Goal: Contribute content: Contribute content

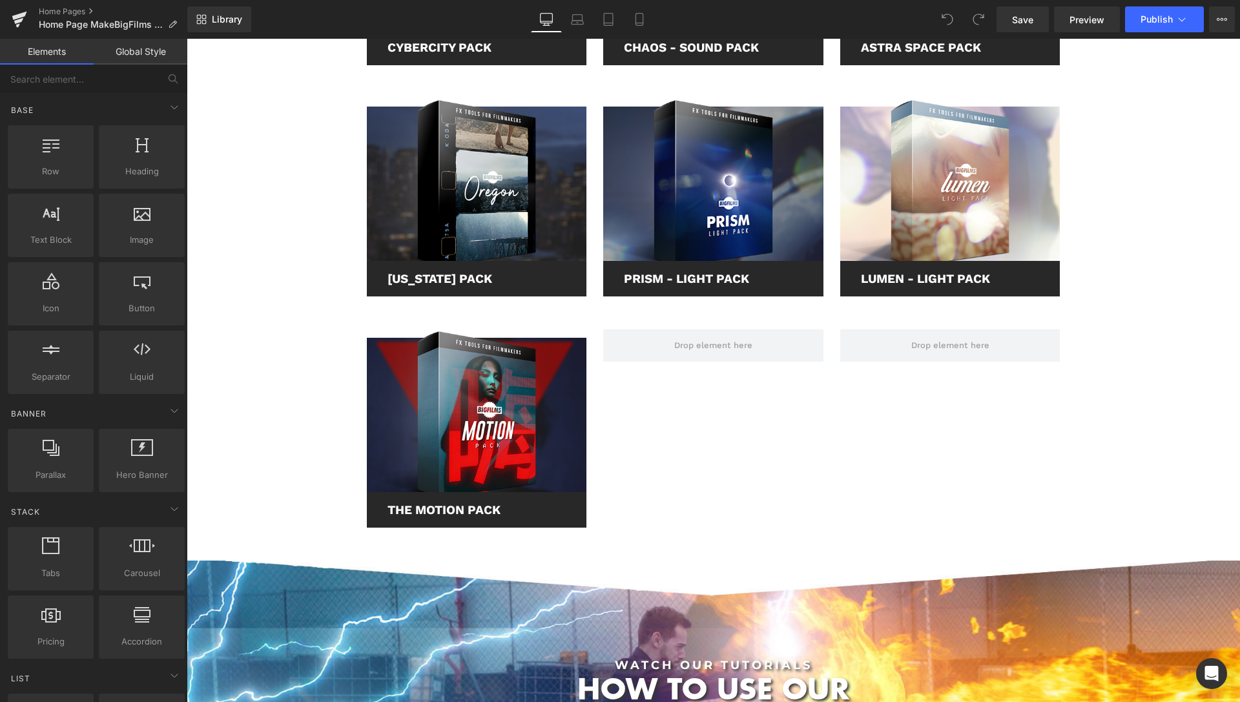
scroll to position [1973, 0]
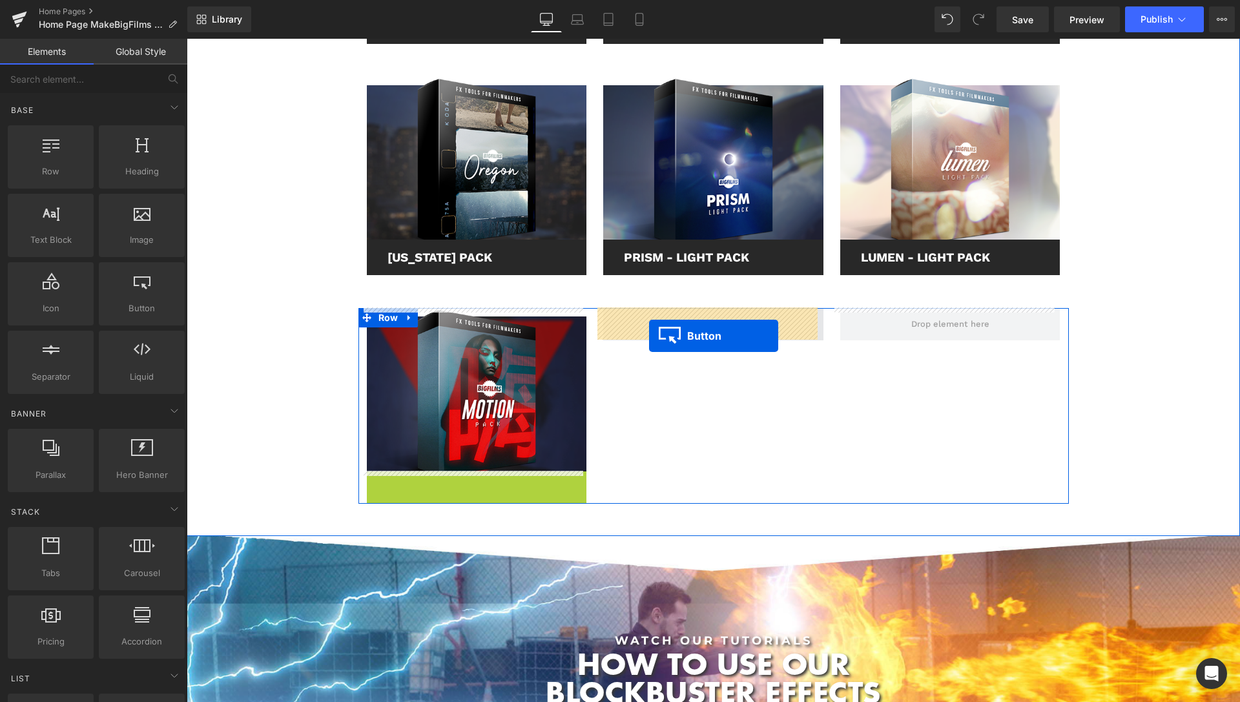
drag, startPoint x: 449, startPoint y: 488, endPoint x: 649, endPoint y: 336, distance: 251.6
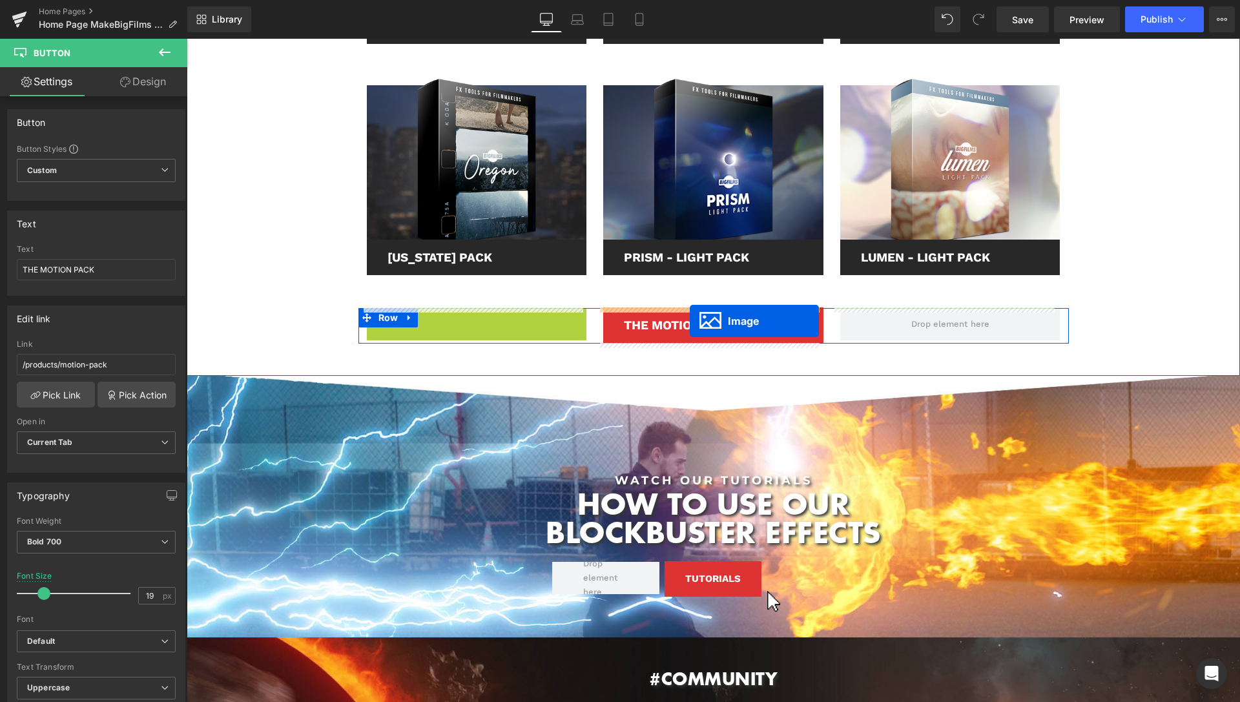
drag, startPoint x: 448, startPoint y: 390, endPoint x: 690, endPoint y: 321, distance: 251.3
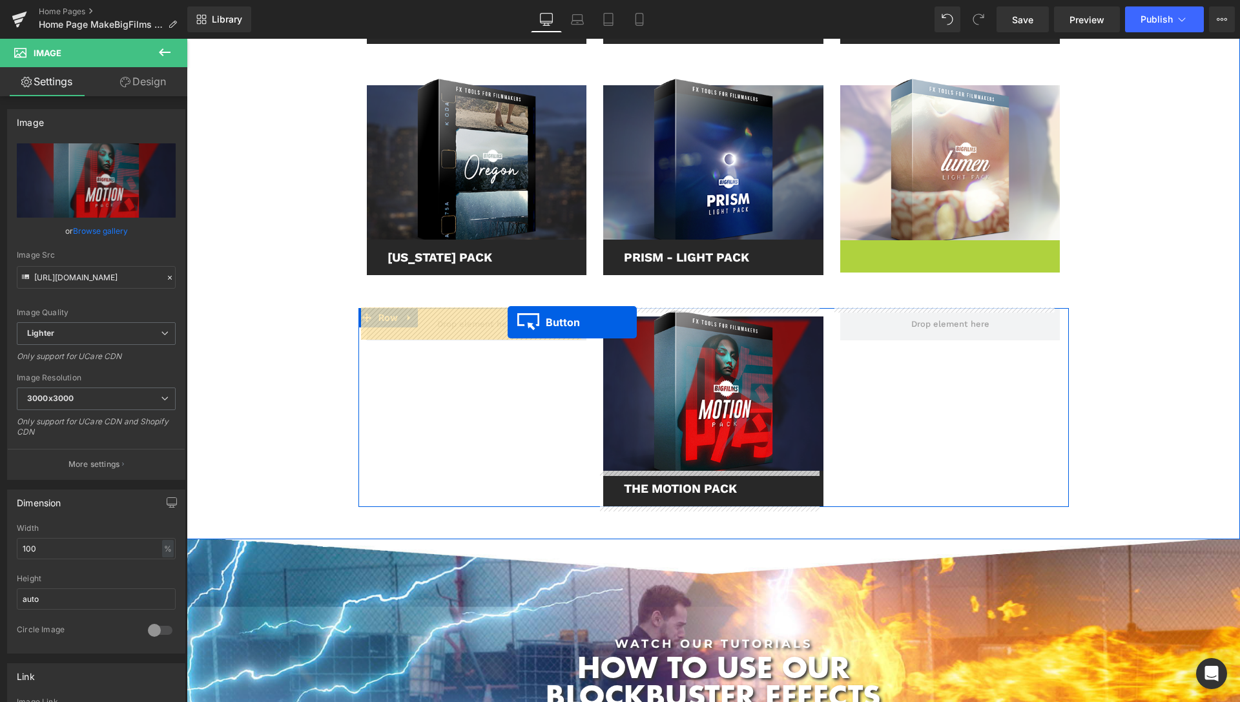
drag, startPoint x: 920, startPoint y: 256, endPoint x: 508, endPoint y: 322, distance: 418.0
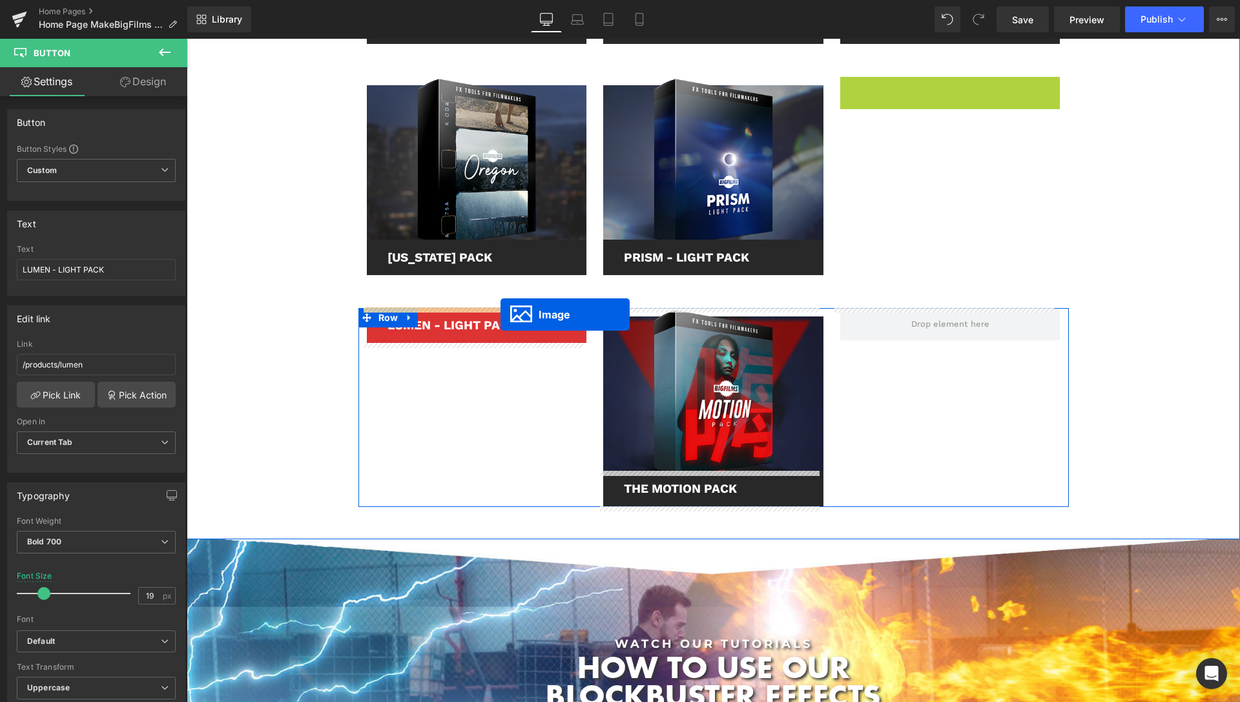
drag, startPoint x: 918, startPoint y: 158, endPoint x: 501, endPoint y: 315, distance: 446.4
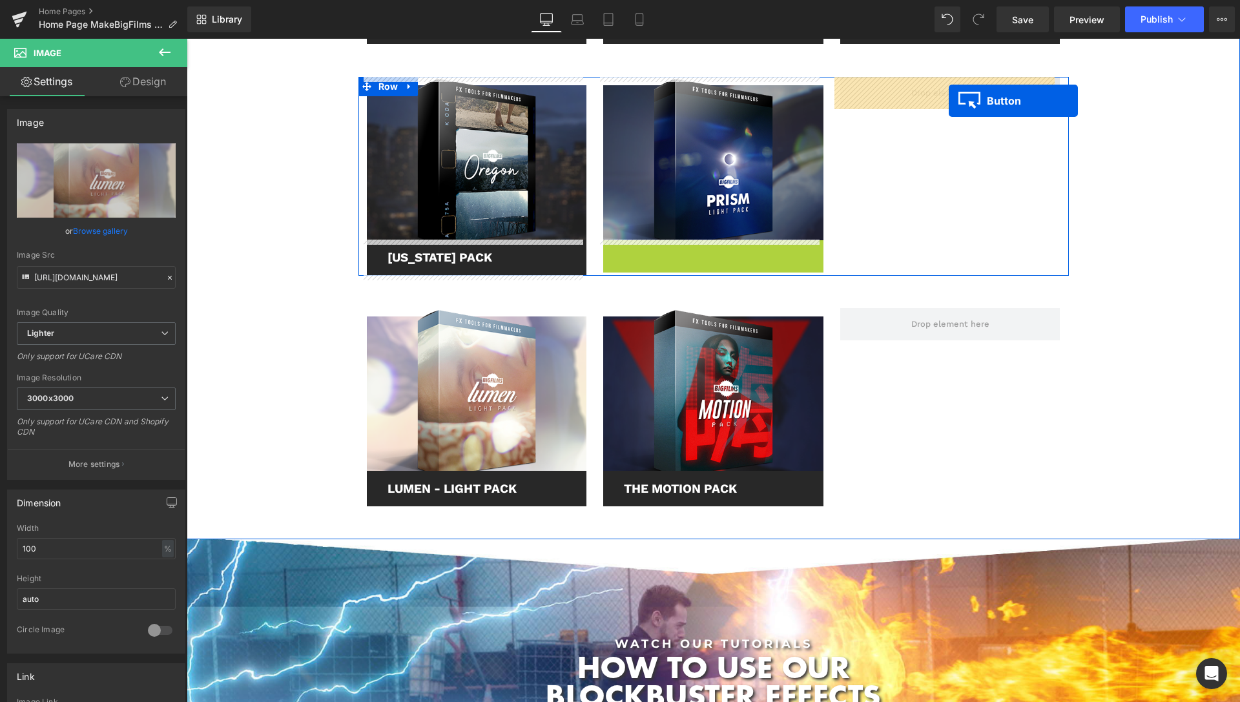
drag, startPoint x: 681, startPoint y: 256, endPoint x: 949, endPoint y: 101, distance: 310.0
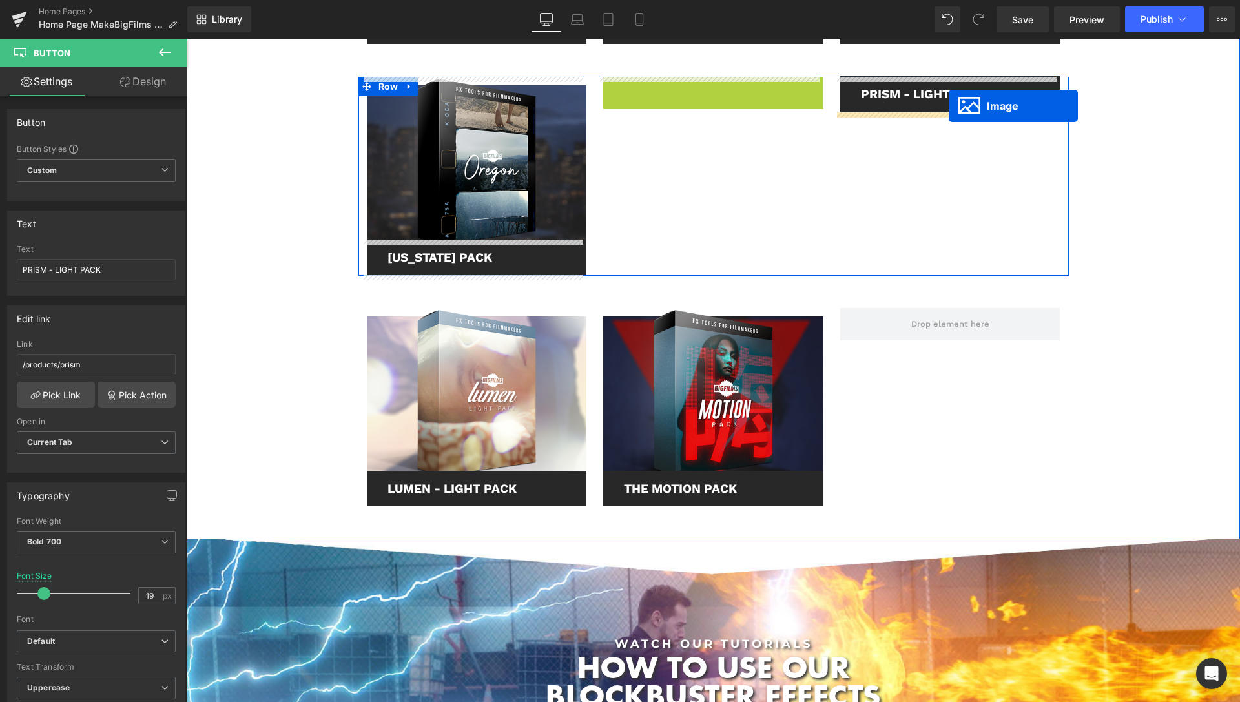
scroll to position [1947, 0]
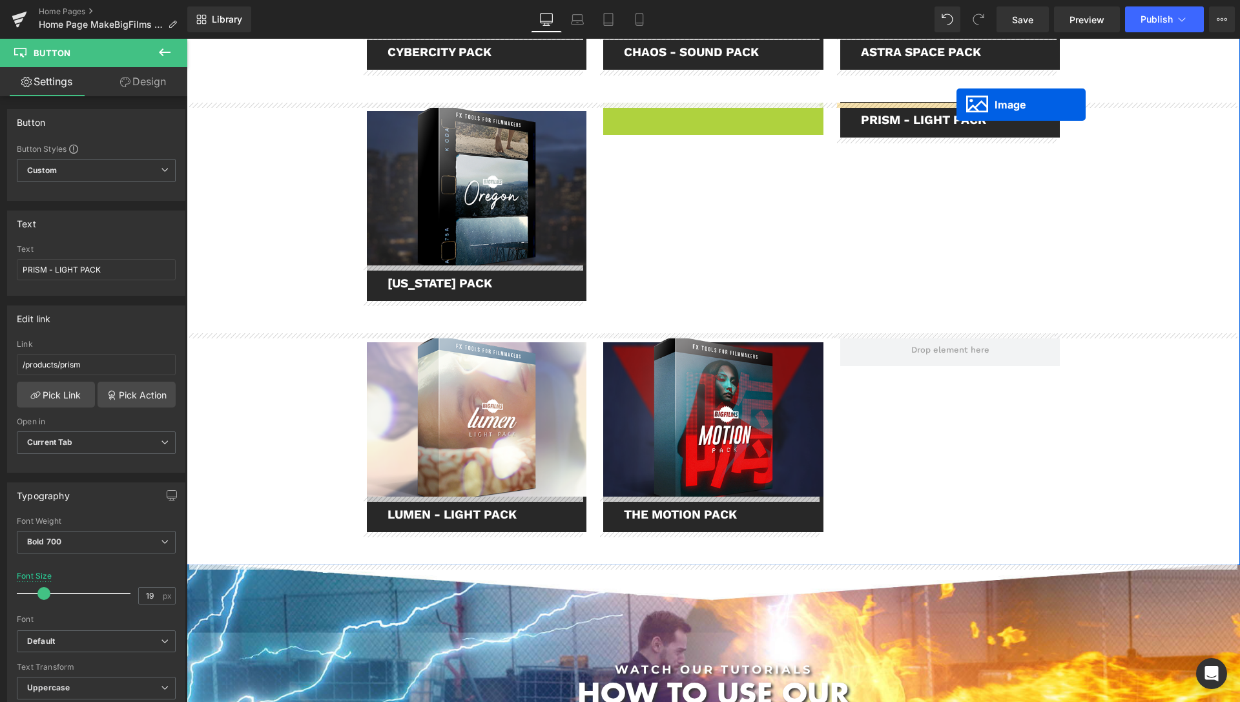
drag, startPoint x: 683, startPoint y: 160, endPoint x: 957, endPoint y: 105, distance: 279.4
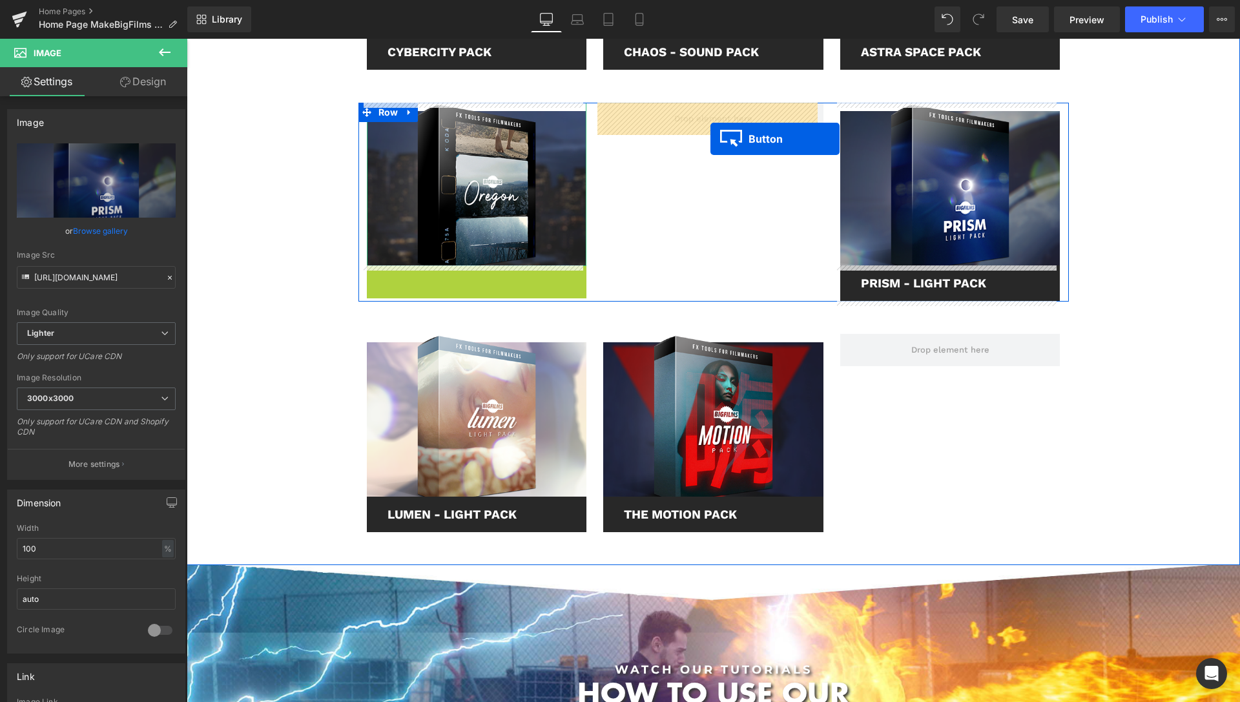
drag, startPoint x: 451, startPoint y: 282, endPoint x: 710, endPoint y: 139, distance: 296.3
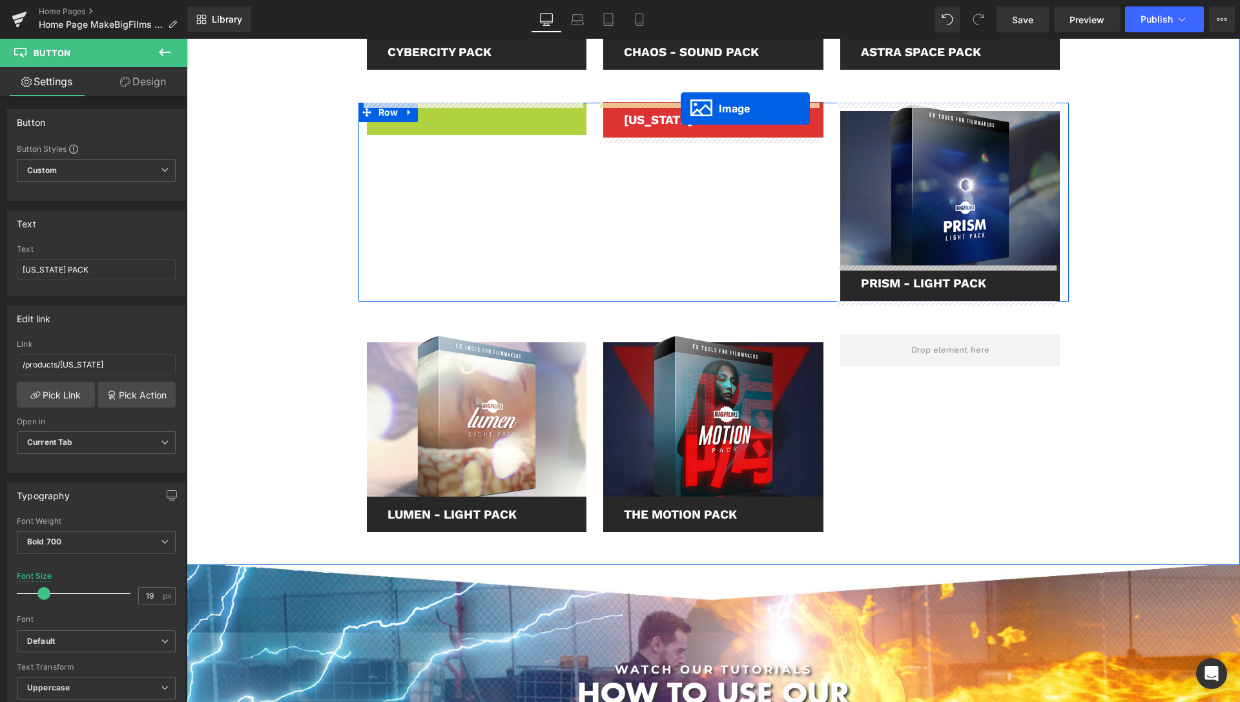
drag, startPoint x: 447, startPoint y: 184, endPoint x: 681, endPoint y: 109, distance: 245.7
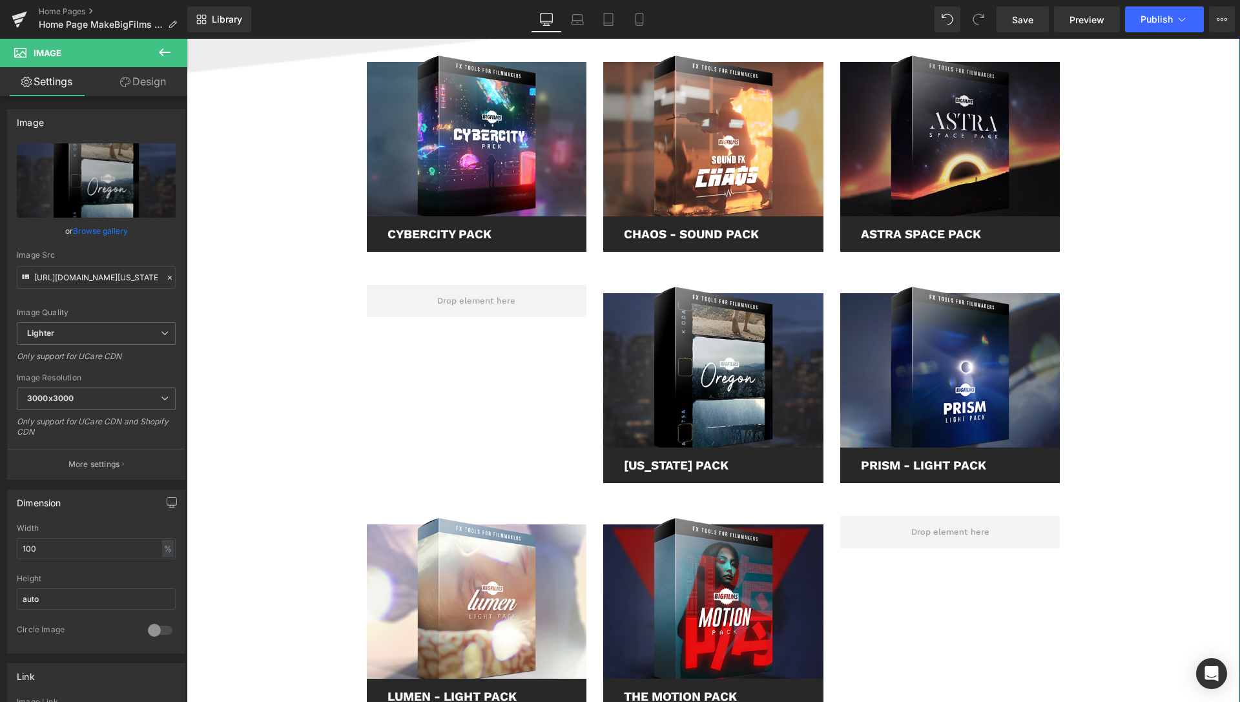
scroll to position [1750, 0]
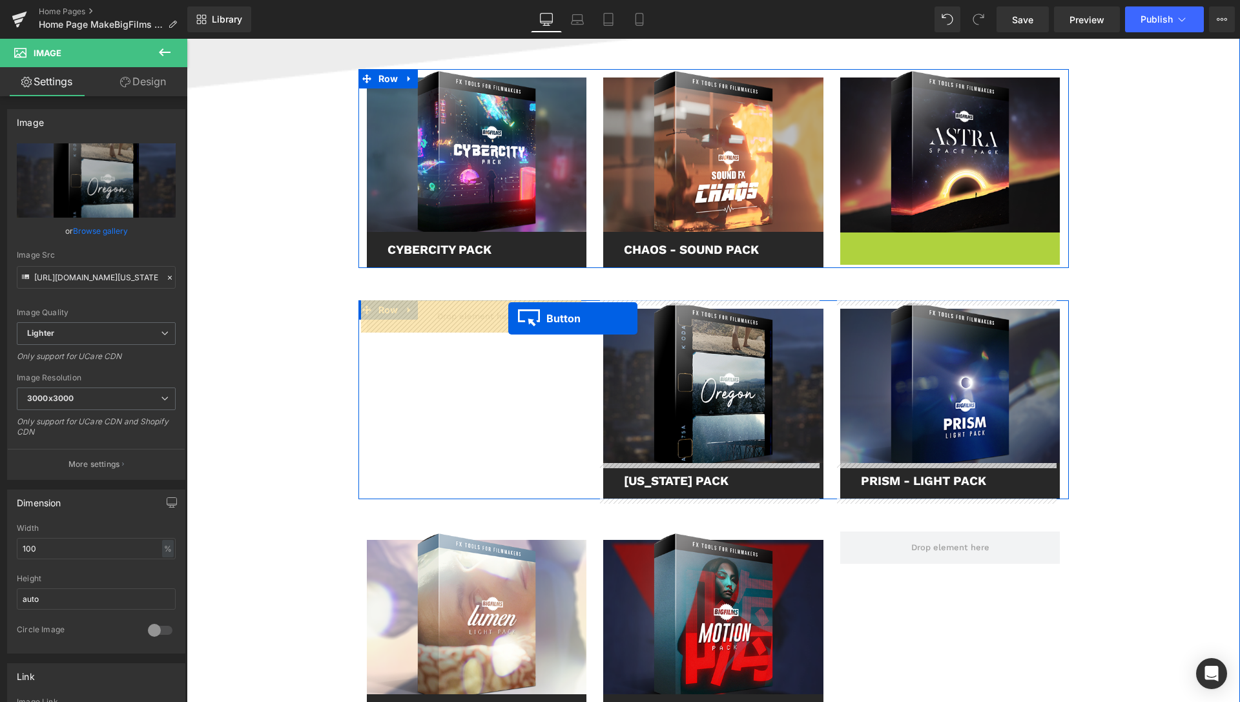
drag, startPoint x: 923, startPoint y: 251, endPoint x: 508, endPoint y: 318, distance: 420.2
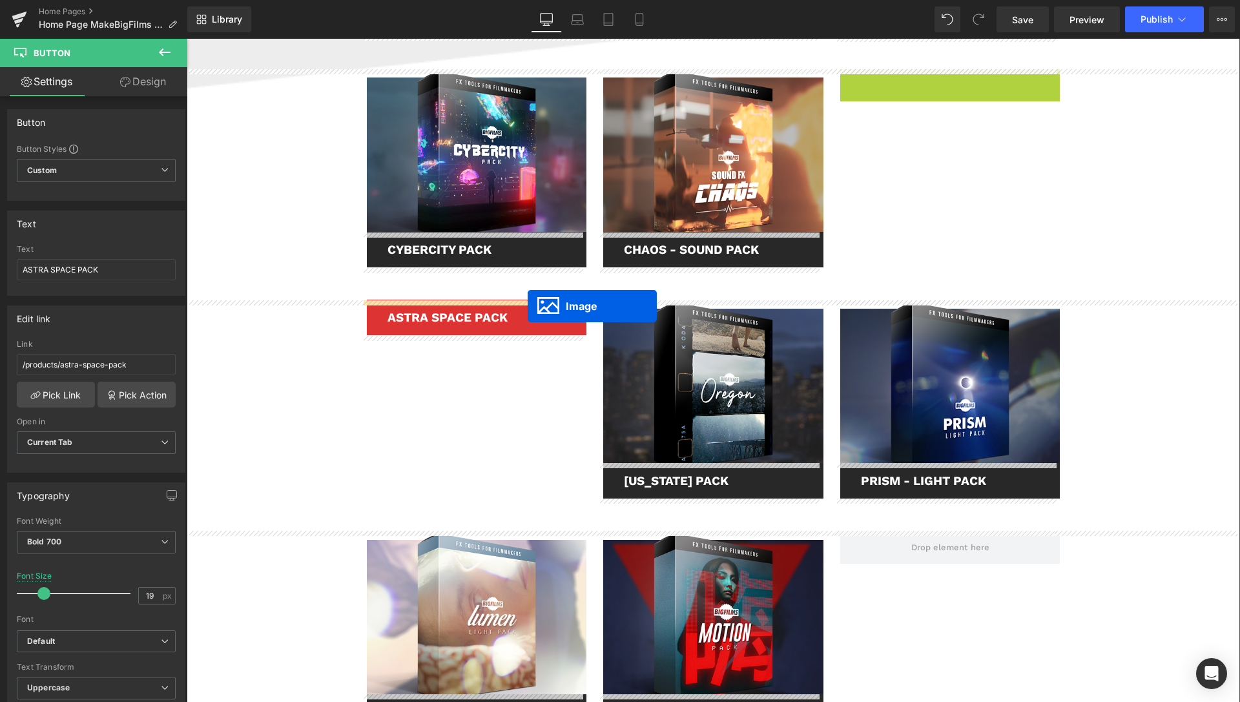
drag, startPoint x: 918, startPoint y: 165, endPoint x: 528, endPoint y: 306, distance: 415.0
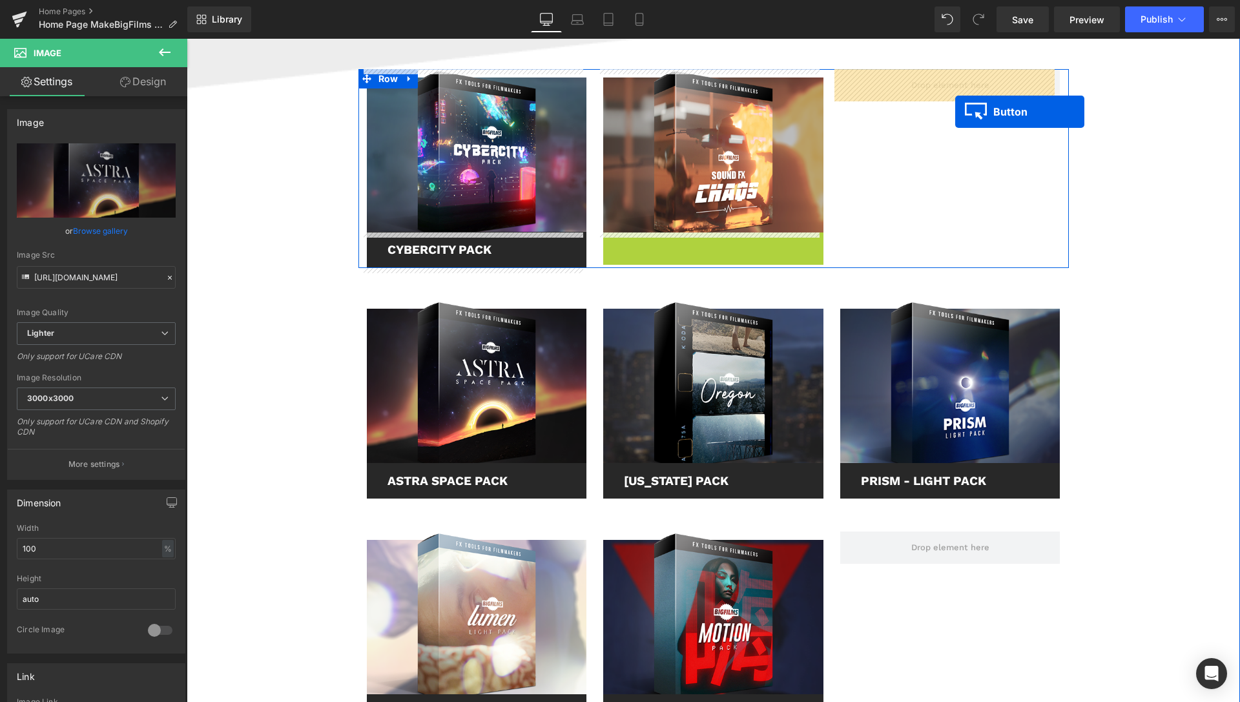
drag, startPoint x: 684, startPoint y: 251, endPoint x: 958, endPoint y: 105, distance: 310.3
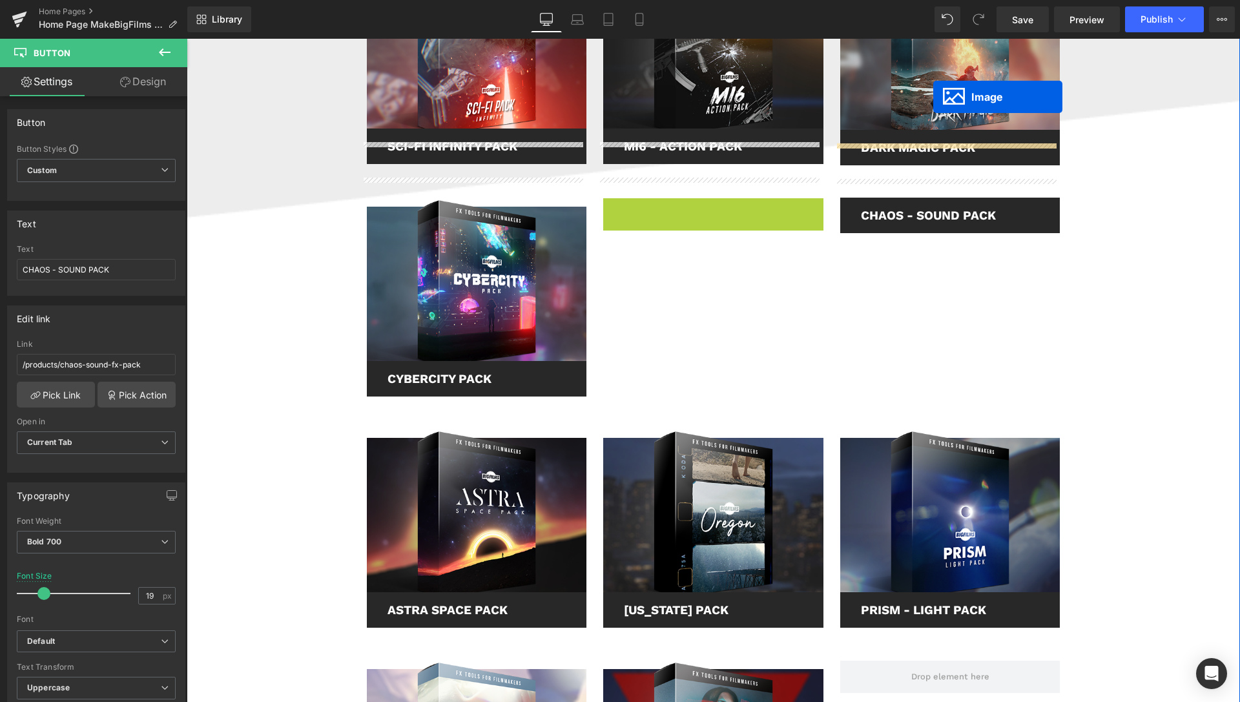
scroll to position [1582, 0]
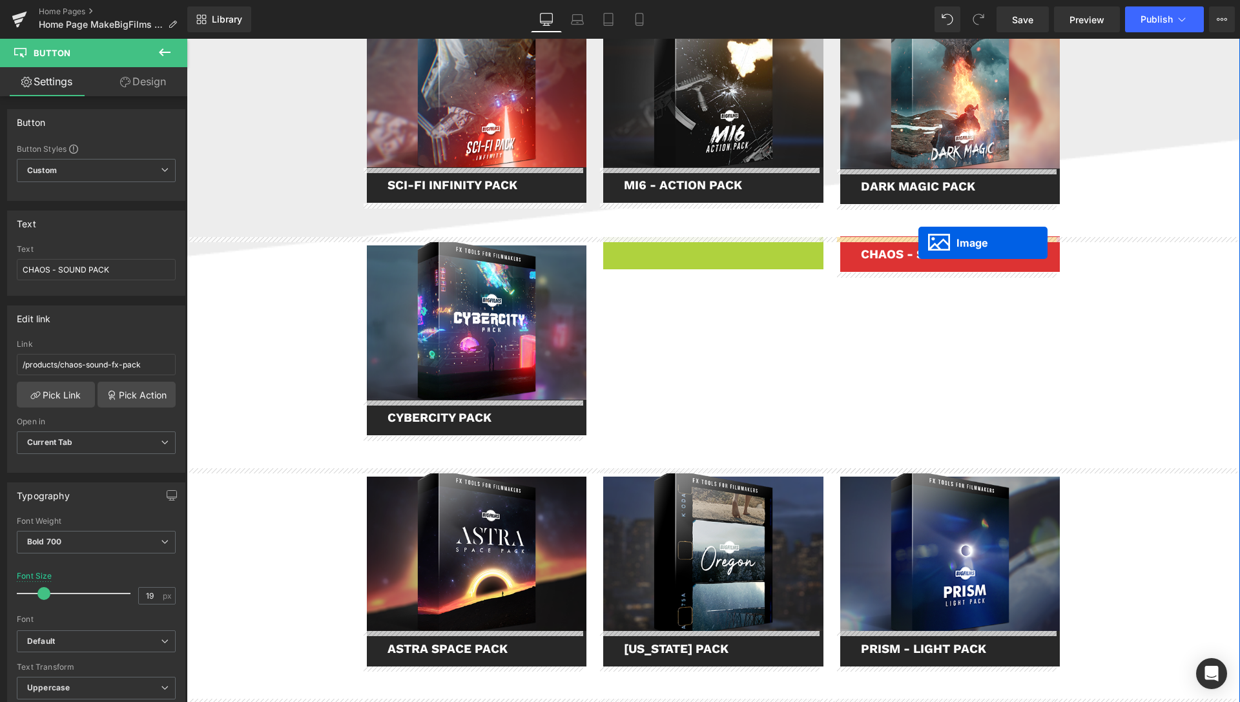
drag, startPoint x: 689, startPoint y: 146, endPoint x: 918, endPoint y: 243, distance: 249.5
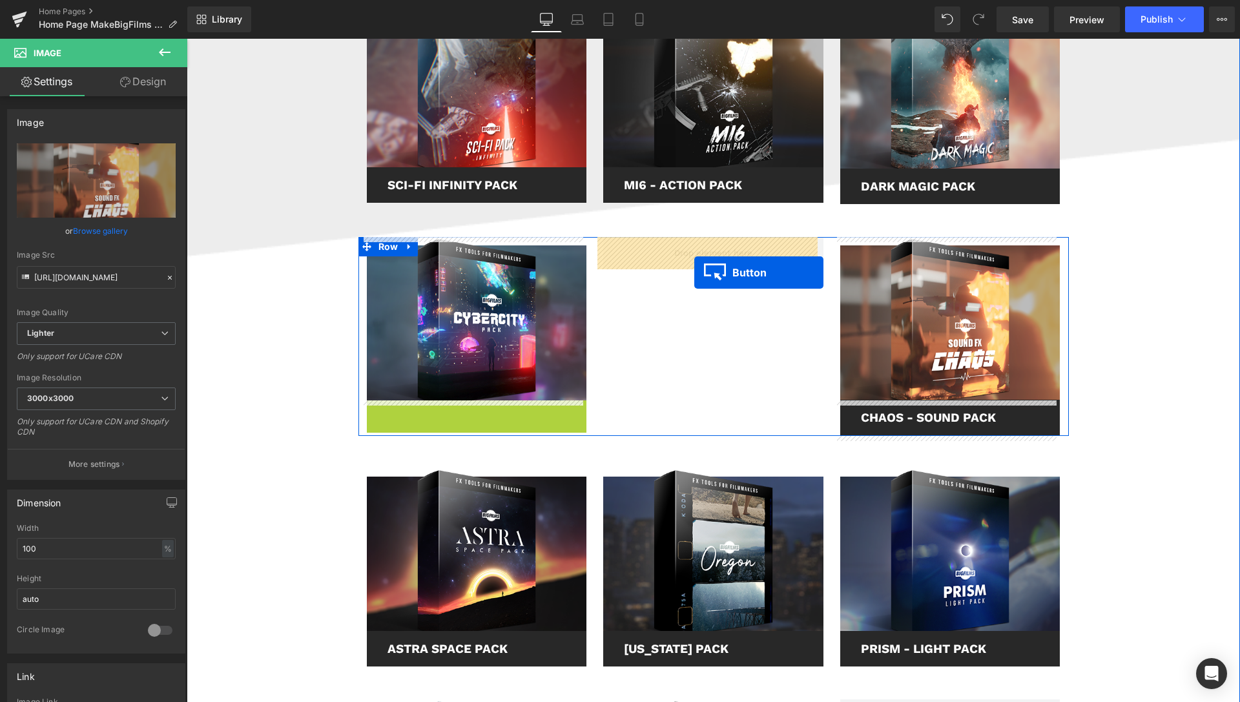
drag, startPoint x: 447, startPoint y: 420, endPoint x: 659, endPoint y: 285, distance: 251.2
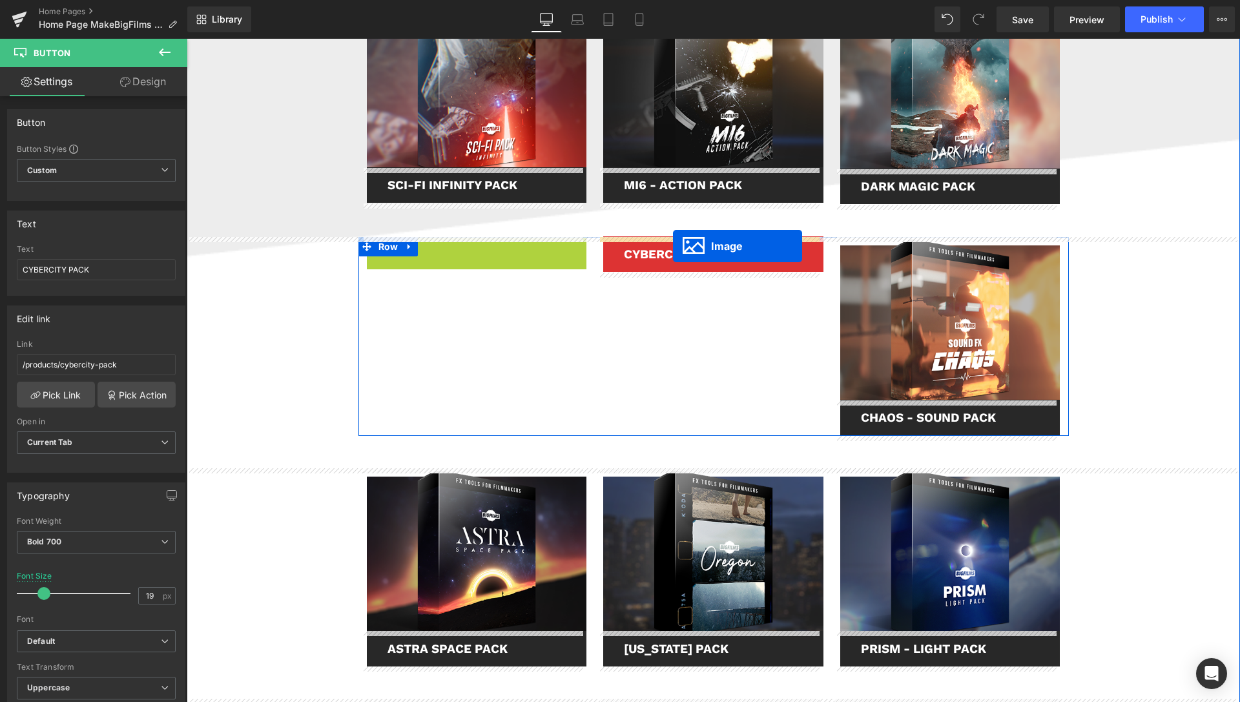
drag, startPoint x: 446, startPoint y: 318, endPoint x: 673, endPoint y: 246, distance: 238.0
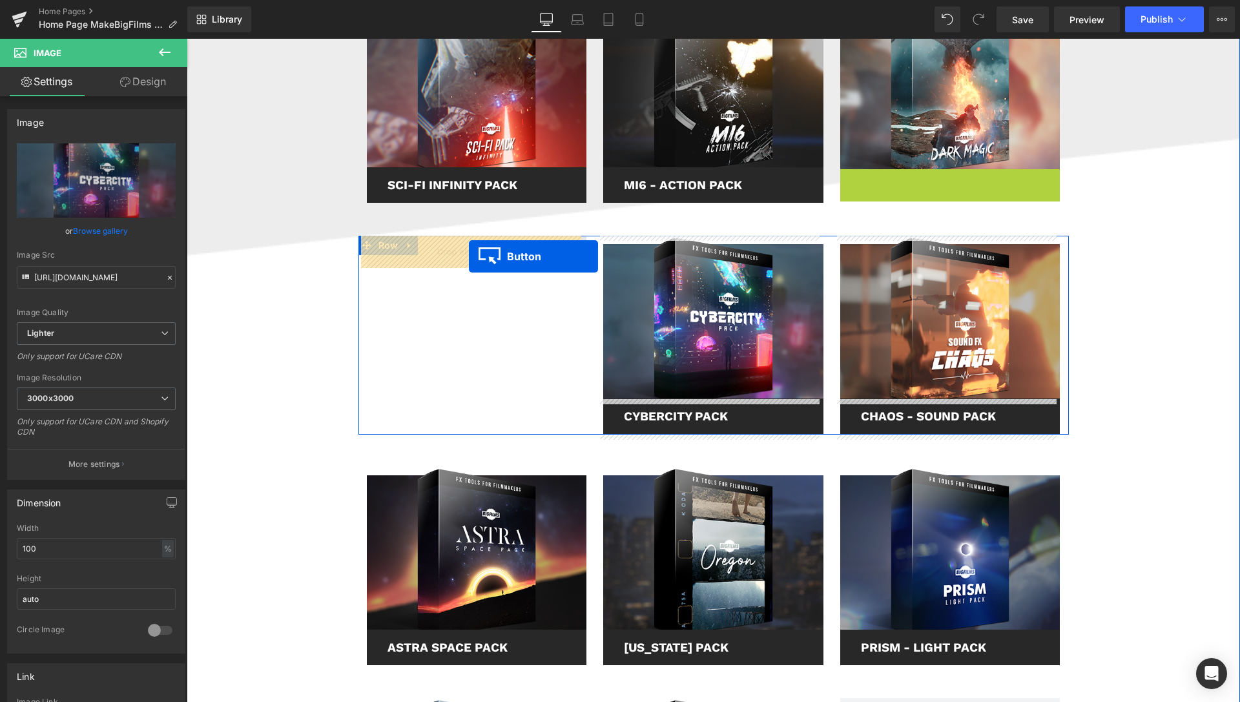
drag, startPoint x: 922, startPoint y: 183, endPoint x: 469, endPoint y: 256, distance: 459.2
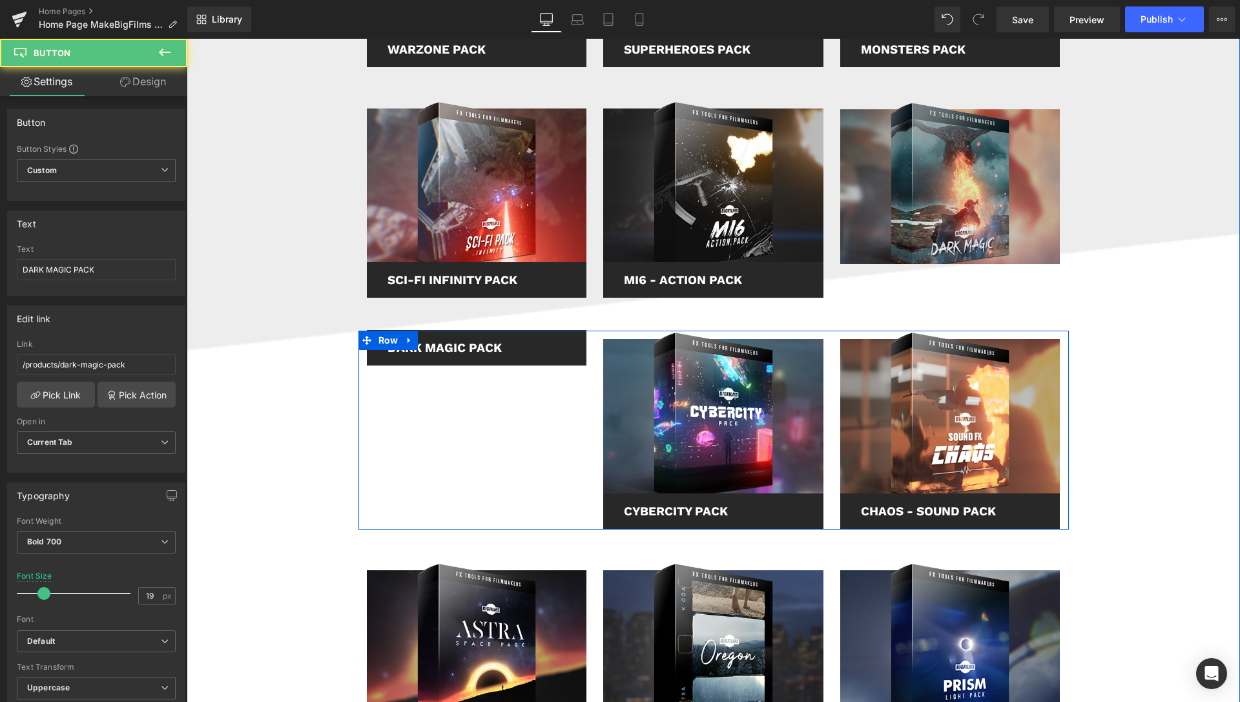
scroll to position [1450, 0]
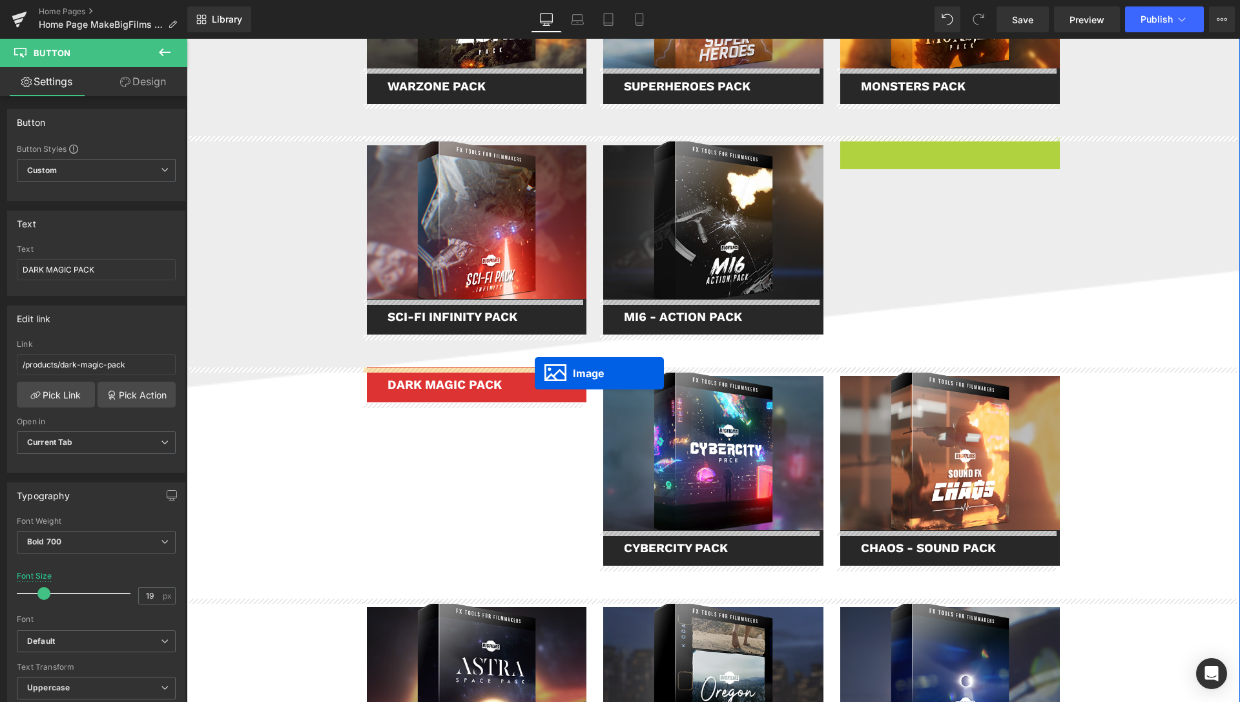
drag, startPoint x: 923, startPoint y: 222, endPoint x: 535, endPoint y: 373, distance: 416.8
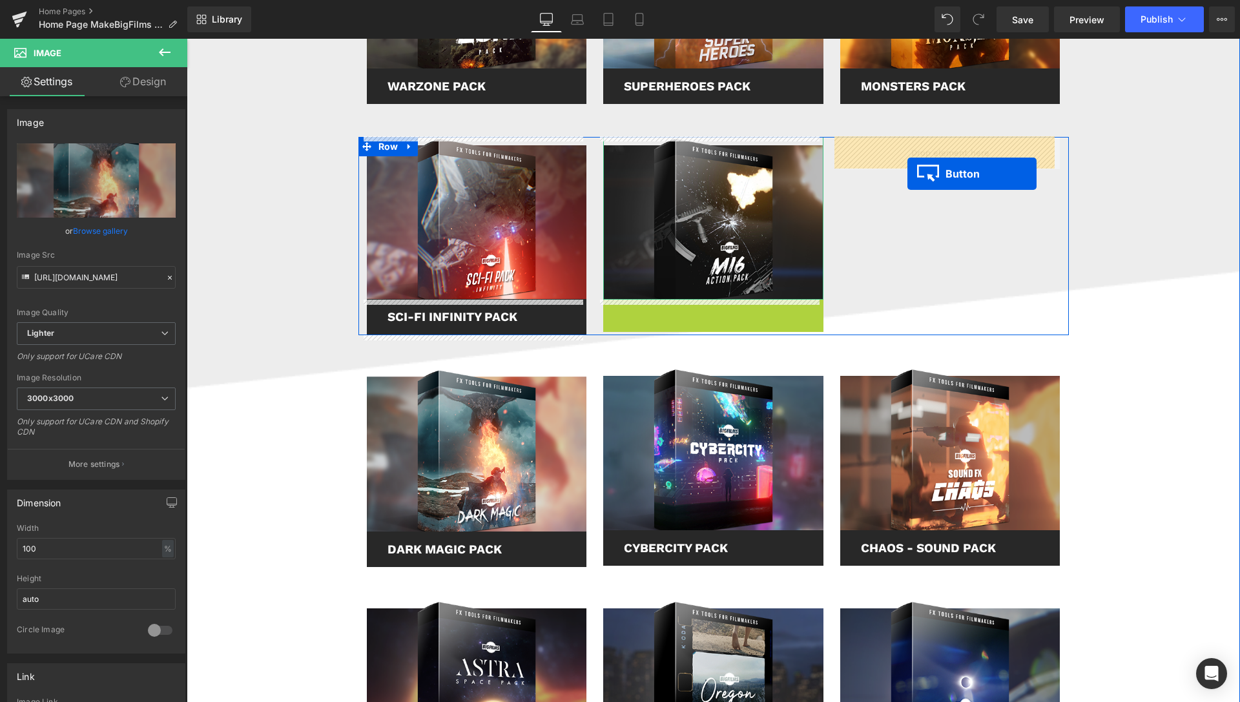
drag, startPoint x: 690, startPoint y: 318, endPoint x: 907, endPoint y: 174, distance: 261.0
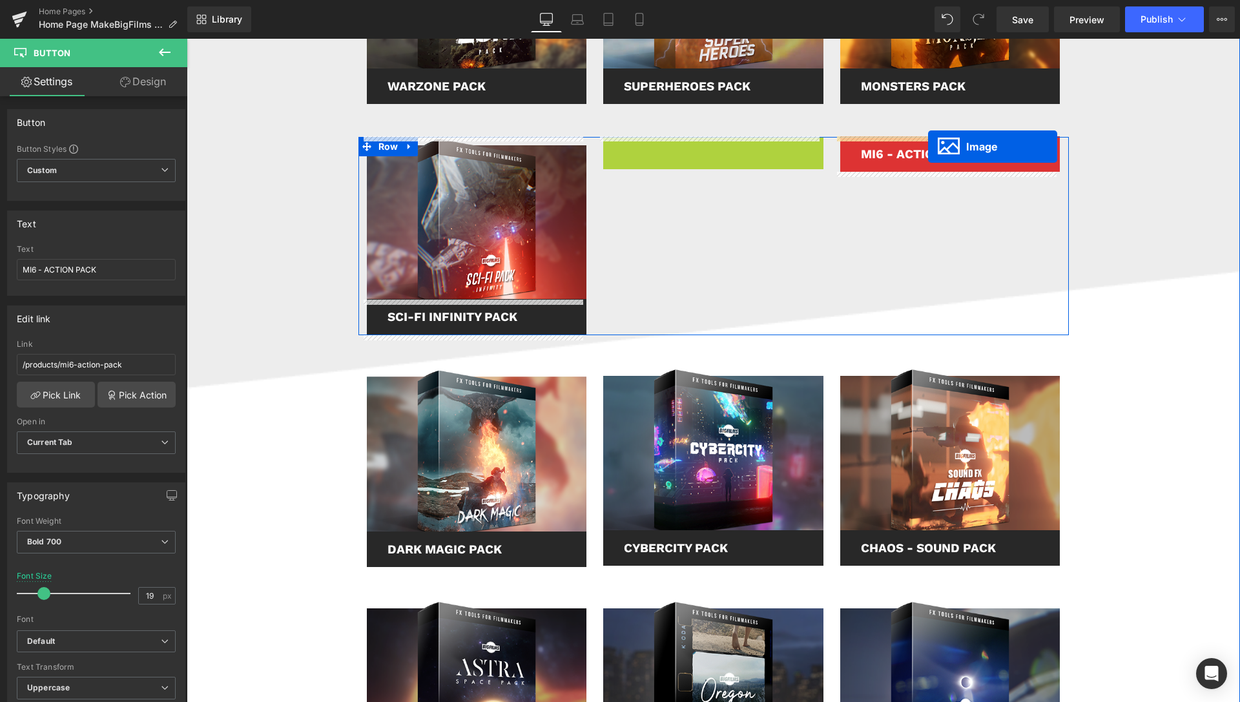
drag, startPoint x: 687, startPoint y: 222, endPoint x: 928, endPoint y: 147, distance: 252.9
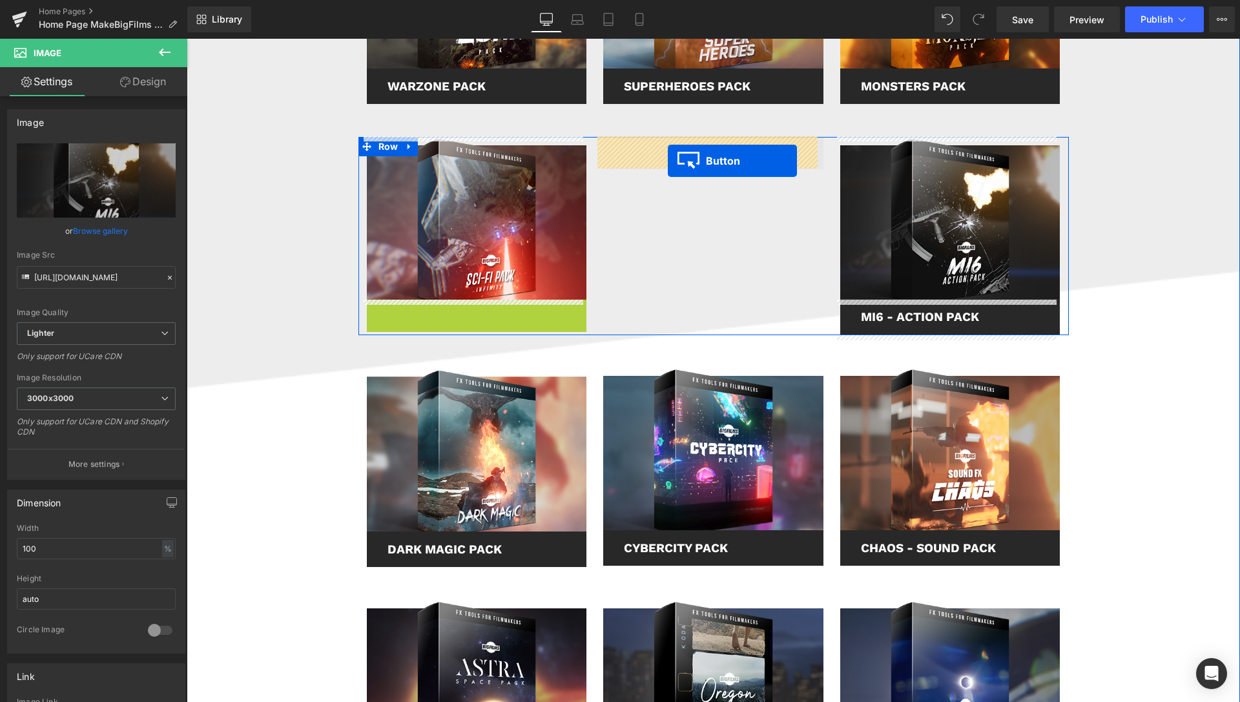
drag, startPoint x: 447, startPoint y: 316, endPoint x: 668, endPoint y: 160, distance: 271.1
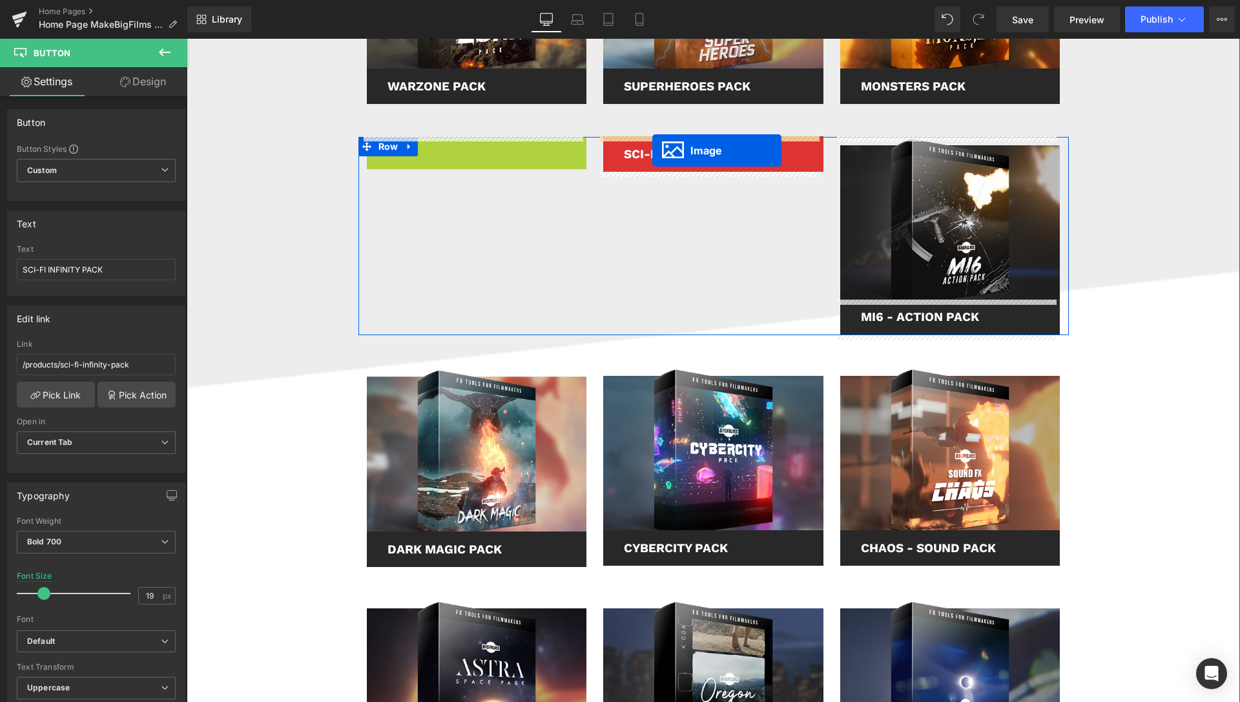
drag, startPoint x: 450, startPoint y: 220, endPoint x: 652, endPoint y: 150, distance: 214.5
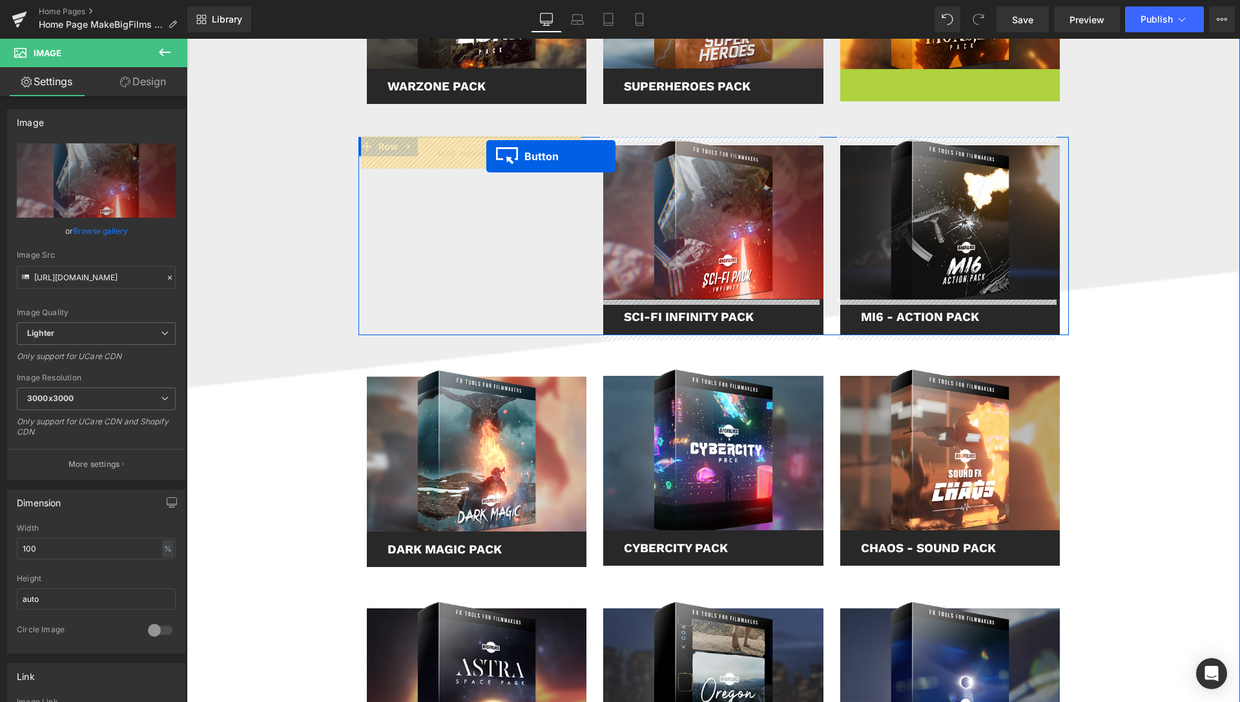
drag, startPoint x: 927, startPoint y: 87, endPoint x: 486, endPoint y: 156, distance: 446.0
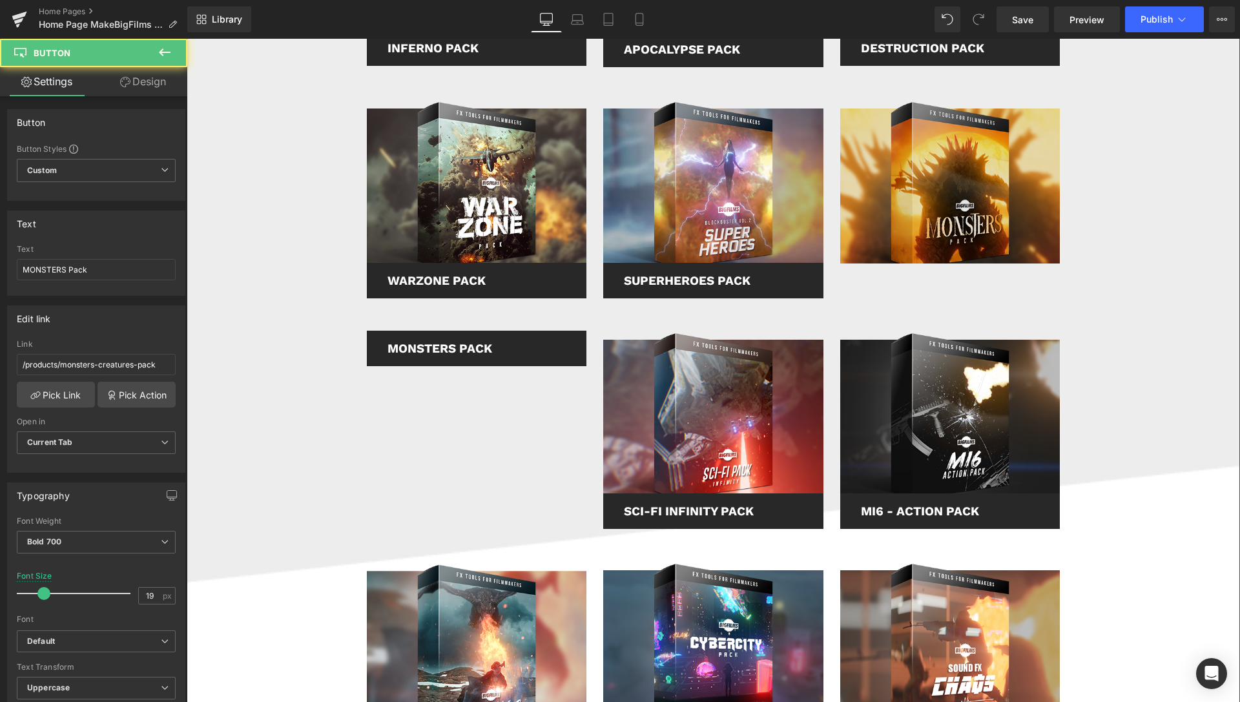
scroll to position [1252, 0]
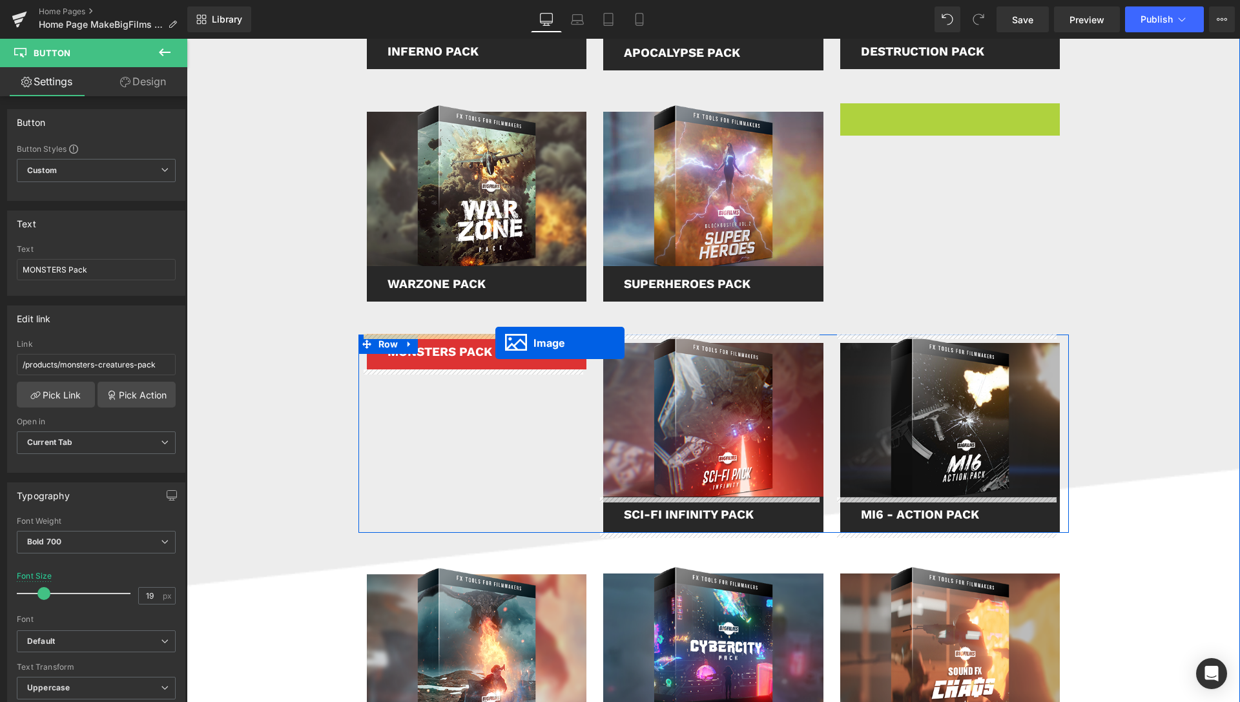
drag, startPoint x: 920, startPoint y: 187, endPoint x: 495, endPoint y: 343, distance: 452.8
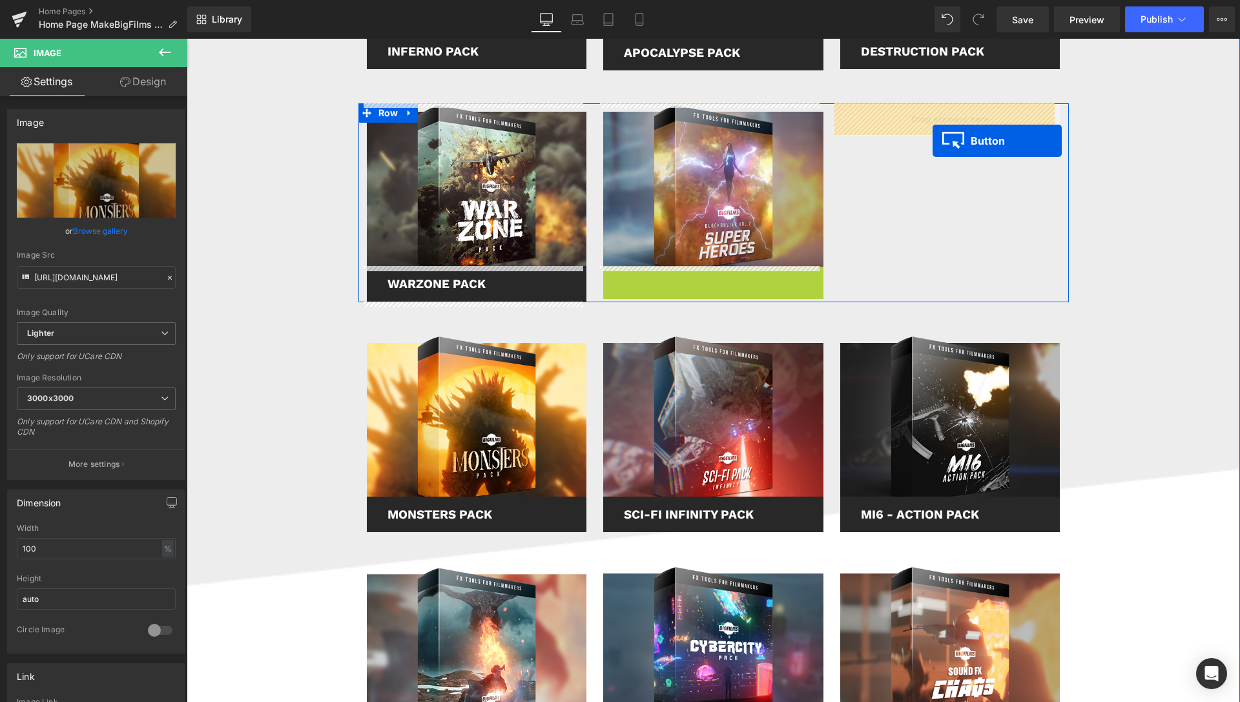
drag, startPoint x: 687, startPoint y: 288, endPoint x: 933, endPoint y: 139, distance: 287.2
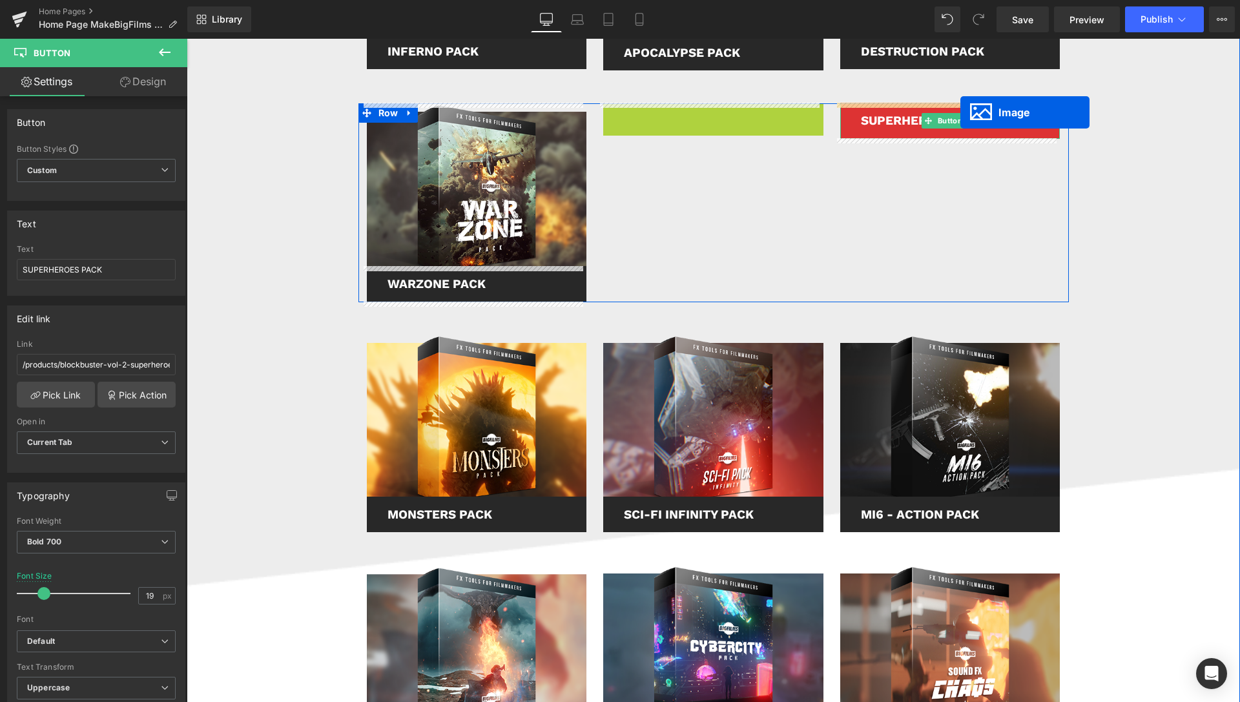
drag, startPoint x: 716, startPoint y: 181, endPoint x: 960, endPoint y: 112, distance: 254.2
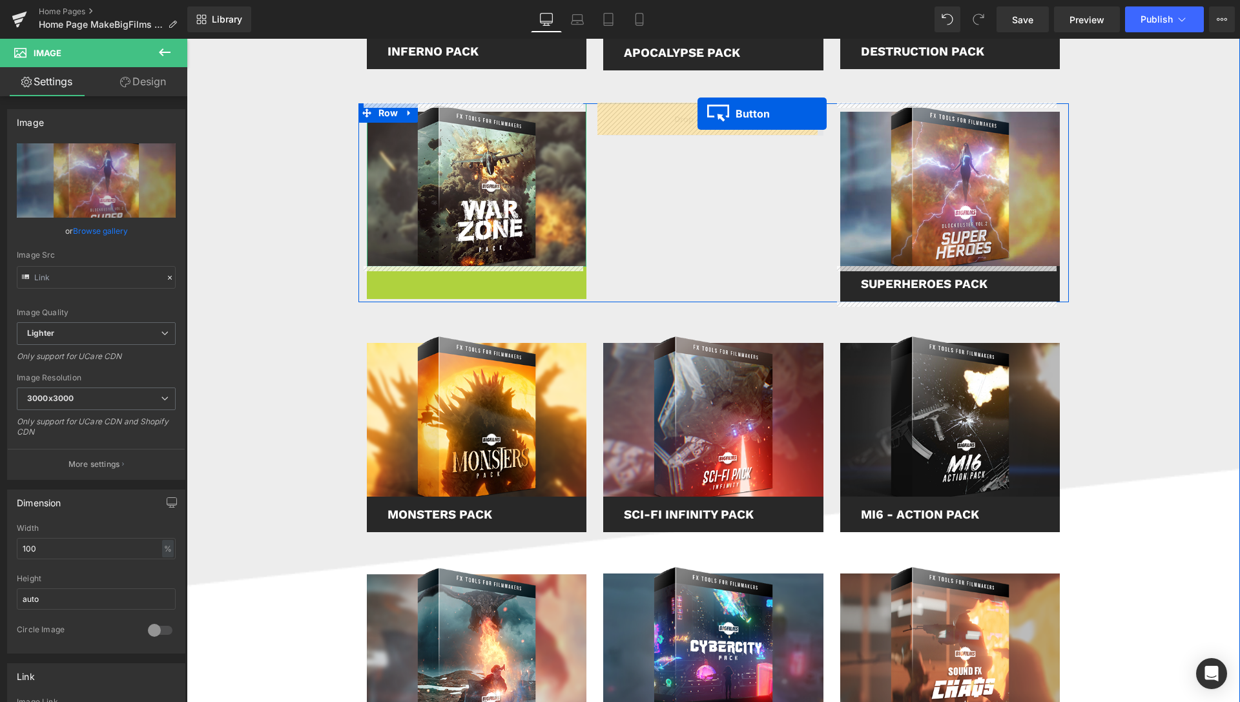
drag, startPoint x: 462, startPoint y: 276, endPoint x: 698, endPoint y: 117, distance: 284.3
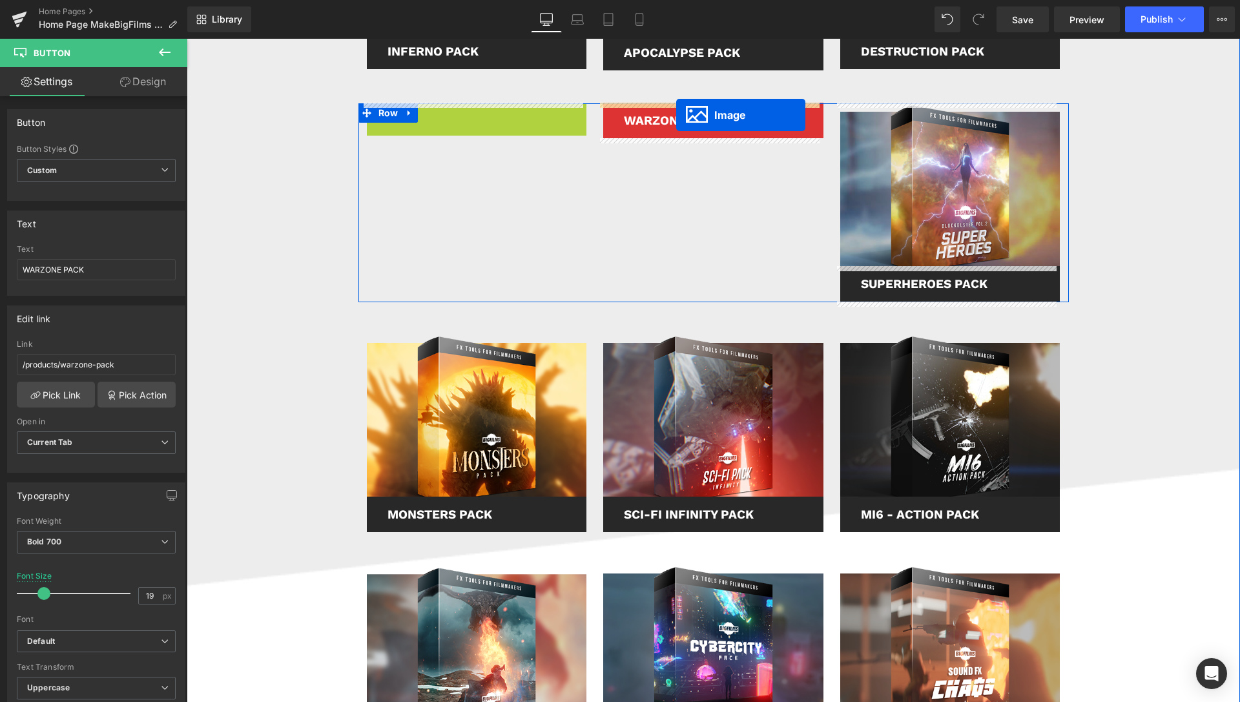
drag, startPoint x: 452, startPoint y: 185, endPoint x: 676, endPoint y: 115, distance: 234.7
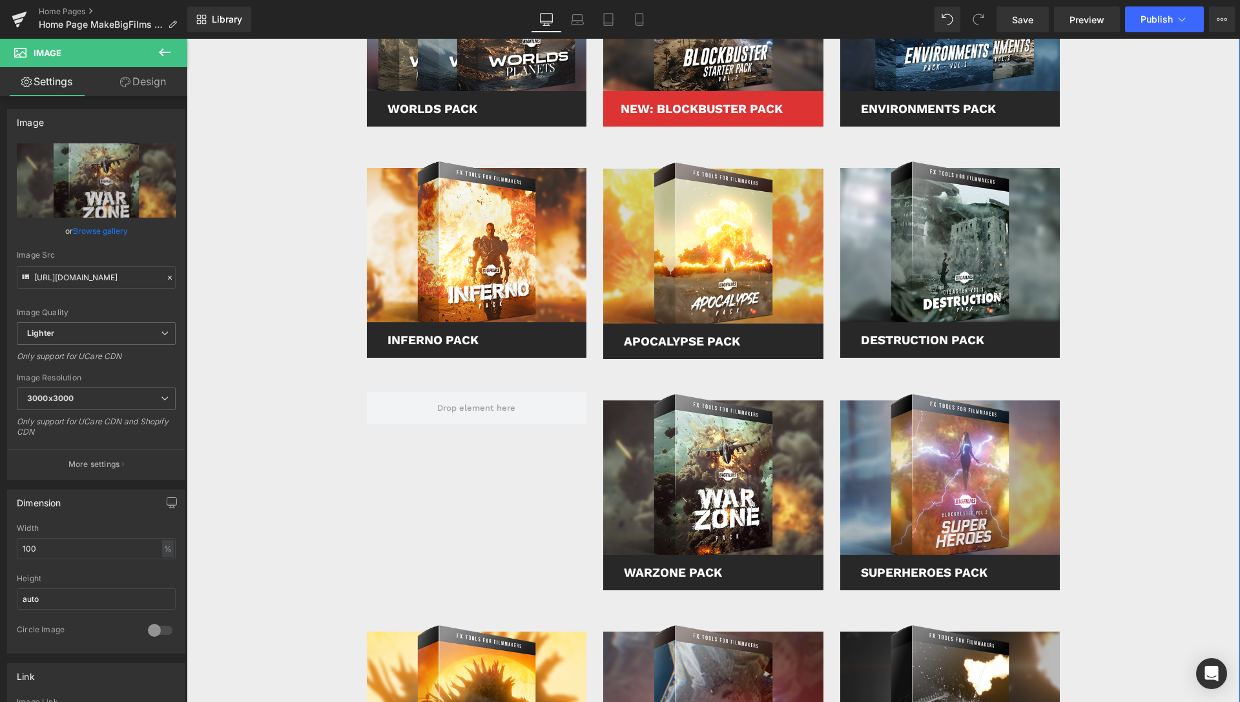
scroll to position [989, 0]
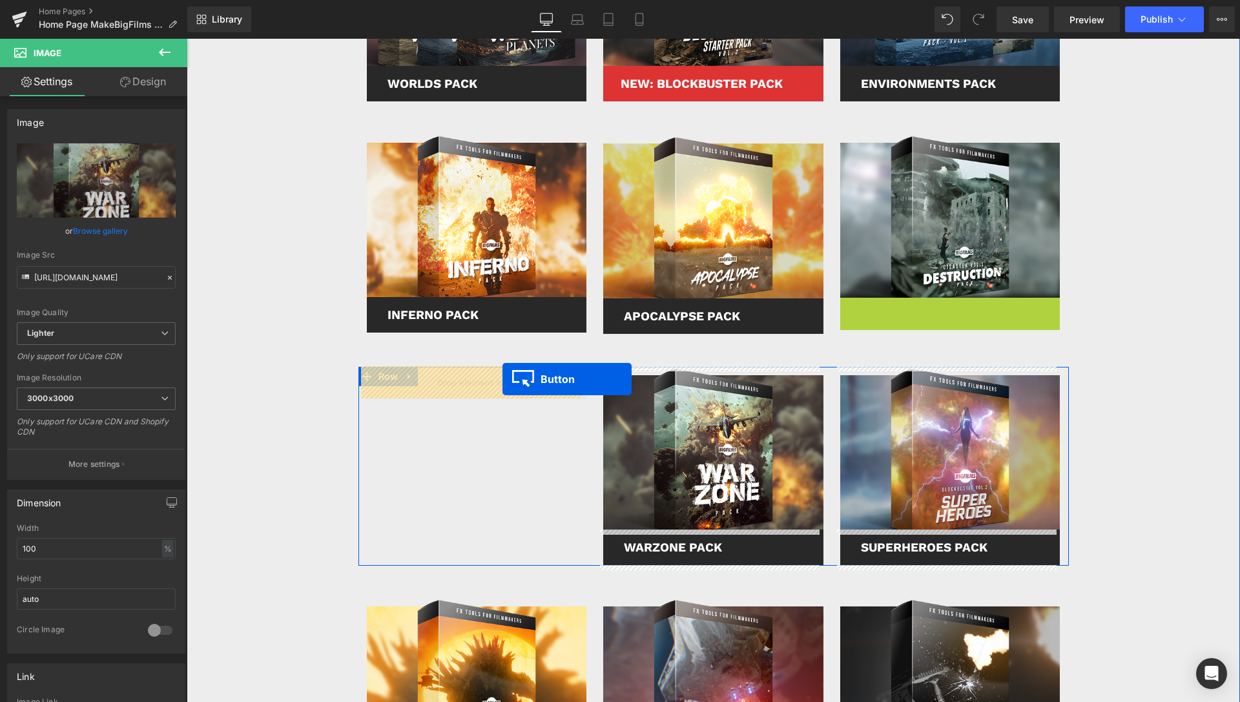
drag, startPoint x: 921, startPoint y: 315, endPoint x: 503, endPoint y: 379, distance: 423.5
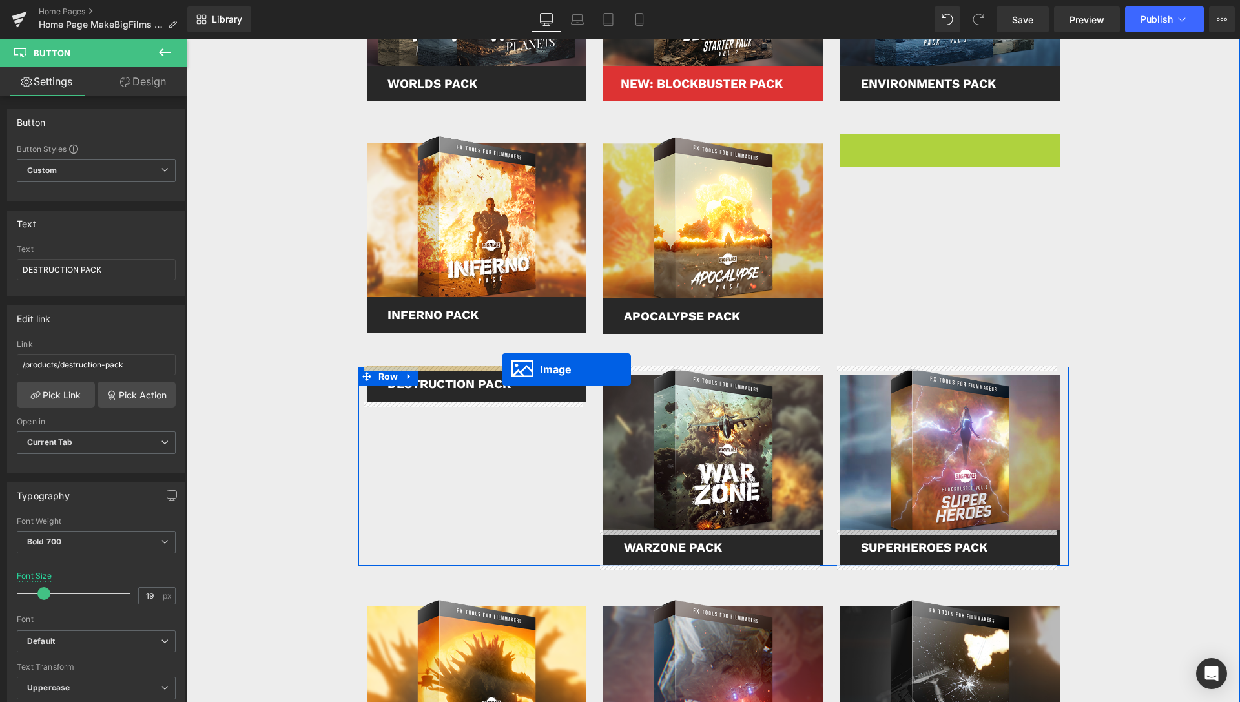
drag, startPoint x: 924, startPoint y: 215, endPoint x: 502, endPoint y: 369, distance: 449.7
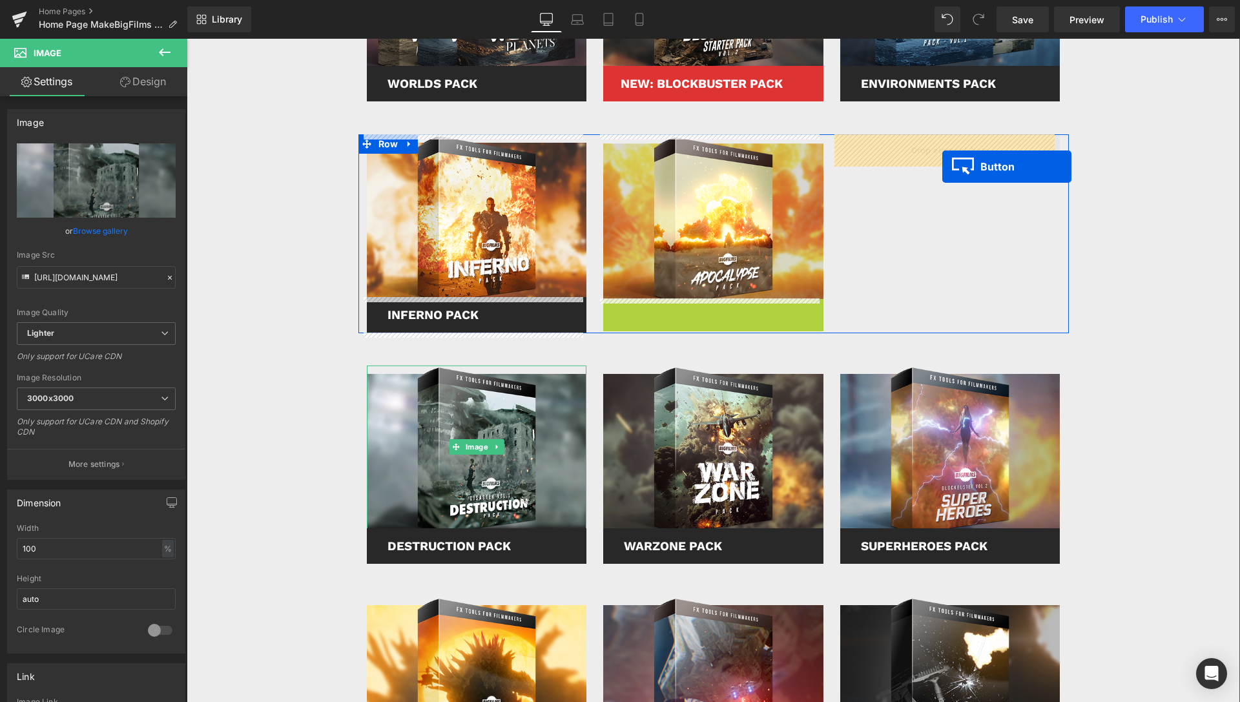
drag, startPoint x: 685, startPoint y: 314, endPoint x: 942, endPoint y: 167, distance: 296.3
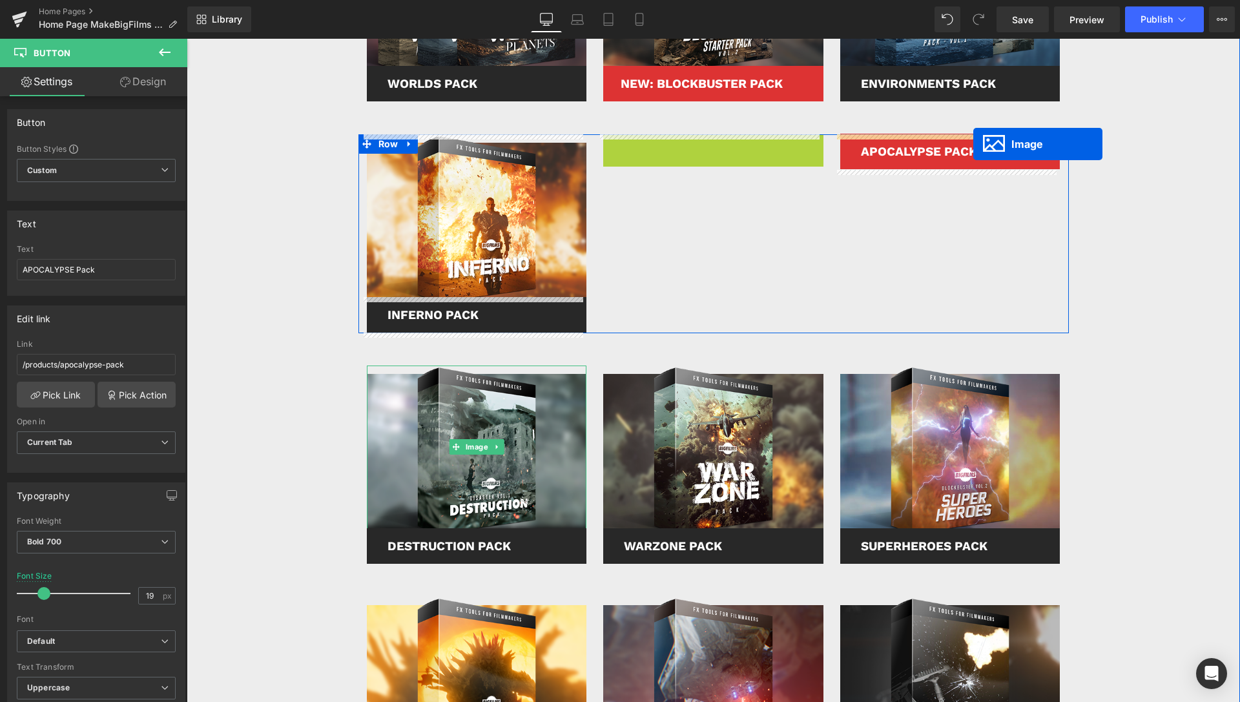
drag, startPoint x: 689, startPoint y: 216, endPoint x: 973, endPoint y: 143, distance: 293.4
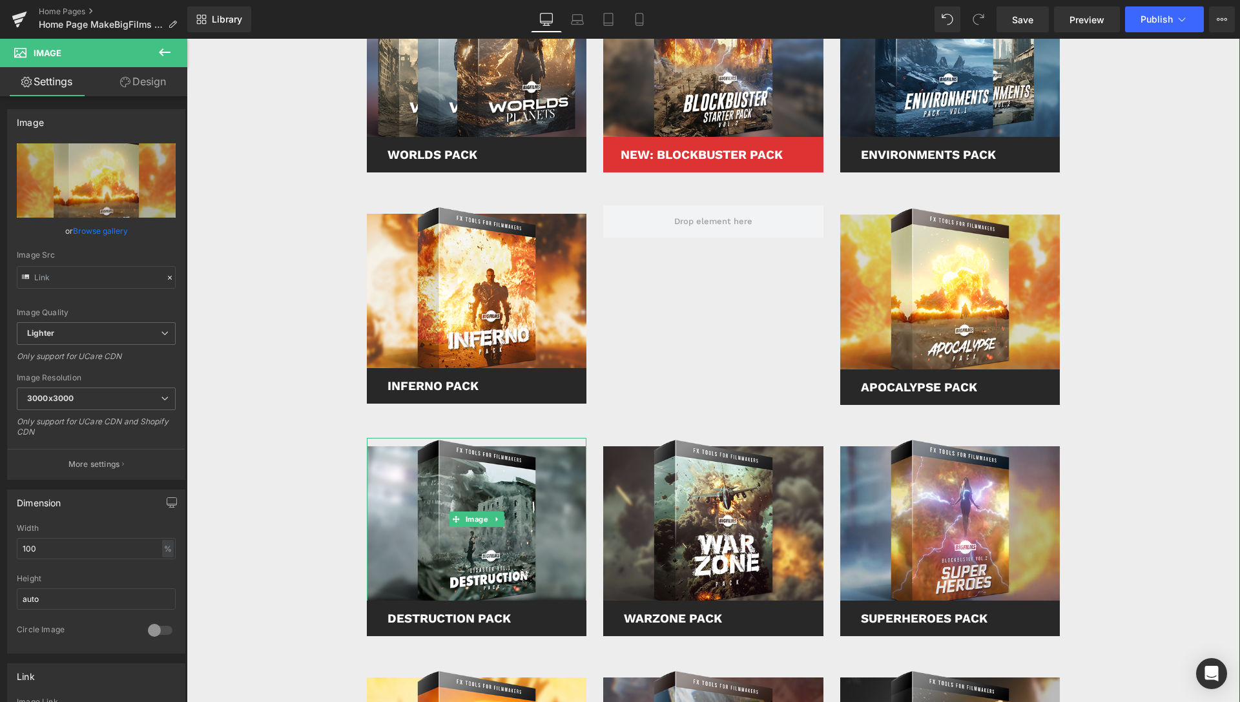
scroll to position [857, 0]
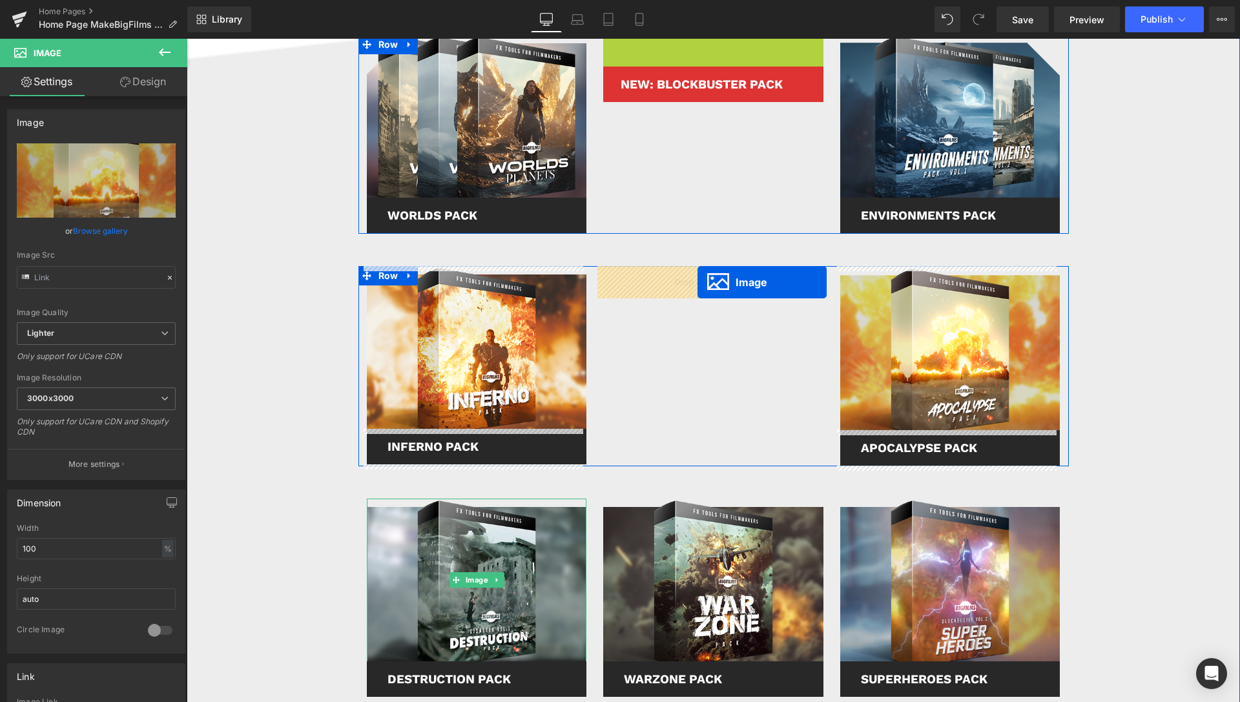
drag, startPoint x: 690, startPoint y: 141, endPoint x: 698, endPoint y: 282, distance: 141.0
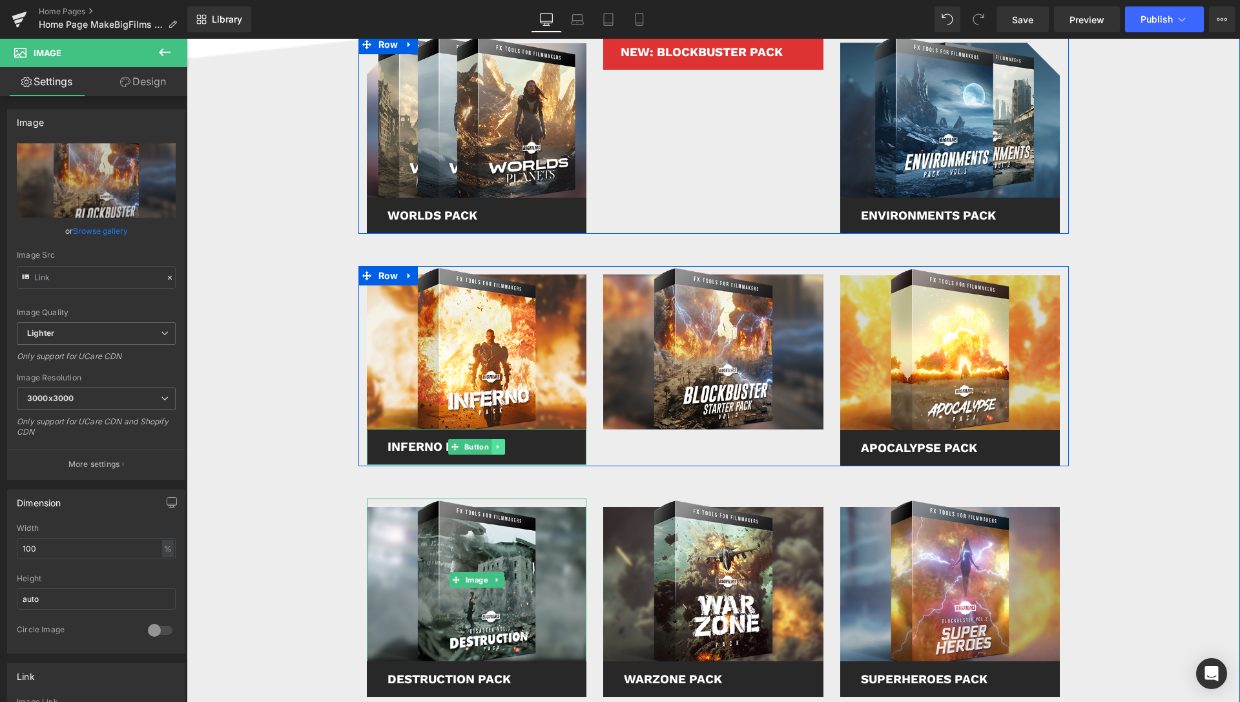
click at [495, 446] on icon at bounding box center [498, 447] width 7 height 8
click at [488, 447] on icon at bounding box center [491, 447] width 7 height 7
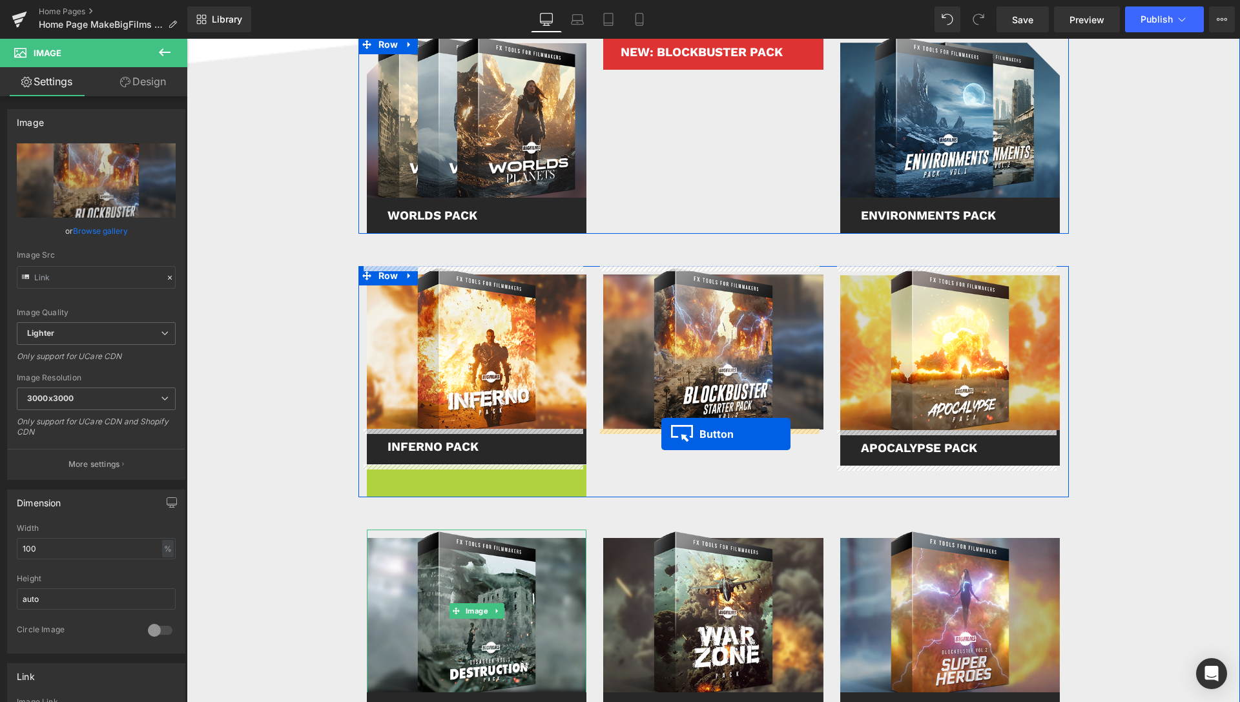
drag, startPoint x: 445, startPoint y: 479, endPoint x: 661, endPoint y: 434, distance: 220.9
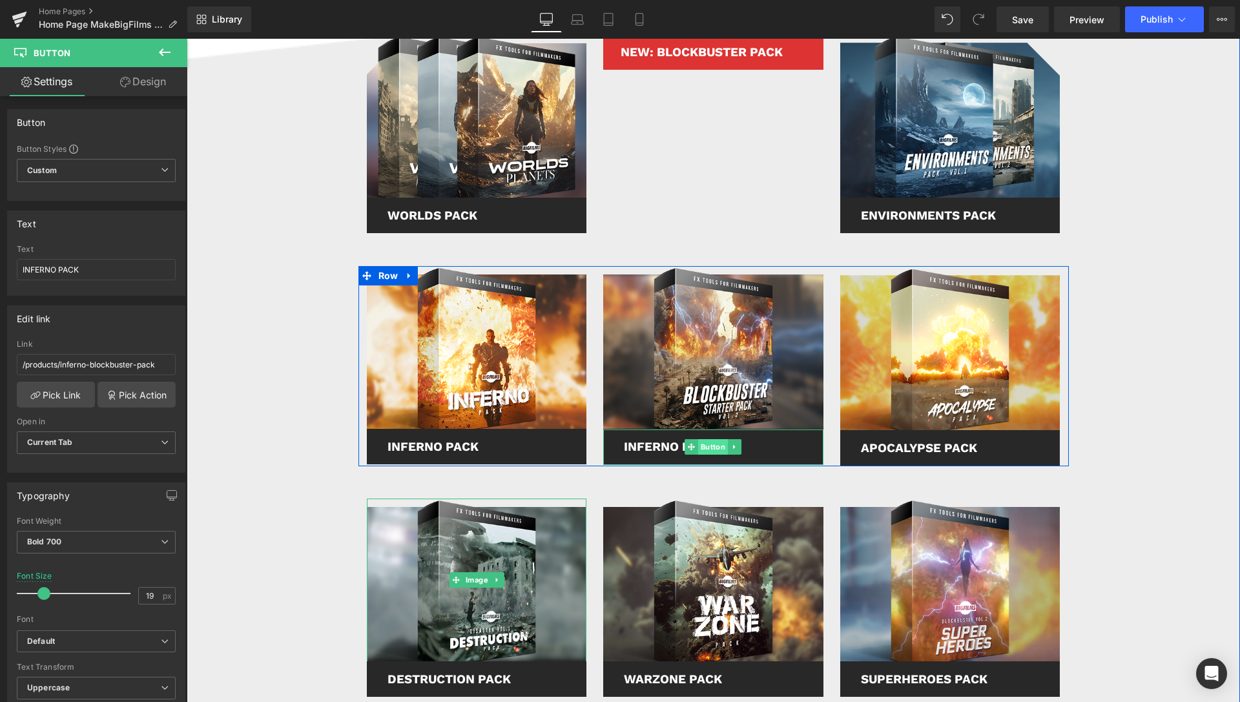
click at [712, 450] on span "Button" at bounding box center [713, 447] width 30 height 16
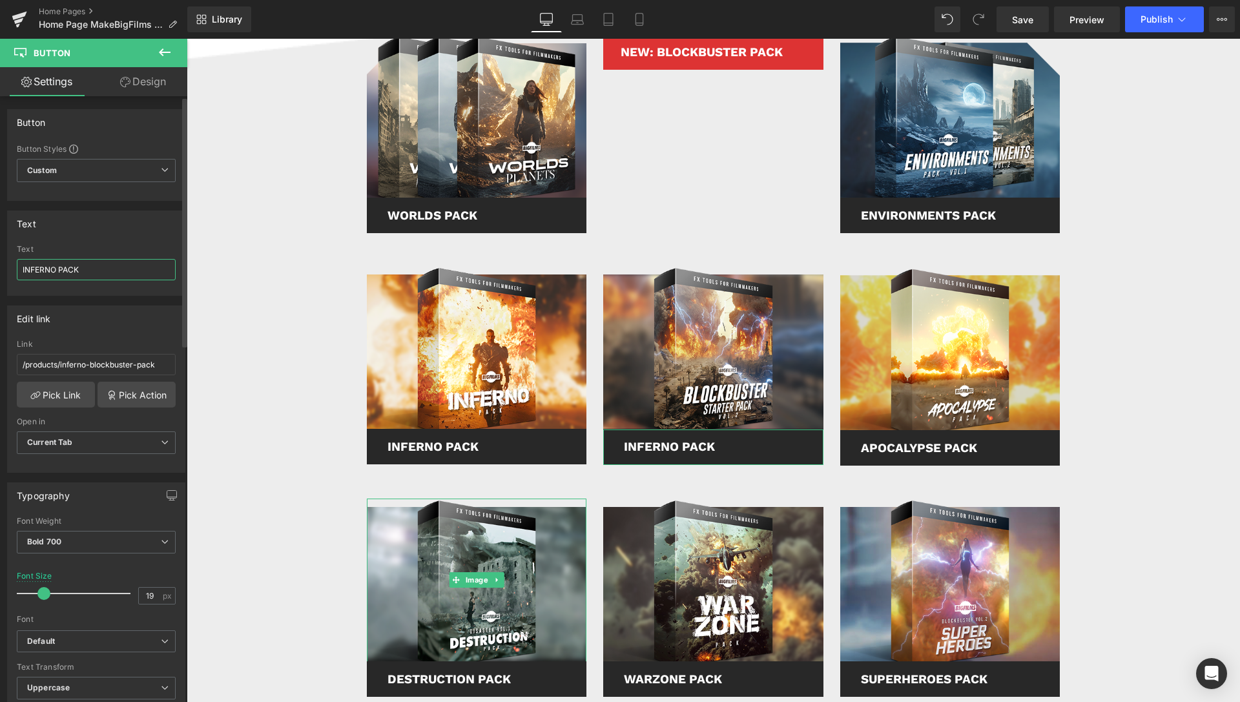
drag, startPoint x: 98, startPoint y: 269, endPoint x: 0, endPoint y: 266, distance: 98.2
click at [17, 266] on input "INFERNO PACK" at bounding box center [96, 269] width 159 height 21
click at [26, 271] on input "STARTER PACK" at bounding box center [96, 269] width 159 height 21
click at [23, 268] on input "STARTER PACK" at bounding box center [96, 269] width 159 height 21
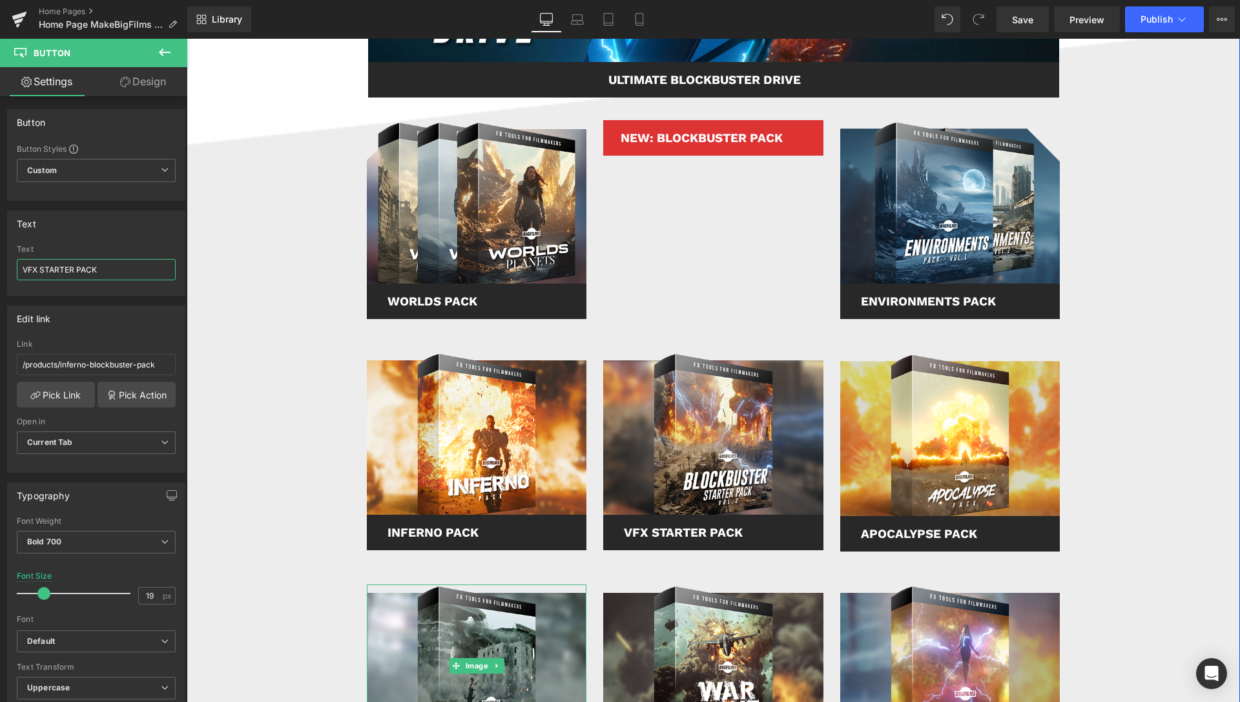
scroll to position [791, 0]
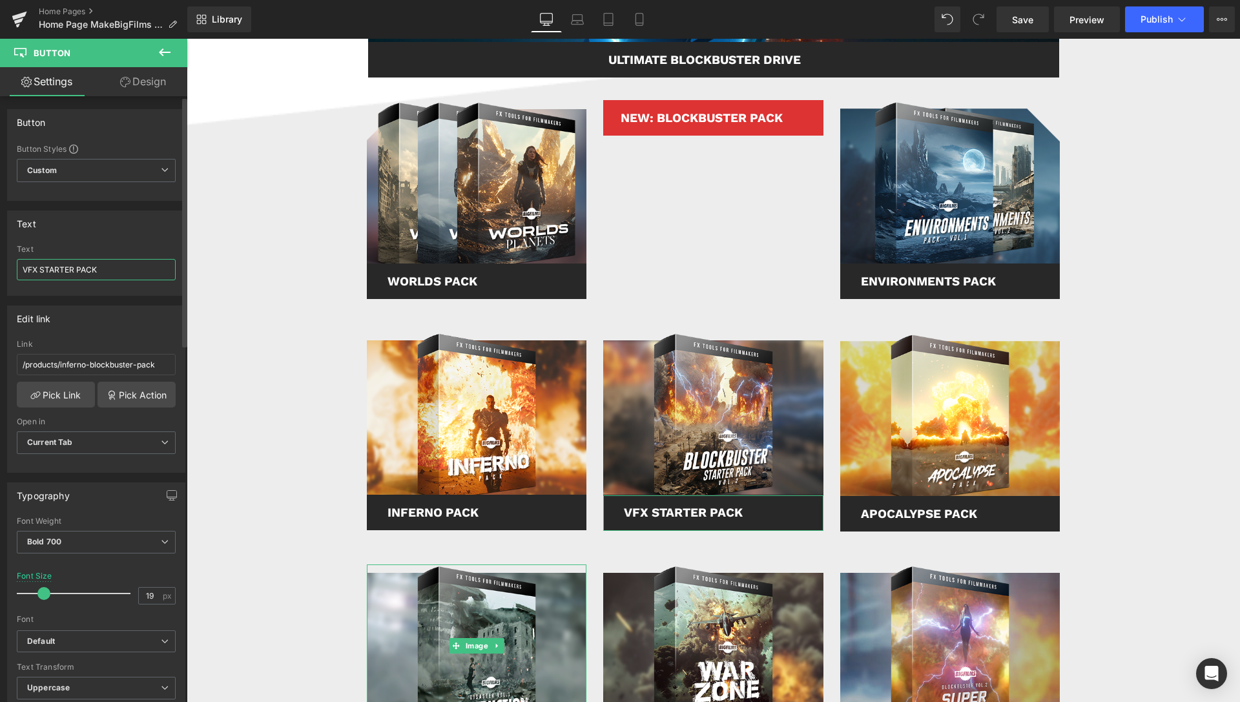
click at [28, 267] on input "VFX STARTER PACK" at bounding box center [96, 269] width 159 height 21
click at [43, 269] on input "STARTER PACK" at bounding box center [96, 269] width 159 height 21
click at [38, 265] on input "BLOCKBUSTER PACK" at bounding box center [96, 269] width 159 height 21
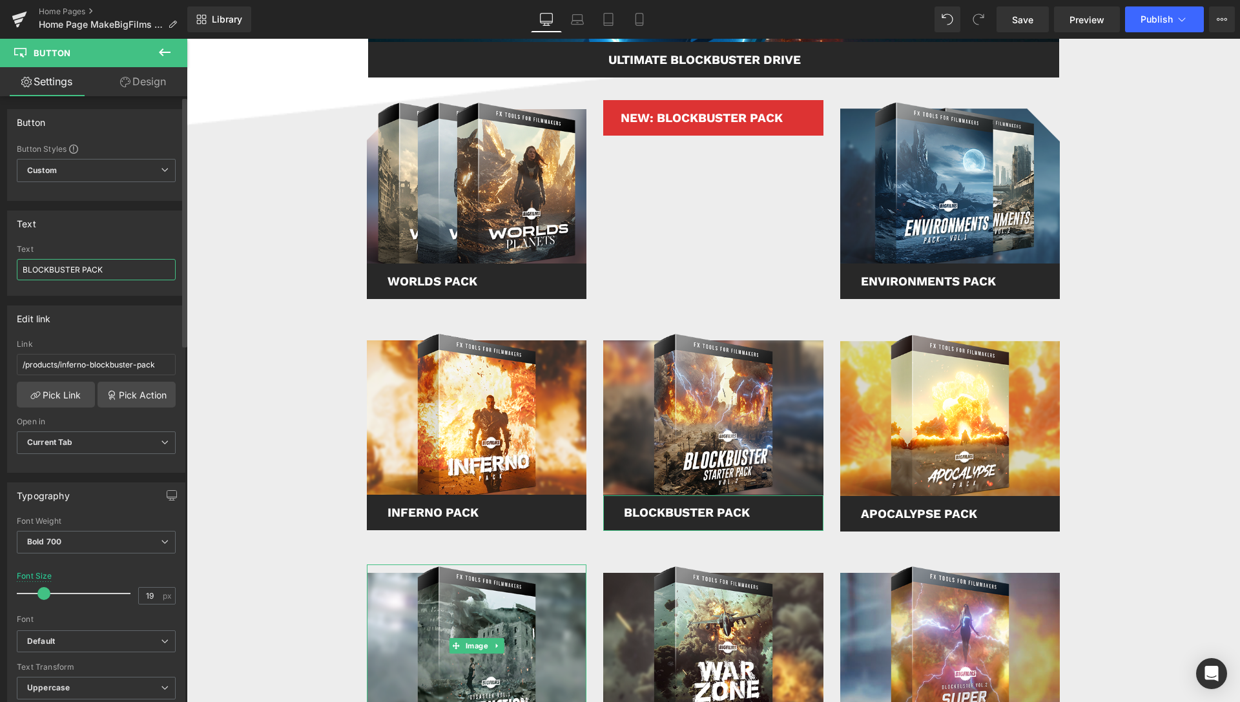
click at [38, 265] on input "BLOCKBUSTER PACK" at bounding box center [96, 269] width 159 height 21
click at [36, 269] on input "VFX STARTER PACK" at bounding box center [96, 269] width 159 height 21
drag, startPoint x: 82, startPoint y: 269, endPoint x: 154, endPoint y: 268, distance: 71.7
click at [154, 268] on input "STARTER PACK - VFX" at bounding box center [96, 269] width 159 height 21
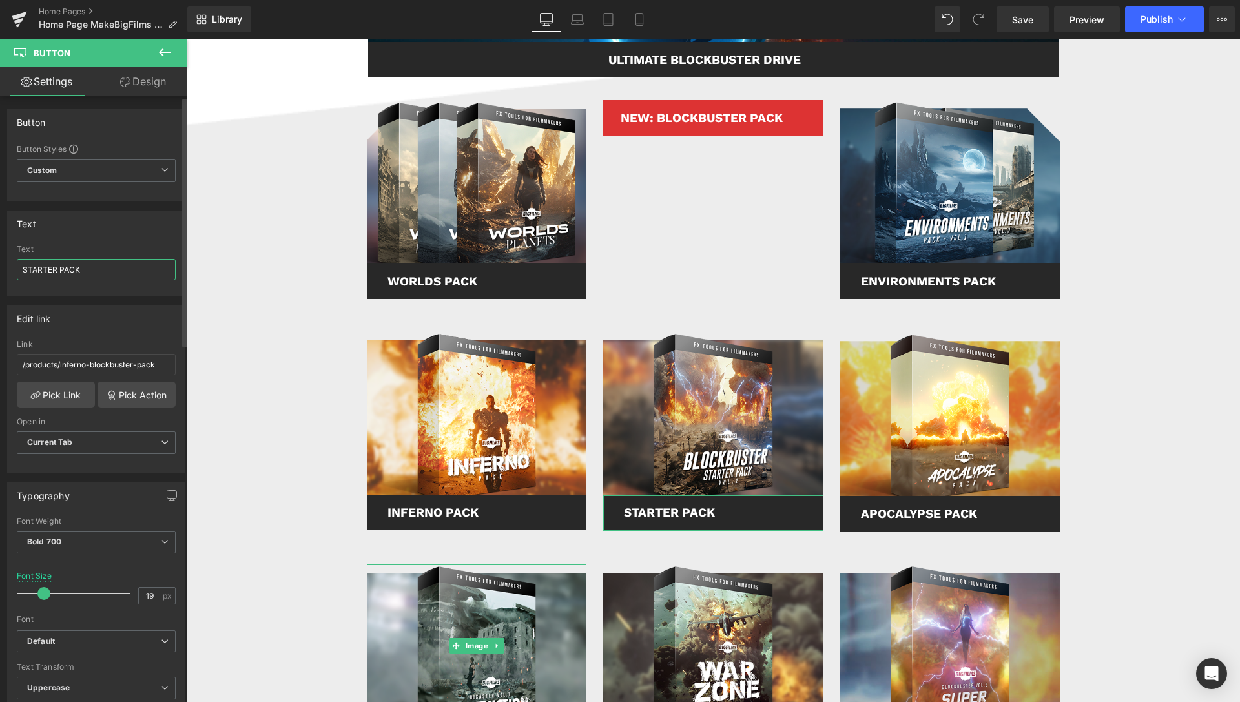
click at [23, 268] on input "STARTER PACK" at bounding box center [96, 269] width 159 height 21
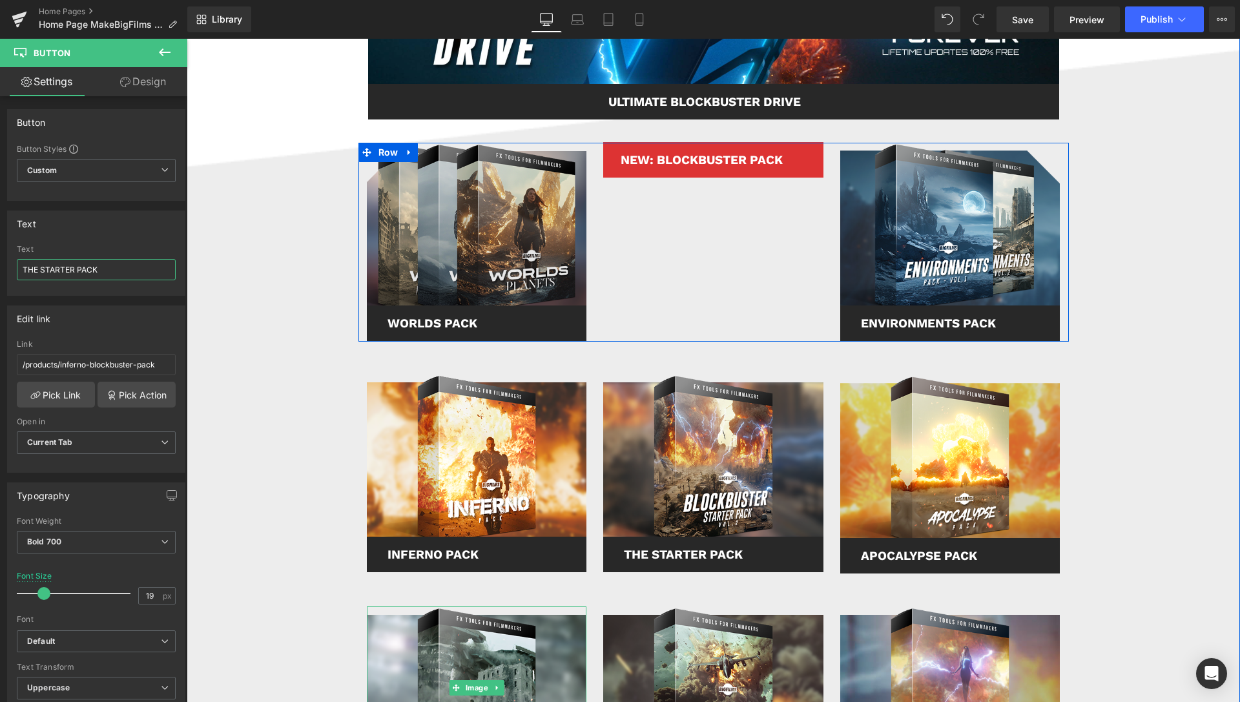
scroll to position [725, 0]
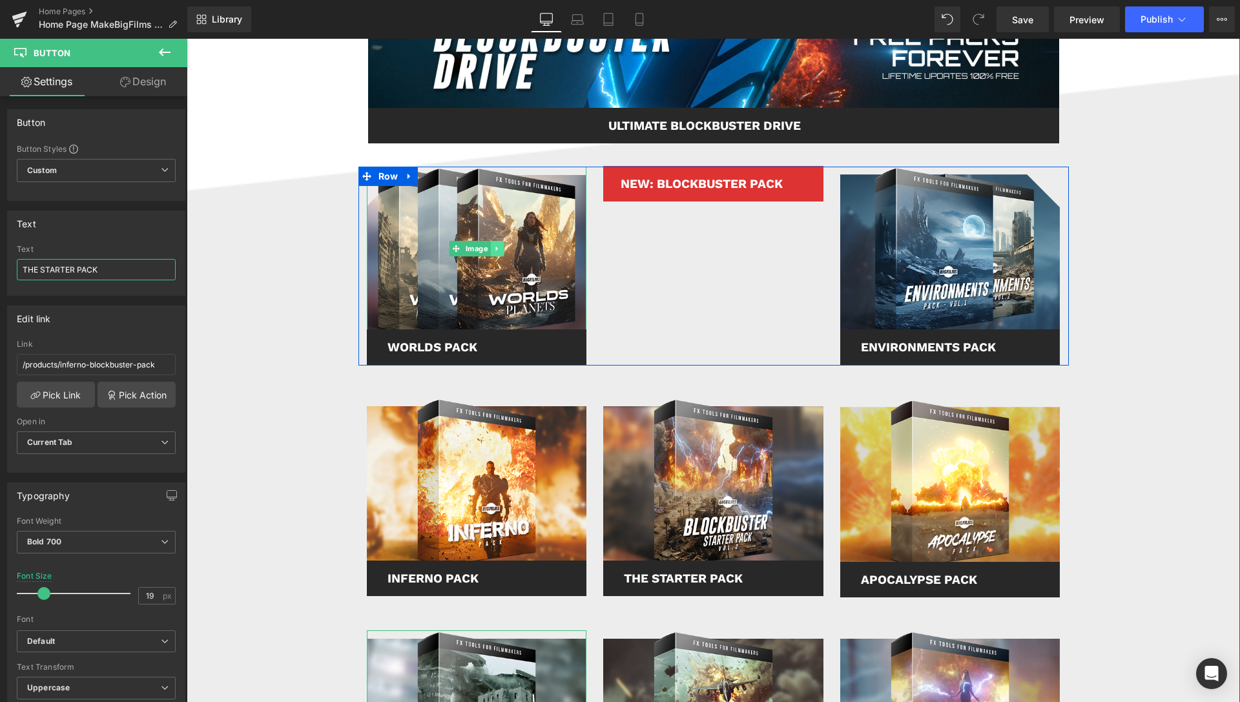
type input "THE STARTER PACK"
click at [493, 248] on icon at bounding box center [496, 249] width 7 height 8
click at [487, 249] on icon at bounding box center [490, 248] width 7 height 7
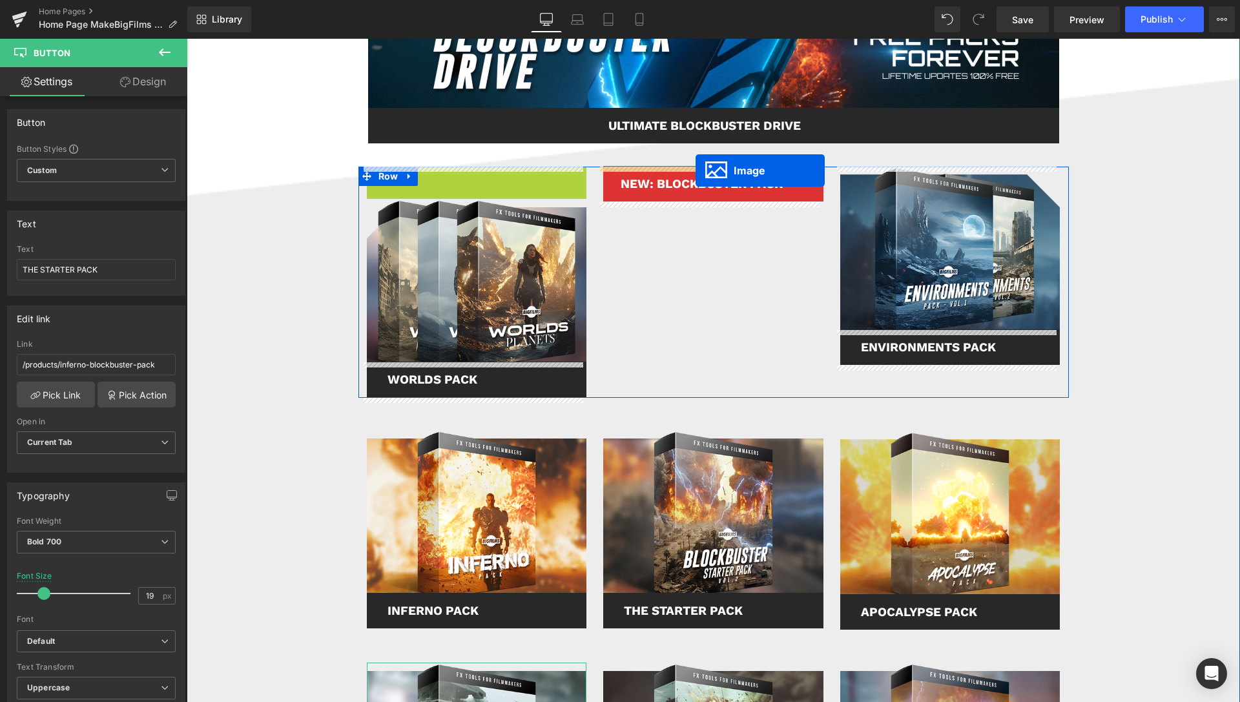
drag, startPoint x: 433, startPoint y: 250, endPoint x: 696, endPoint y: 171, distance: 274.6
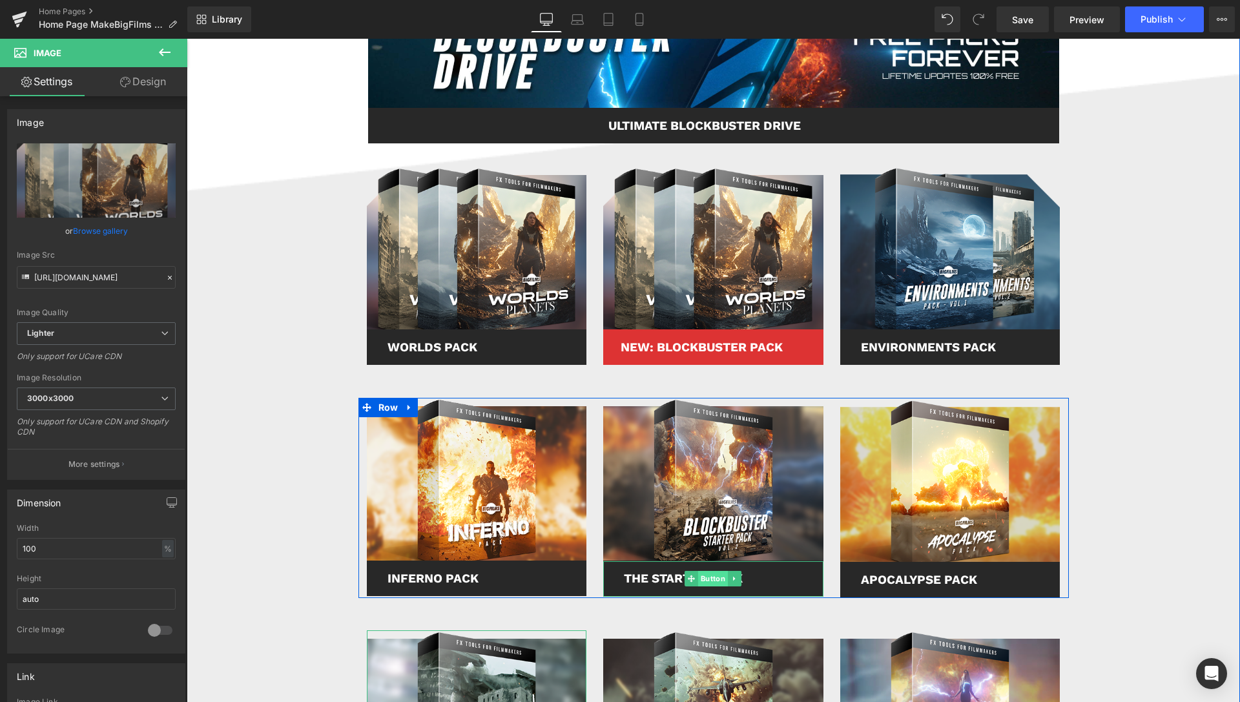
click at [707, 580] on span "Button" at bounding box center [713, 579] width 30 height 16
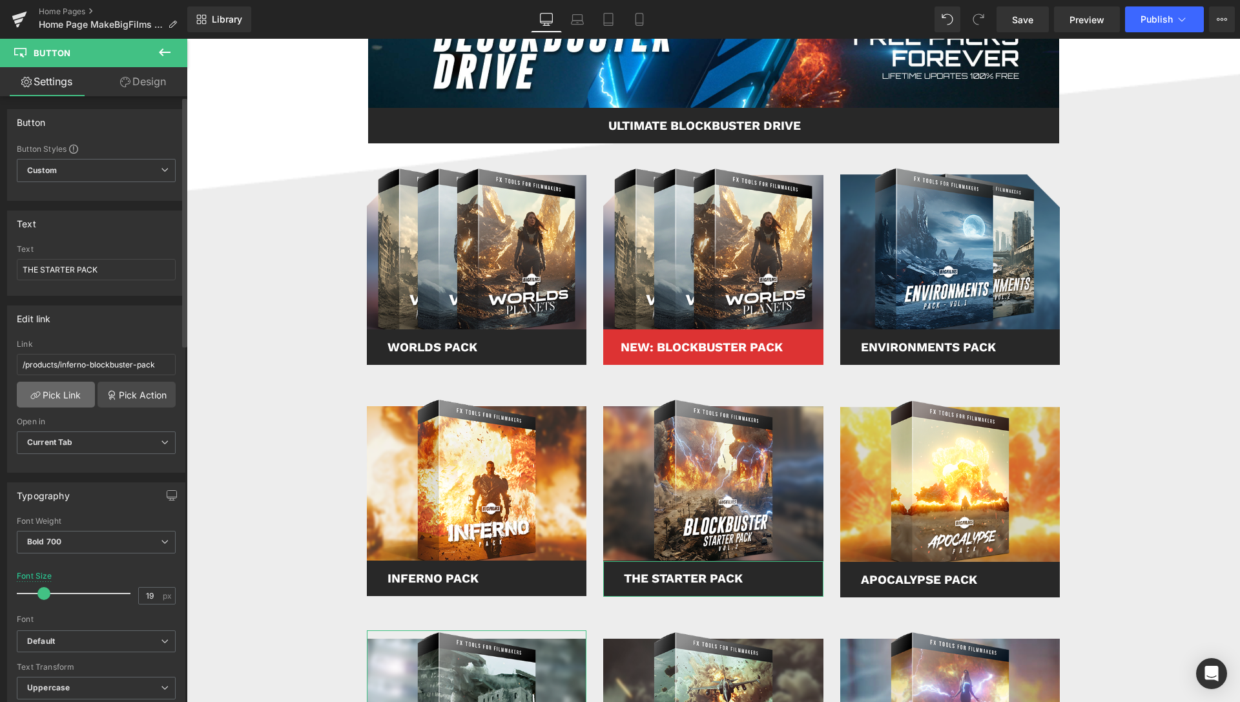
click at [65, 397] on link "Pick Link" at bounding box center [56, 395] width 78 height 26
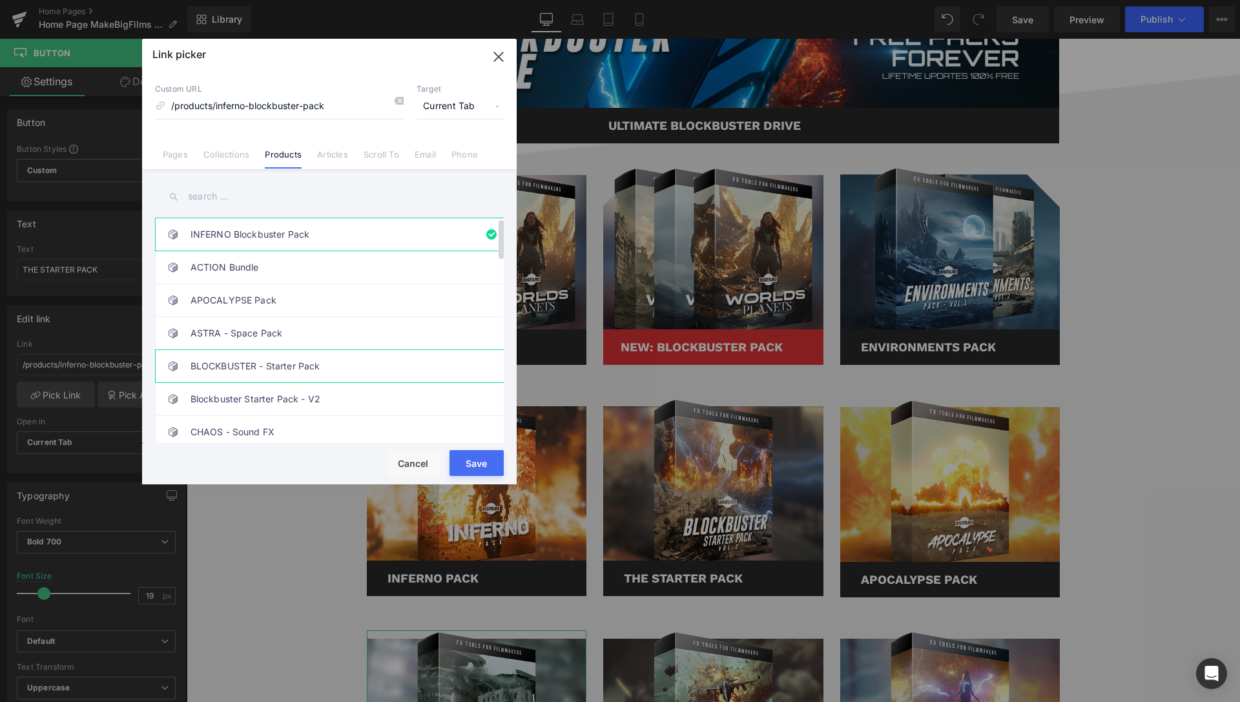
click at [304, 368] on link "BLOCKBUSTER - Starter Pack" at bounding box center [333, 366] width 284 height 32
click at [354, 404] on link "Blockbuster Starter Pack - V2" at bounding box center [333, 399] width 284 height 32
click at [471, 461] on button "Save" at bounding box center [477, 463] width 54 height 26
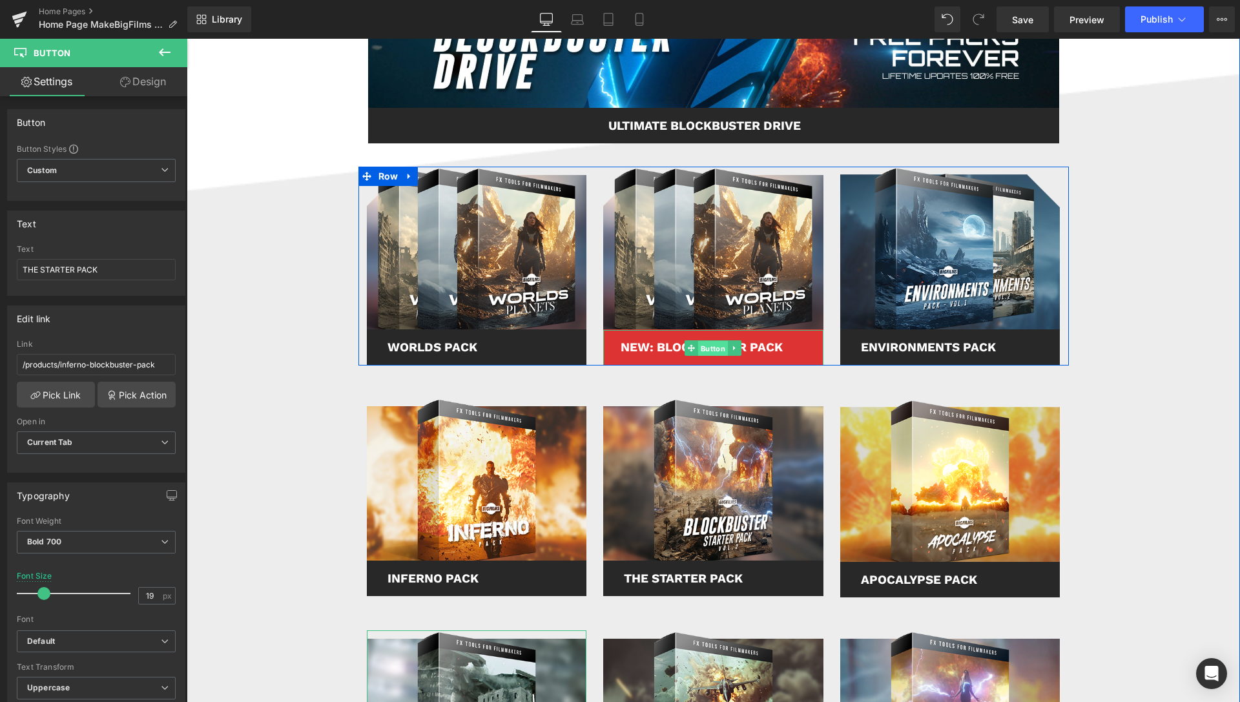
click at [705, 348] on span "Button" at bounding box center [713, 348] width 30 height 16
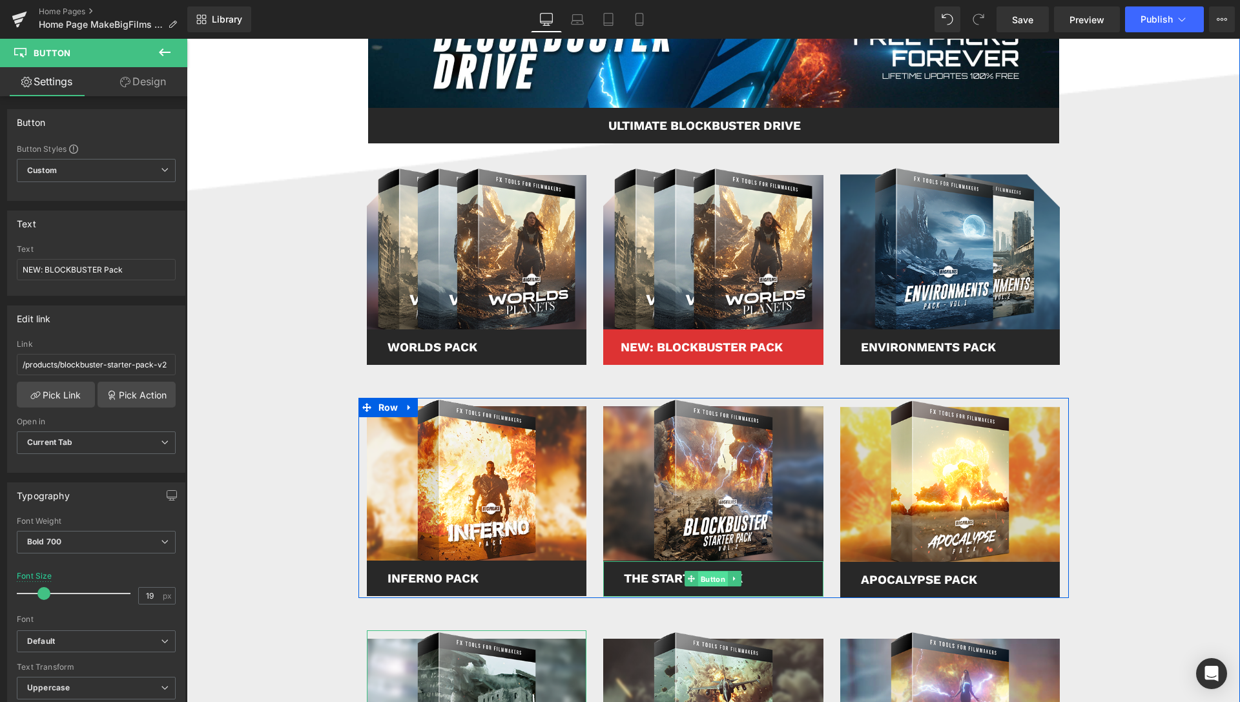
click at [704, 581] on span "Button" at bounding box center [713, 580] width 30 height 16
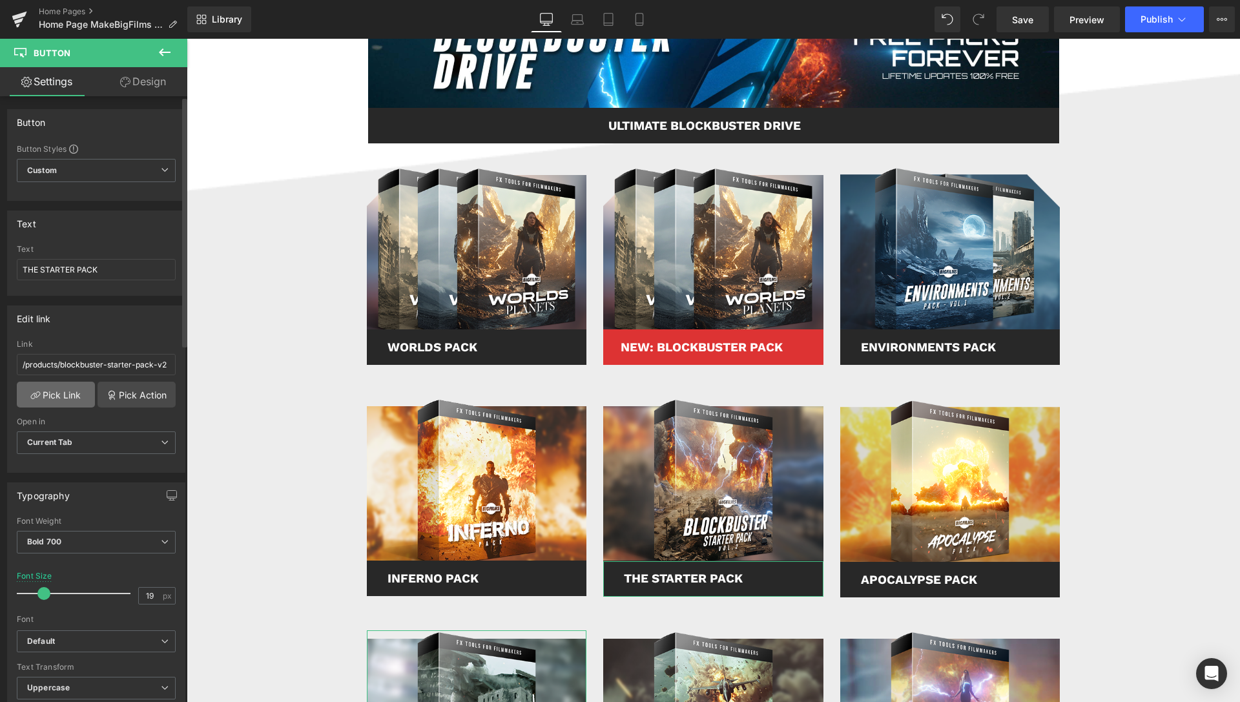
click at [69, 399] on link "Pick Link" at bounding box center [56, 395] width 78 height 26
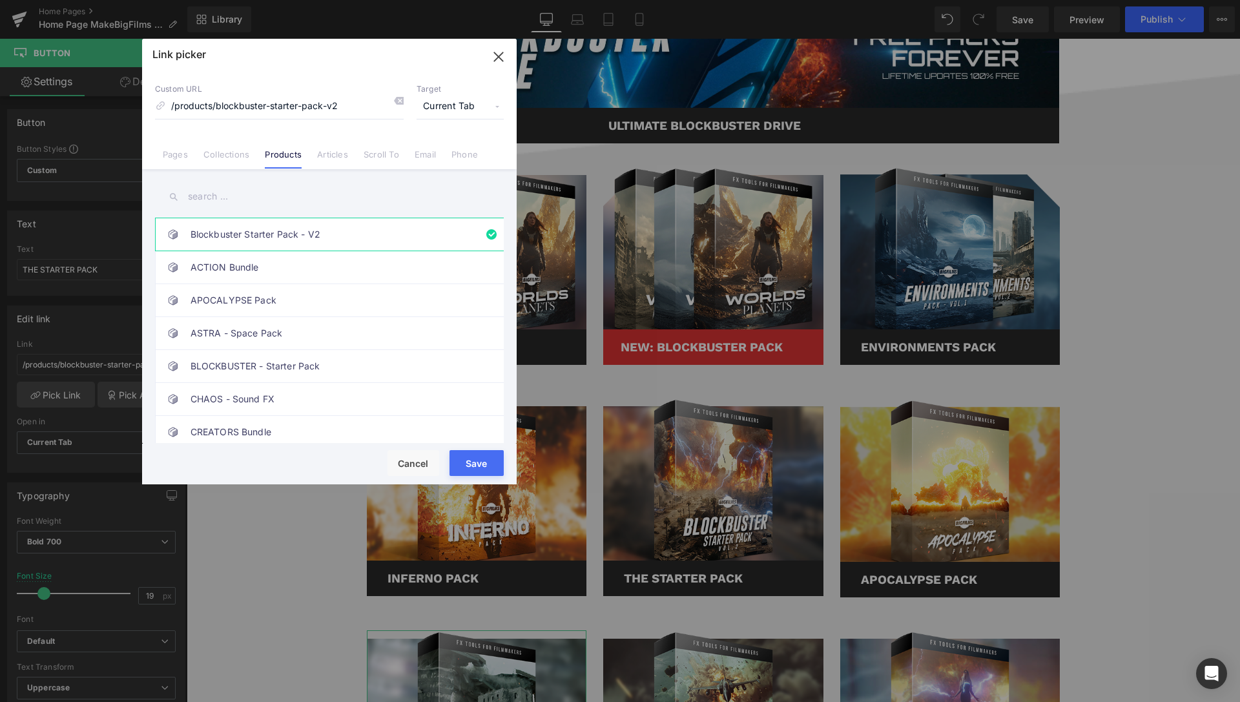
click at [468, 460] on button "Save" at bounding box center [477, 463] width 54 height 26
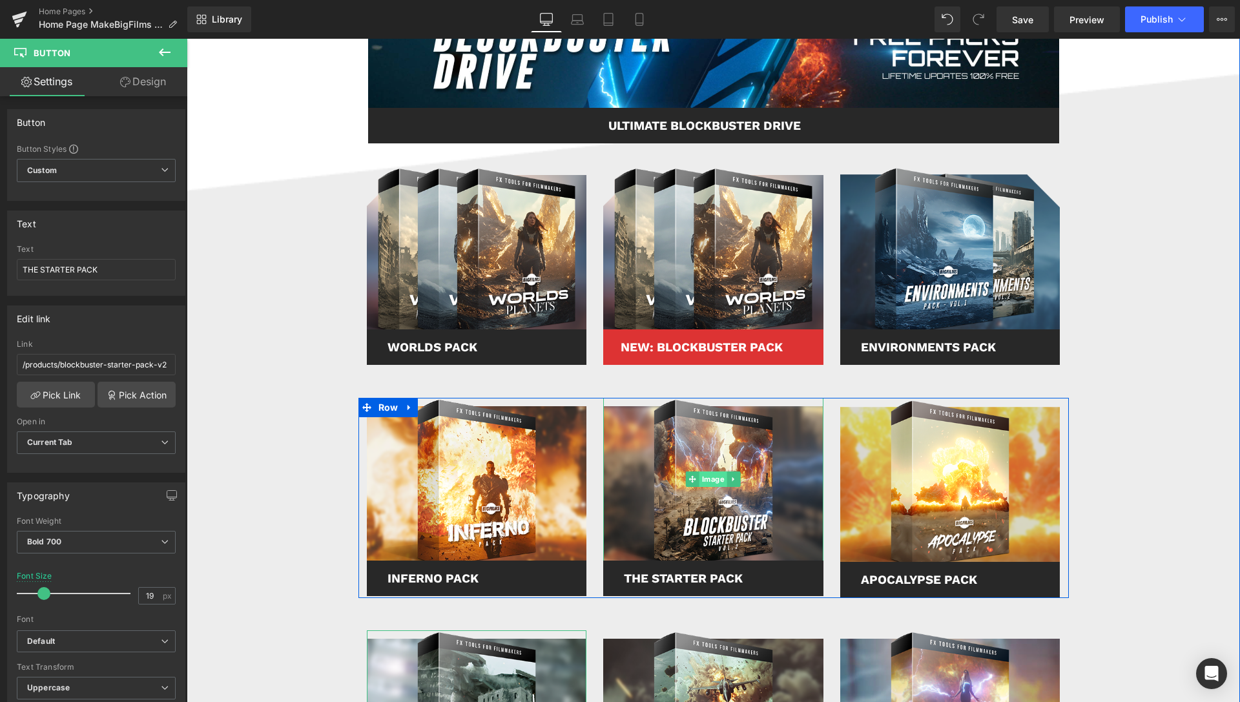
click at [705, 479] on span "Image" at bounding box center [713, 479] width 28 height 16
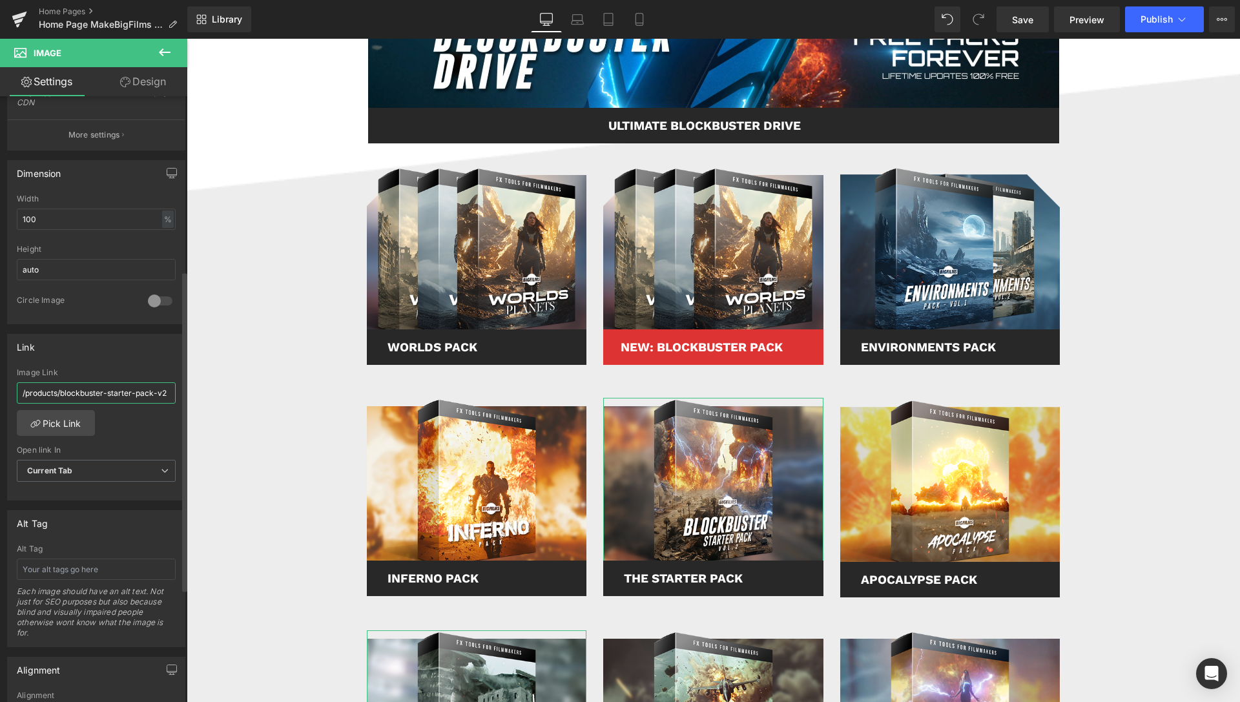
scroll to position [0, 6]
drag, startPoint x: 103, startPoint y: 391, endPoint x: 2, endPoint y: 353, distance: 108.3
click at [176, 391] on input "/products/blockbuster-starter-pack-v2" at bounding box center [96, 392] width 159 height 21
click at [149, 391] on input "/products/blockbuster-starter-pack-v2" at bounding box center [96, 392] width 159 height 21
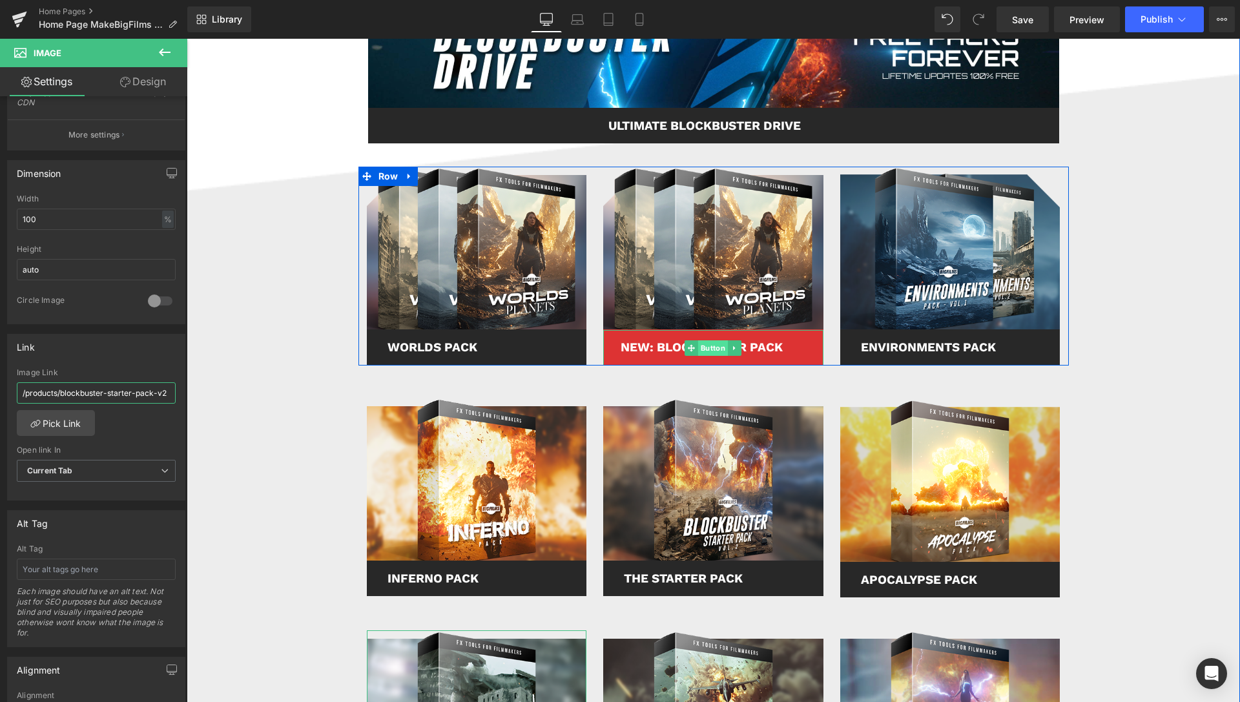
click at [710, 349] on span "Button" at bounding box center [713, 348] width 30 height 16
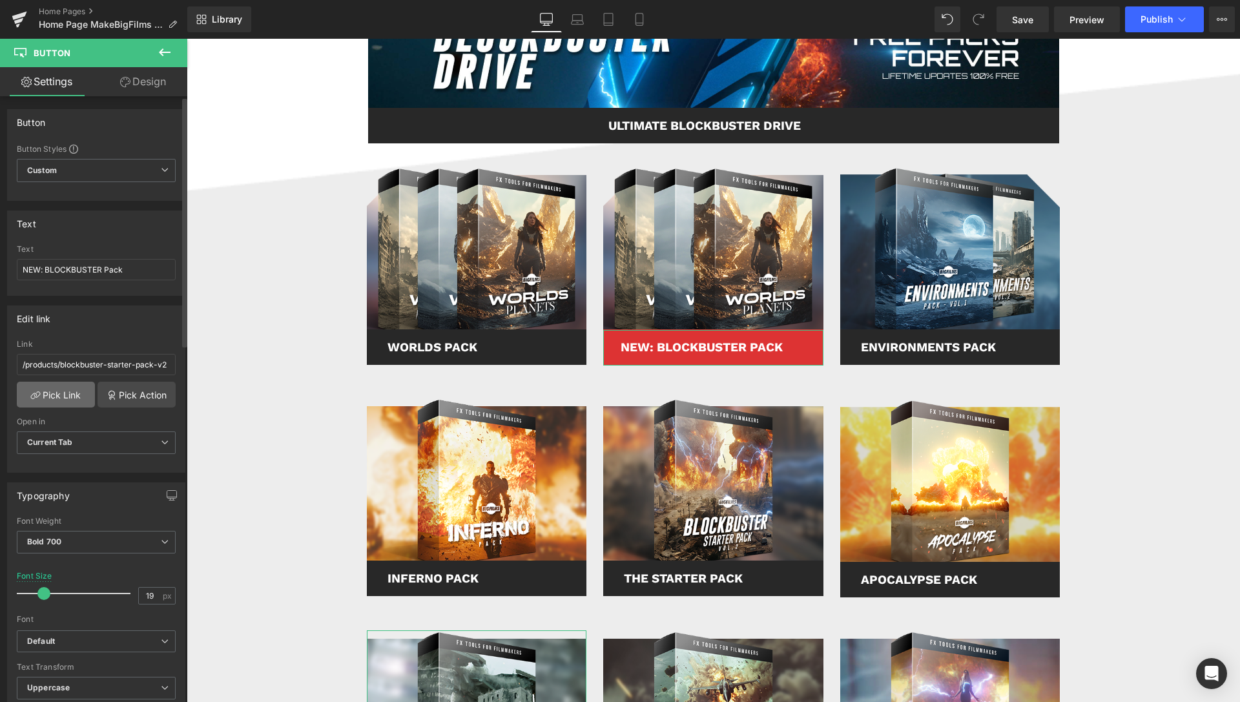
click at [70, 400] on link "Pick Link" at bounding box center [56, 395] width 78 height 26
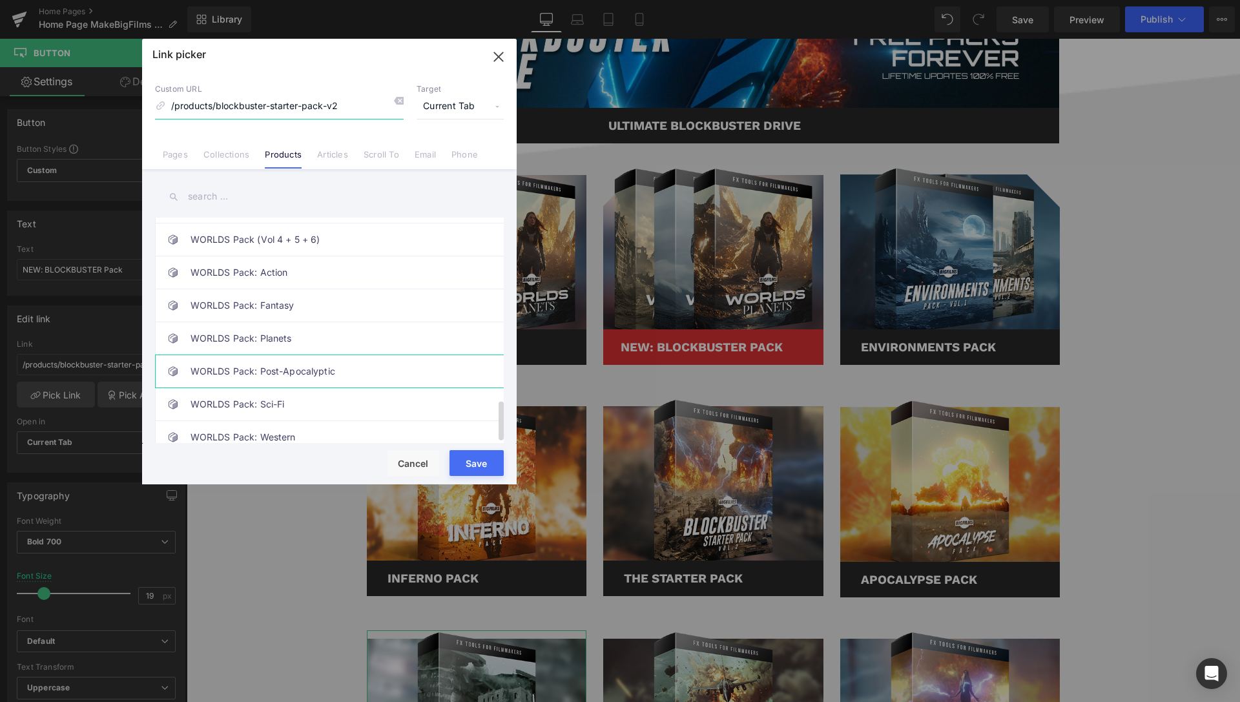
scroll to position [994, 0]
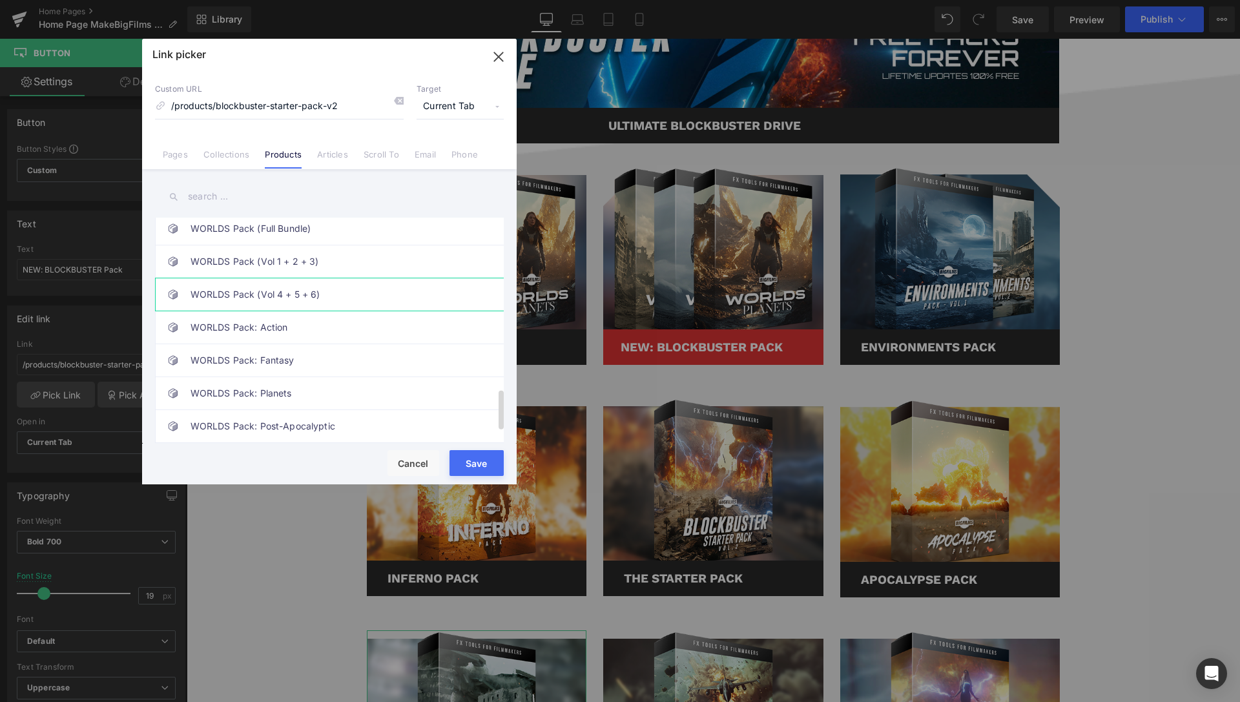
click at [293, 295] on link "WORLDS Pack (Vol 4 + 5 + 6)" at bounding box center [333, 294] width 284 height 32
click at [468, 462] on button "Save" at bounding box center [477, 463] width 54 height 26
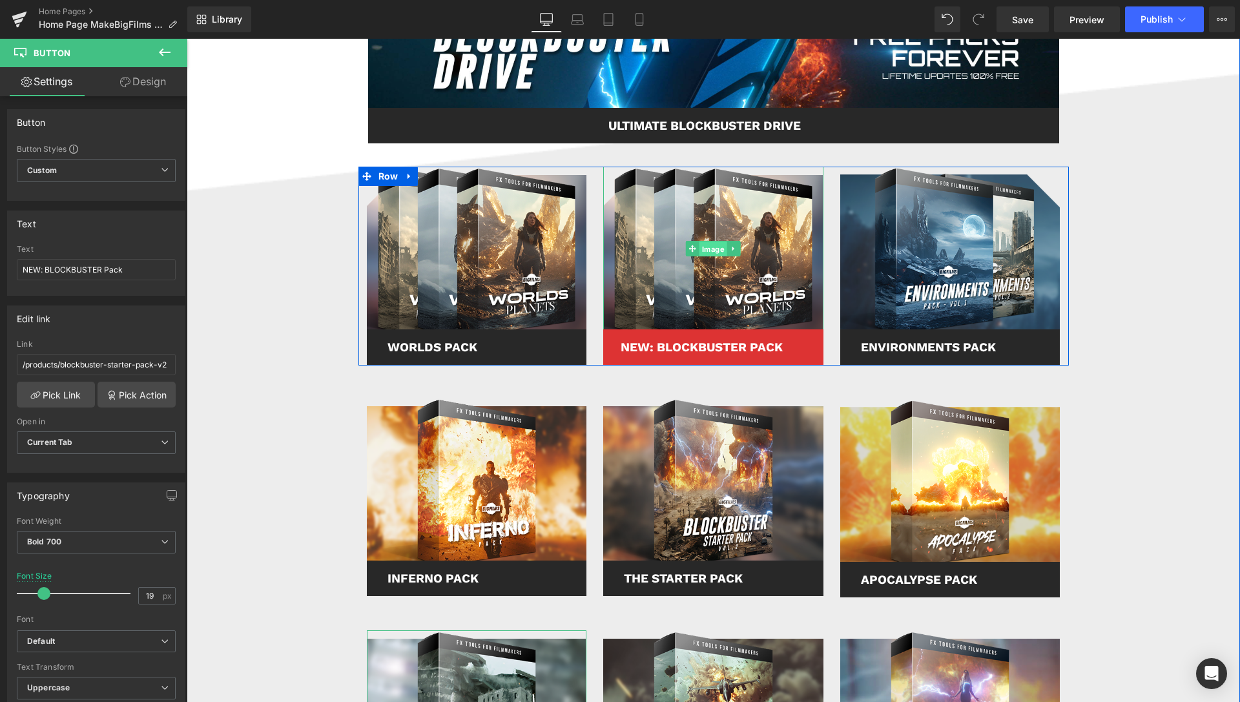
click at [705, 248] on span "Image" at bounding box center [713, 249] width 28 height 16
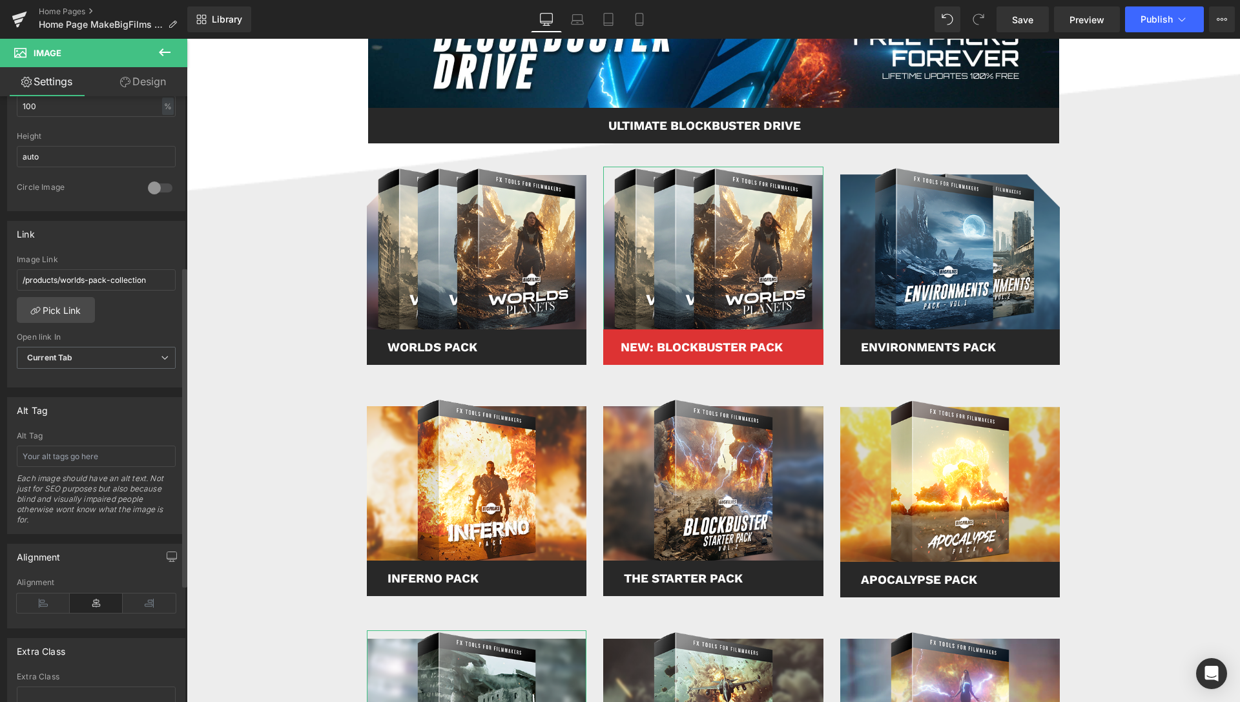
scroll to position [461, 0]
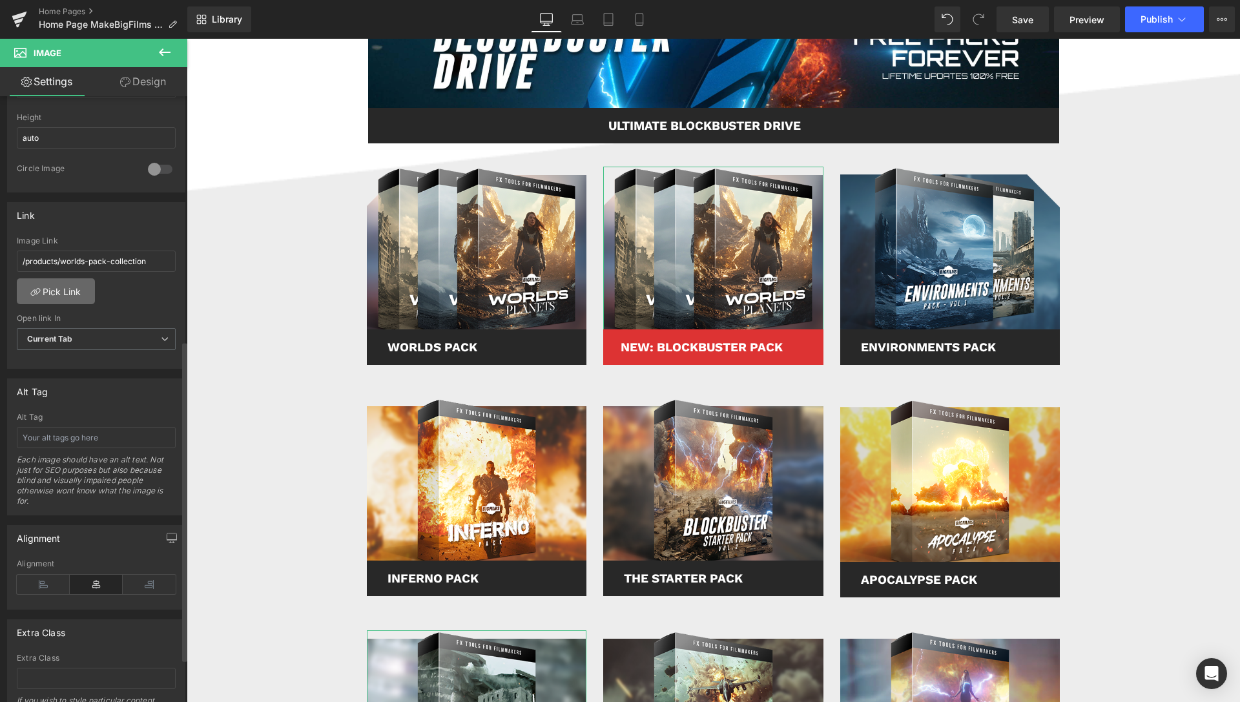
click at [65, 290] on link "Pick Link" at bounding box center [56, 291] width 78 height 26
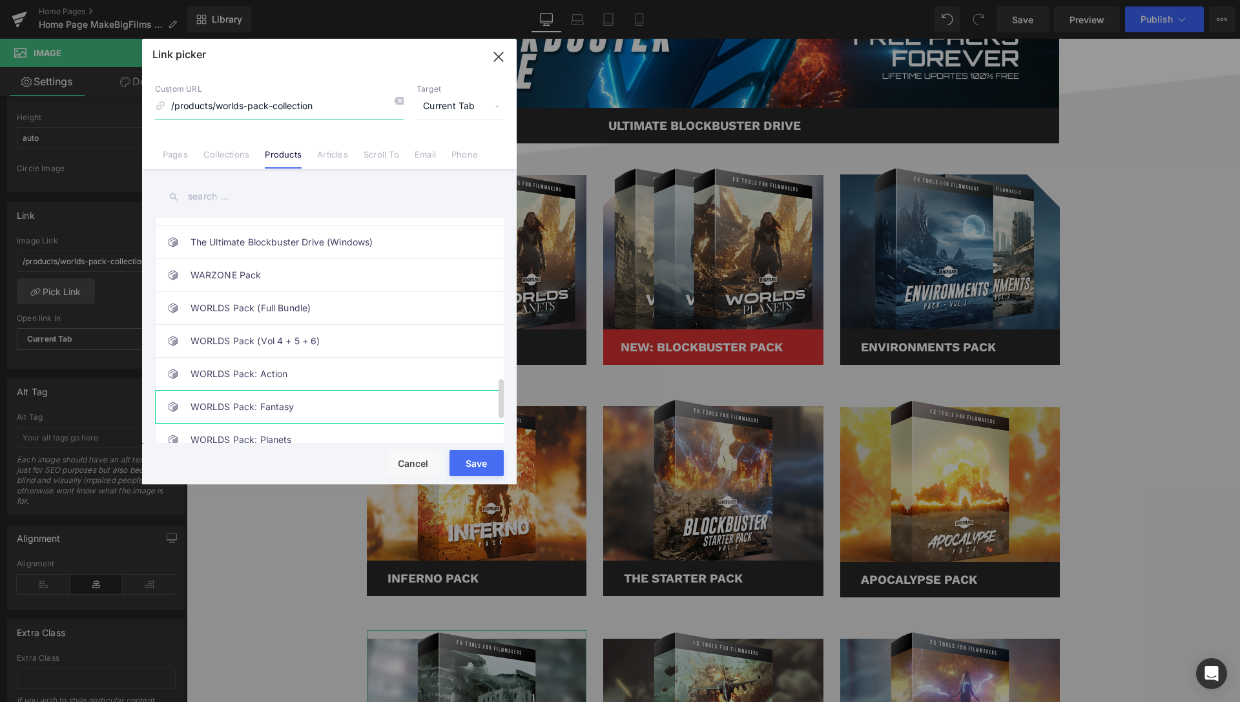
scroll to position [928, 0]
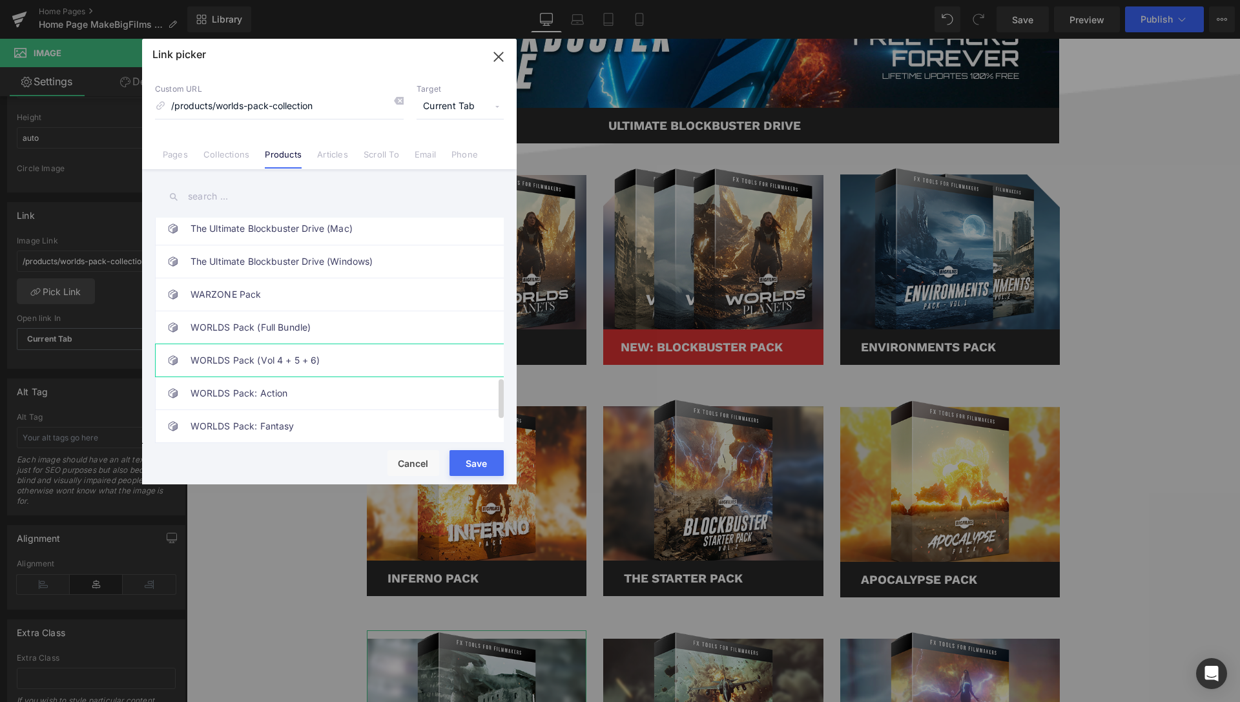
click at [324, 360] on link "WORLDS Pack (Vol 4 + 5 + 6)" at bounding box center [333, 360] width 284 height 32
click at [481, 465] on button "Save" at bounding box center [477, 463] width 54 height 26
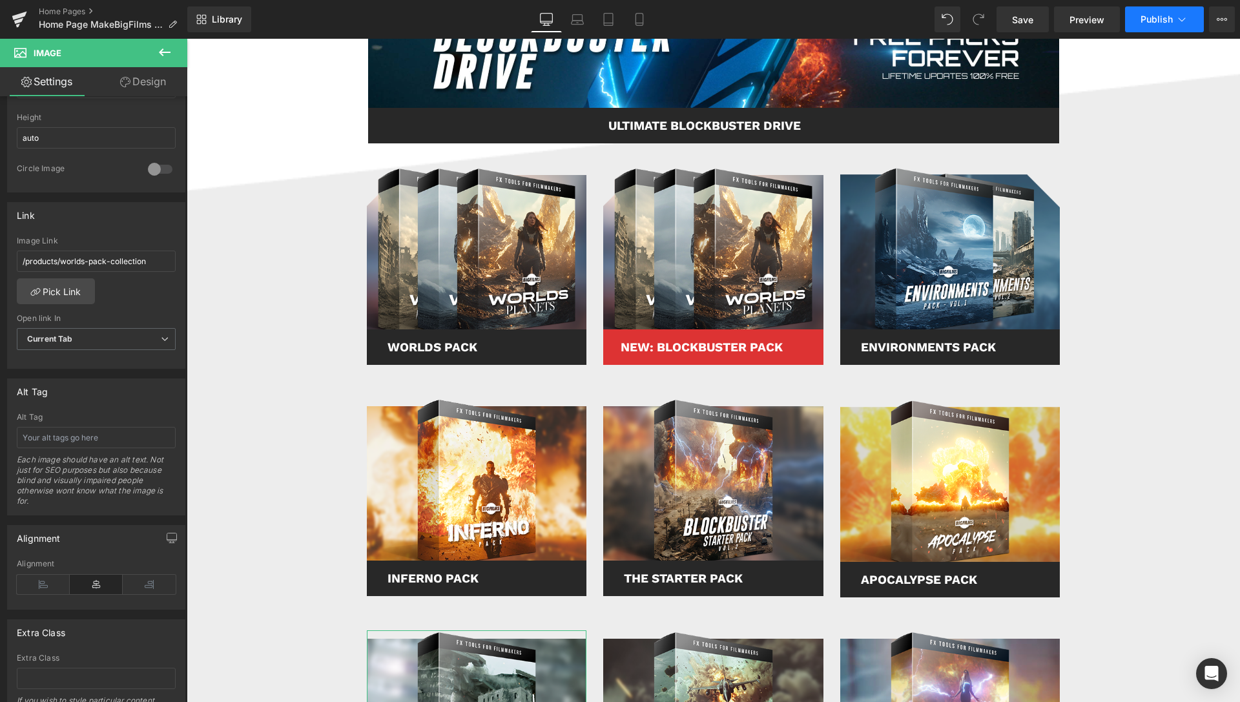
click at [1185, 23] on icon at bounding box center [1182, 19] width 13 height 13
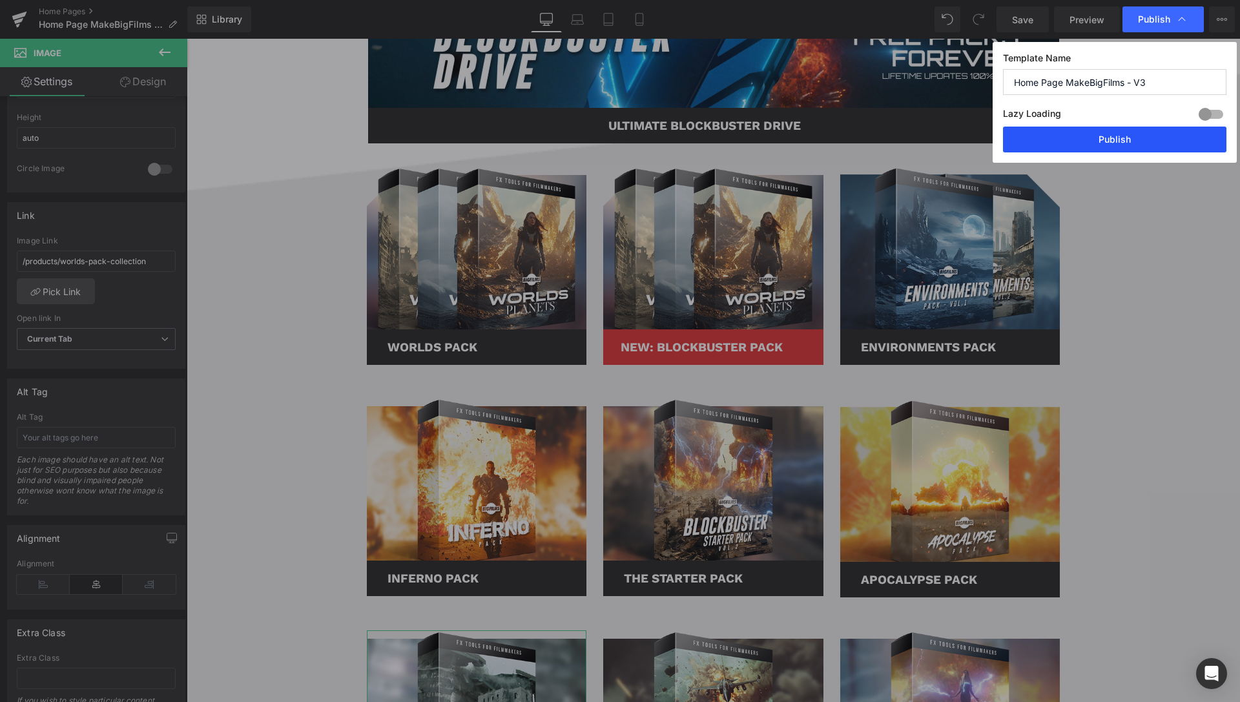
click at [1132, 140] on button "Publish" at bounding box center [1114, 140] width 223 height 26
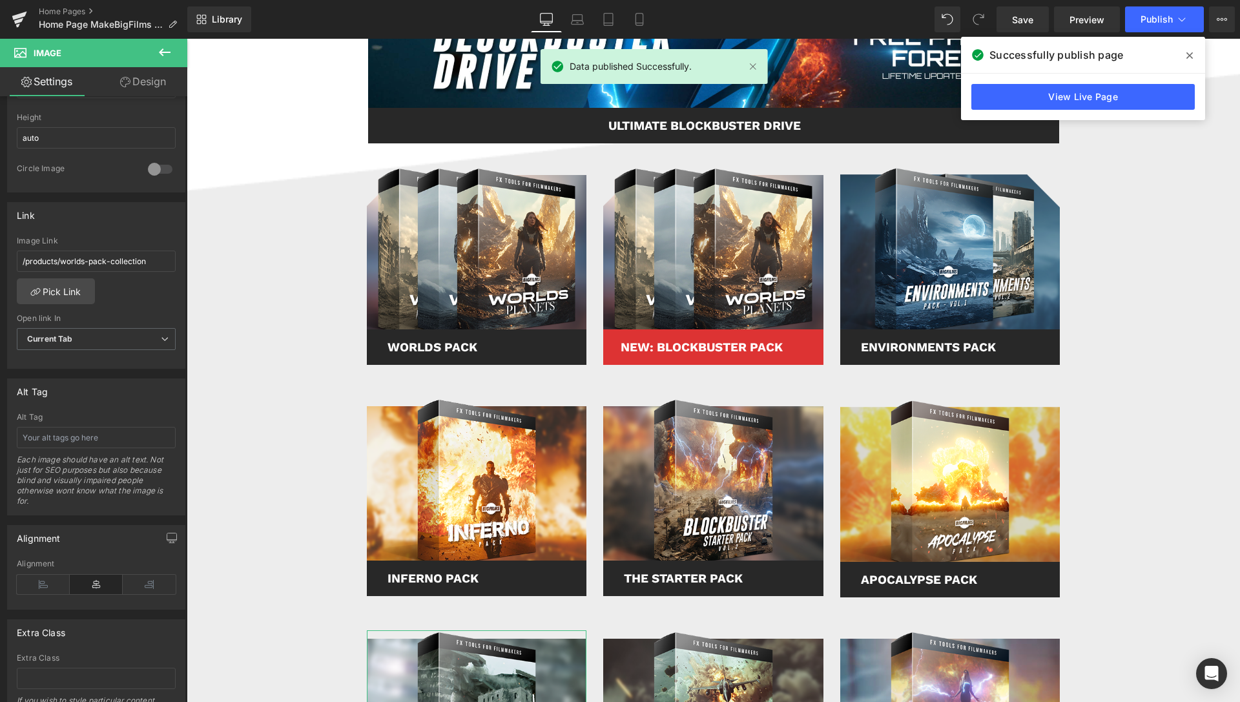
click at [1189, 53] on icon at bounding box center [1189, 55] width 6 height 10
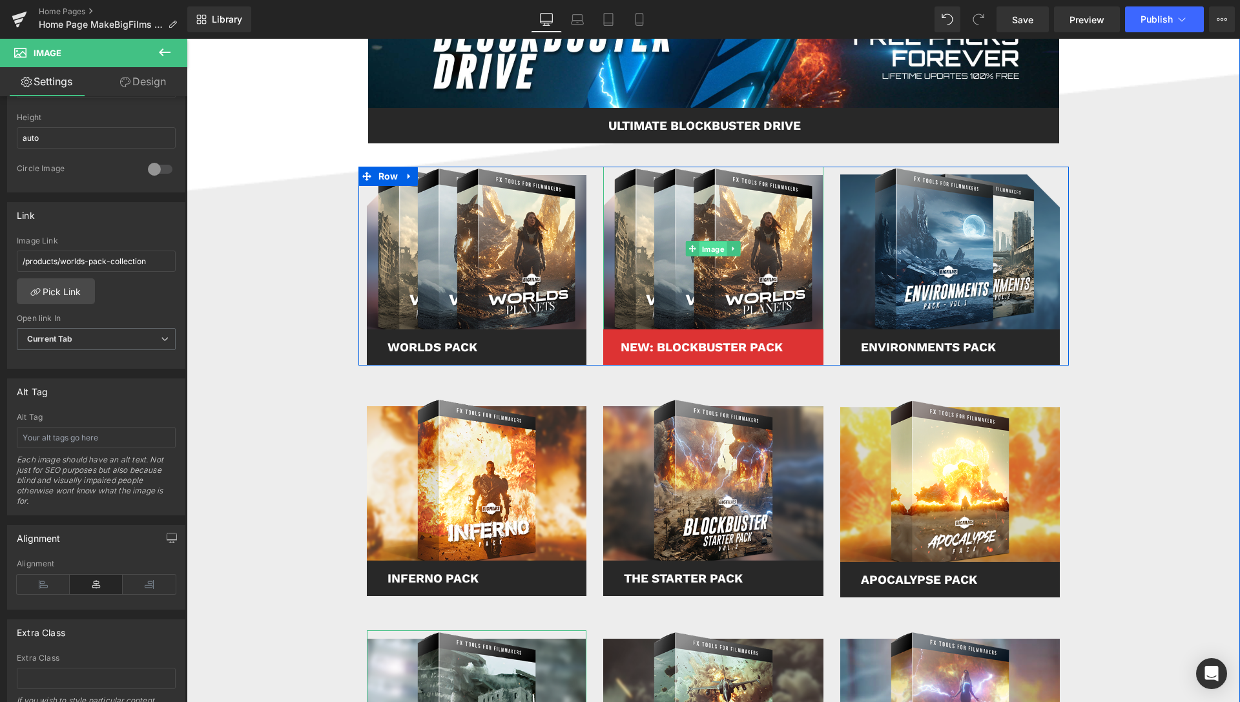
click at [699, 255] on span "Image" at bounding box center [713, 249] width 28 height 16
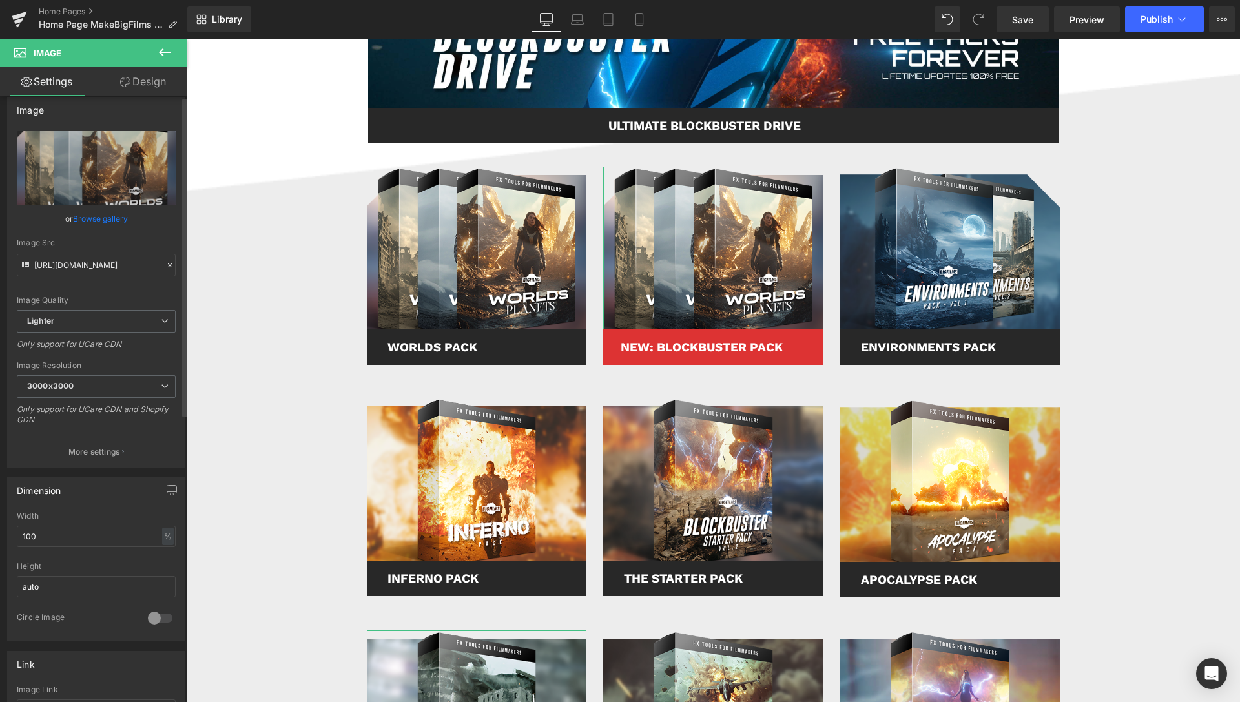
scroll to position [0, 0]
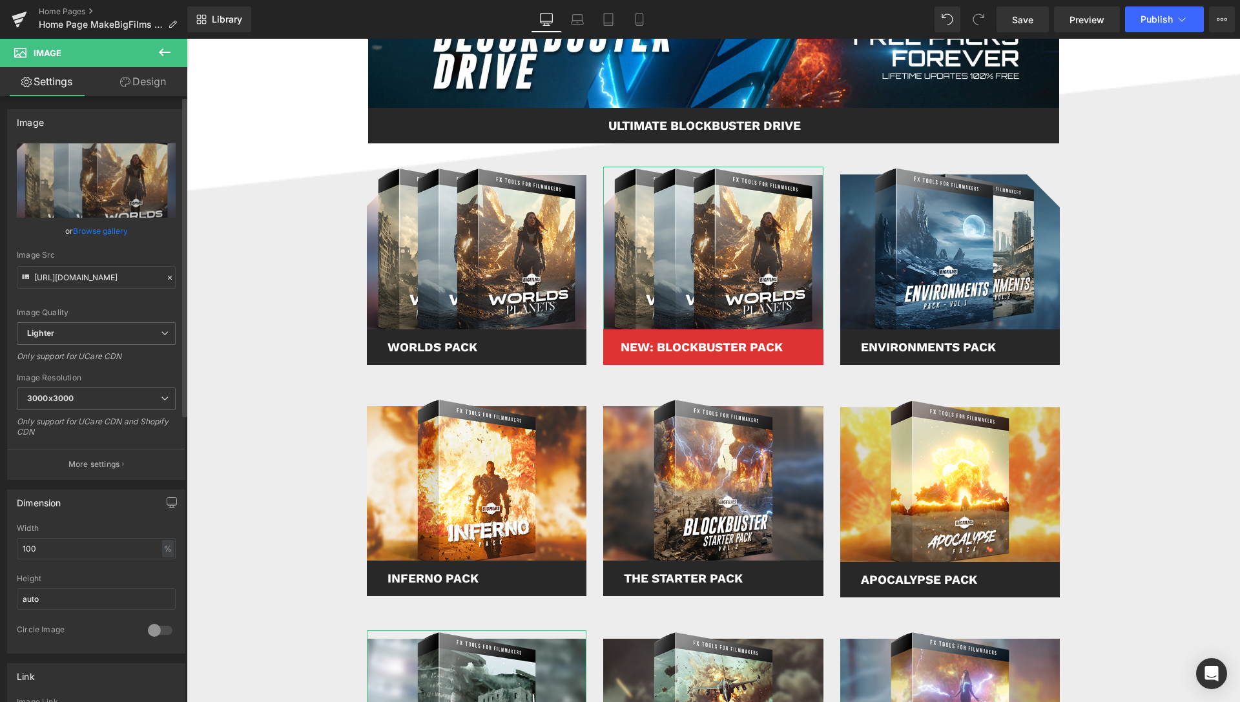
click at [94, 236] on link "Browse gallery" at bounding box center [100, 231] width 55 height 23
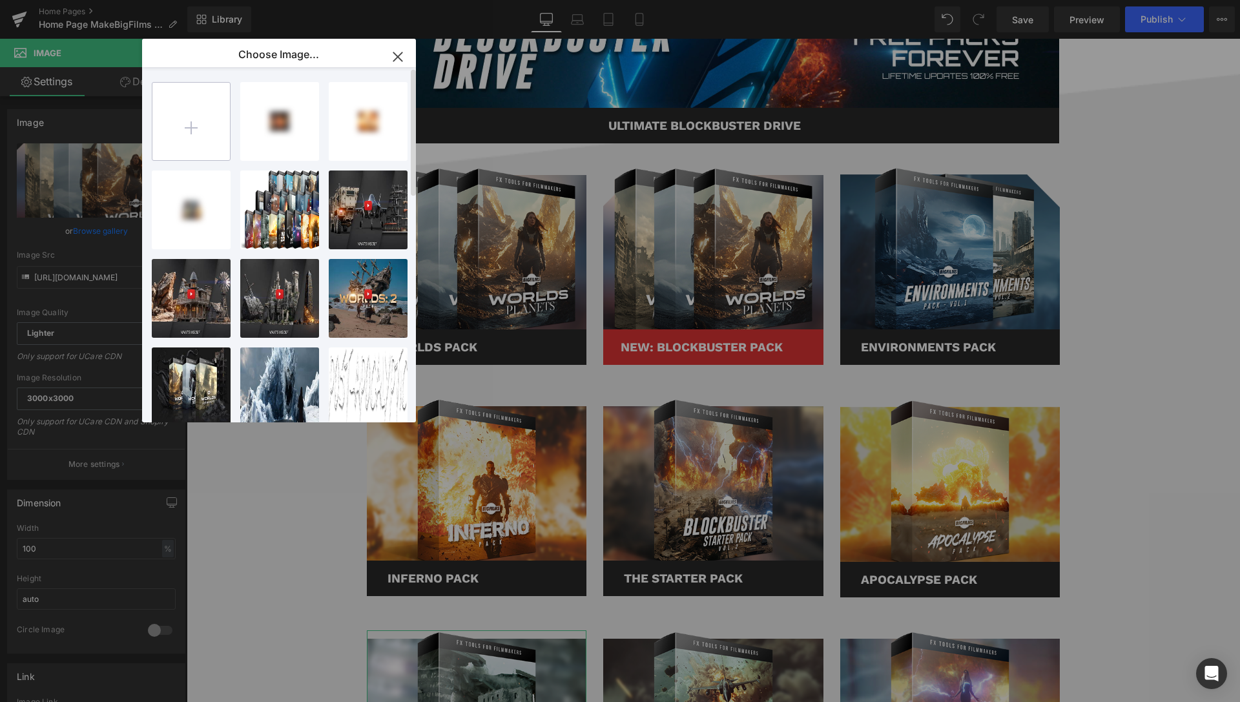
click at [209, 143] on input "file" at bounding box center [191, 122] width 78 height 78
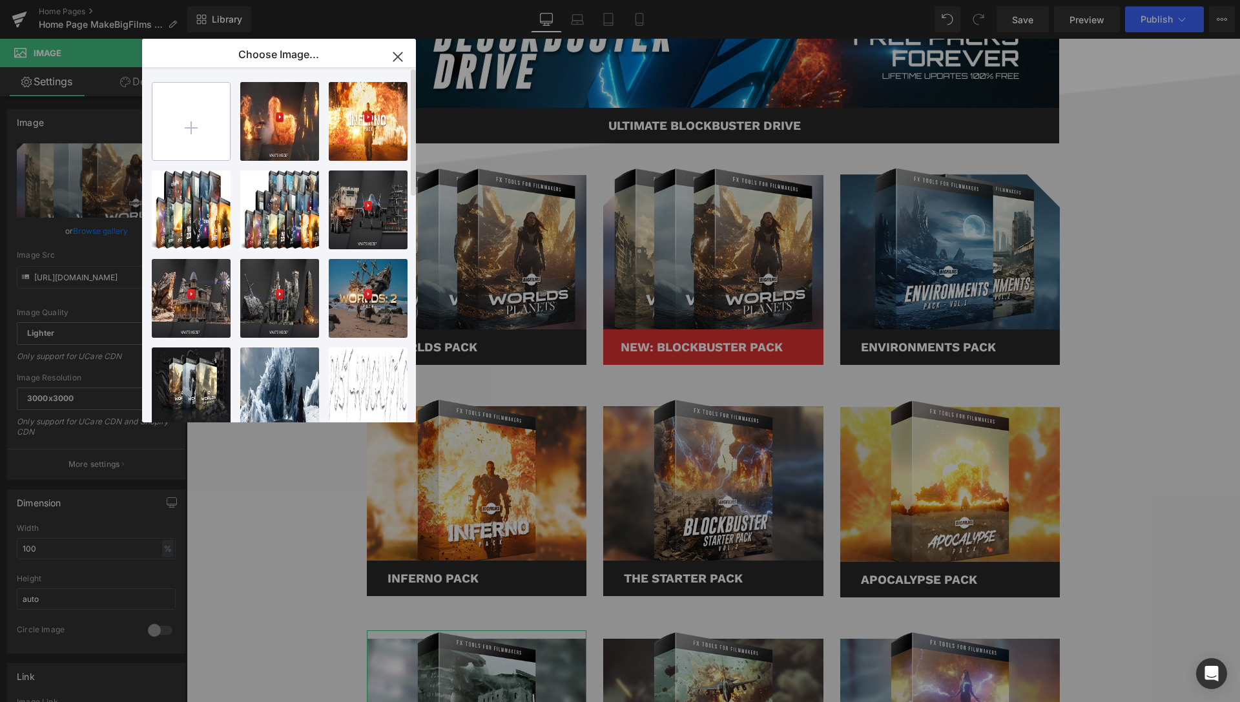
type input "C:\fakepath\WORLDS-Pack-02.png"
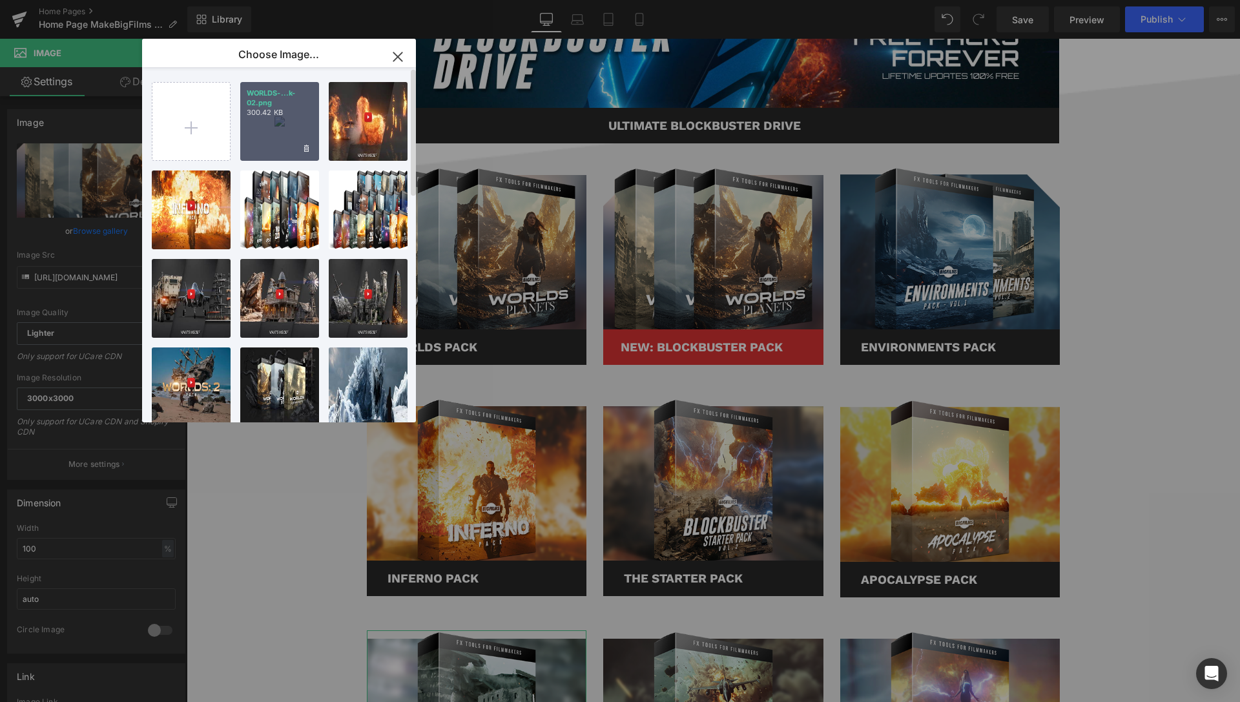
click at [275, 137] on div "WORLDS-...k-02.png 300.42 KB" at bounding box center [279, 121] width 79 height 79
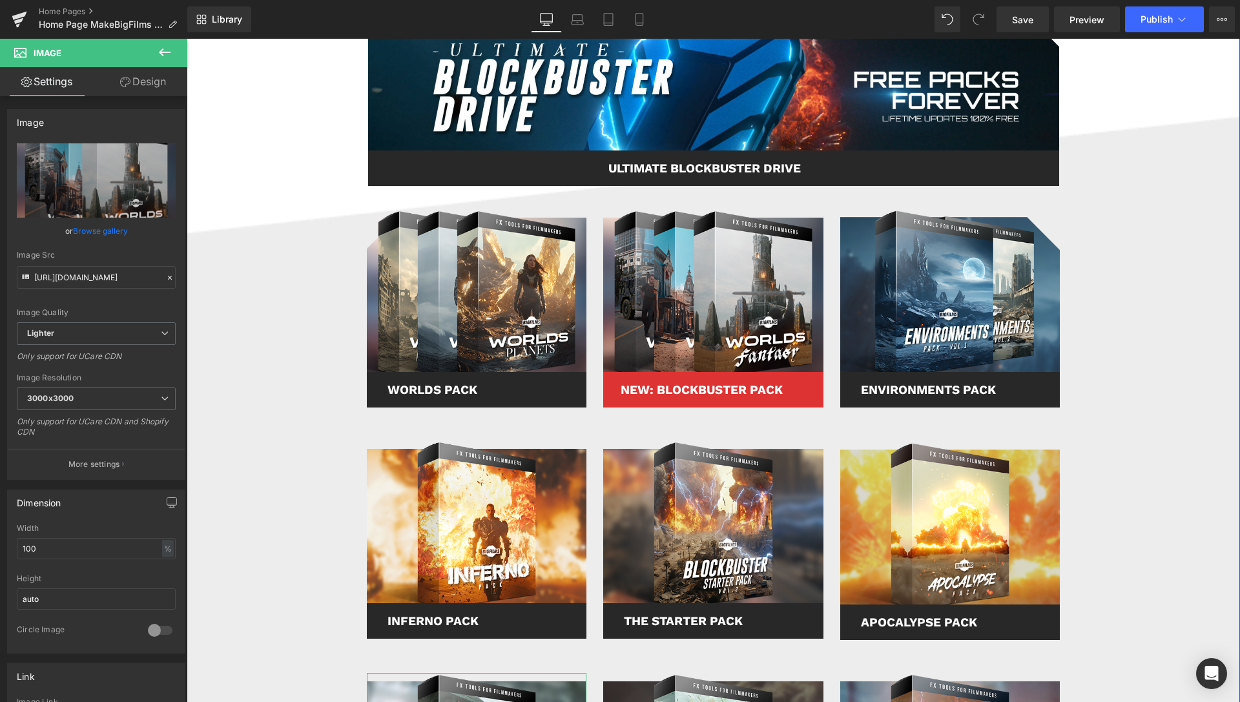
scroll to position [659, 0]
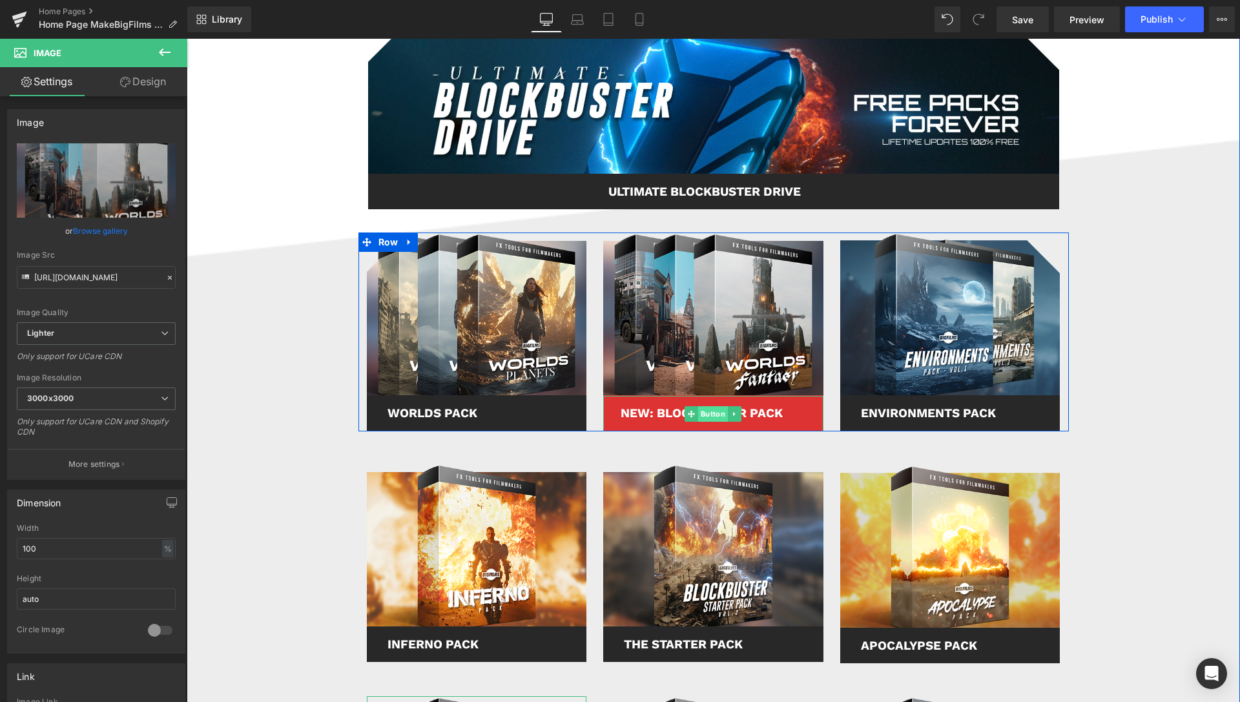
click at [699, 414] on span "Button" at bounding box center [713, 414] width 30 height 16
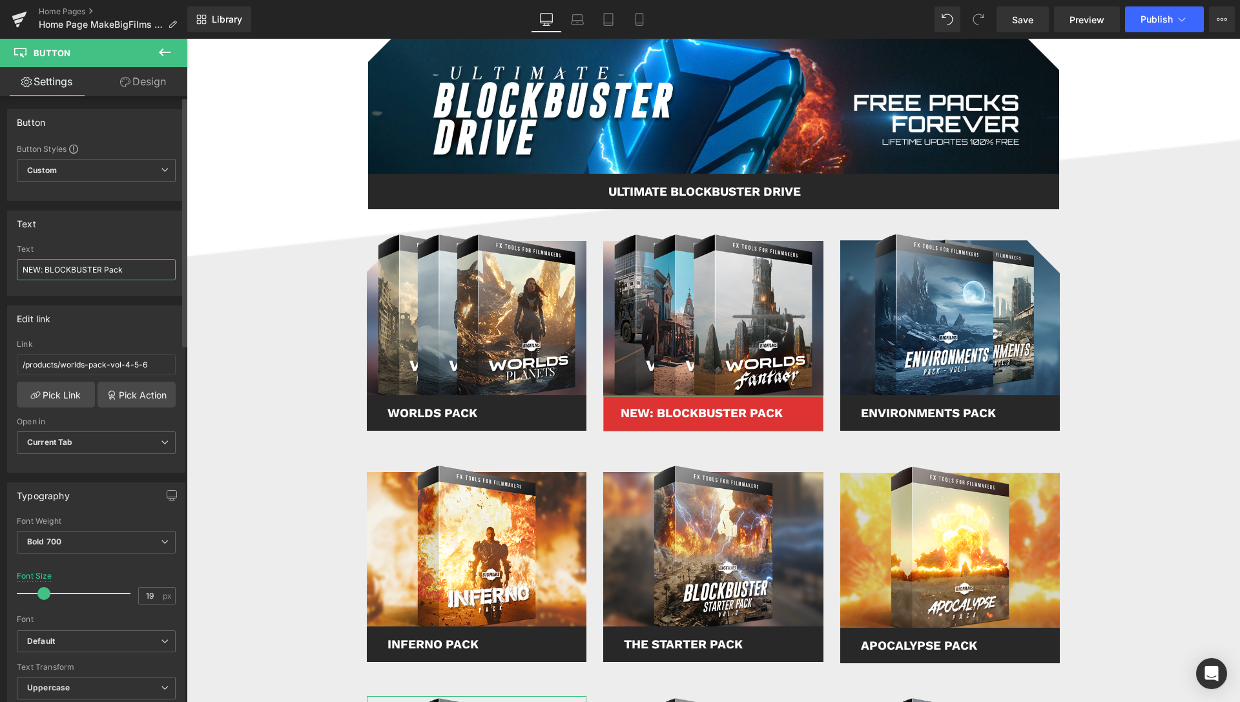
drag, startPoint x: 123, startPoint y: 269, endPoint x: 1, endPoint y: 271, distance: 122.7
click at [17, 271] on input "NEW: BLOCKBUSTER Pack" at bounding box center [96, 269] width 159 height 21
click at [81, 269] on input "WORLDS PACK (2)" at bounding box center [96, 269] width 159 height 21
type input "WORLDS PACK: 2"
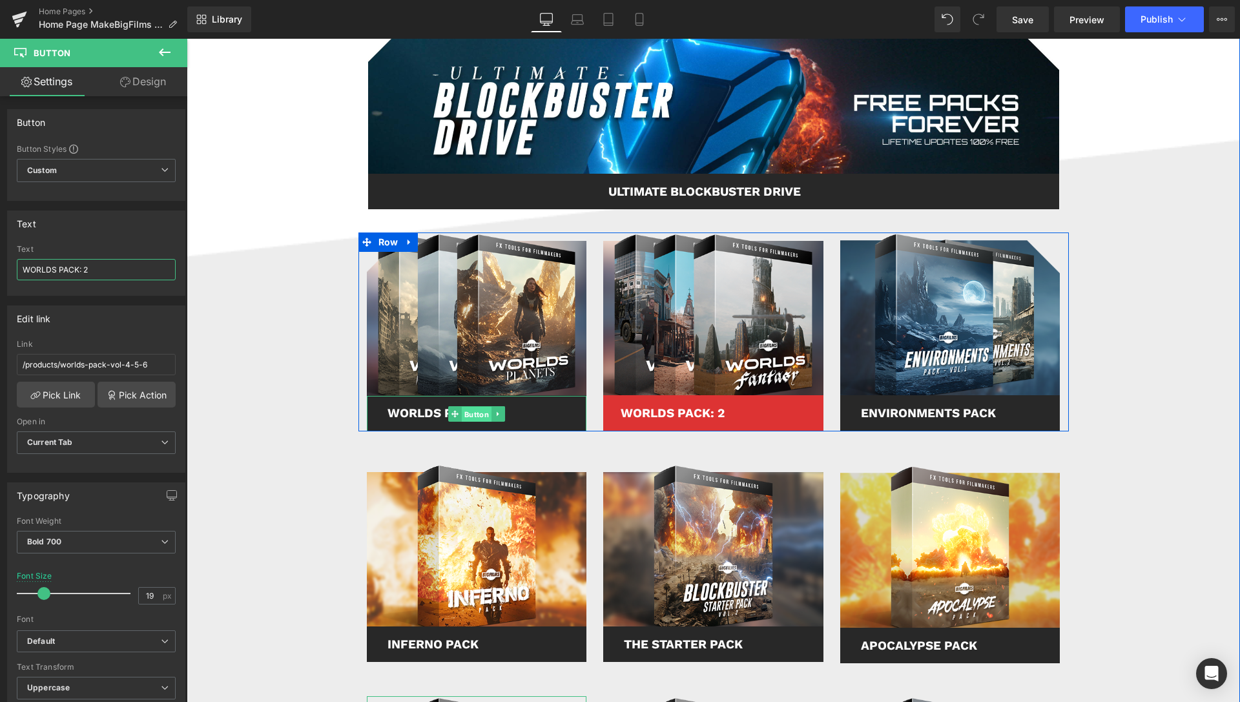
click at [477, 411] on span "Button" at bounding box center [477, 414] width 30 height 16
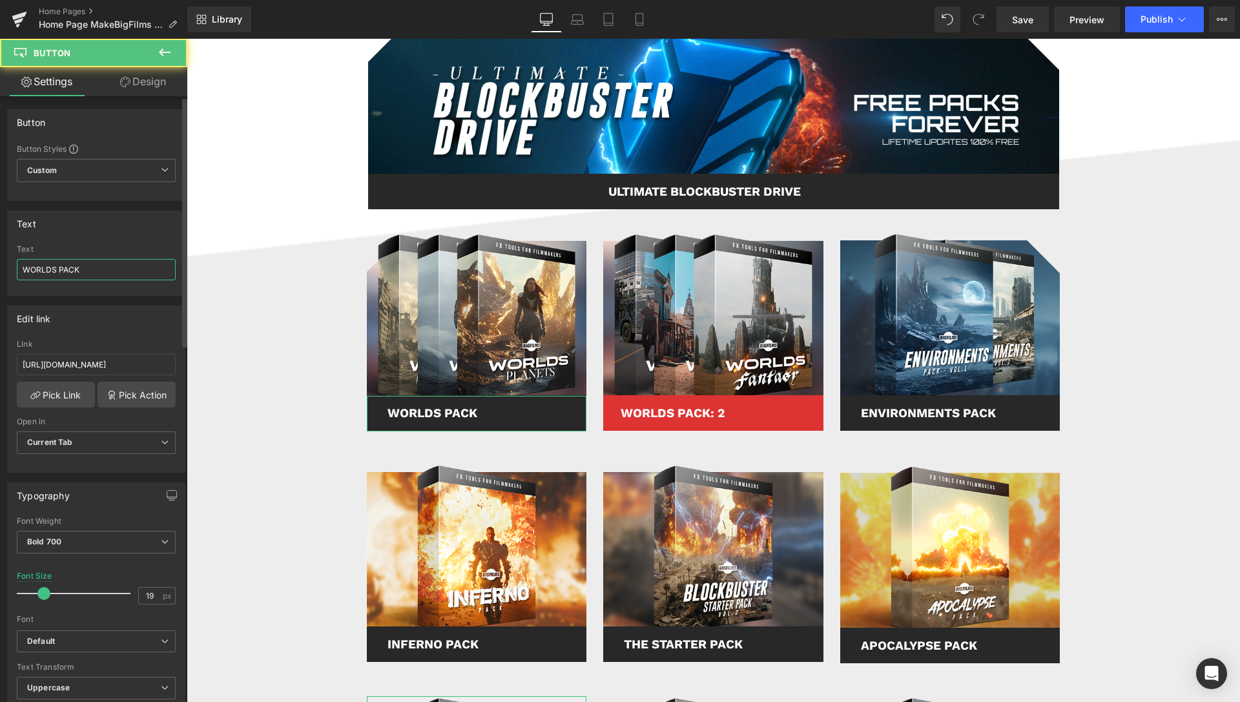
click at [97, 271] on input "WORLDS PACK" at bounding box center [96, 269] width 159 height 21
click at [77, 268] on input "WORLDS PACK: 1" at bounding box center [96, 269] width 159 height 21
type input "WORLDS PACK - 1"
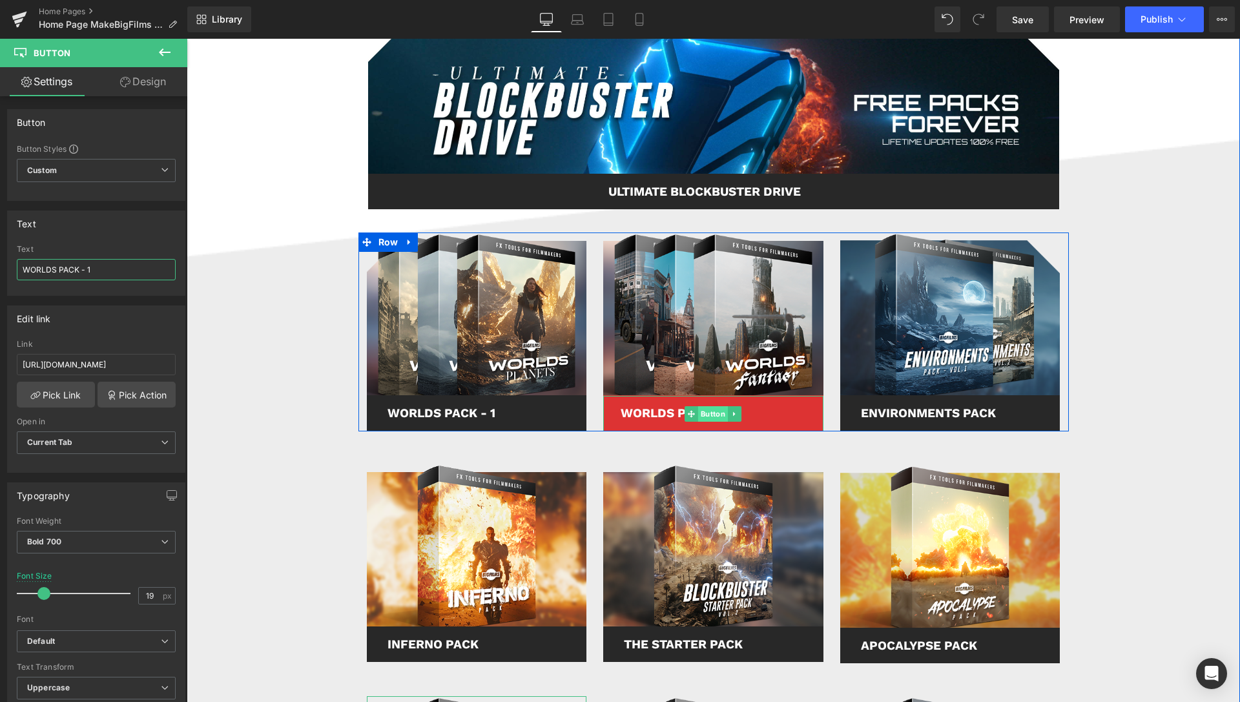
click at [702, 415] on span "Button" at bounding box center [713, 414] width 30 height 16
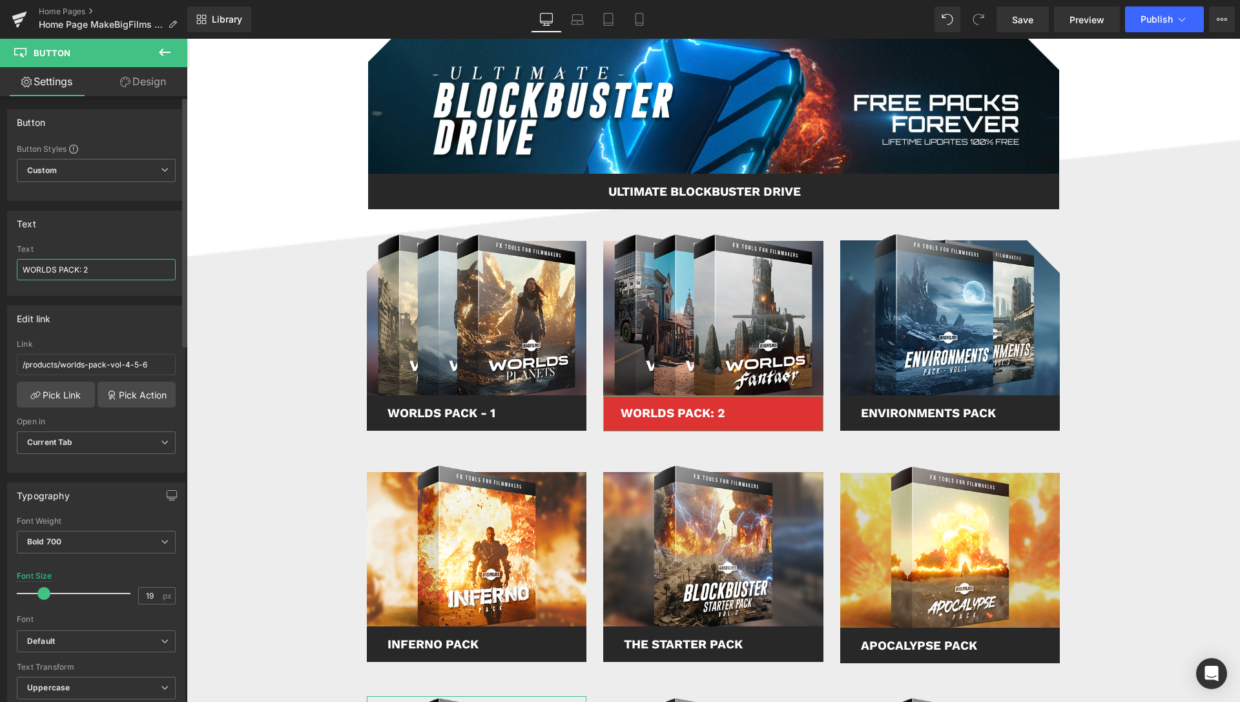
click at [81, 271] on input "WORLDS PACK: 2" at bounding box center [96, 269] width 159 height 21
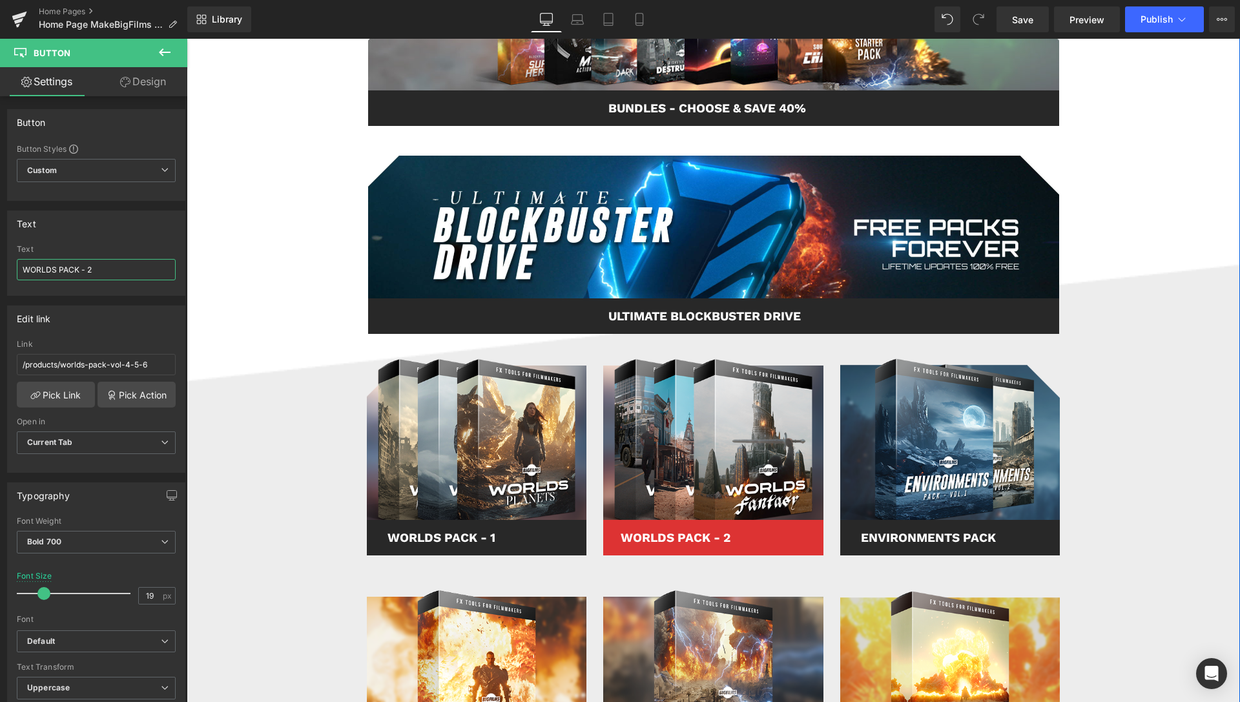
scroll to position [528, 0]
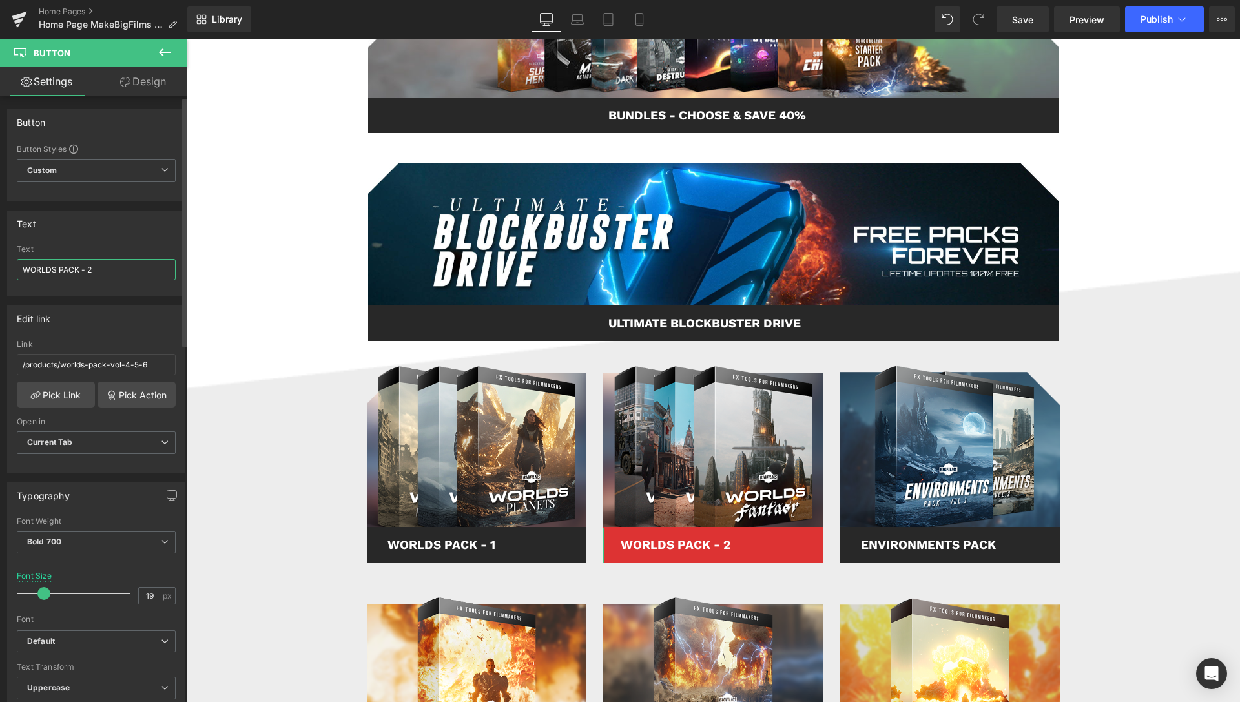
drag, startPoint x: 101, startPoint y: 269, endPoint x: 87, endPoint y: 273, distance: 14.1
click at [87, 273] on input "WORLDS PACK - 2" at bounding box center [96, 269] width 159 height 21
drag, startPoint x: 85, startPoint y: 266, endPoint x: 164, endPoint y: 254, distance: 79.7
click at [163, 260] on input "WORLDS PACK - 4 - 5 - 6" at bounding box center [96, 269] width 159 height 21
type input "WORLDS PACK - 2"
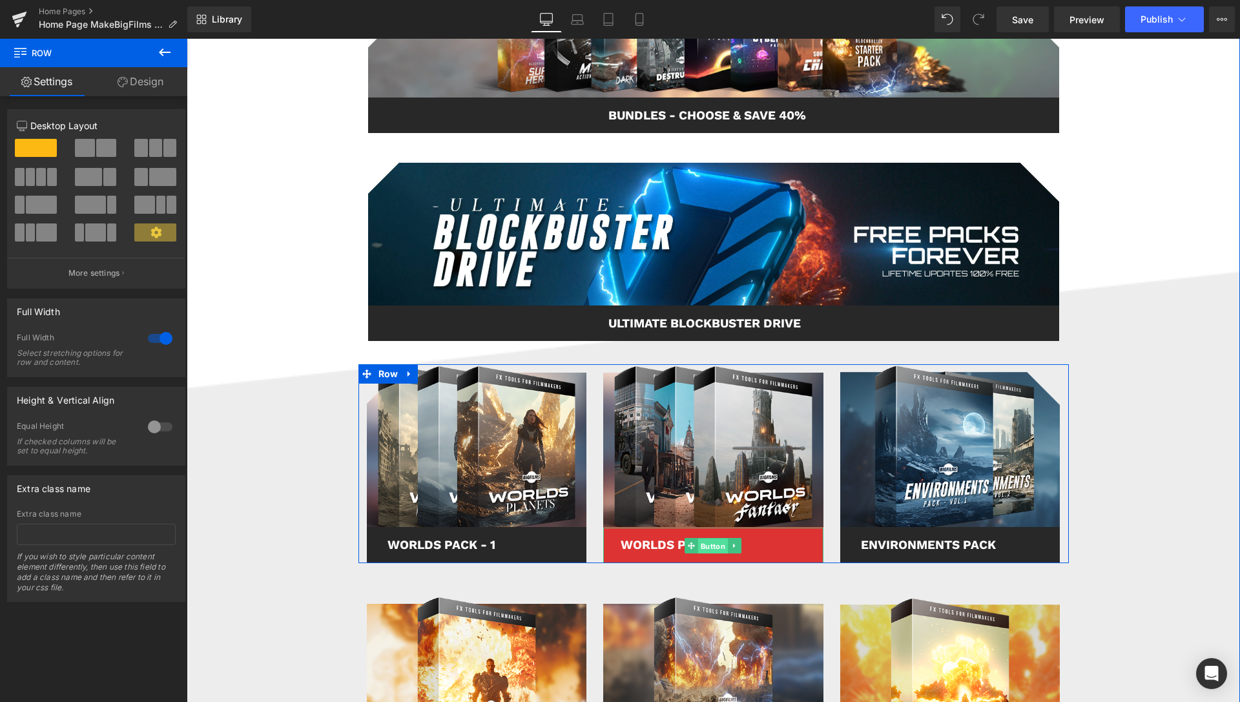
click at [700, 543] on span "Button" at bounding box center [713, 546] width 30 height 16
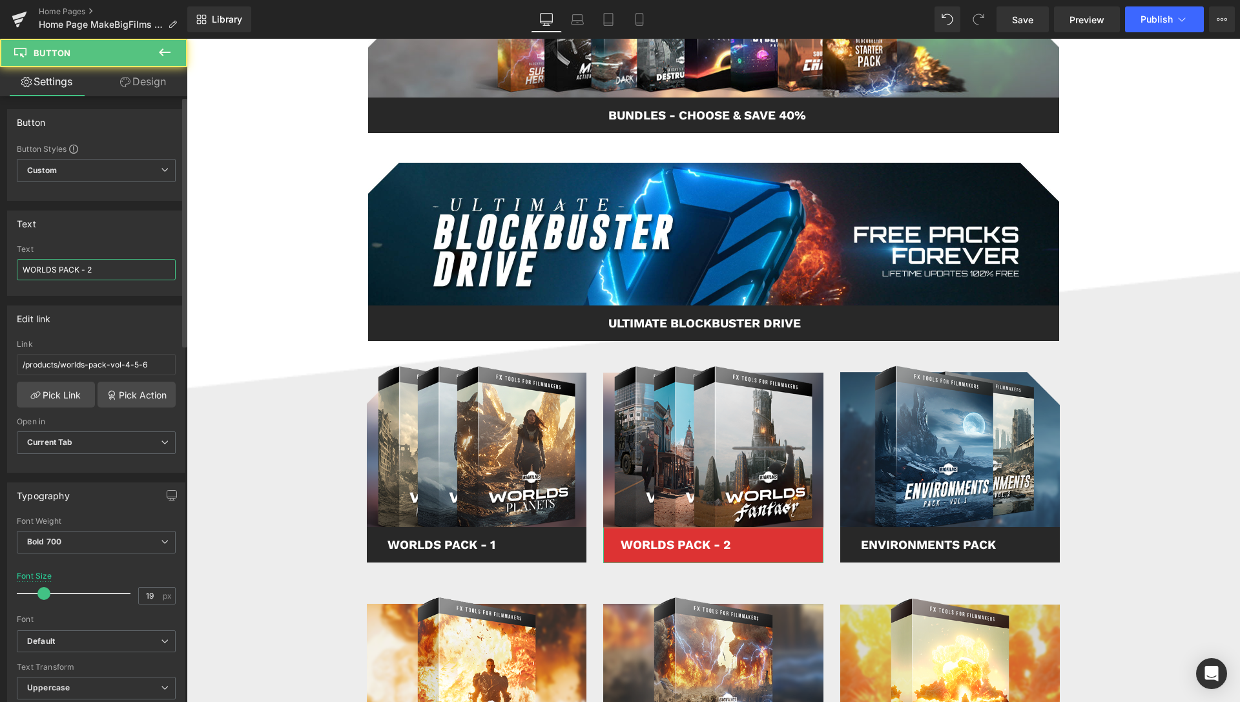
click at [51, 271] on input "WORLDS PACK - 2" at bounding box center [96, 269] width 159 height 21
type input "NEW: WORLDS PACK - 2"
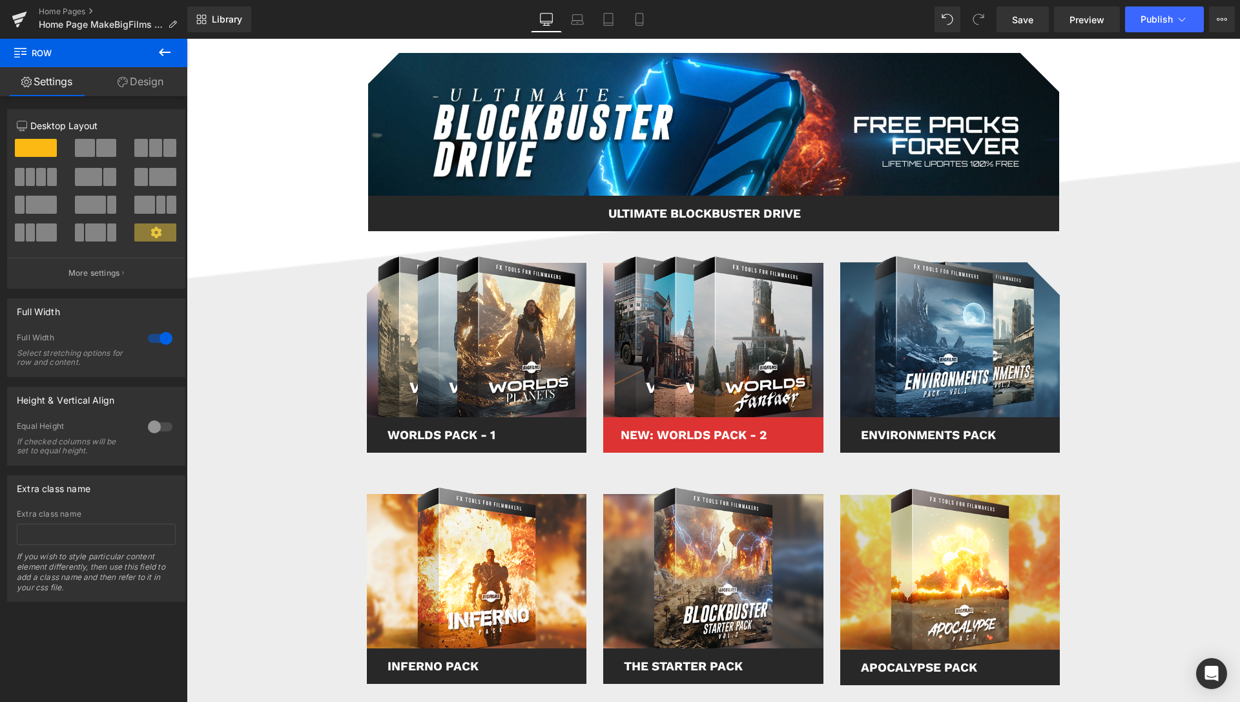
scroll to position [659, 0]
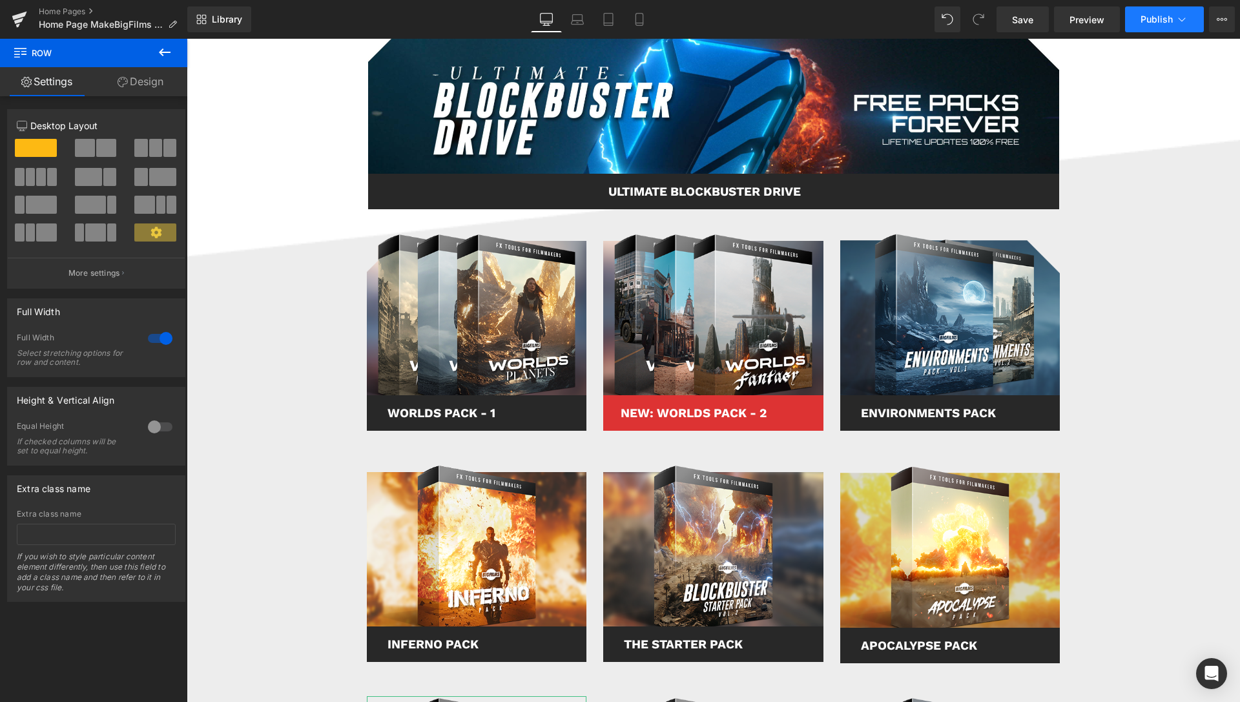
click at [1185, 25] on icon at bounding box center [1182, 19] width 13 height 13
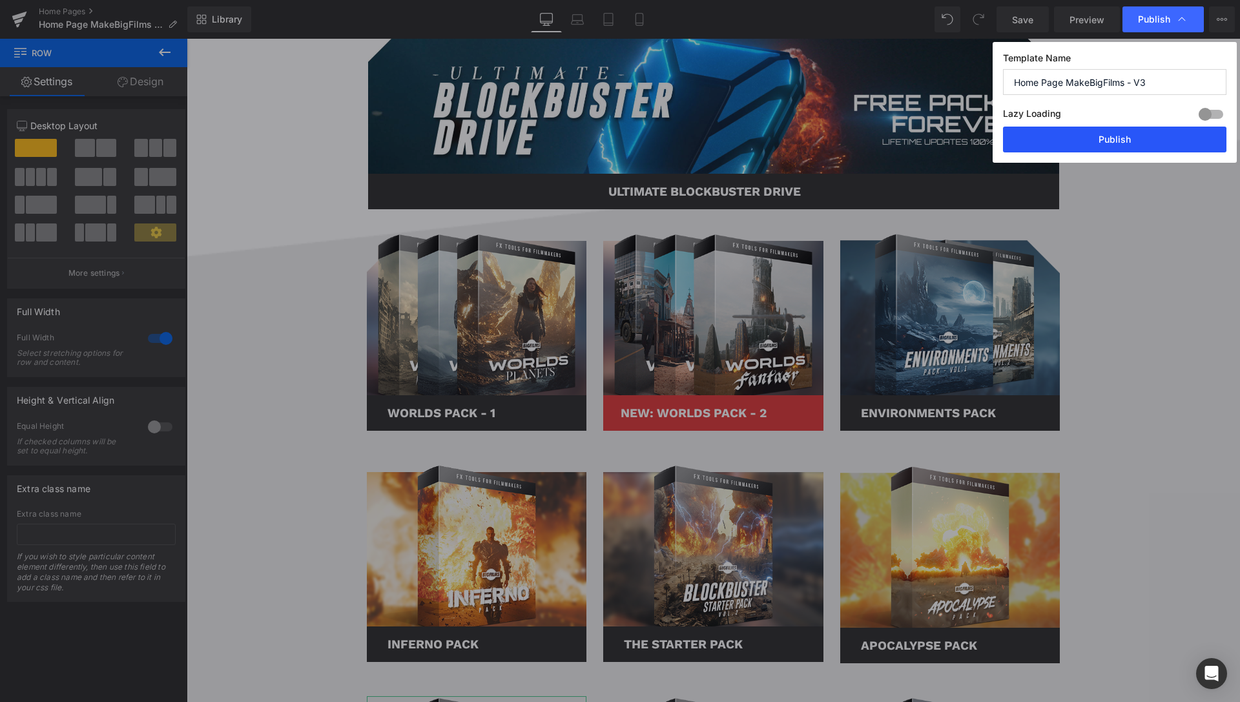
click at [1130, 142] on button "Publish" at bounding box center [1114, 140] width 223 height 26
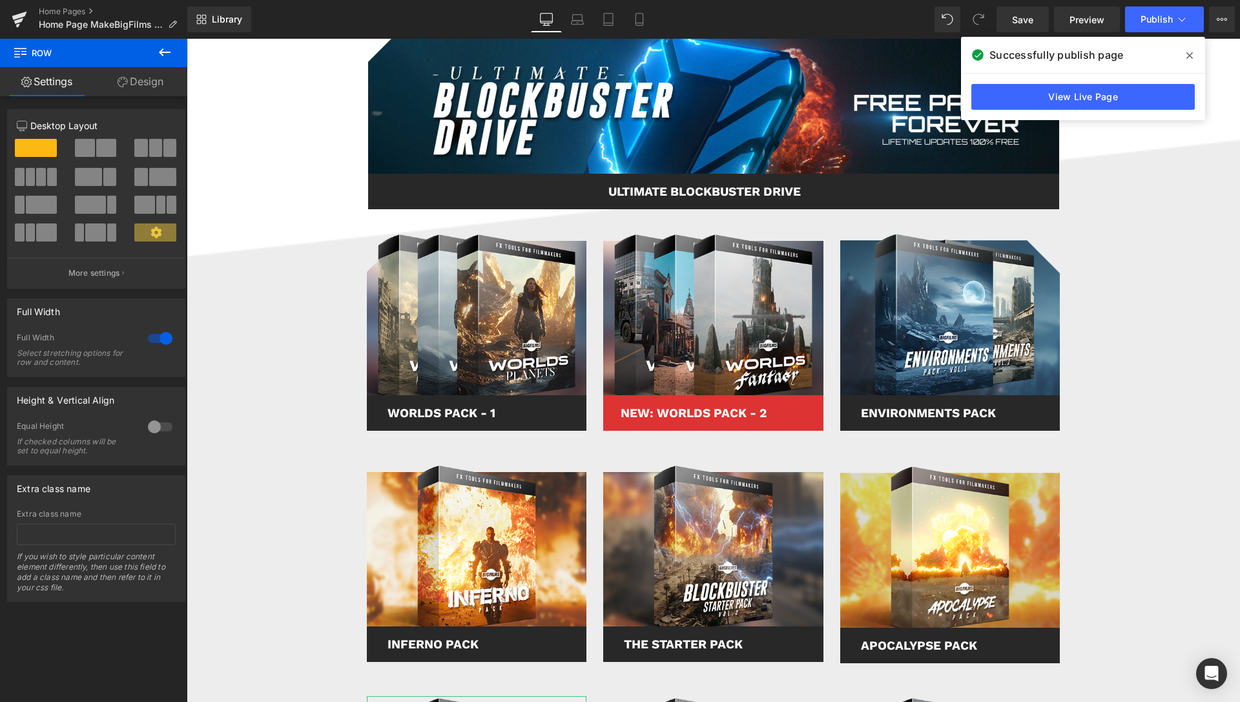
click at [1194, 57] on span at bounding box center [1189, 55] width 21 height 21
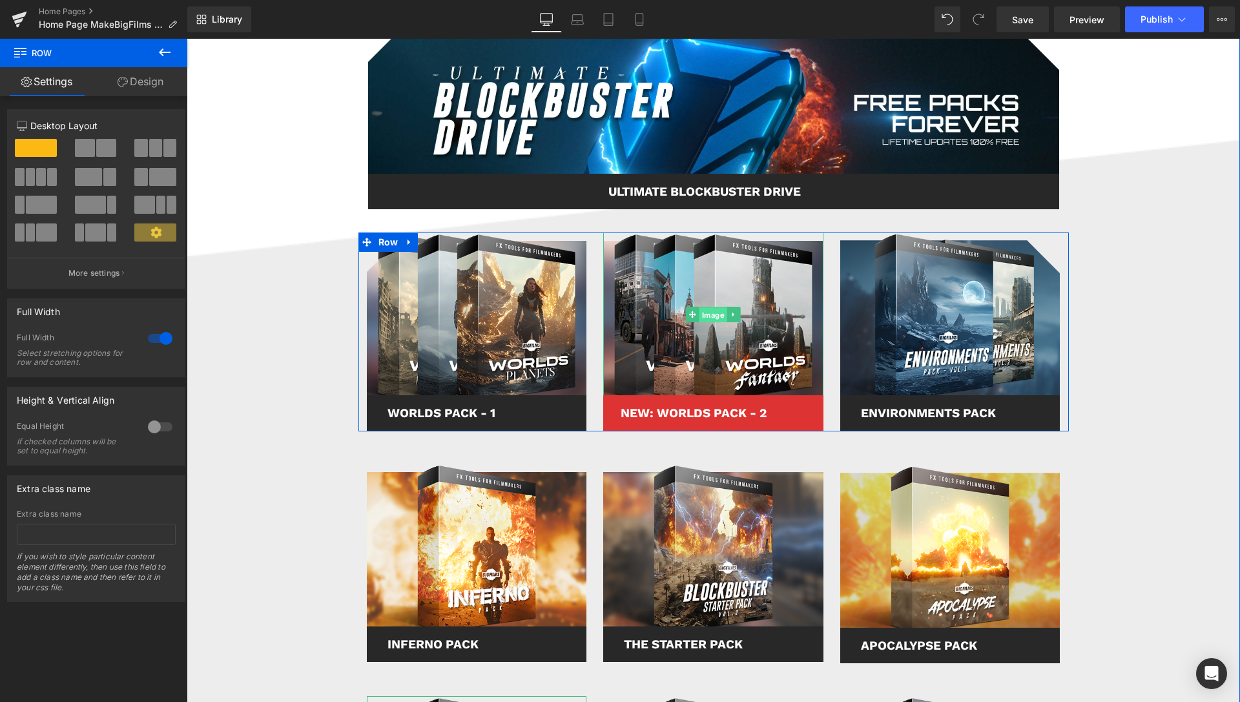
click at [710, 317] on span "Image" at bounding box center [713, 315] width 28 height 16
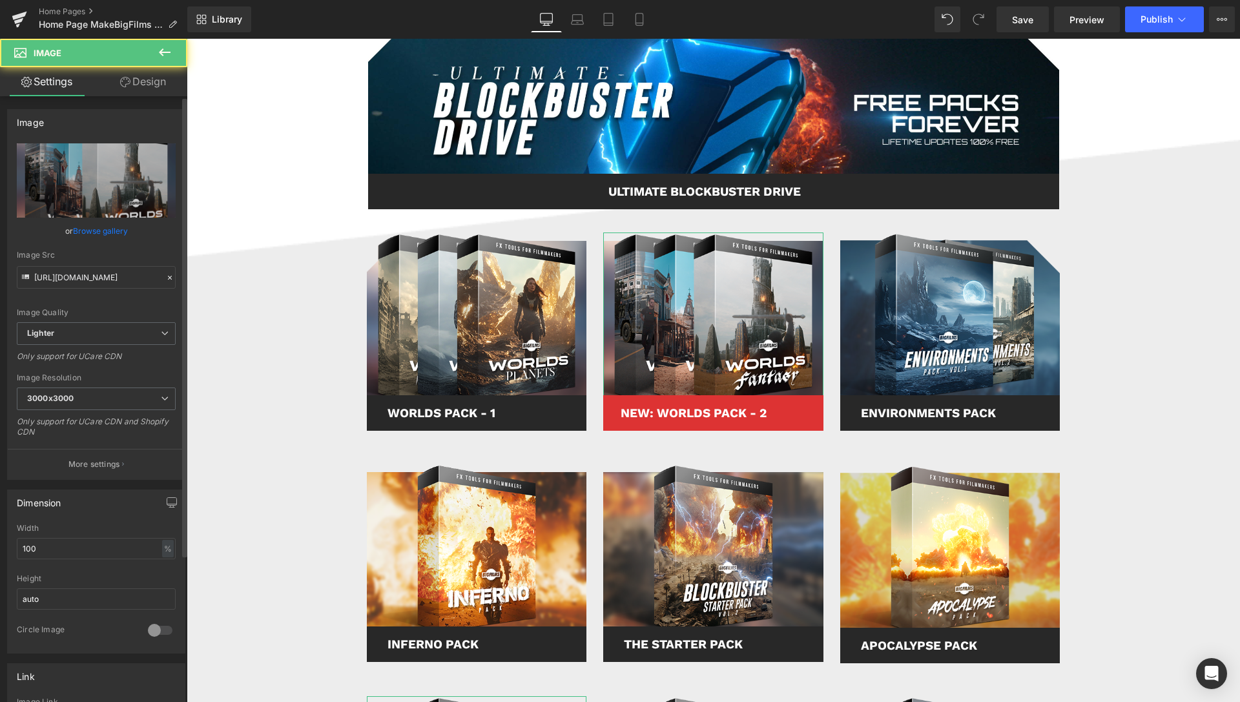
click at [99, 229] on link "Browse gallery" at bounding box center [100, 231] width 55 height 23
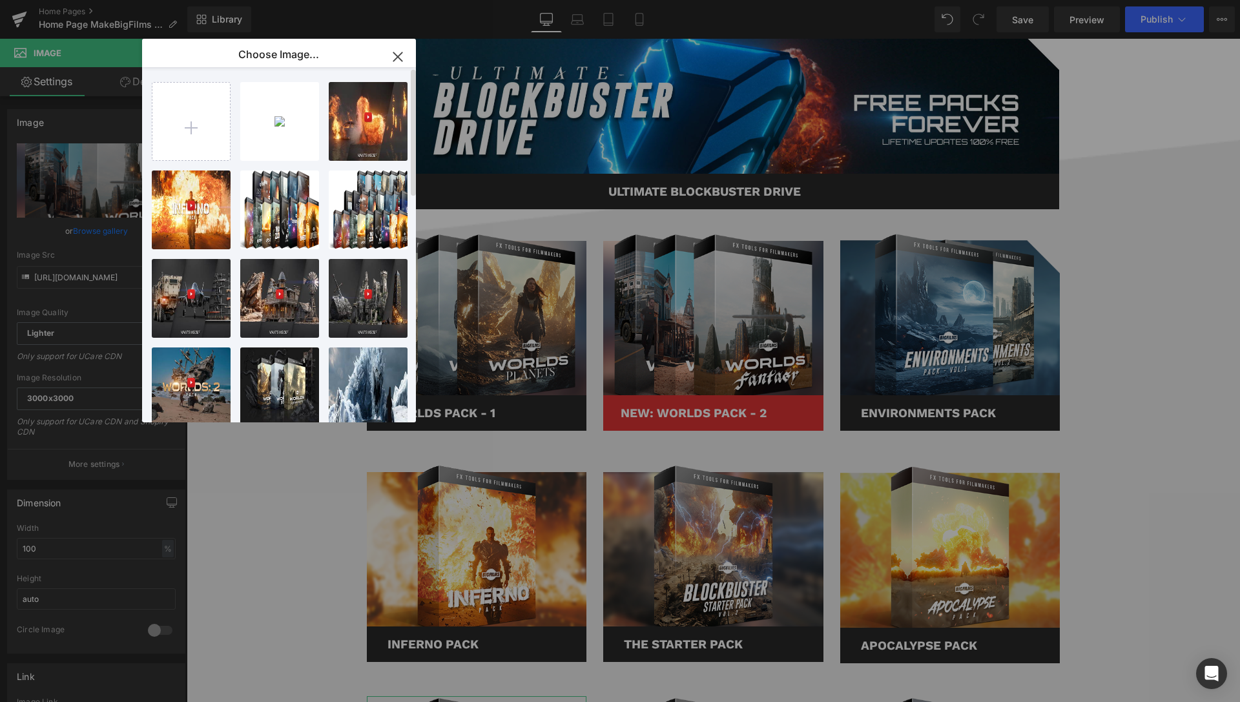
click at [233, 143] on div "WORLDS-...k-02.png 300.42 KB Delete image? Yes No INFERNO...O-02.jpg 61.60 KB D…" at bounding box center [289, 250] width 275 height 366
click at [207, 143] on input "file" at bounding box center [191, 122] width 78 height 78
type input "C:\fakepath\WORLDS-Pack-02-2.png"
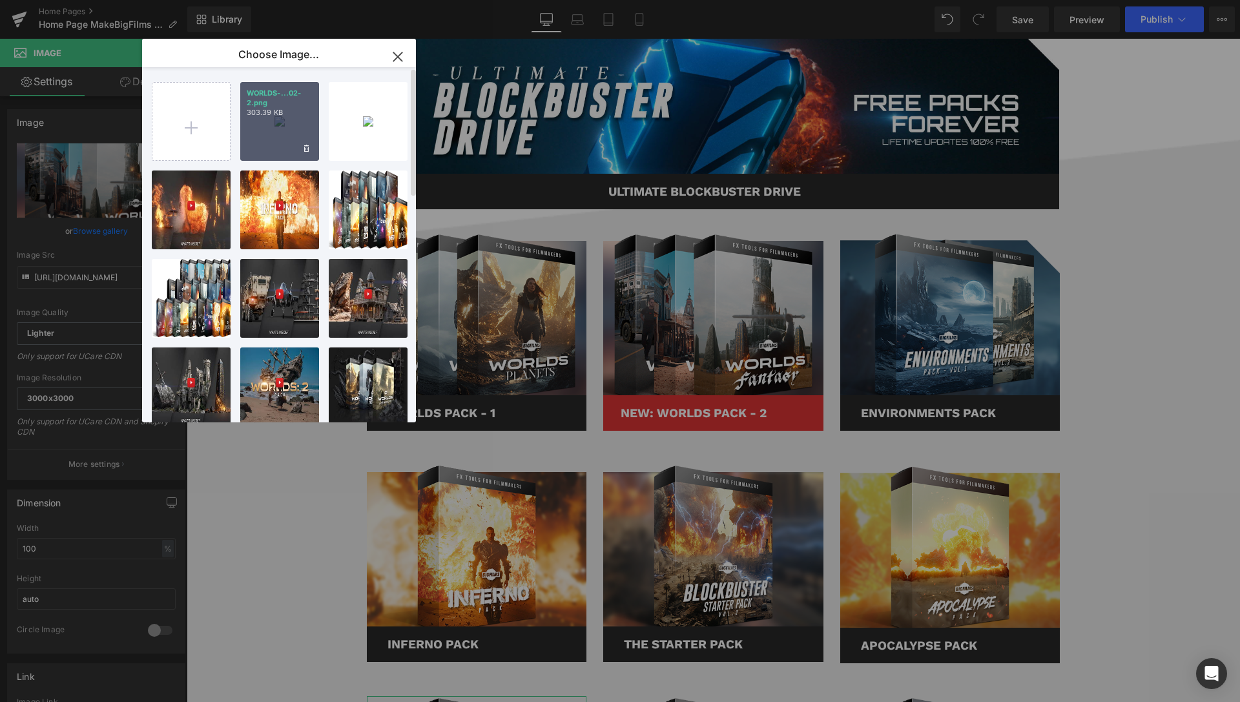
click at [264, 132] on div "WORLDS-...02-2.png 303.39 KB" at bounding box center [279, 121] width 79 height 79
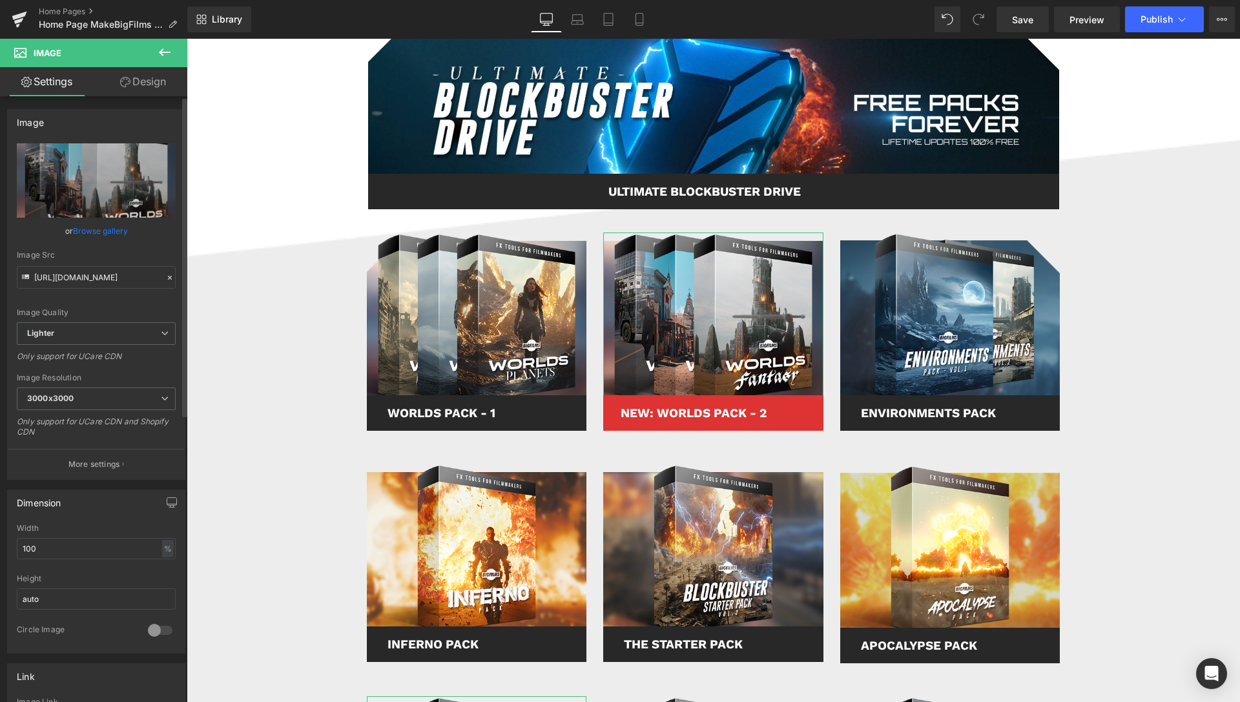
click at [87, 229] on link "Browse gallery" at bounding box center [100, 231] width 55 height 23
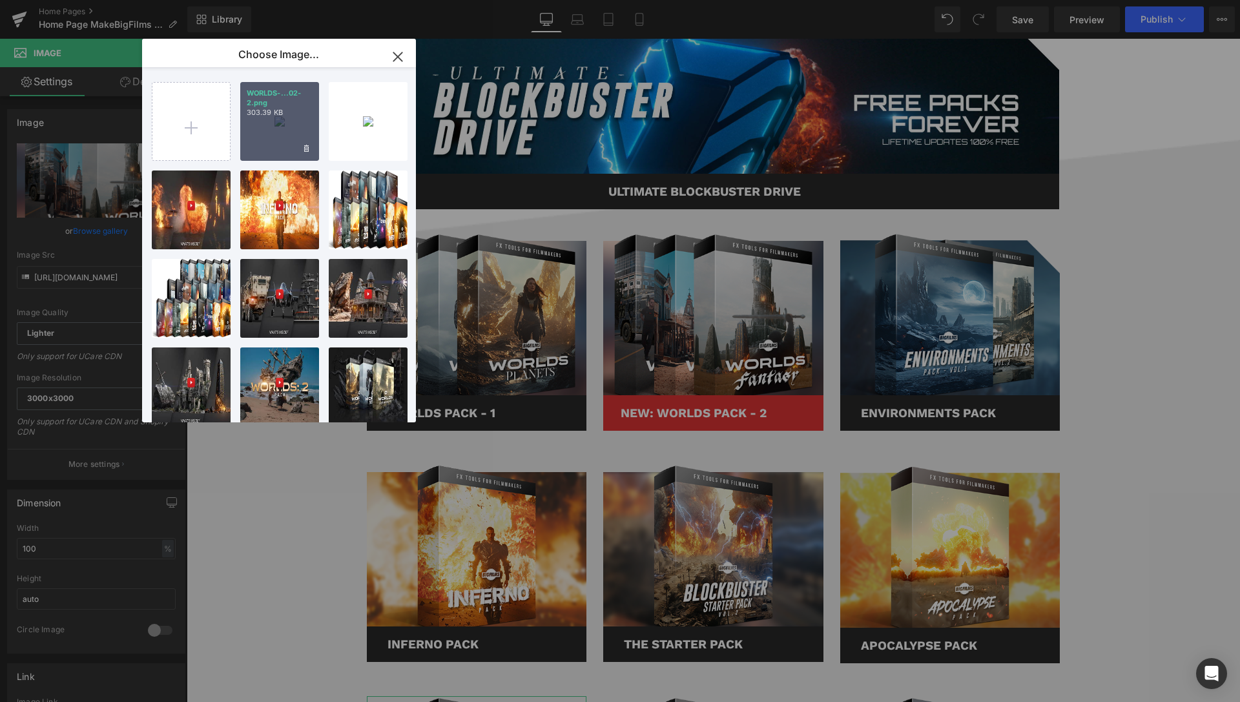
click at [277, 128] on div "WORLDS-...02-2.png 303.39 KB" at bounding box center [279, 121] width 79 height 79
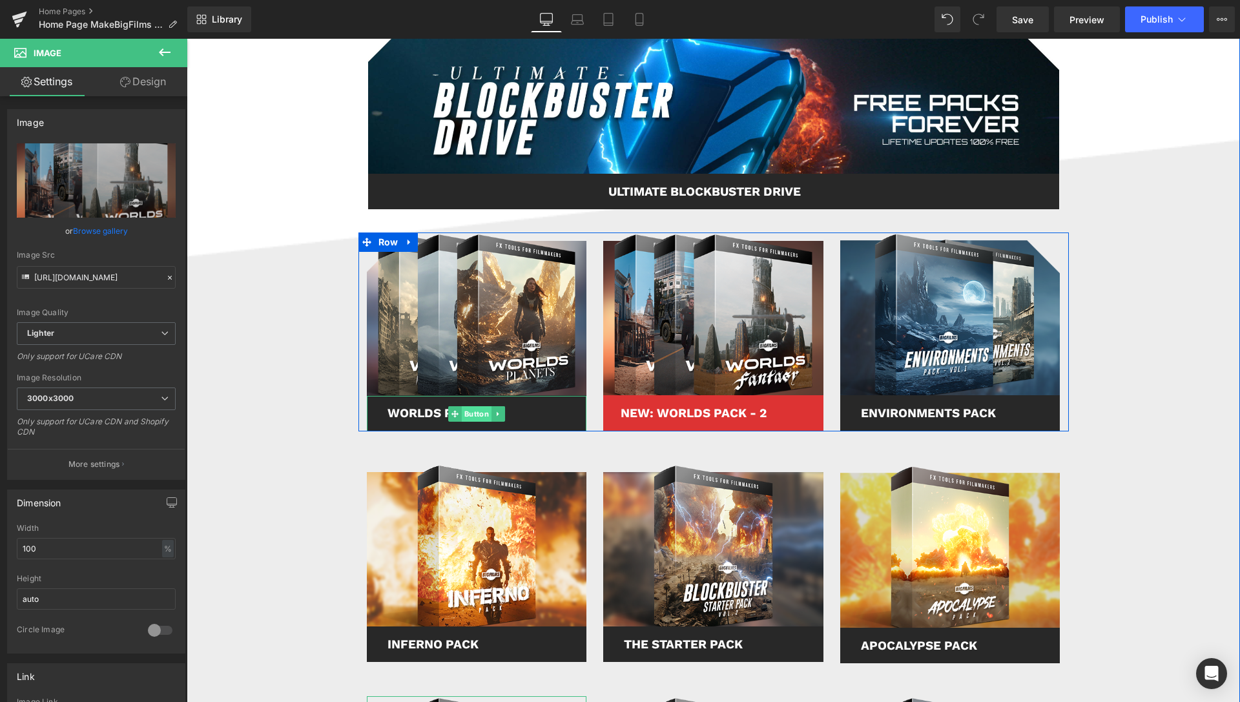
click at [466, 413] on span "Button" at bounding box center [477, 414] width 30 height 16
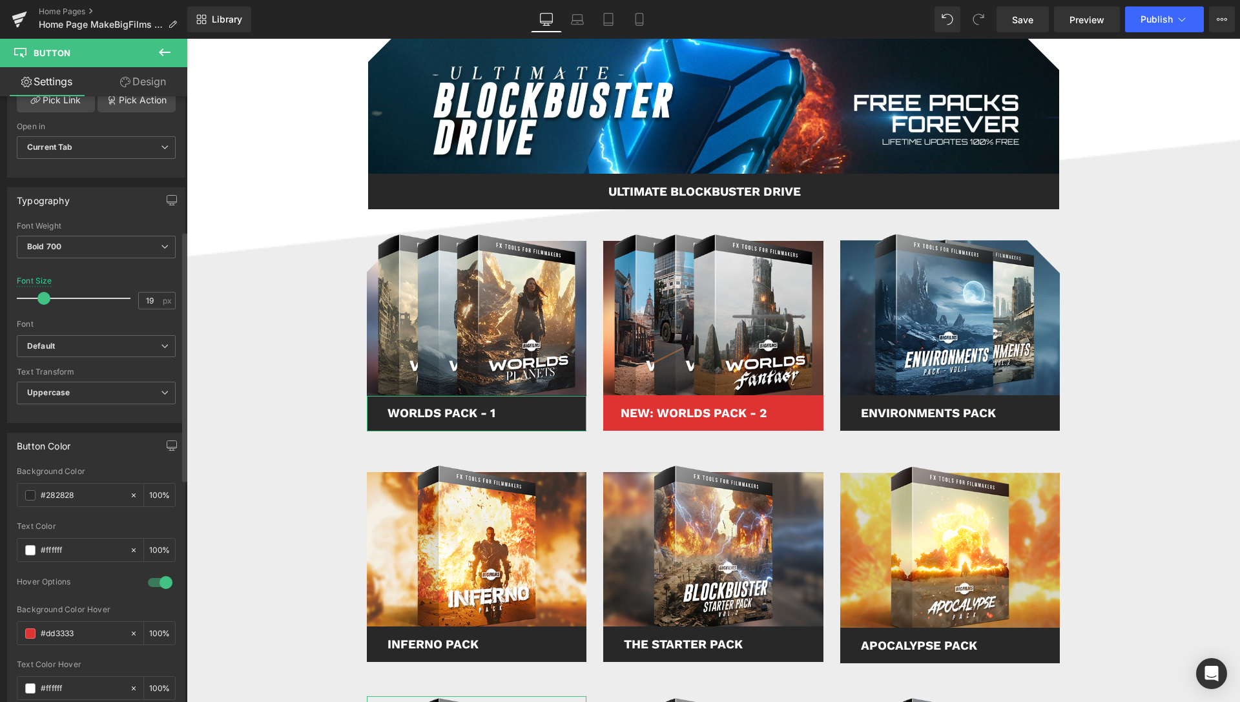
scroll to position [329, 0]
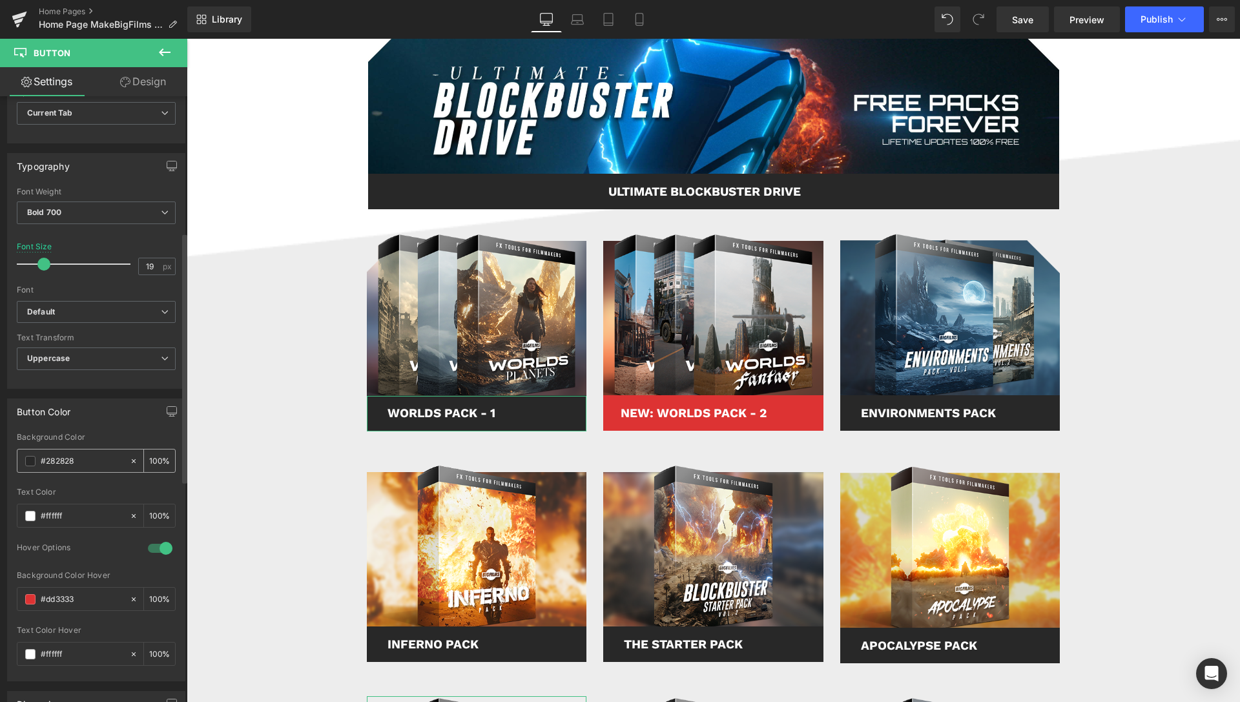
drag, startPoint x: 106, startPoint y: 459, endPoint x: 5, endPoint y: 459, distance: 100.8
click at [41, 459] on input "#282828" at bounding box center [82, 461] width 83 height 14
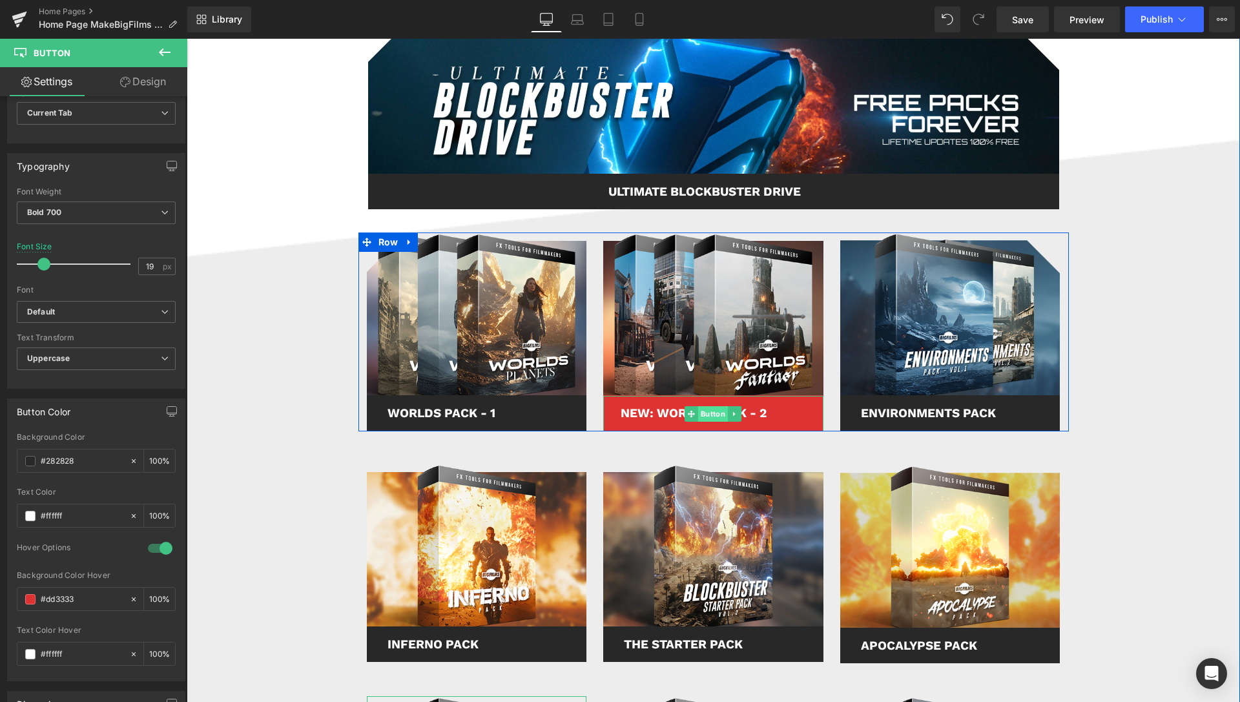
click at [712, 414] on span "Button" at bounding box center [713, 414] width 30 height 16
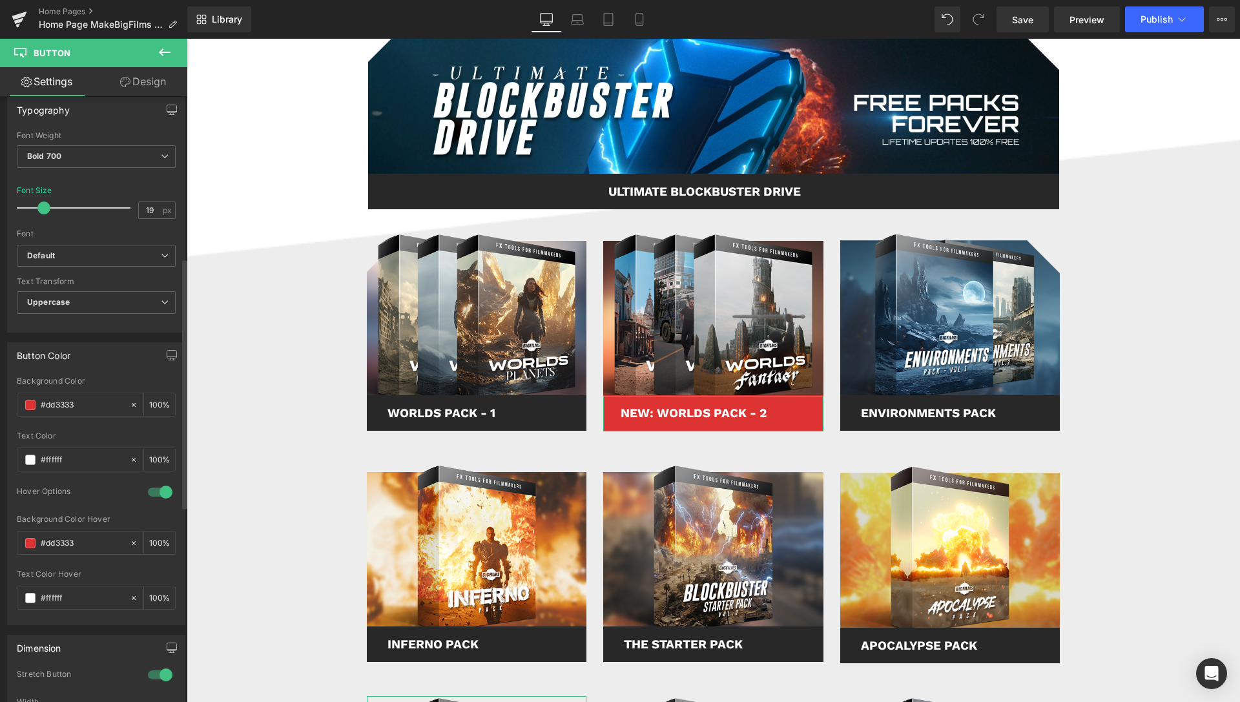
scroll to position [395, 0]
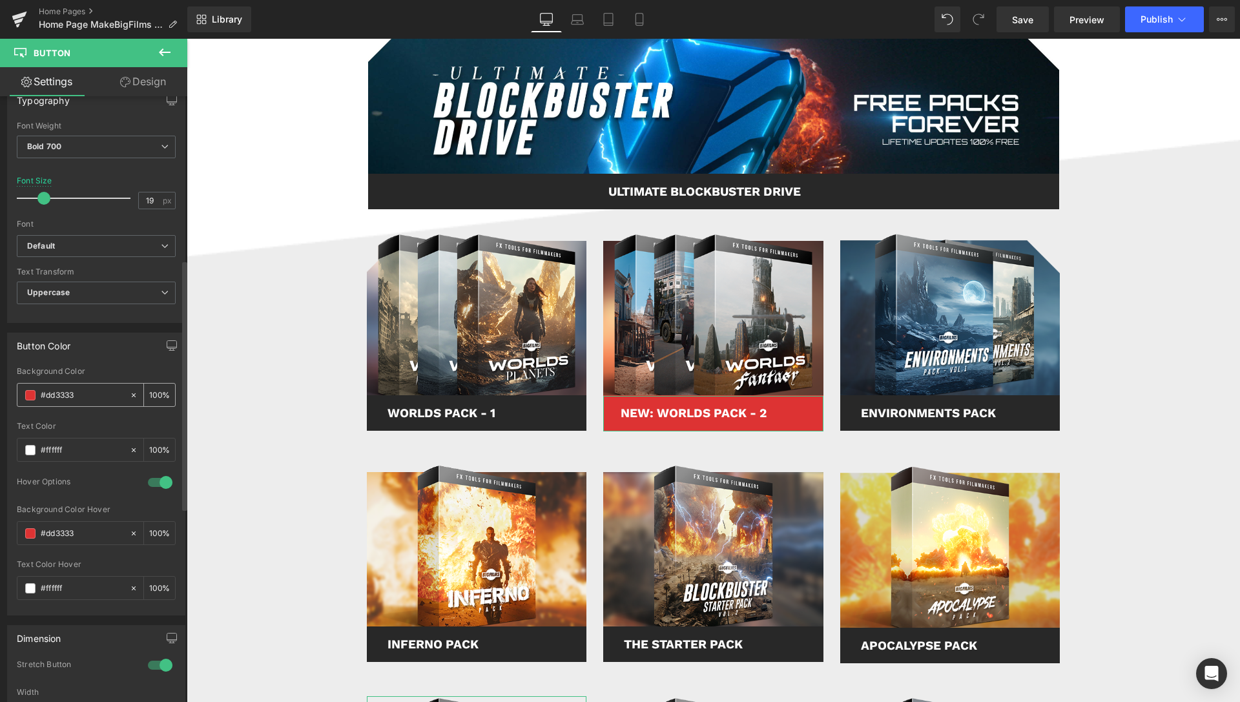
click at [82, 394] on input "#dd3333" at bounding box center [82, 395] width 83 height 14
drag, startPoint x: 90, startPoint y: 394, endPoint x: 0, endPoint y: 393, distance: 90.4
click at [41, 393] on input "#dd3333" at bounding box center [82, 395] width 83 height 14
paste input "282828"
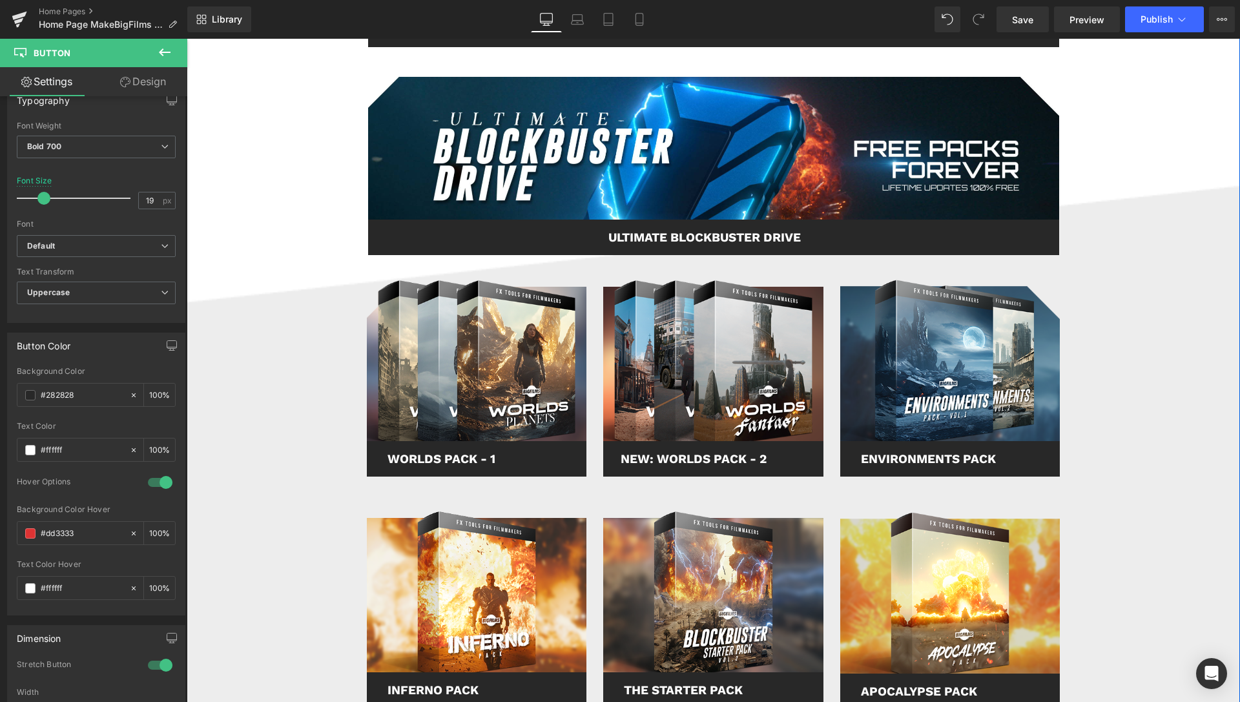
scroll to position [594, 0]
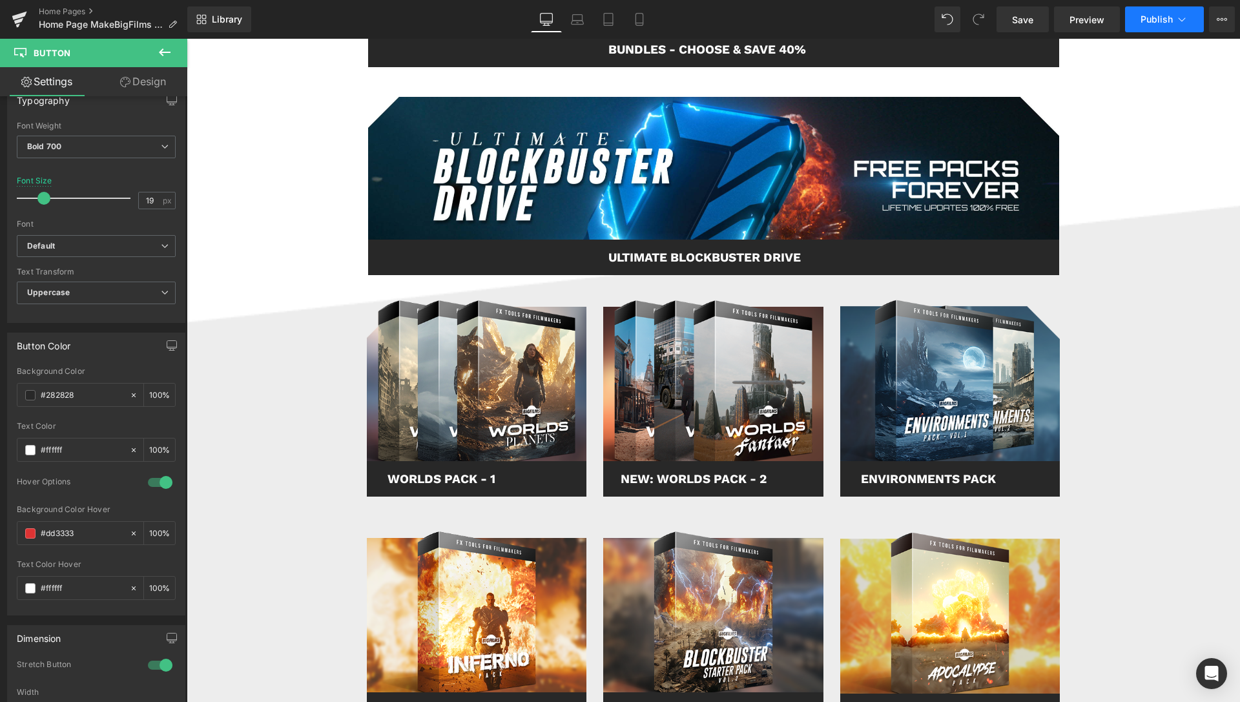
type input "#282828"
click at [1183, 20] on icon at bounding box center [1182, 19] width 13 height 13
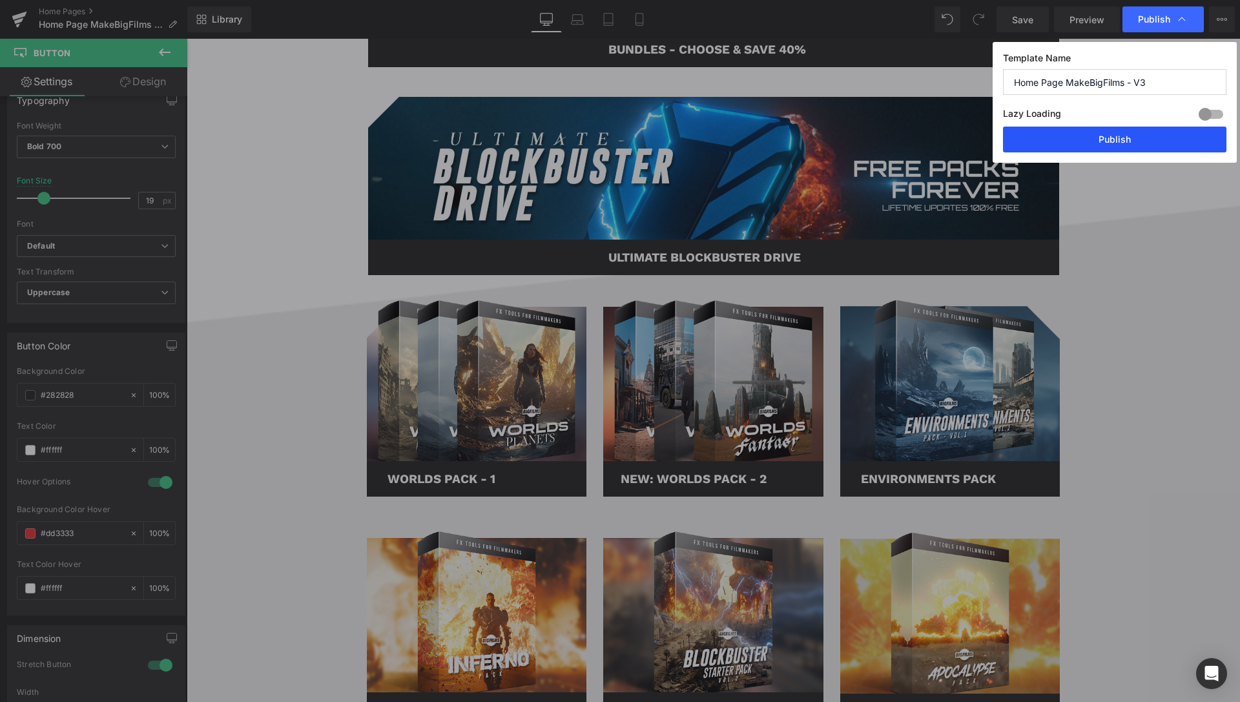
drag, startPoint x: 1128, startPoint y: 139, endPoint x: 891, endPoint y: 95, distance: 241.1
click at [1128, 139] on button "Publish" at bounding box center [1114, 140] width 223 height 26
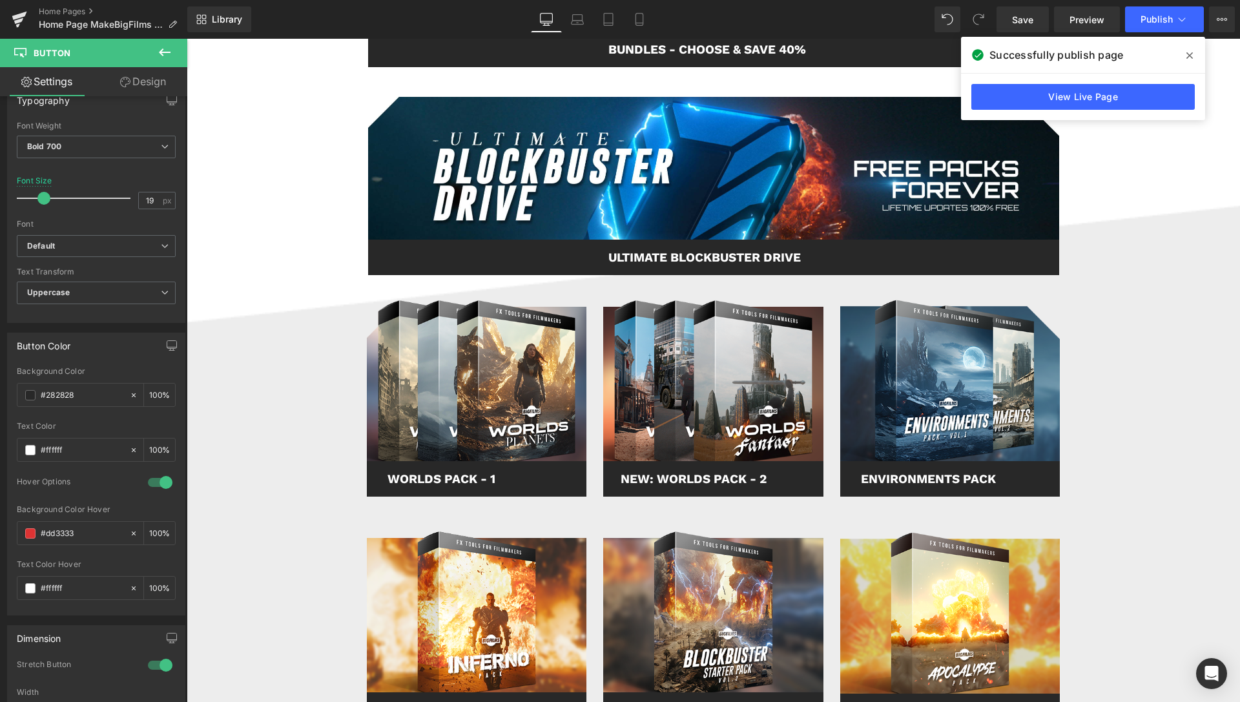
click at [1190, 53] on icon at bounding box center [1189, 55] width 6 height 10
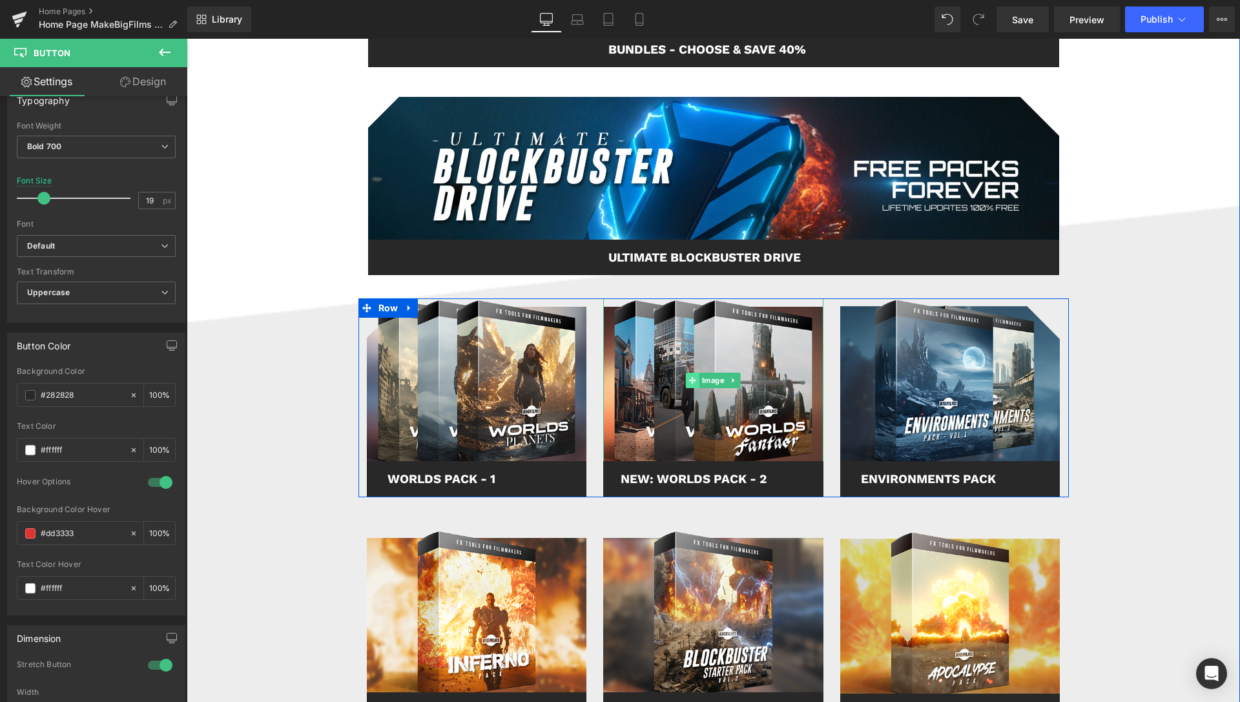
click at [703, 381] on span "Image" at bounding box center [713, 381] width 28 height 16
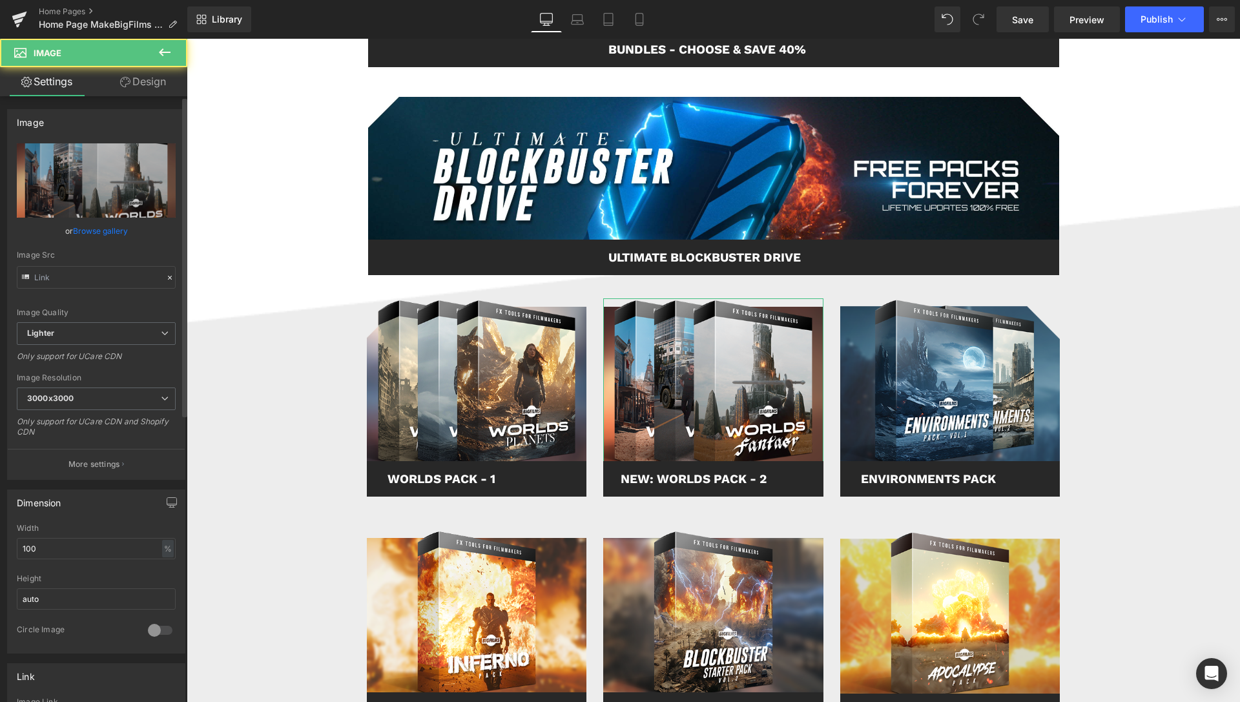
click at [96, 234] on link "Browse gallery" at bounding box center [100, 231] width 55 height 23
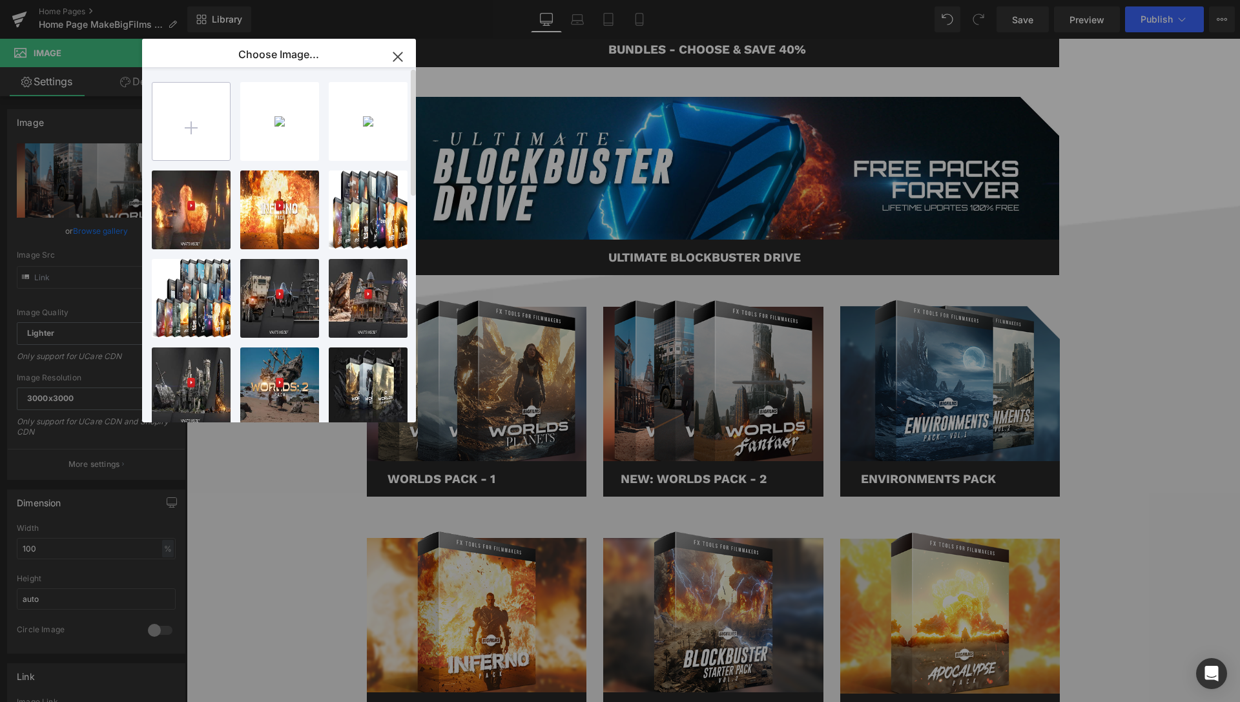
click at [198, 123] on input "file" at bounding box center [191, 122] width 78 height 78
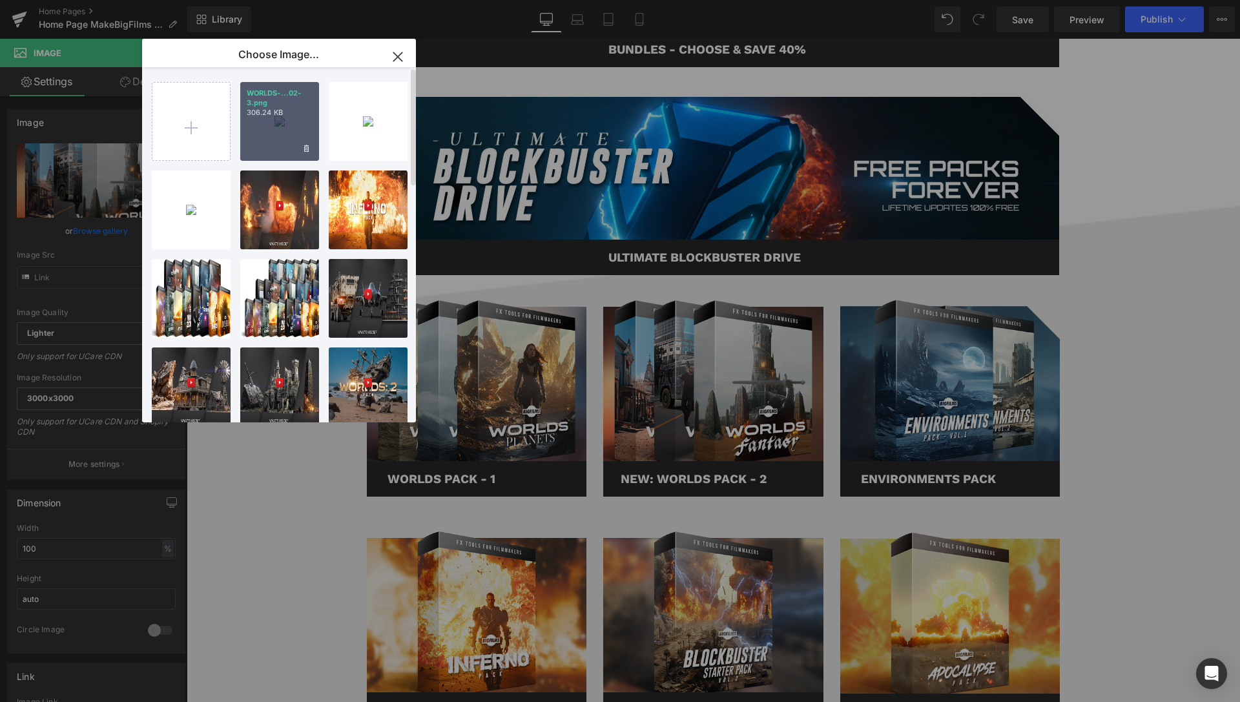
drag, startPoint x: 271, startPoint y: 124, endPoint x: 3, endPoint y: 132, distance: 267.5
click at [271, 124] on div "WORLDS-...02-3.png 306.24 KB" at bounding box center [279, 121] width 79 height 79
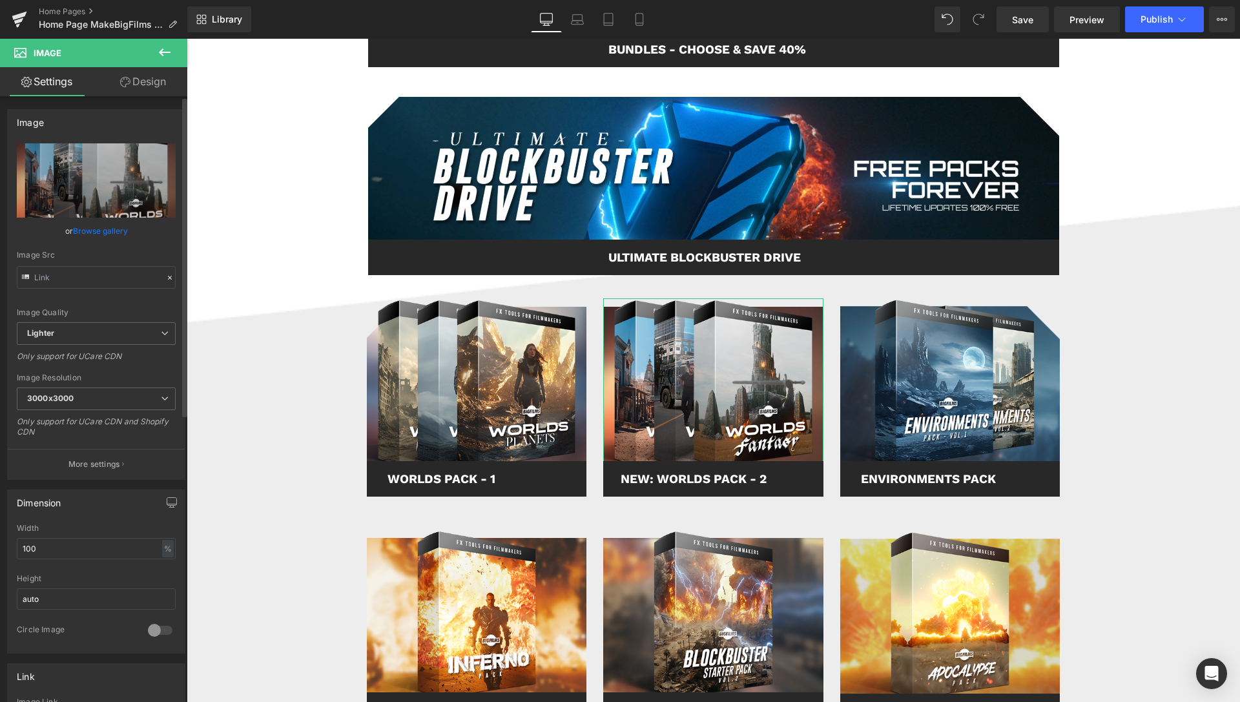
click at [111, 233] on link "Browse gallery" at bounding box center [100, 231] width 55 height 23
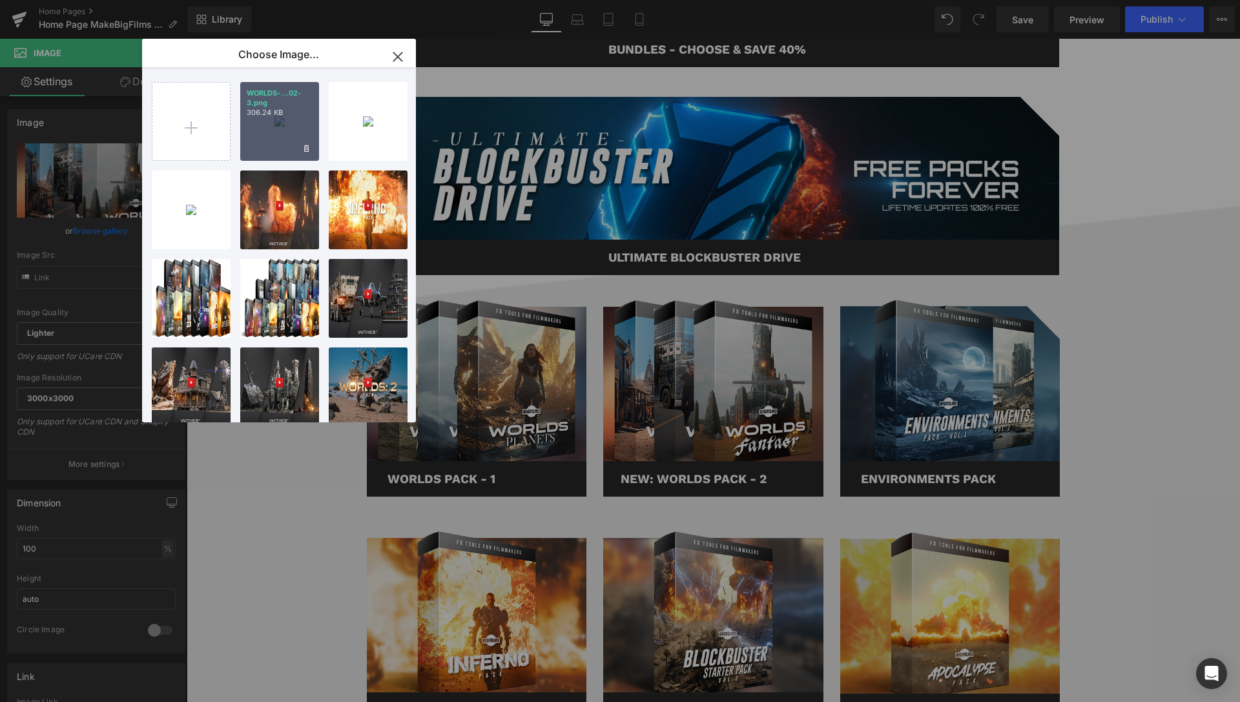
click at [267, 123] on div "WORLDS-...02-3.png 306.24 KB" at bounding box center [279, 121] width 79 height 79
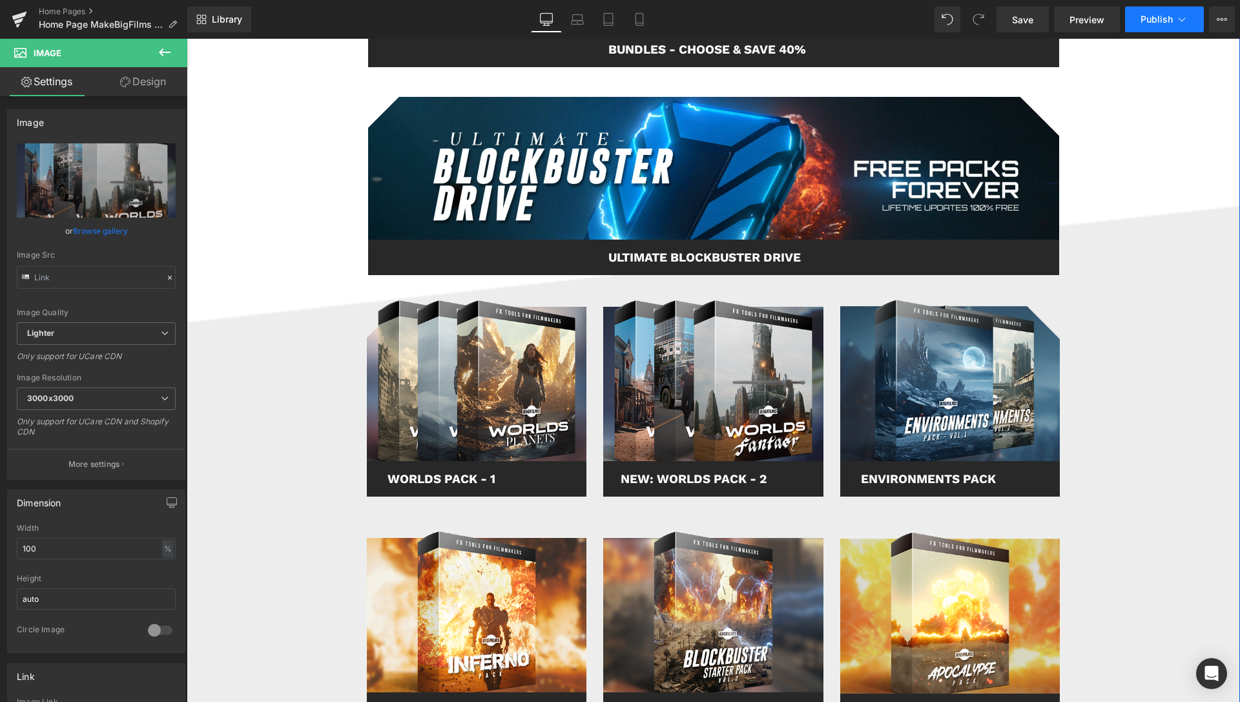
click at [1173, 23] on button "Publish" at bounding box center [1164, 19] width 79 height 26
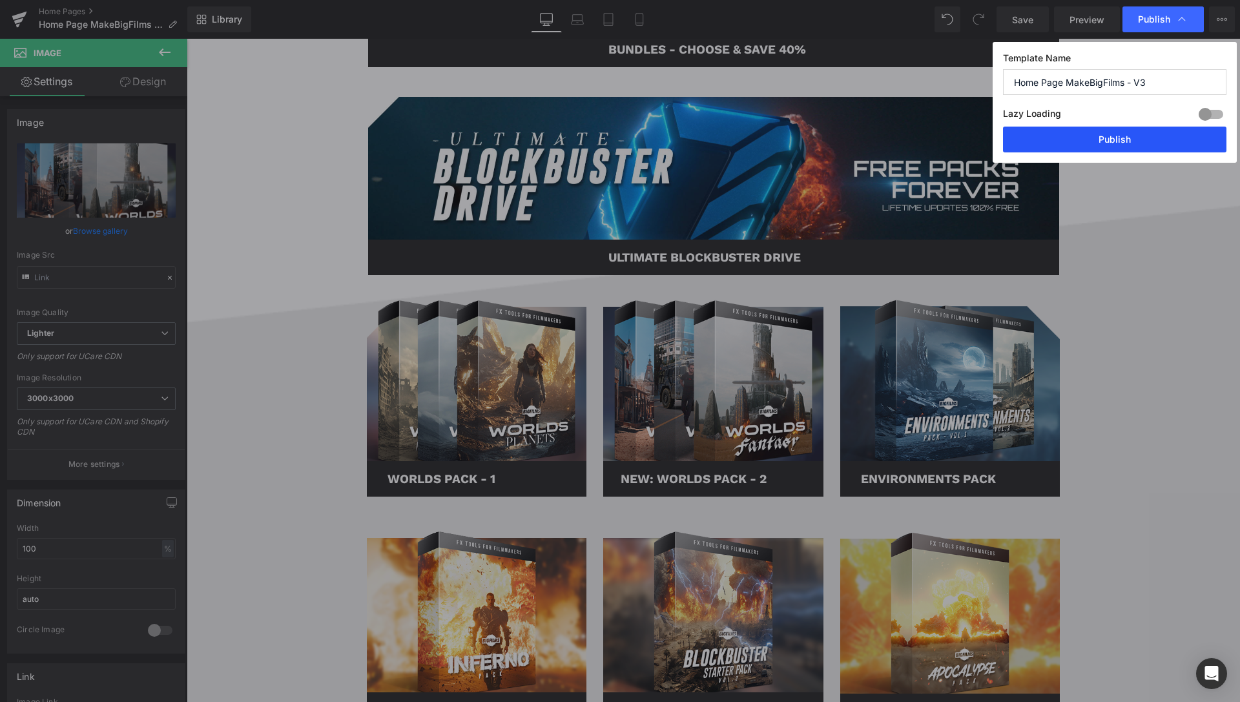
click at [1117, 145] on button "Publish" at bounding box center [1114, 140] width 223 height 26
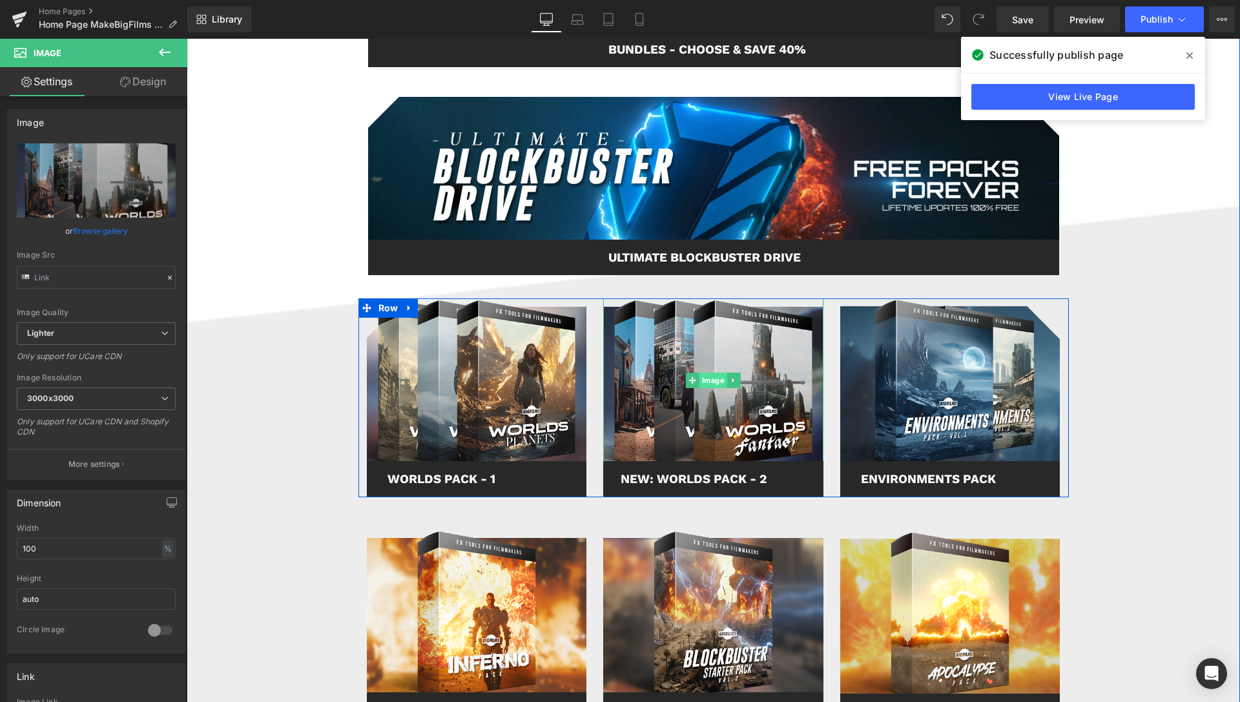
click at [707, 379] on span "Image" at bounding box center [713, 381] width 28 height 16
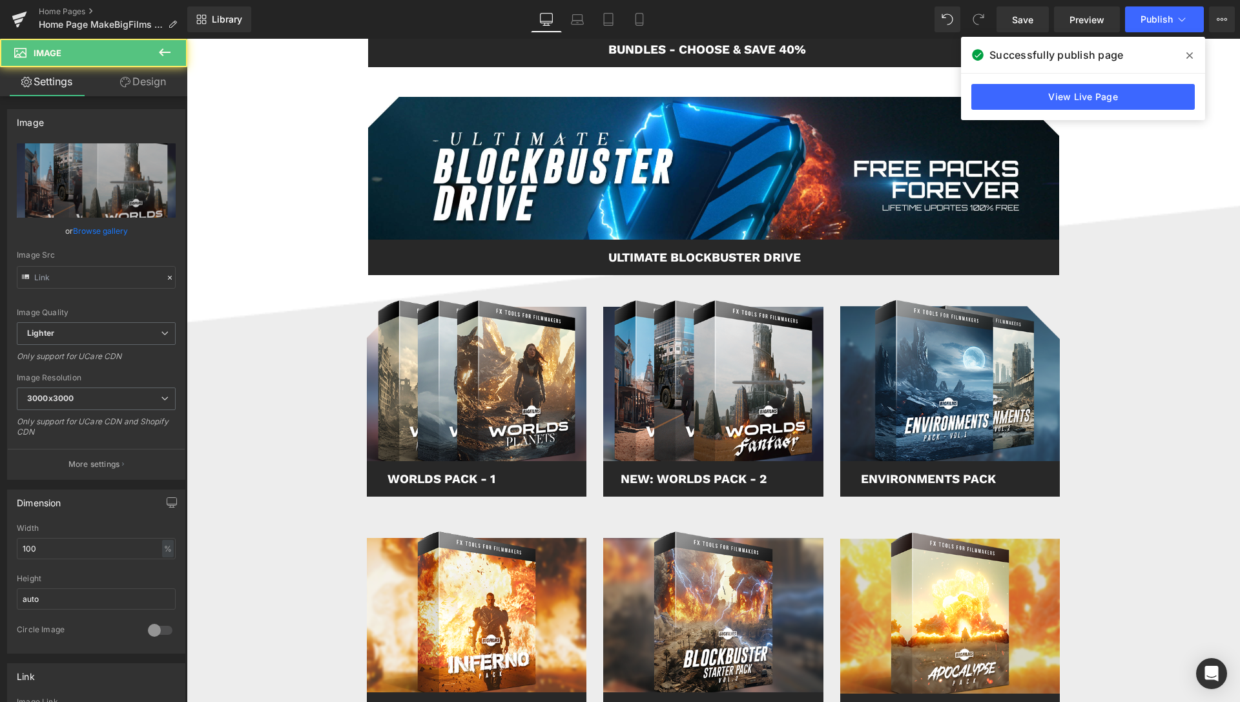
click at [1192, 54] on icon at bounding box center [1189, 55] width 6 height 10
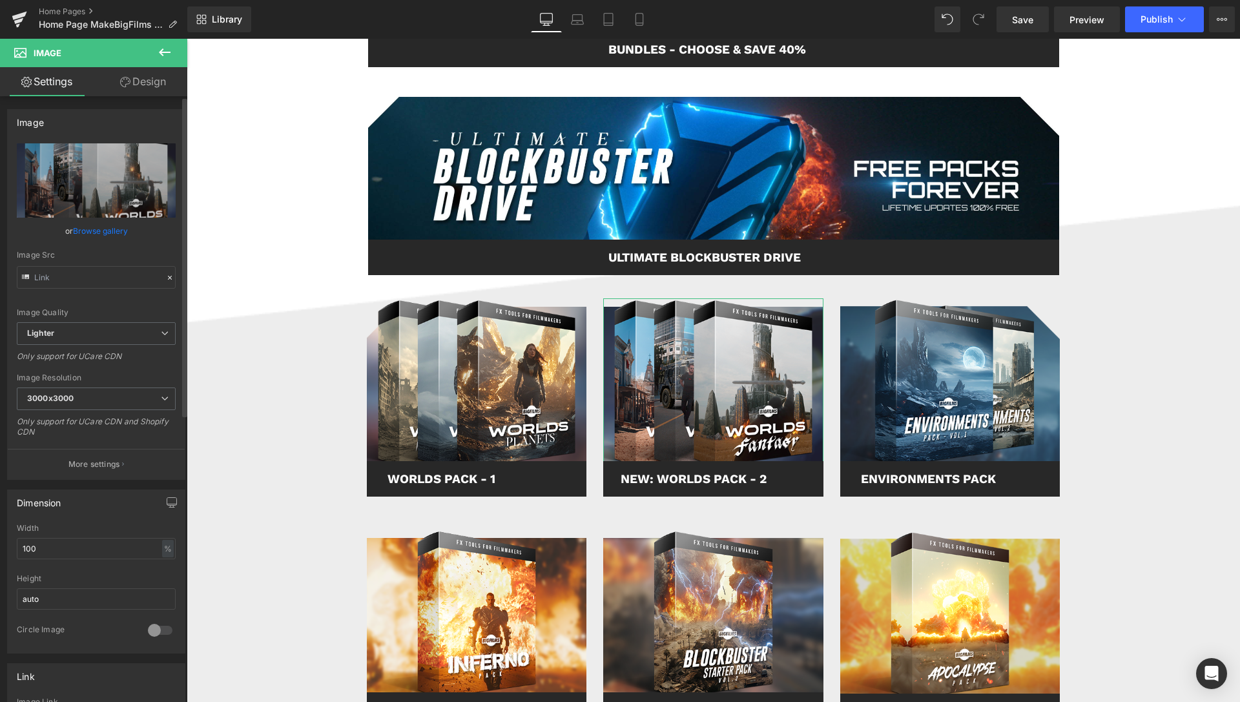
click at [92, 231] on link "Browse gallery" at bounding box center [100, 231] width 55 height 23
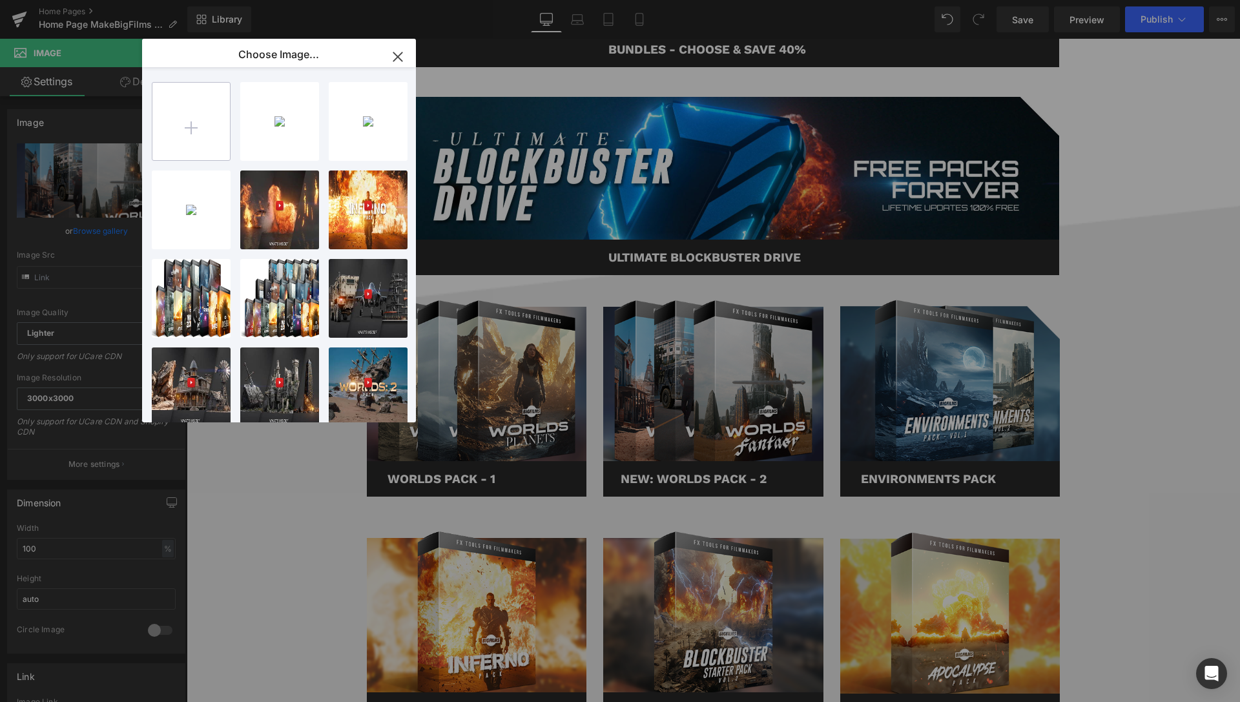
click at [179, 132] on input "file" at bounding box center [191, 122] width 78 height 78
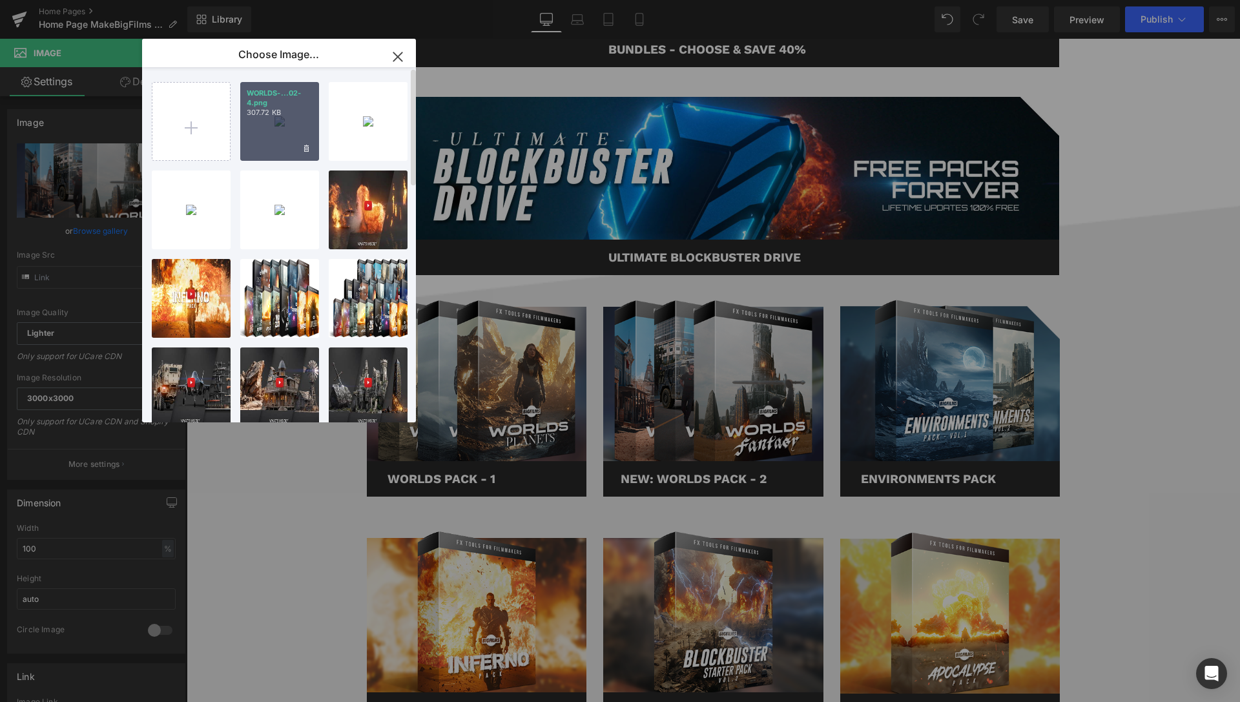
click at [271, 125] on div "WORLDS-...02-4.png 307.72 KB" at bounding box center [279, 121] width 79 height 79
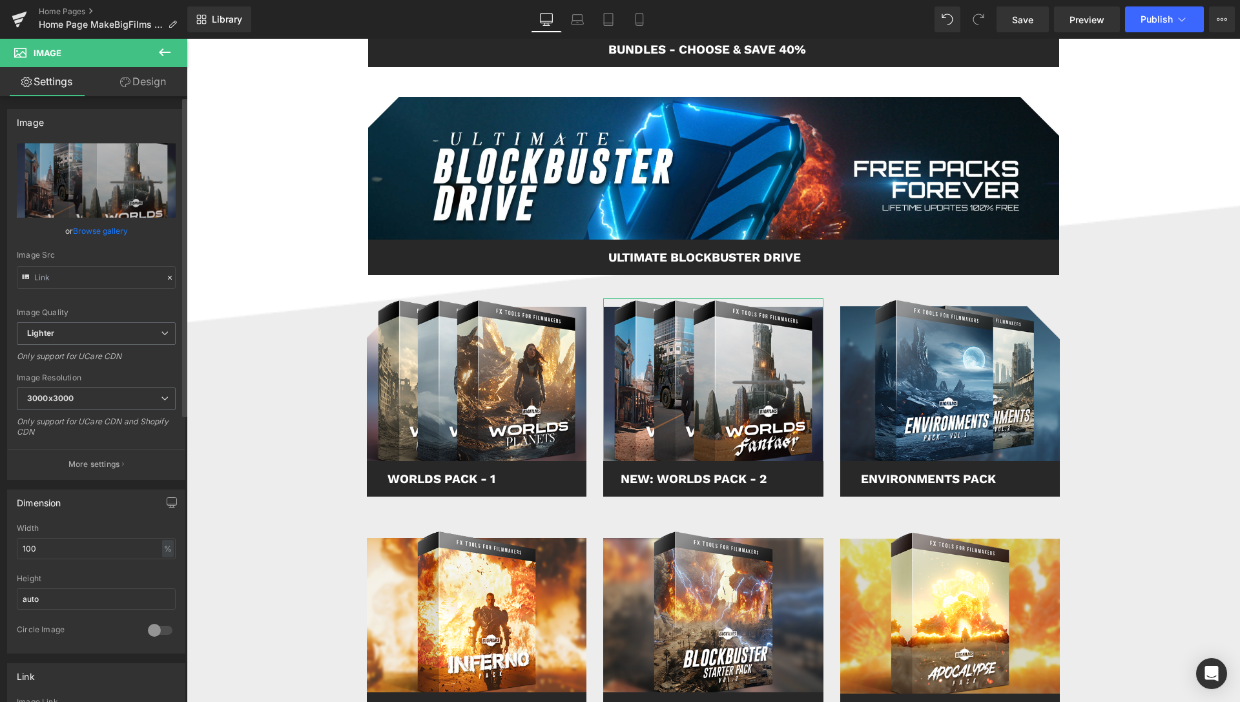
click at [105, 234] on link "Browse gallery" at bounding box center [100, 231] width 55 height 23
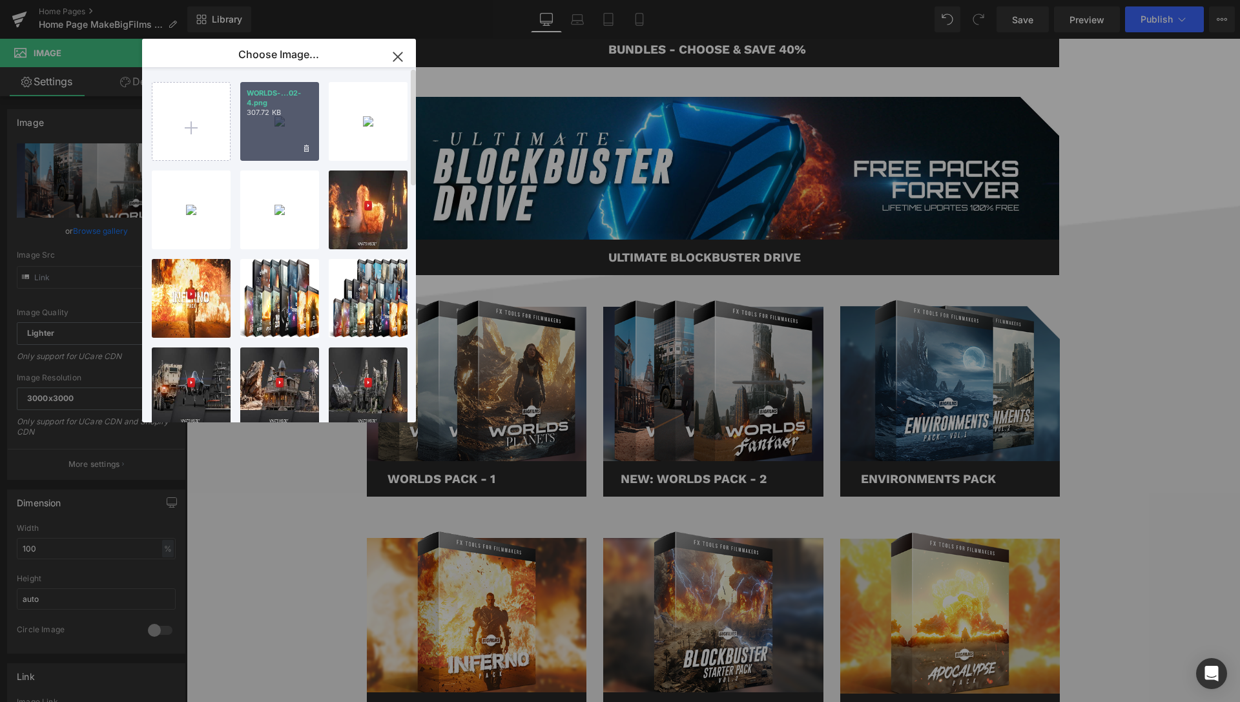
click at [297, 125] on div "WORLDS-...02-4.png 307.72 KB" at bounding box center [279, 121] width 79 height 79
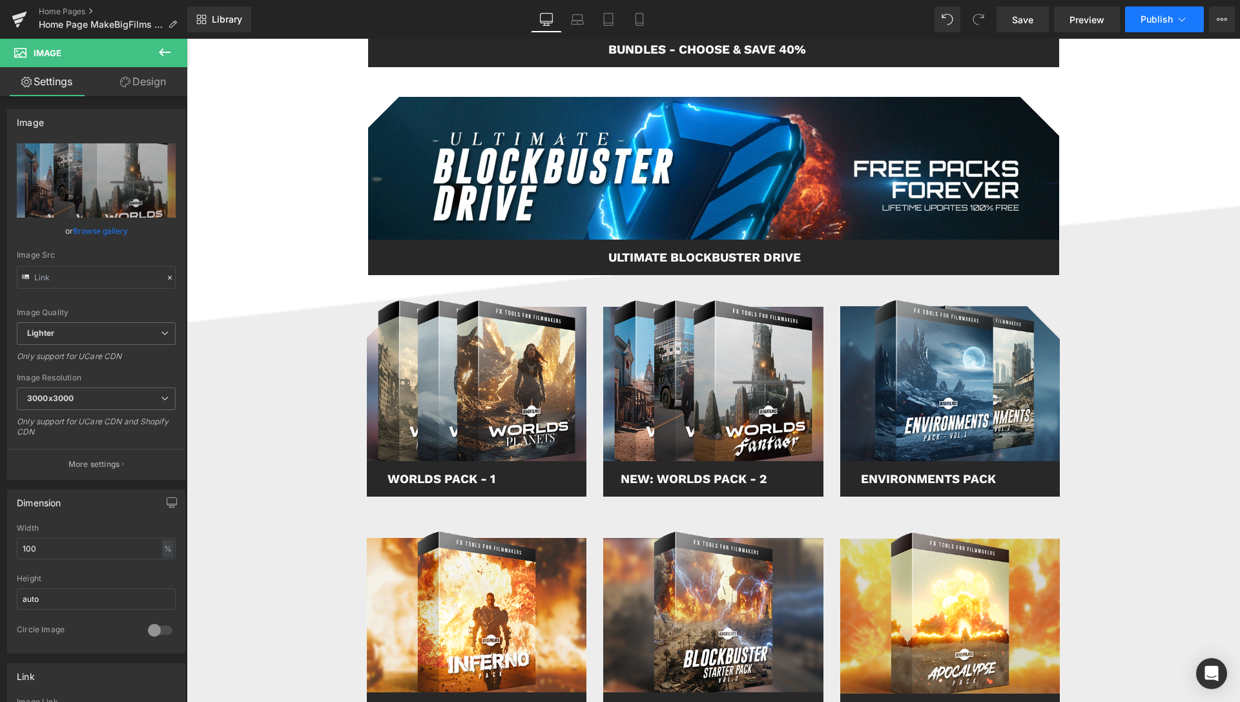
click at [1179, 14] on icon at bounding box center [1182, 19] width 13 height 13
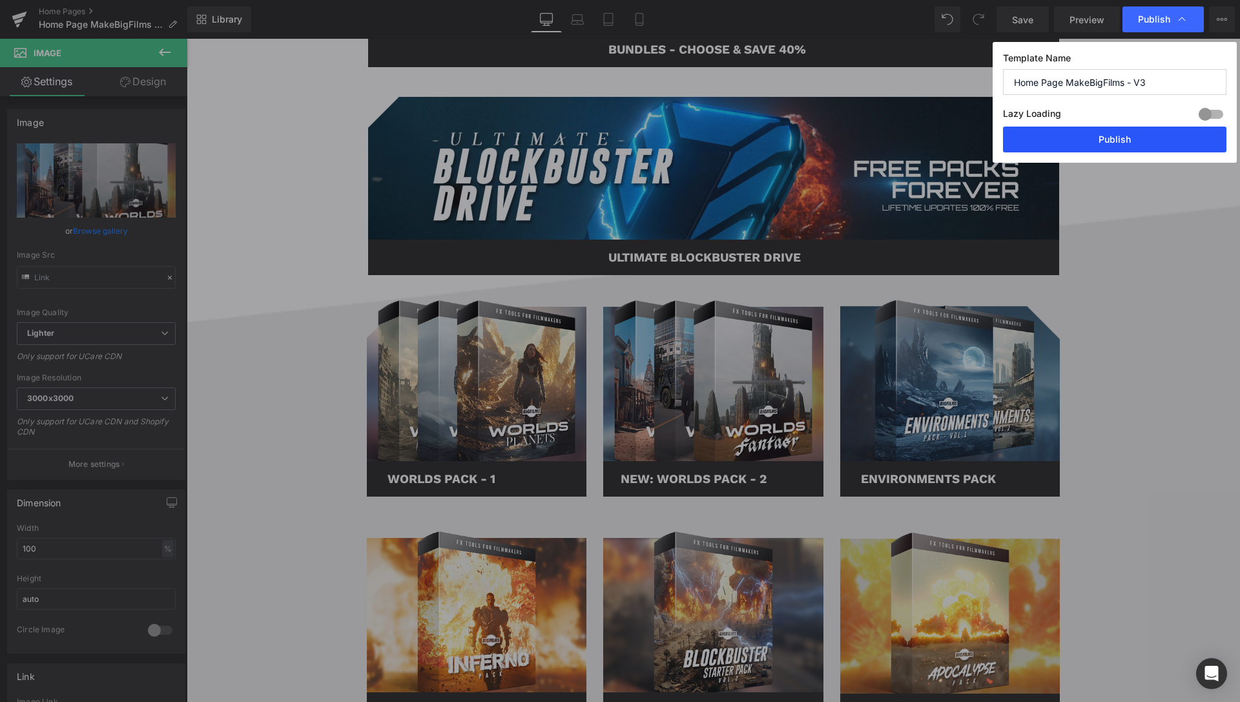
drag, startPoint x: 1131, startPoint y: 140, endPoint x: 942, endPoint y: 102, distance: 192.4
click at [1131, 140] on button "Publish" at bounding box center [1114, 140] width 223 height 26
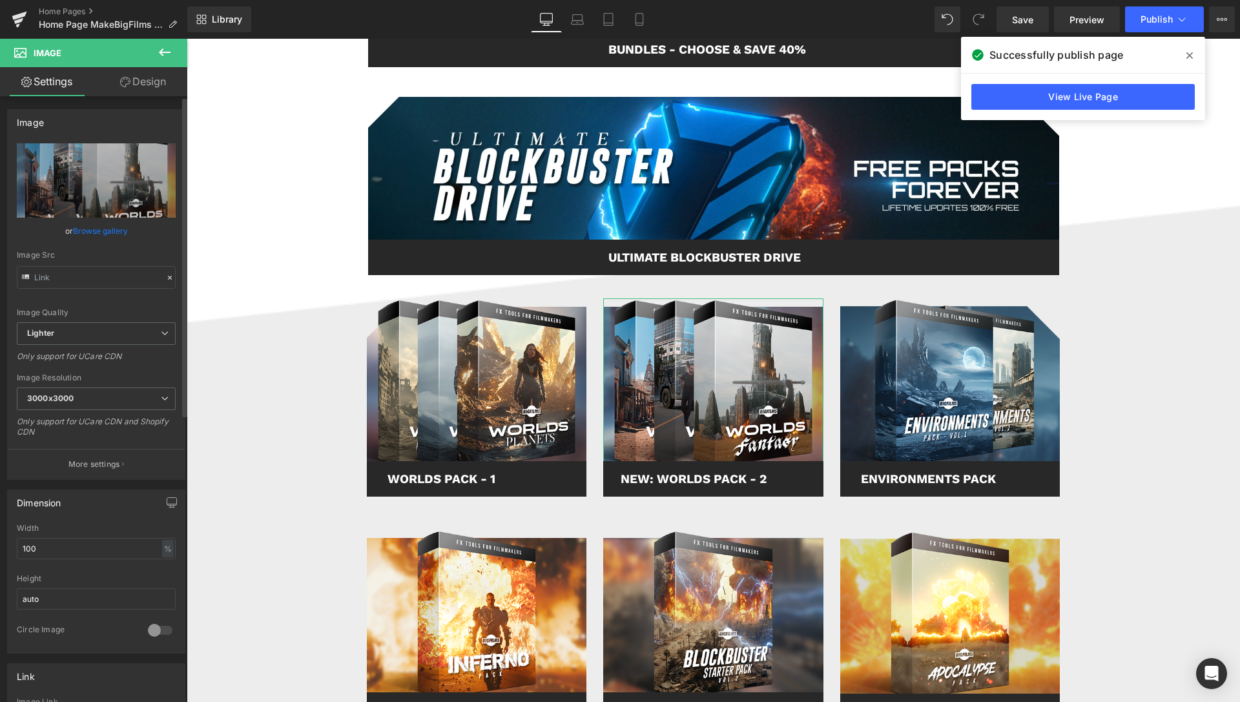
click at [114, 231] on link "Browse gallery" at bounding box center [100, 231] width 55 height 23
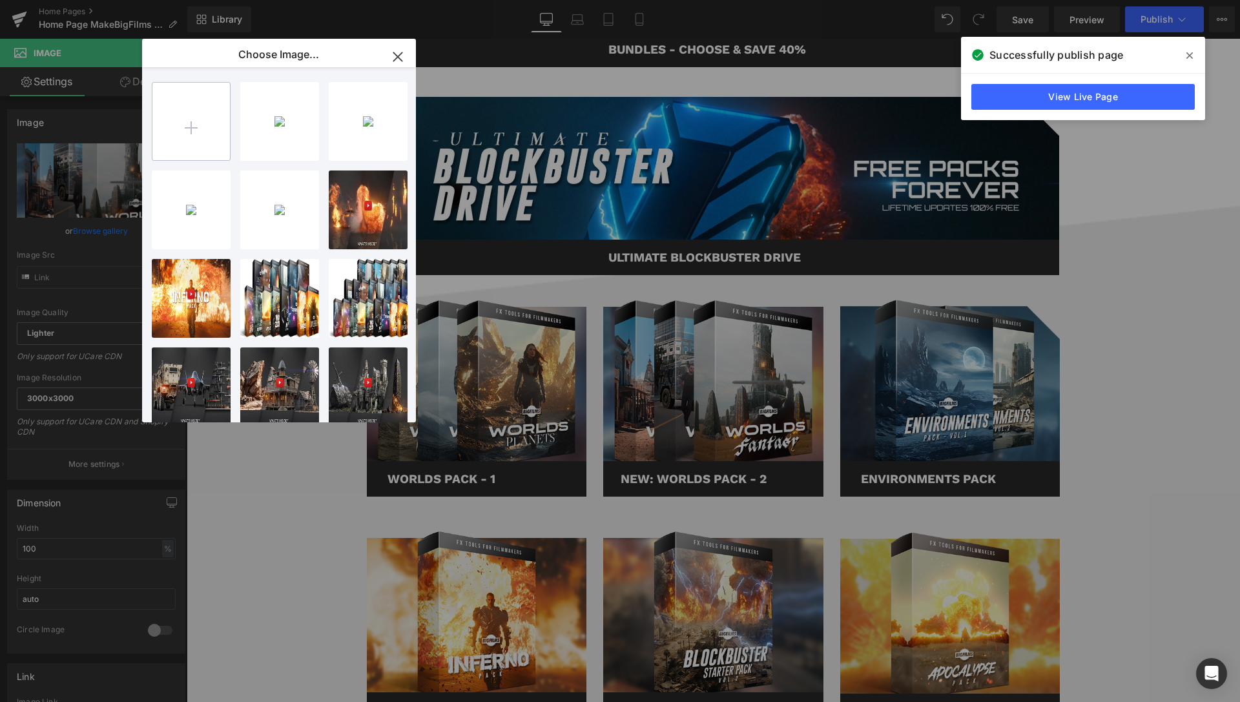
click at [176, 138] on input "file" at bounding box center [191, 122] width 78 height 78
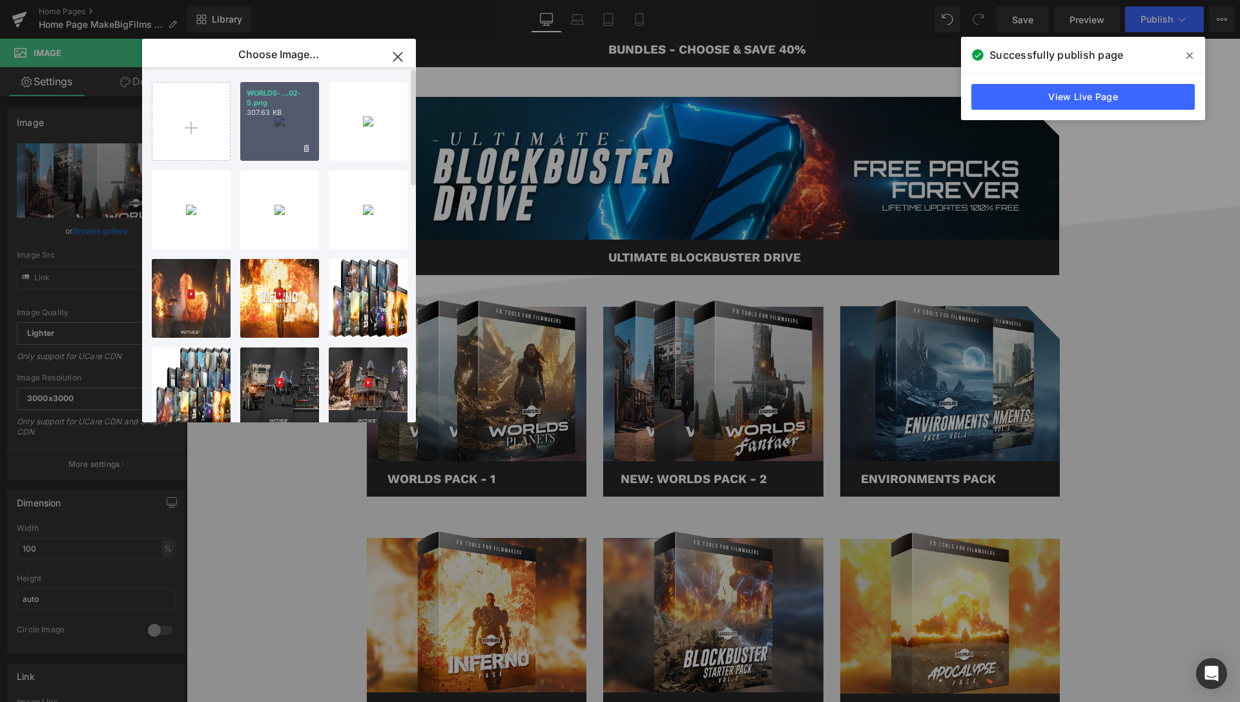
click at [267, 131] on div "WORLDS-...02-5.png 307.63 KB" at bounding box center [279, 121] width 79 height 79
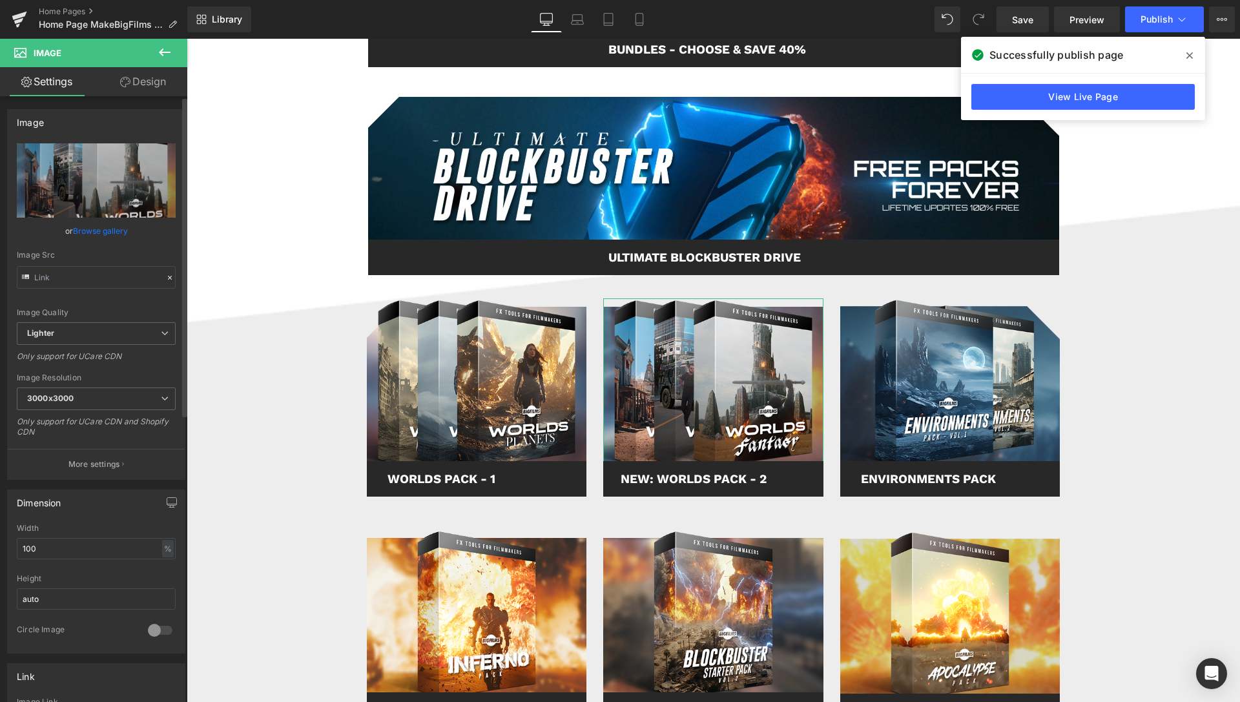
click at [112, 234] on link "Browse gallery" at bounding box center [100, 231] width 55 height 23
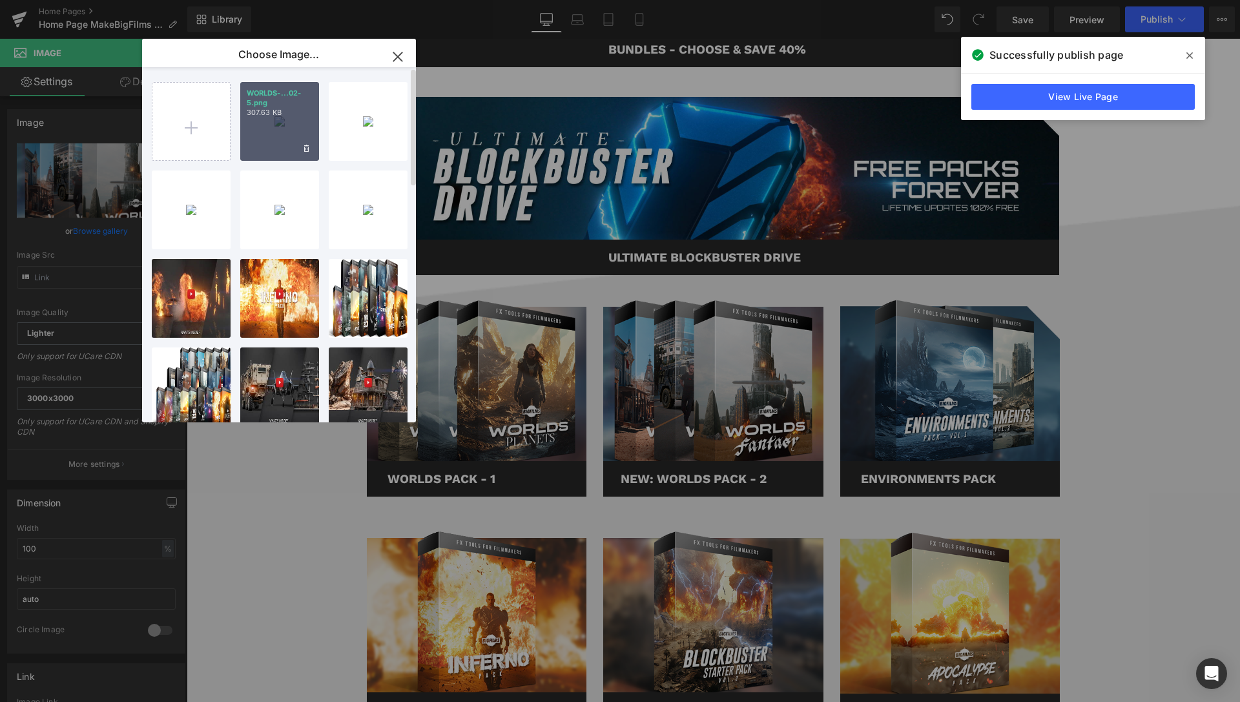
click at [276, 126] on div "WORLDS-...02-5.png 307.63 KB" at bounding box center [279, 121] width 79 height 79
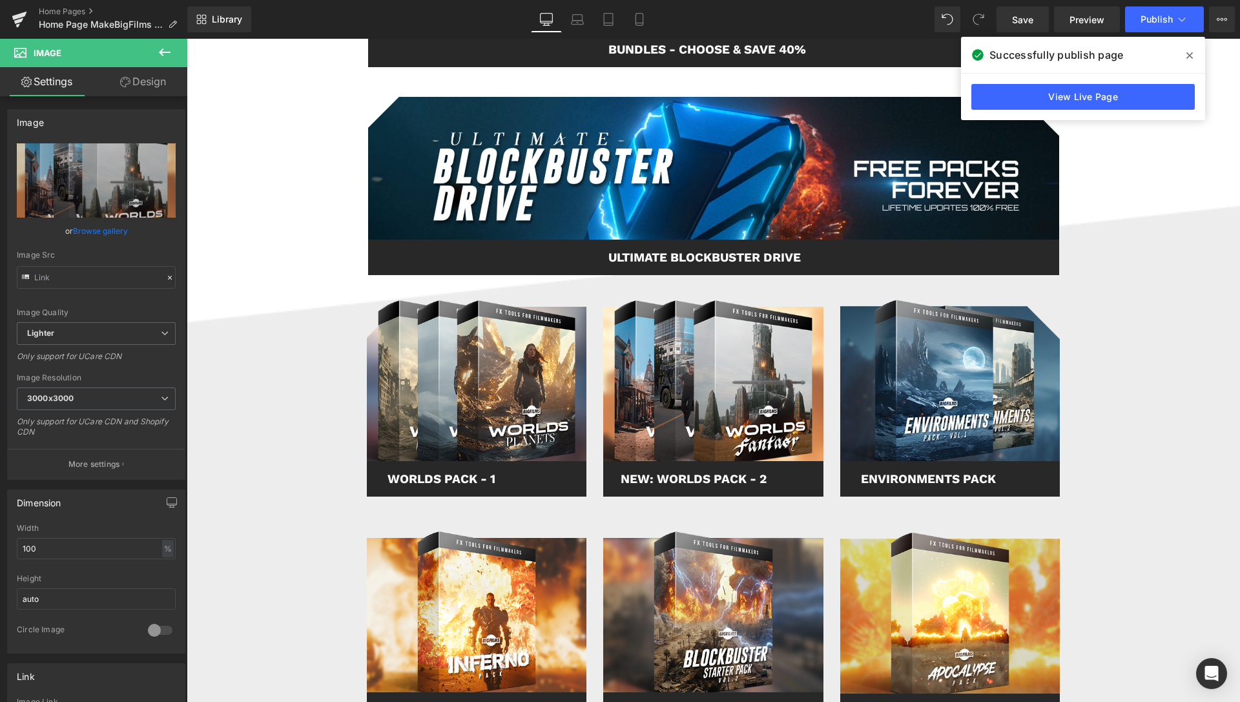
drag, startPoint x: 1191, startPoint y: 56, endPoint x: 1005, endPoint y: 2, distance: 193.6
click at [1191, 56] on icon at bounding box center [1189, 55] width 6 height 10
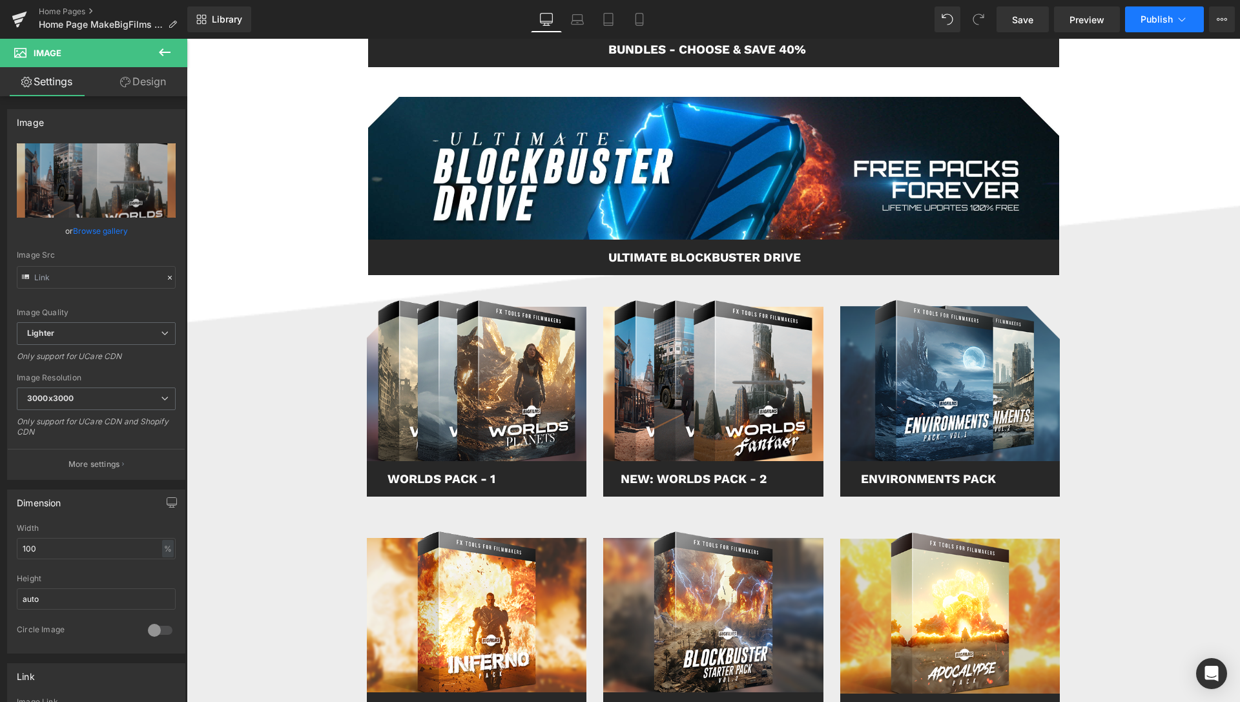
click at [1188, 26] on button "Publish" at bounding box center [1164, 19] width 79 height 26
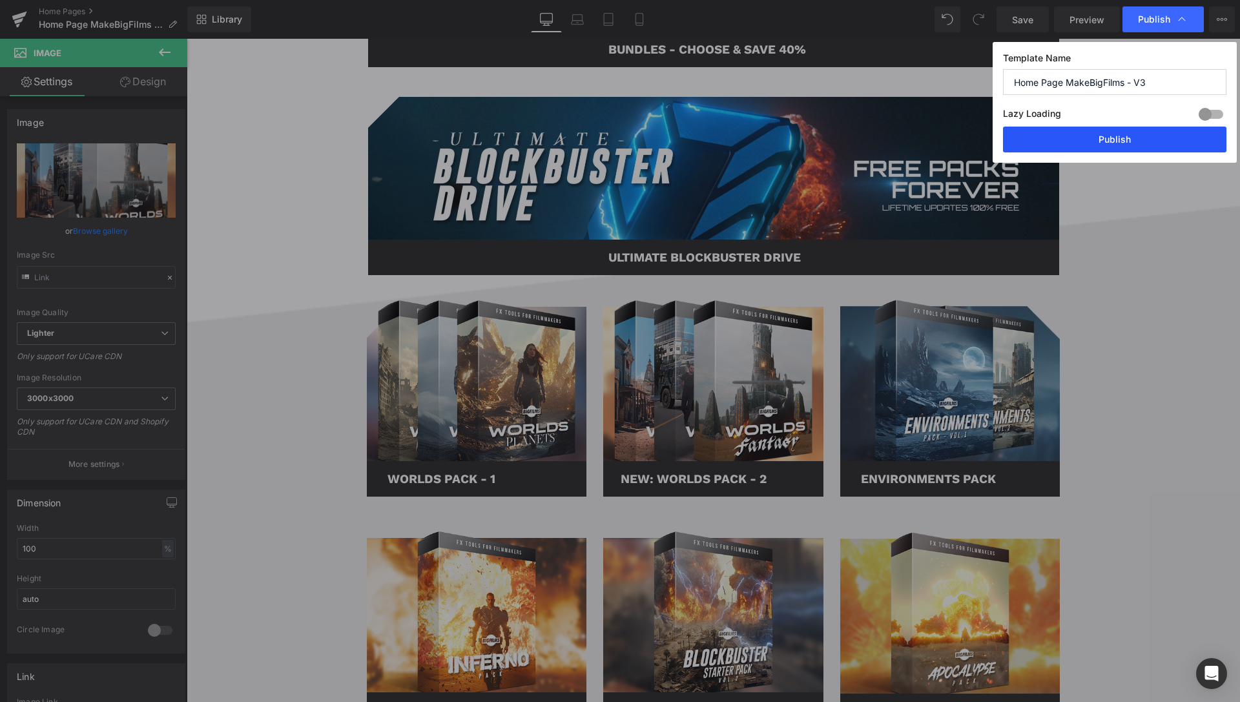
click at [1117, 145] on button "Publish" at bounding box center [1114, 140] width 223 height 26
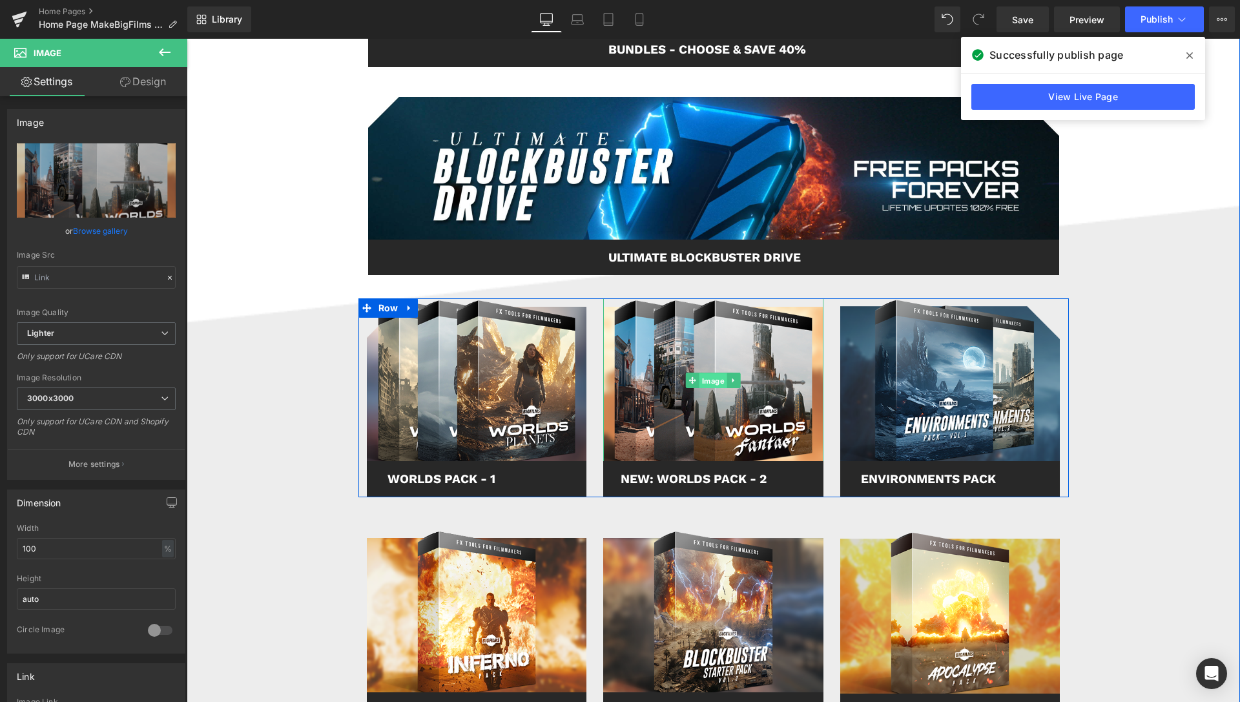
click at [708, 378] on span "Image" at bounding box center [713, 381] width 28 height 16
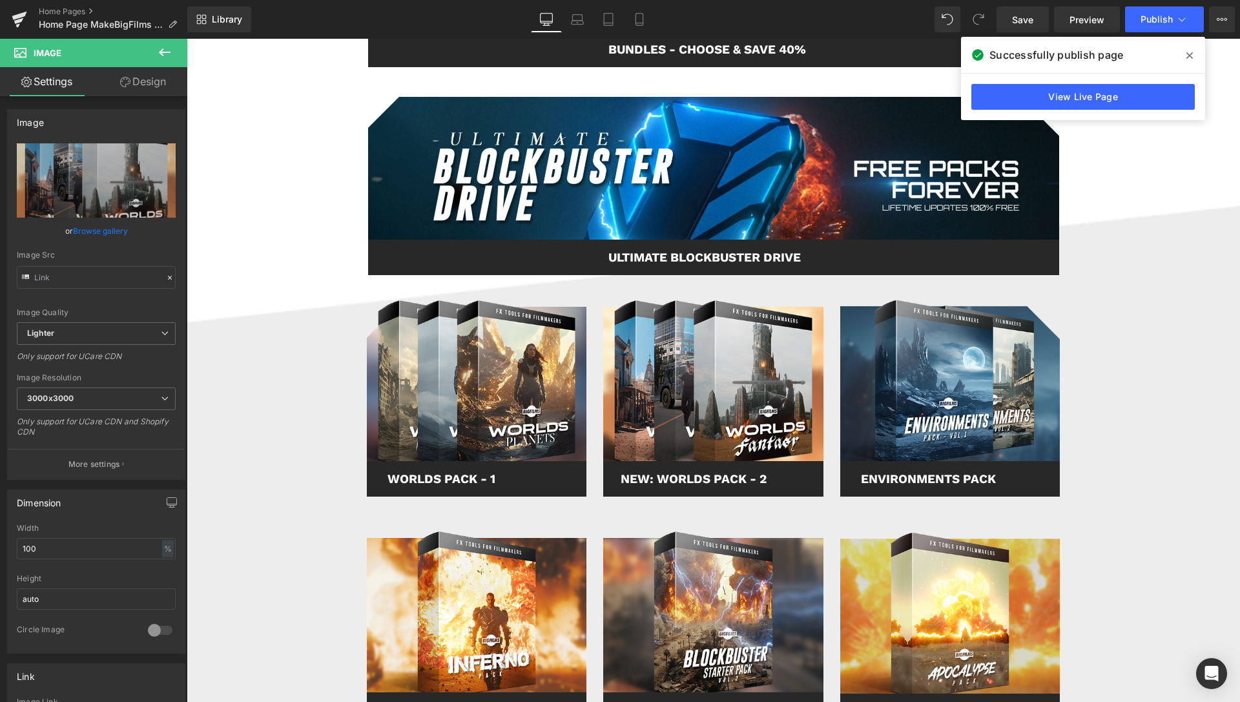
click at [1186, 55] on icon at bounding box center [1189, 55] width 6 height 10
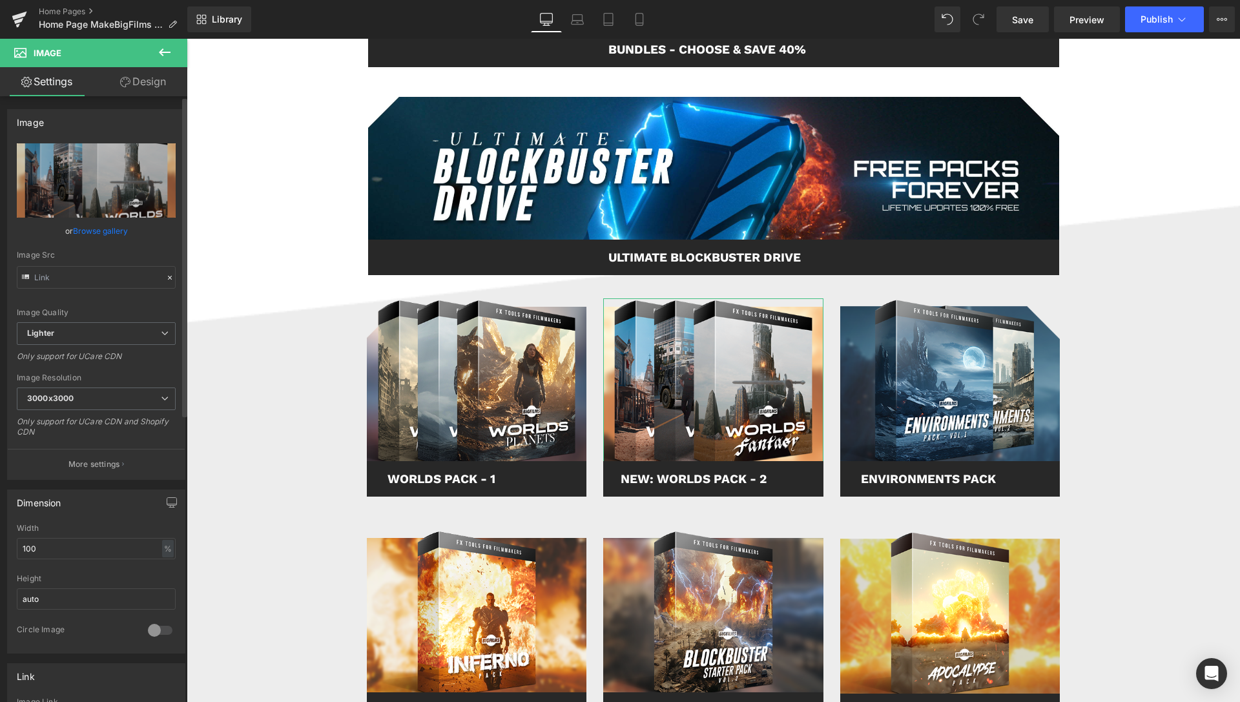
click at [104, 234] on link "Browse gallery" at bounding box center [100, 231] width 55 height 23
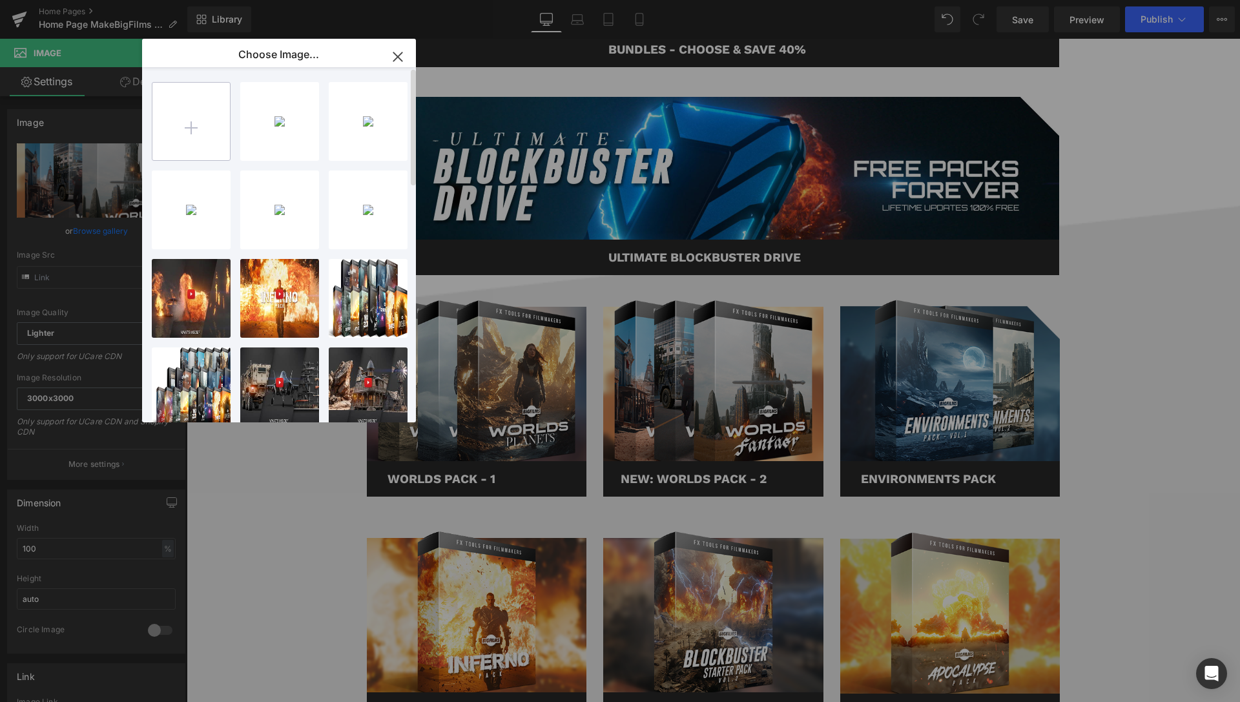
click at [206, 129] on input "file" at bounding box center [191, 122] width 78 height 78
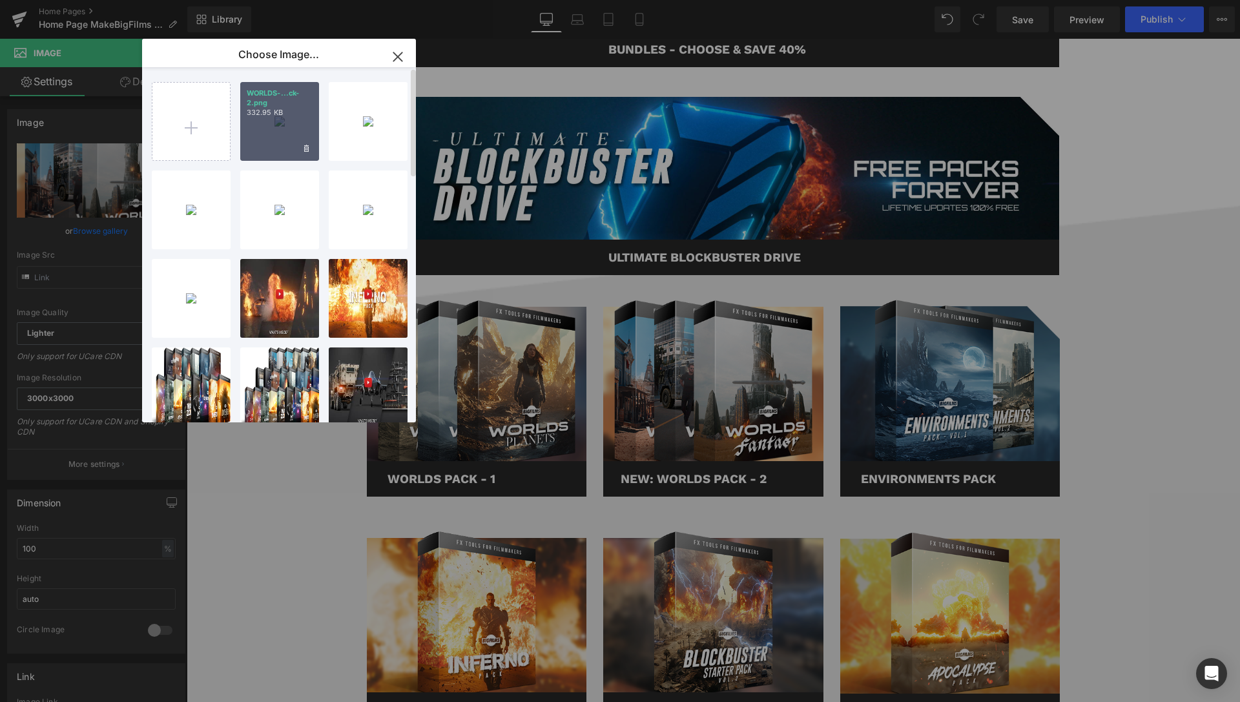
click at [293, 115] on p "332.95 KB" at bounding box center [280, 113] width 66 height 10
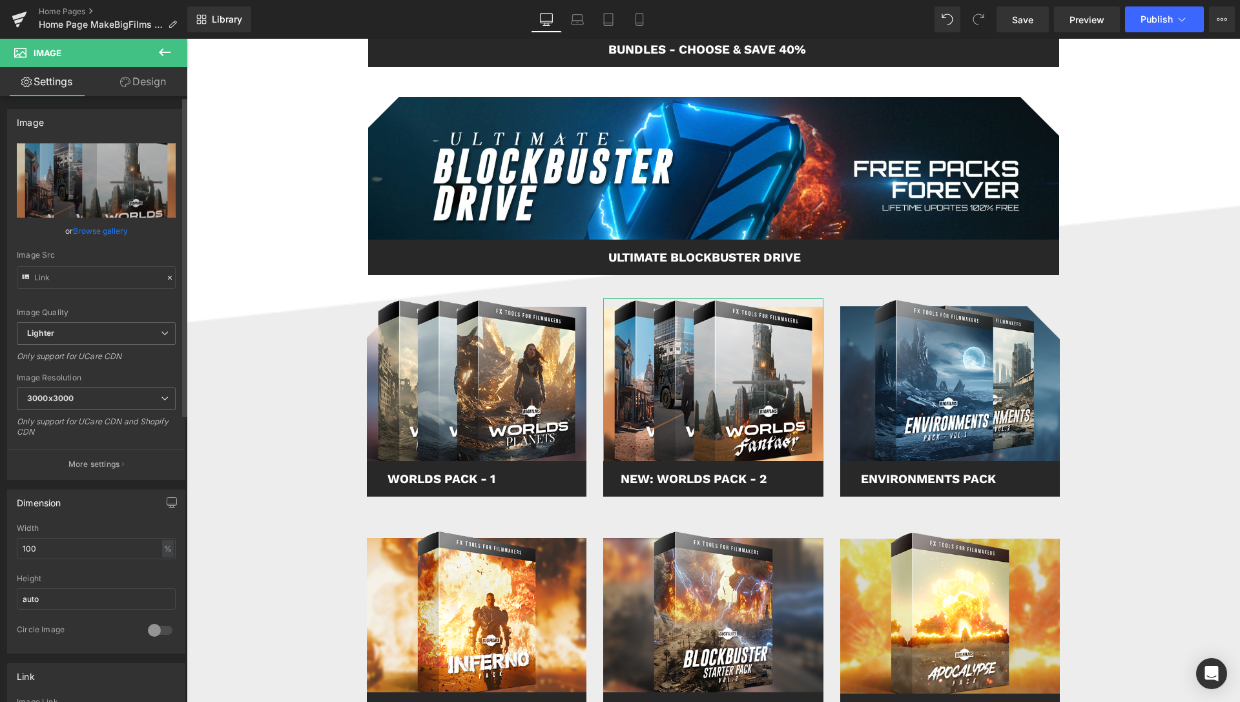
click at [109, 233] on link "Browse gallery" at bounding box center [100, 231] width 55 height 23
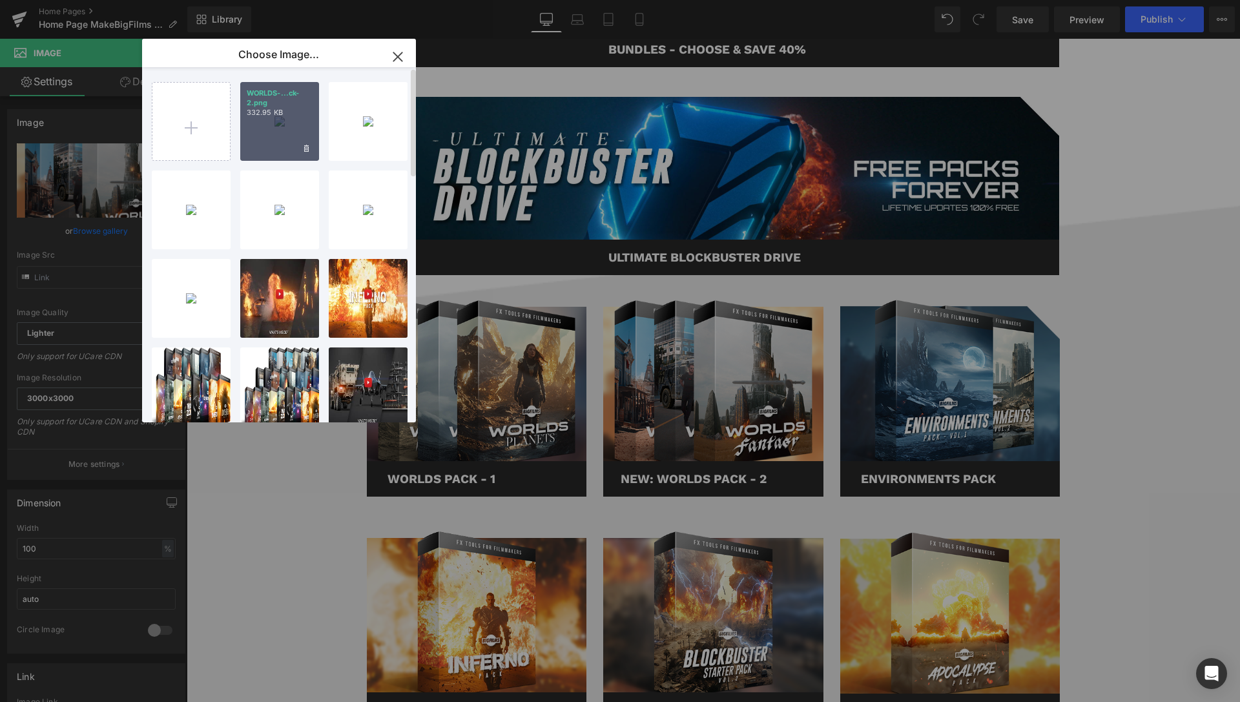
click at [267, 133] on div "WORLDS-...ck-2.png 332.95 KB" at bounding box center [279, 121] width 79 height 79
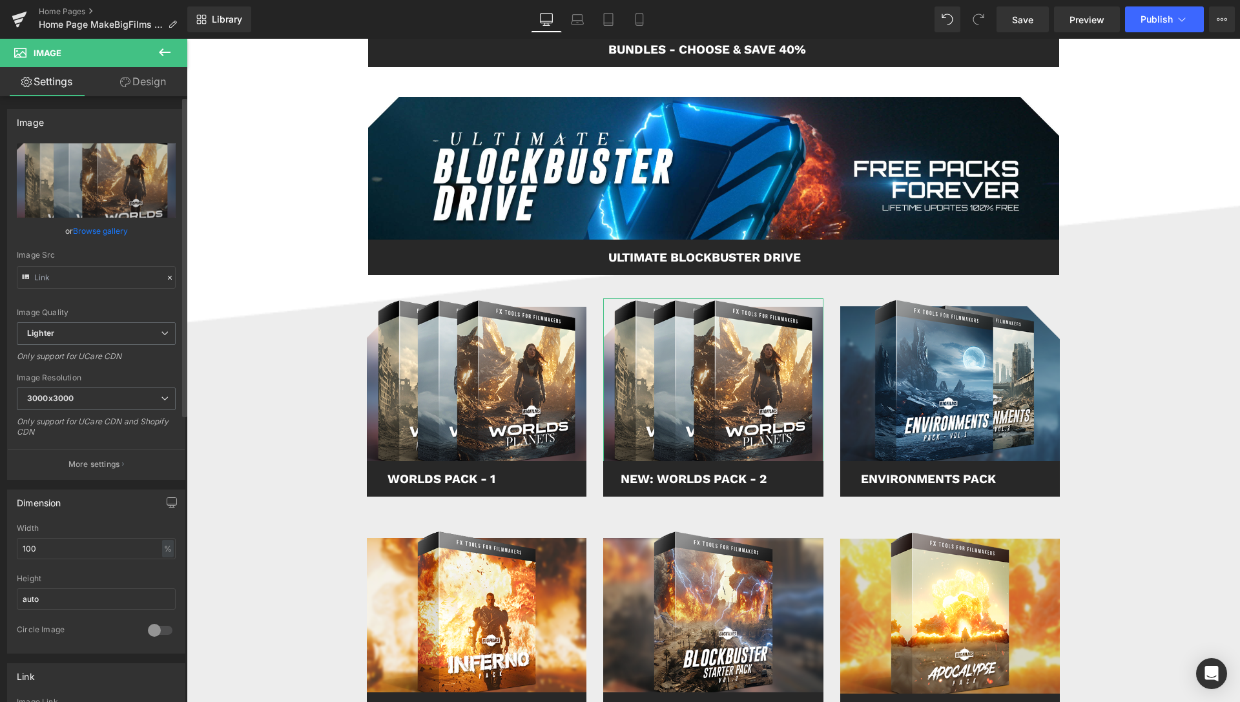
click at [101, 235] on link "Browse gallery" at bounding box center [100, 231] width 55 height 23
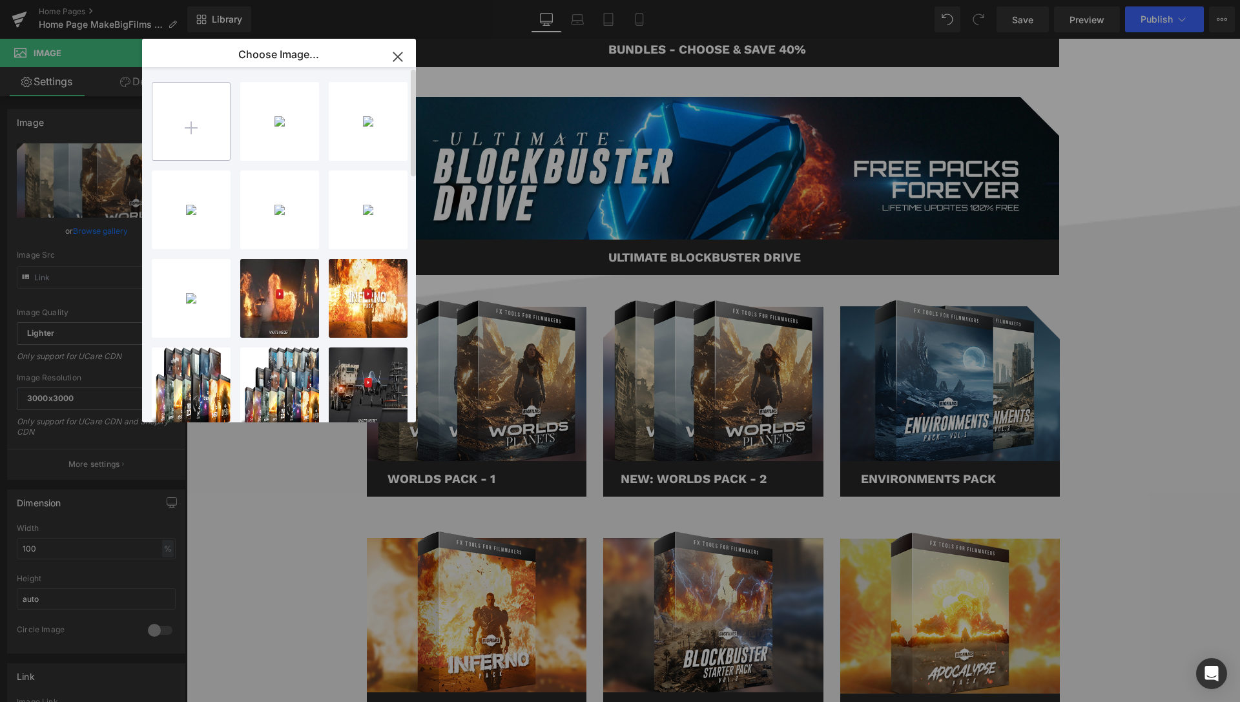
click at [215, 117] on input "file" at bounding box center [191, 122] width 78 height 78
click at [375, 120] on div "WORLDS-...02-5.png 307.63 KB" at bounding box center [368, 121] width 79 height 79
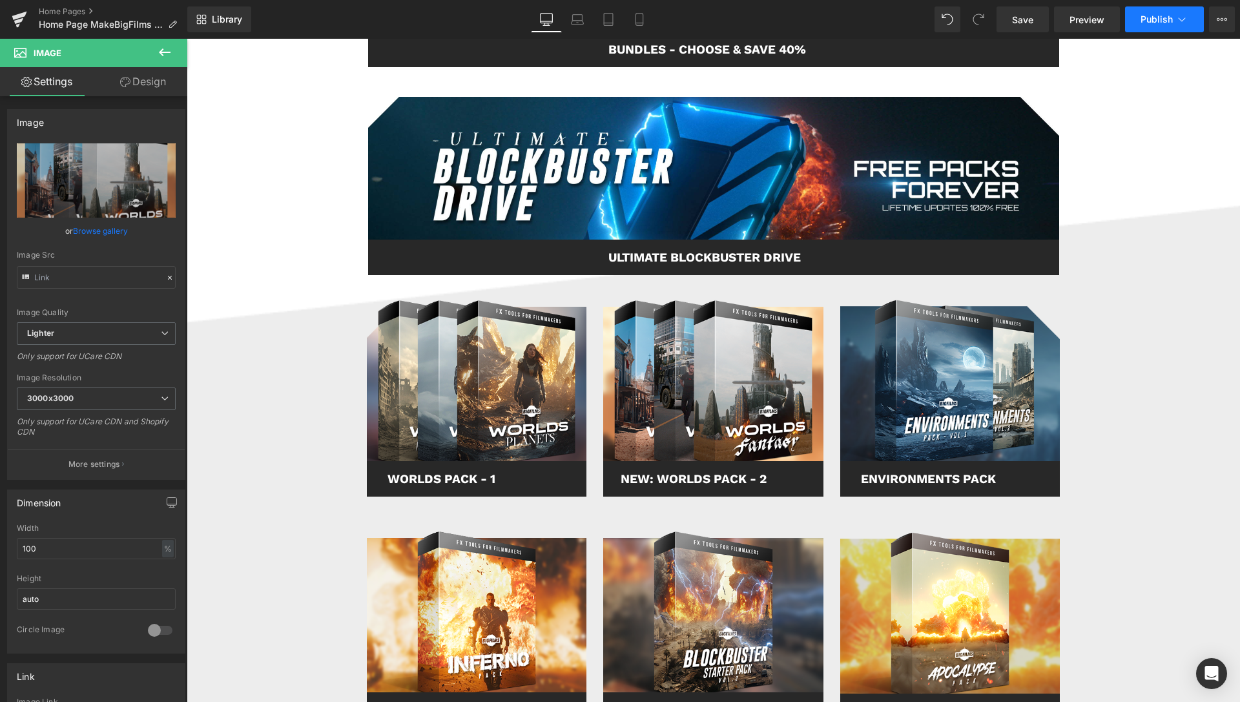
click at [1188, 17] on icon at bounding box center [1182, 19] width 13 height 13
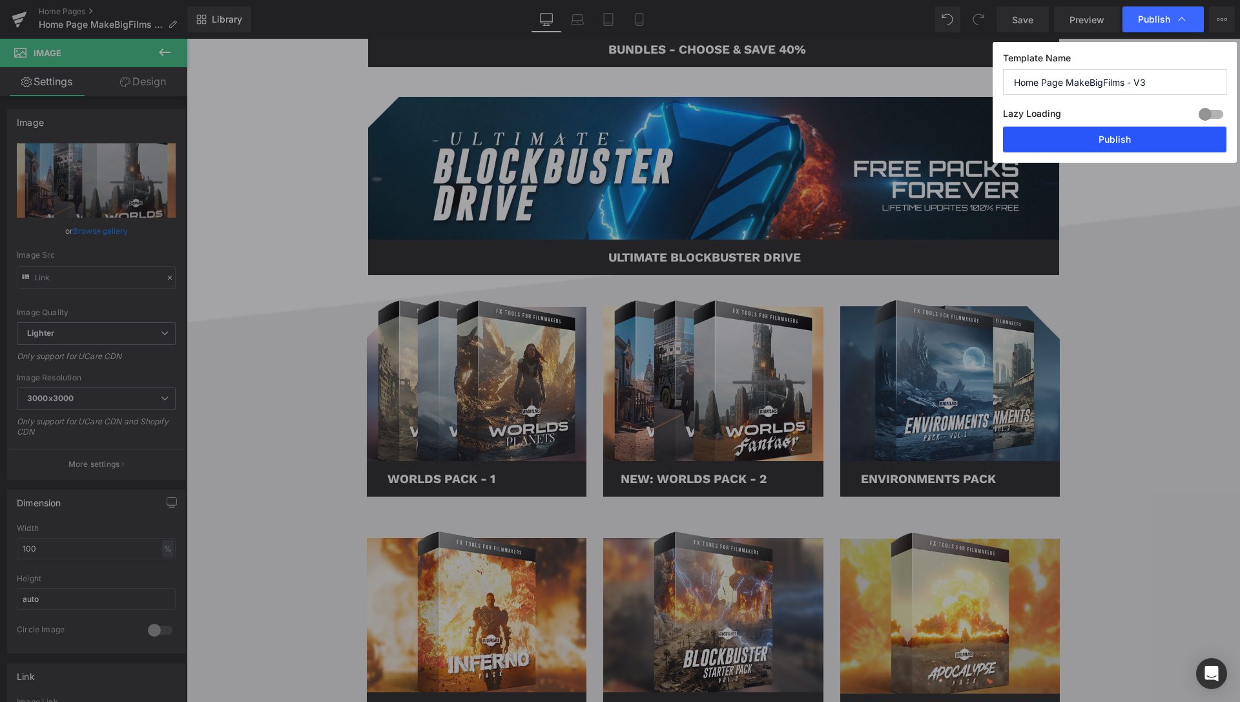
click at [1135, 133] on button "Publish" at bounding box center [1114, 140] width 223 height 26
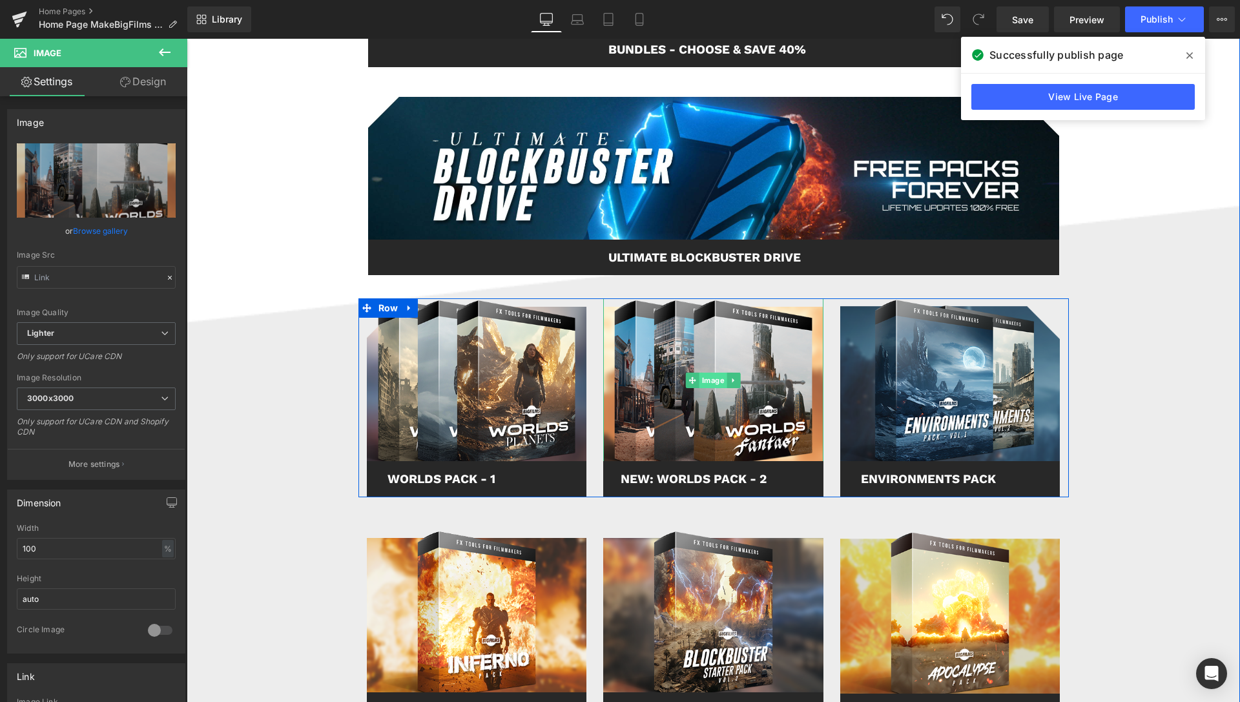
click at [706, 380] on span "Image" at bounding box center [713, 381] width 28 height 16
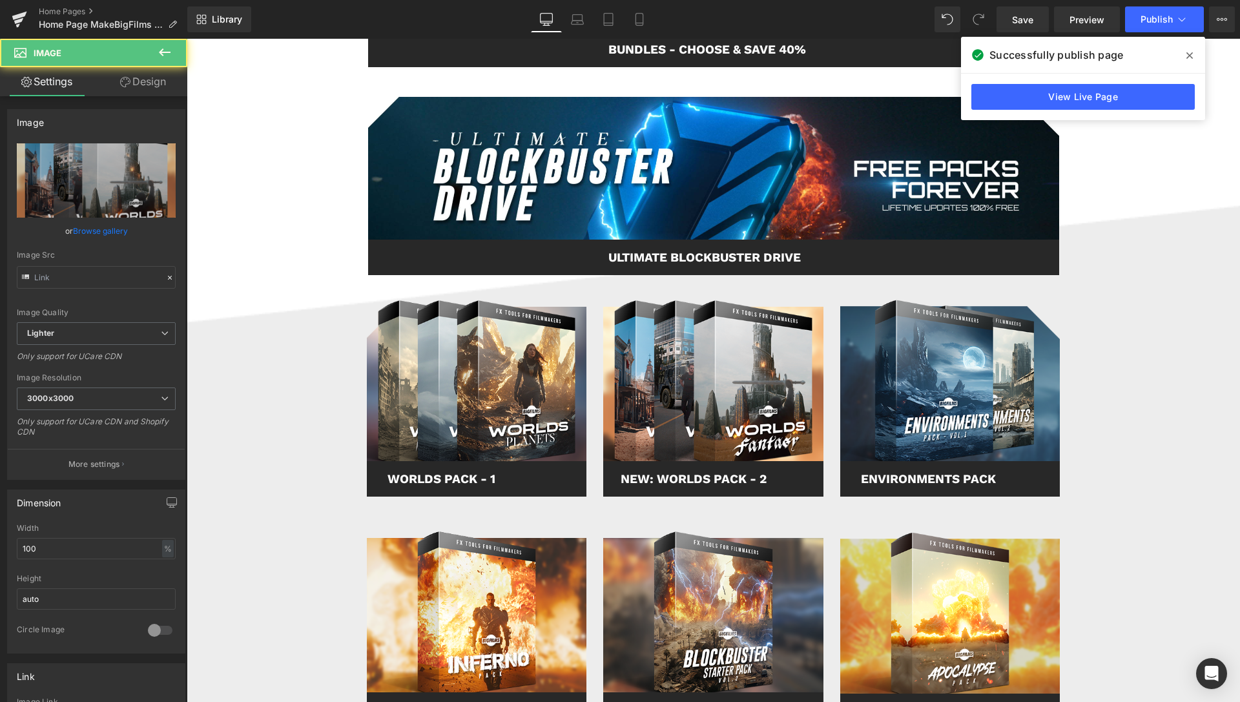
click at [1190, 56] on icon at bounding box center [1189, 55] width 6 height 6
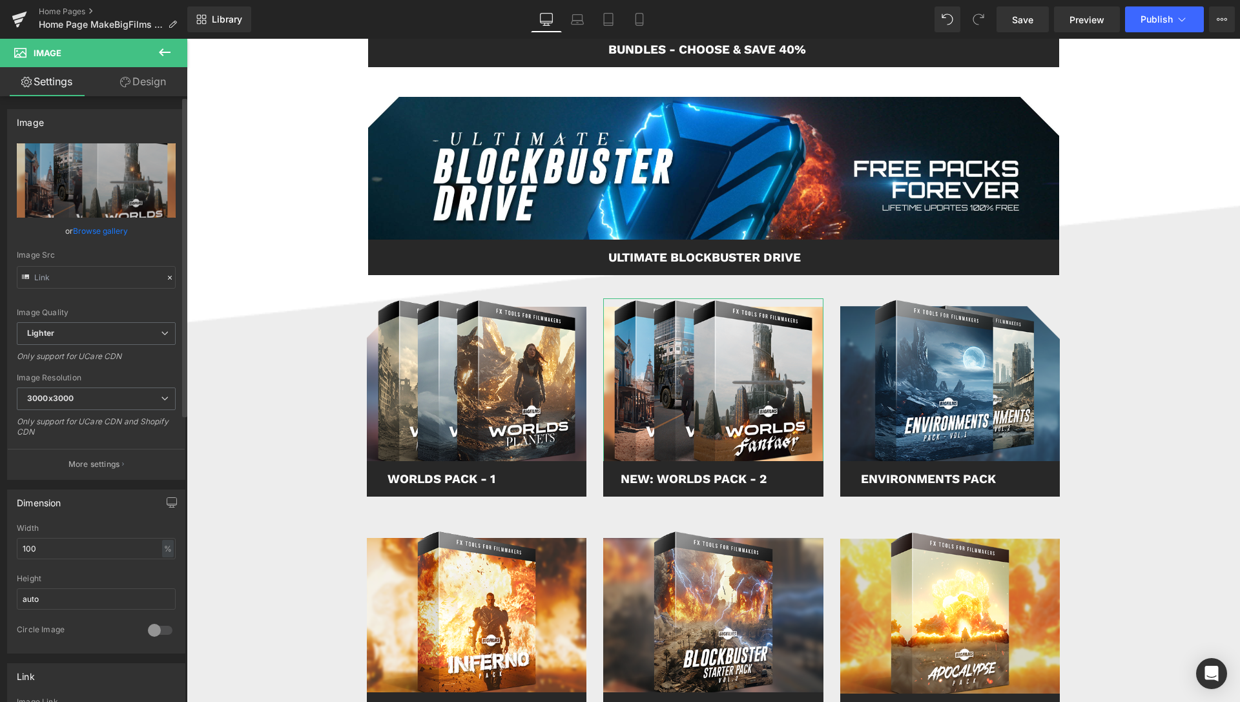
click at [85, 228] on link "Browse gallery" at bounding box center [100, 231] width 55 height 23
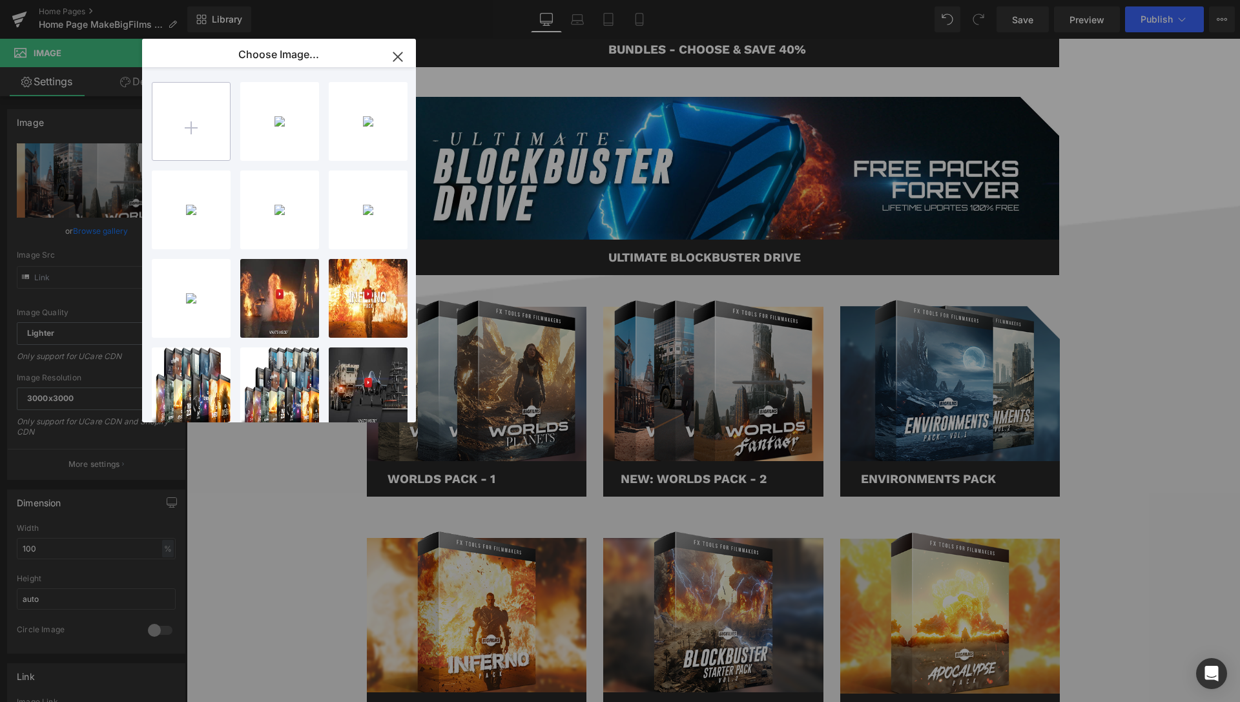
click at [165, 127] on input "file" at bounding box center [191, 122] width 78 height 78
type input "C:\fakepath\WORLDS-Pack-02-6.png"
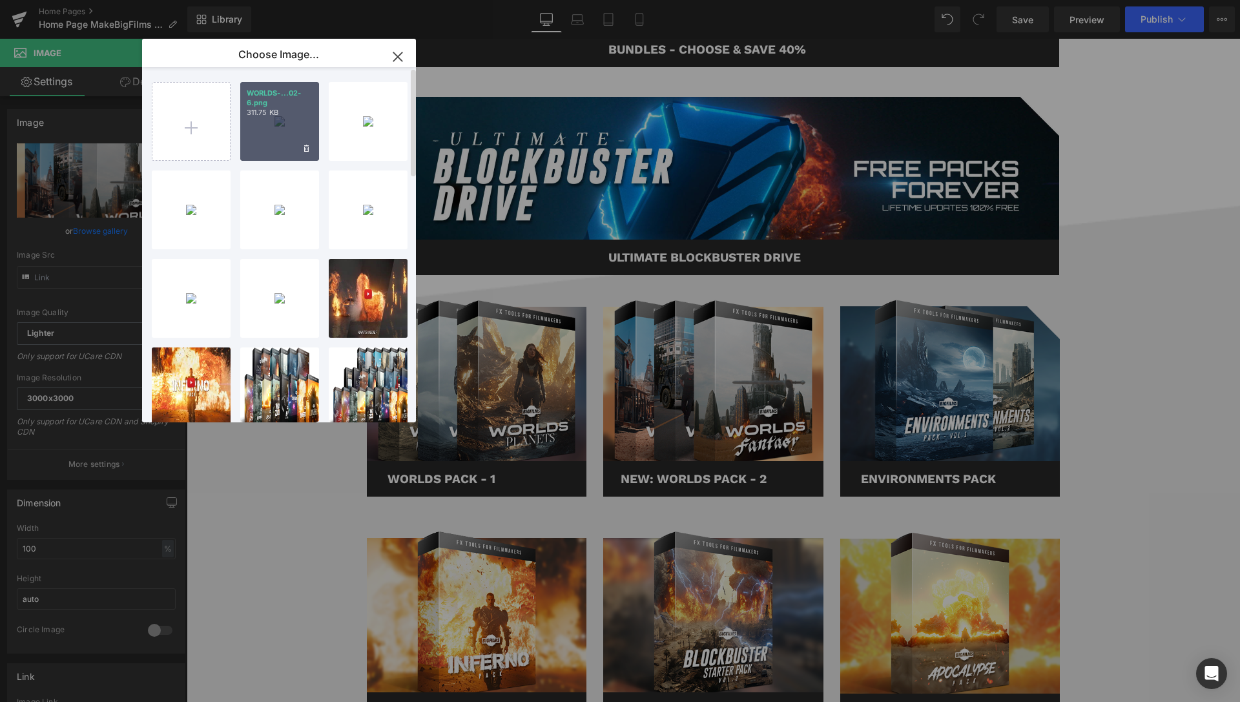
drag, startPoint x: 264, startPoint y: 123, endPoint x: 23, endPoint y: 141, distance: 241.5
click at [264, 123] on div "WORLDS-...02-6.png 311.75 KB" at bounding box center [279, 121] width 79 height 79
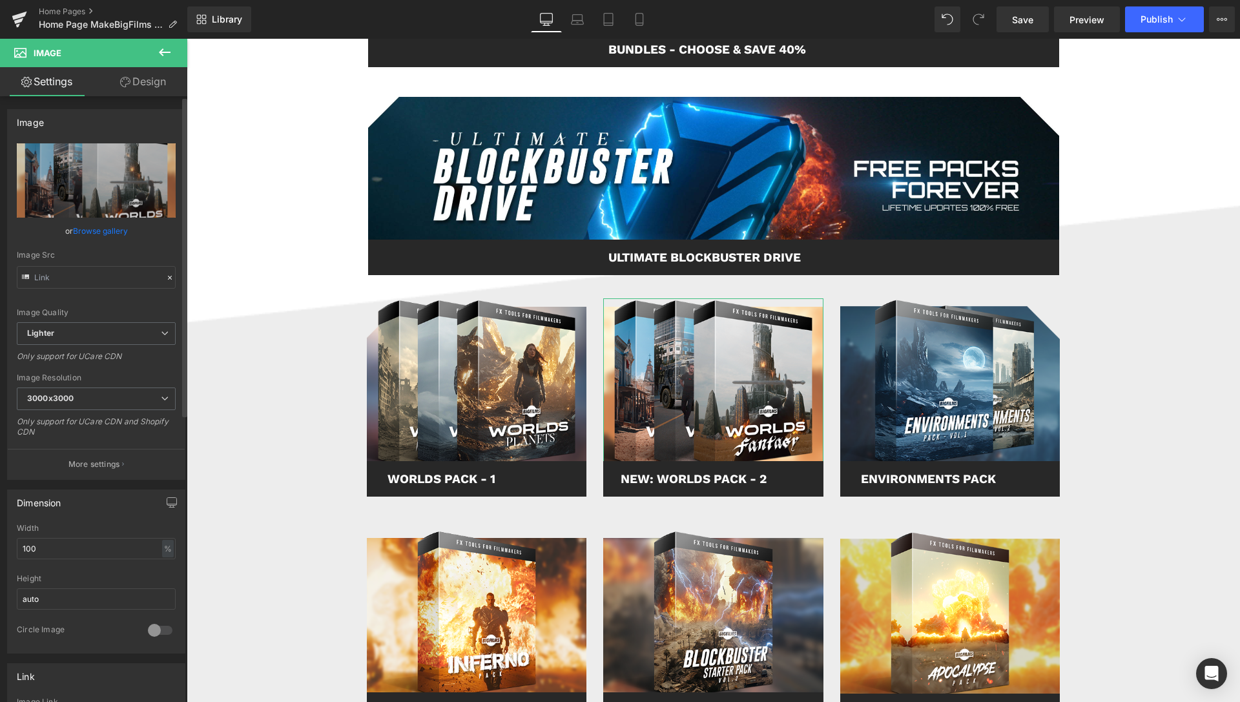
click at [114, 230] on link "Browse gallery" at bounding box center [100, 231] width 55 height 23
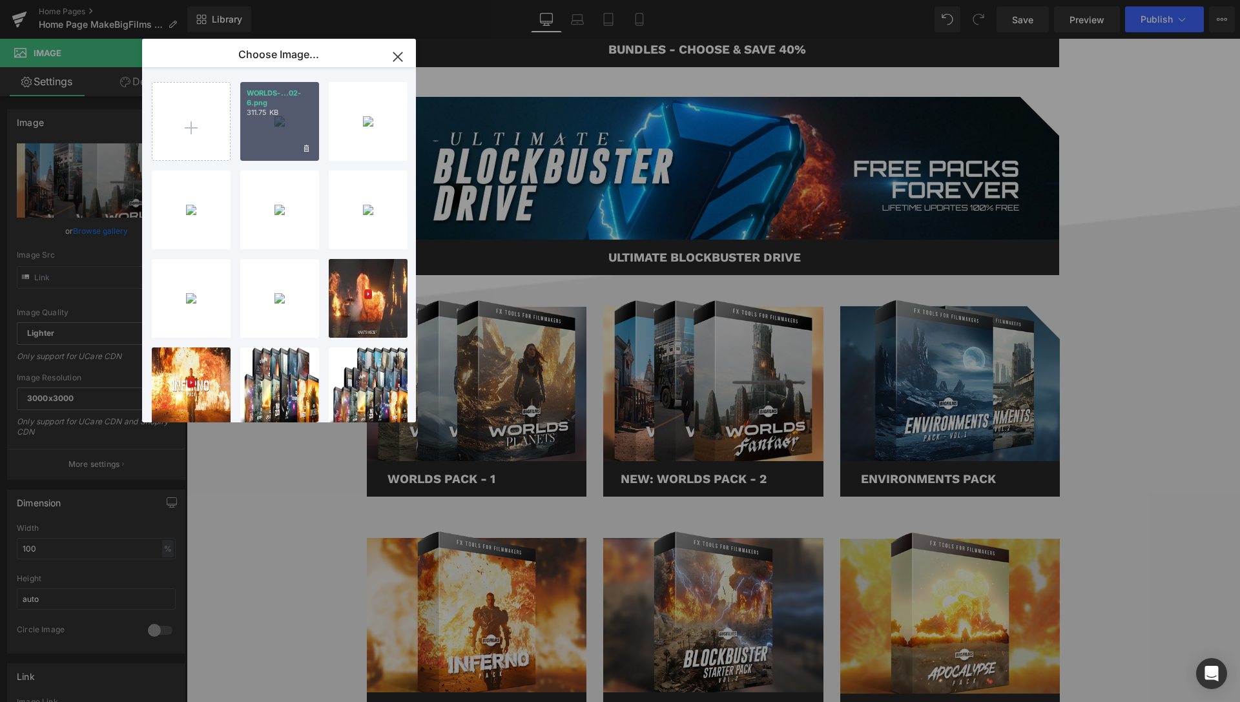
click at [260, 122] on div "WORLDS-...02-6.png 311.75 KB" at bounding box center [279, 121] width 79 height 79
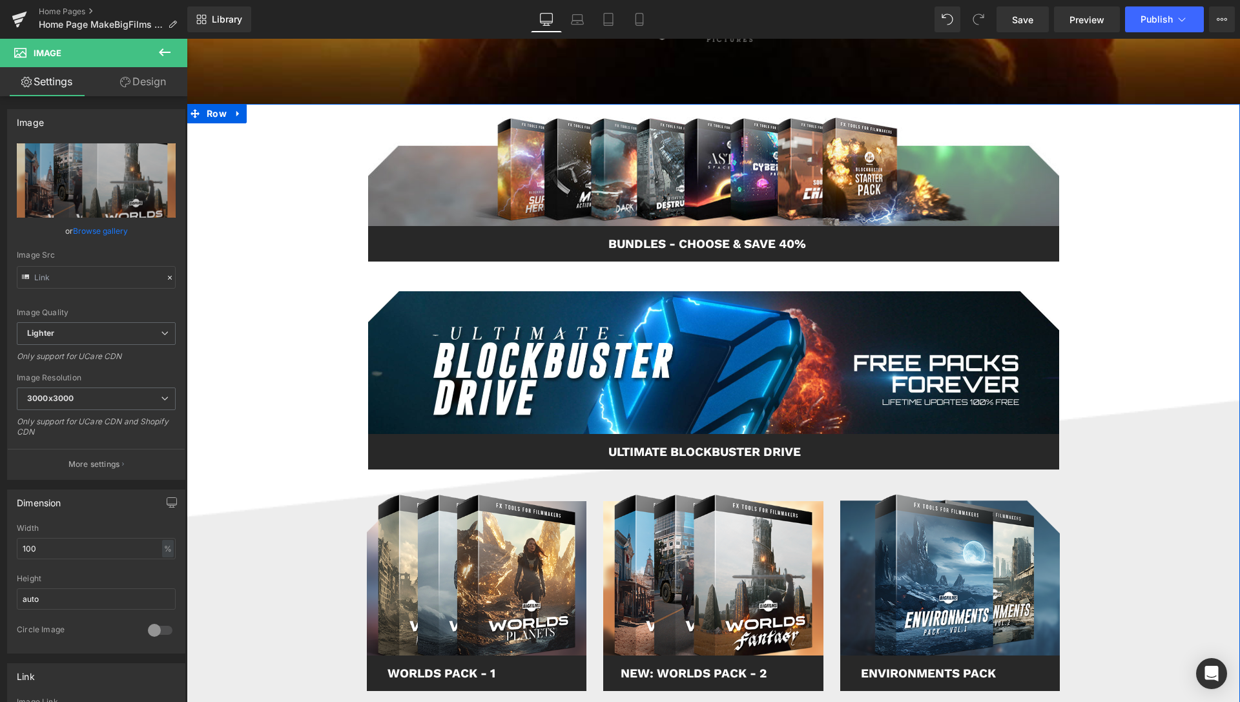
scroll to position [330, 0]
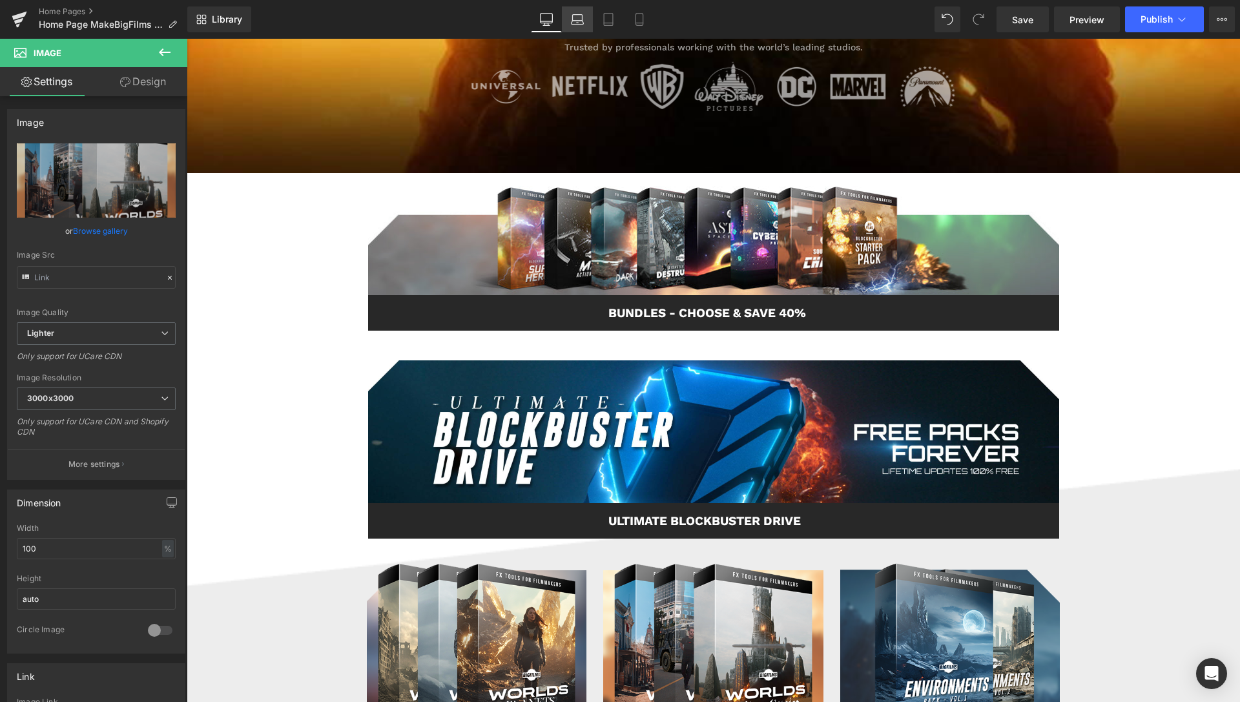
click at [582, 21] on icon at bounding box center [577, 19] width 13 height 13
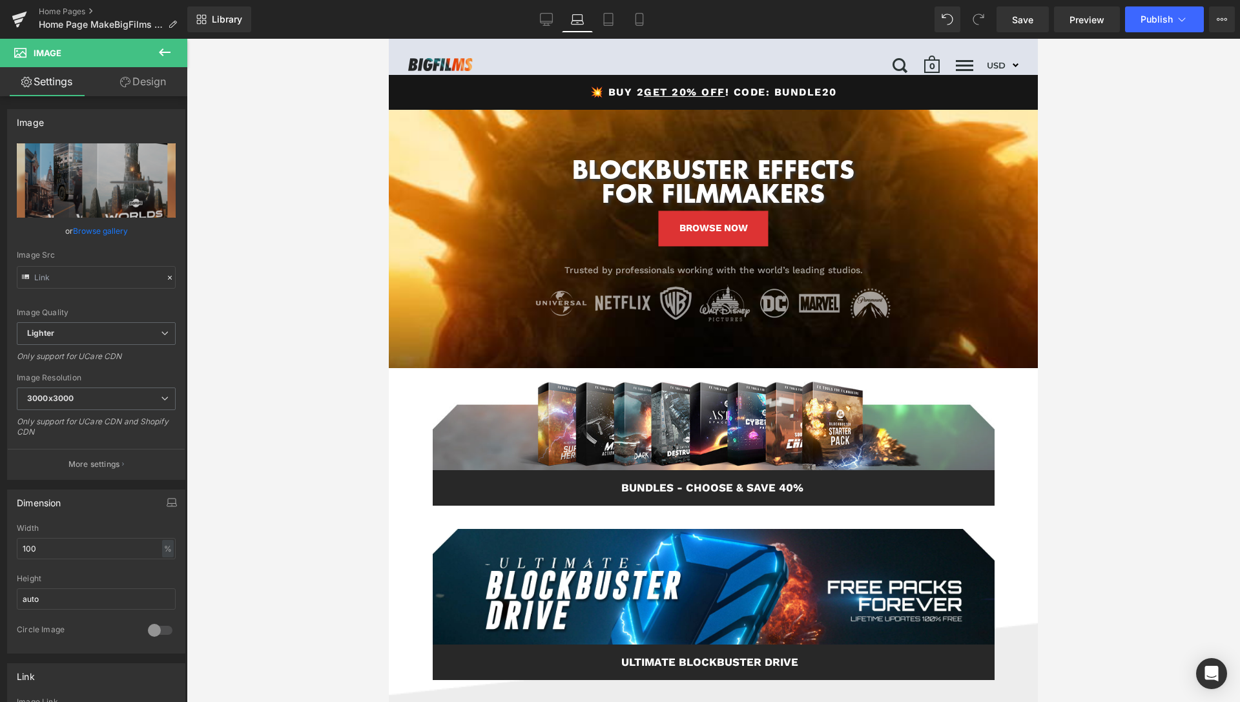
scroll to position [0, 0]
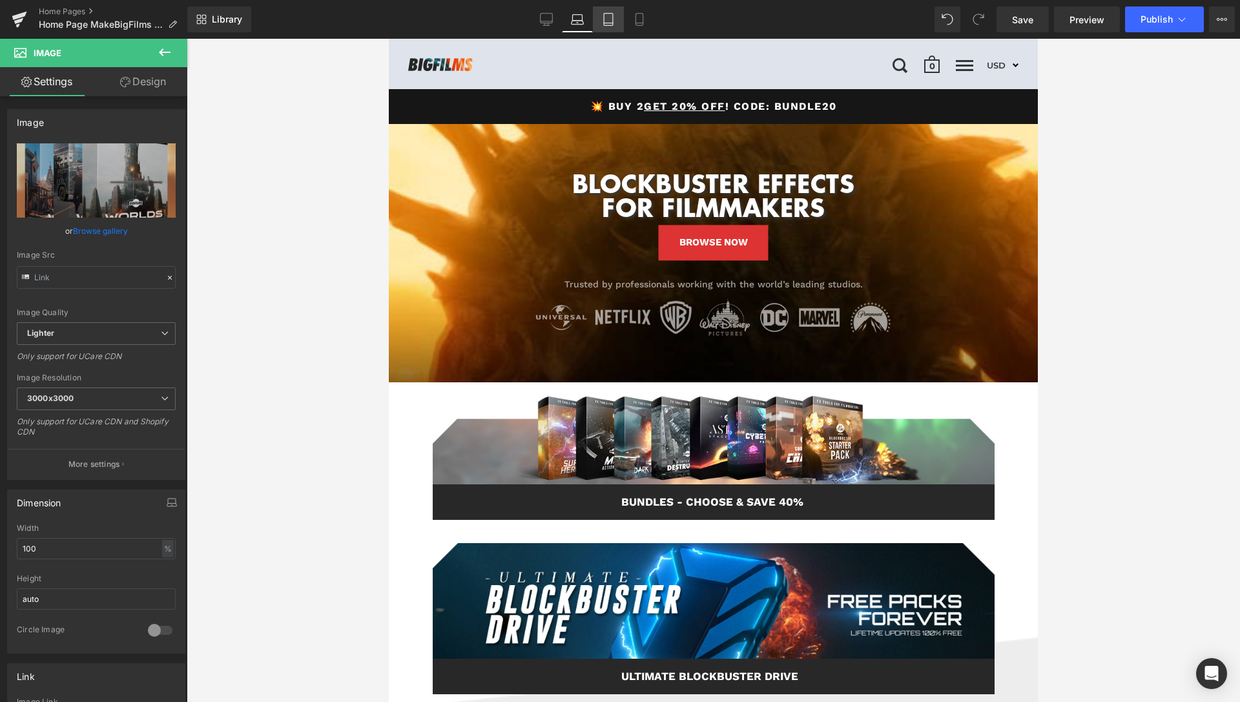
click at [611, 19] on icon at bounding box center [608, 19] width 13 height 13
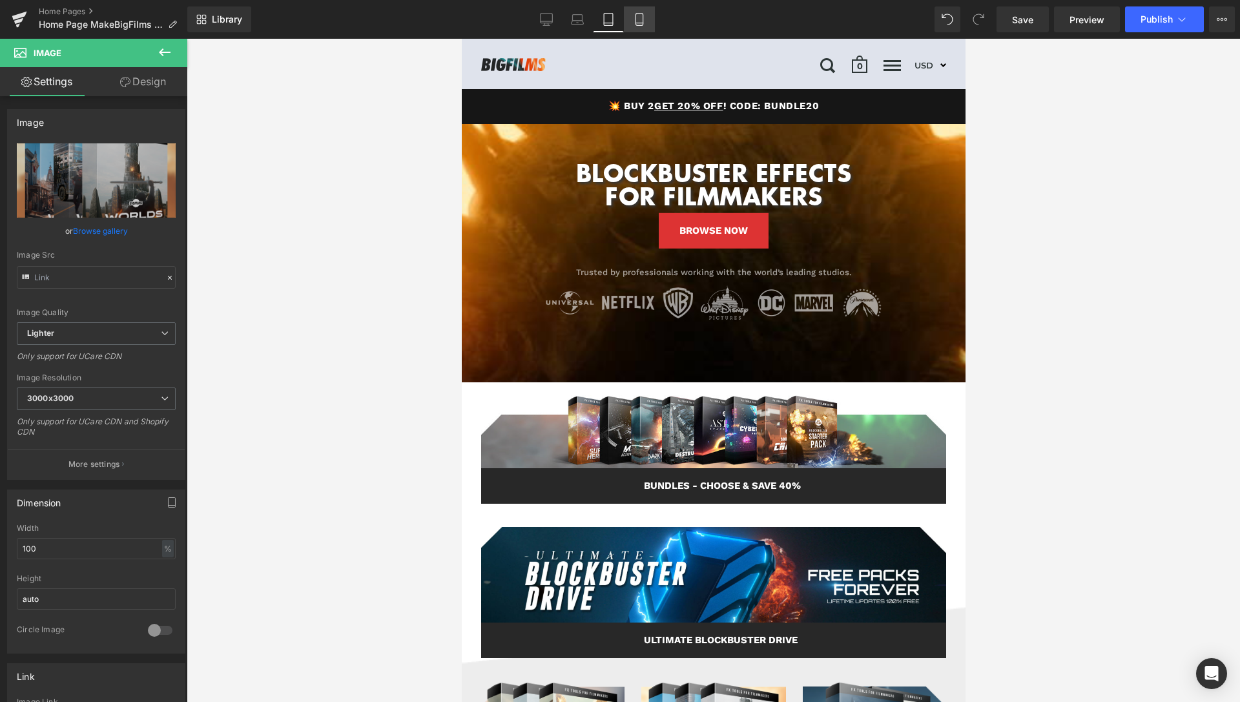
click at [642, 23] on icon at bounding box center [639, 23] width 7 height 0
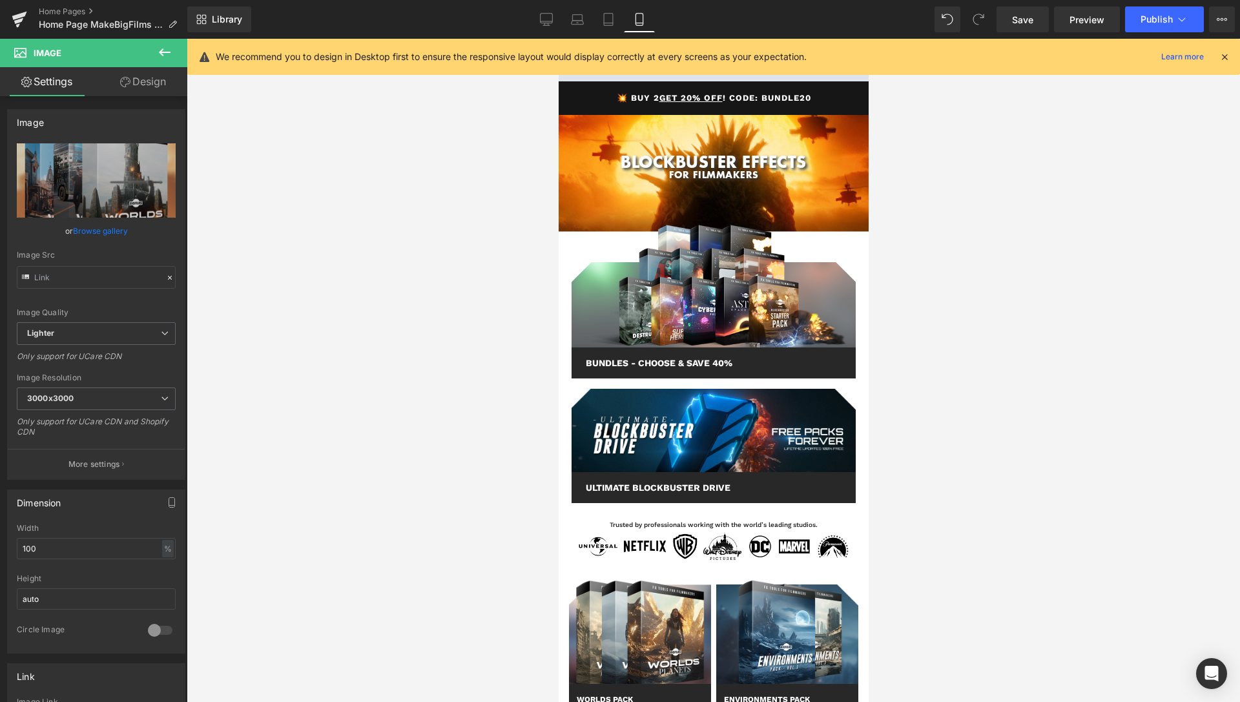
click at [1227, 56] on icon at bounding box center [1225, 57] width 12 height 12
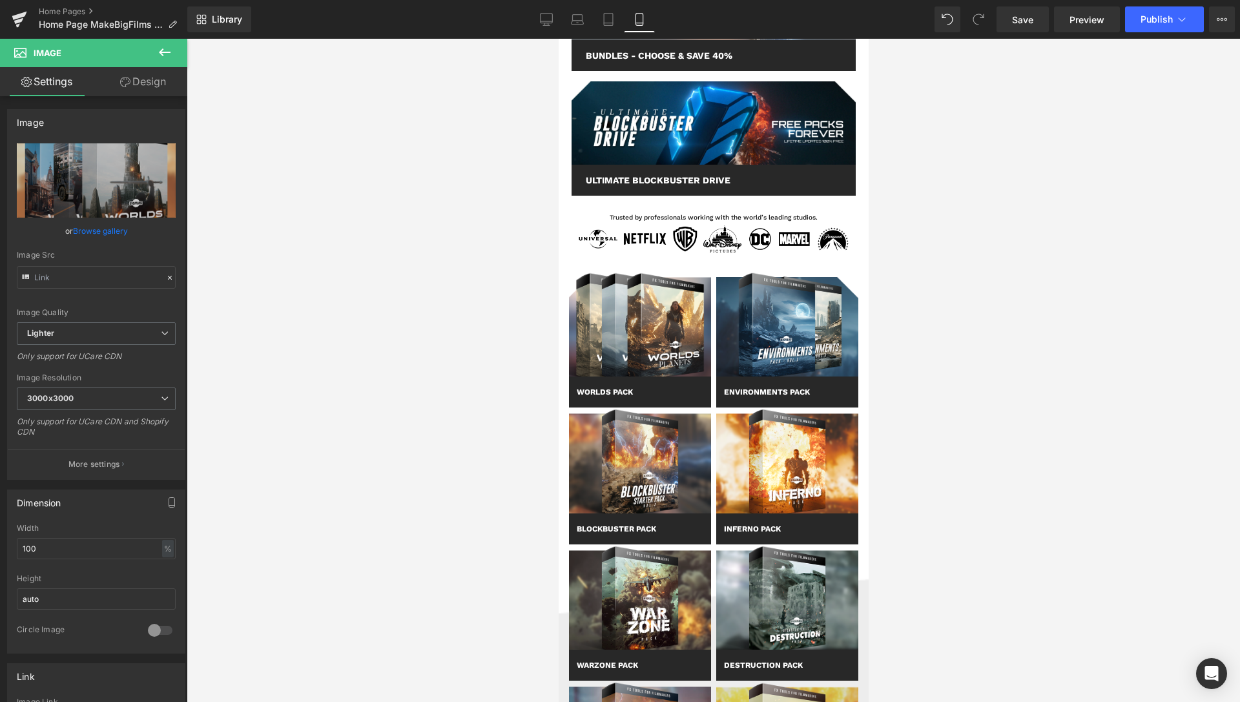
scroll to position [349, 0]
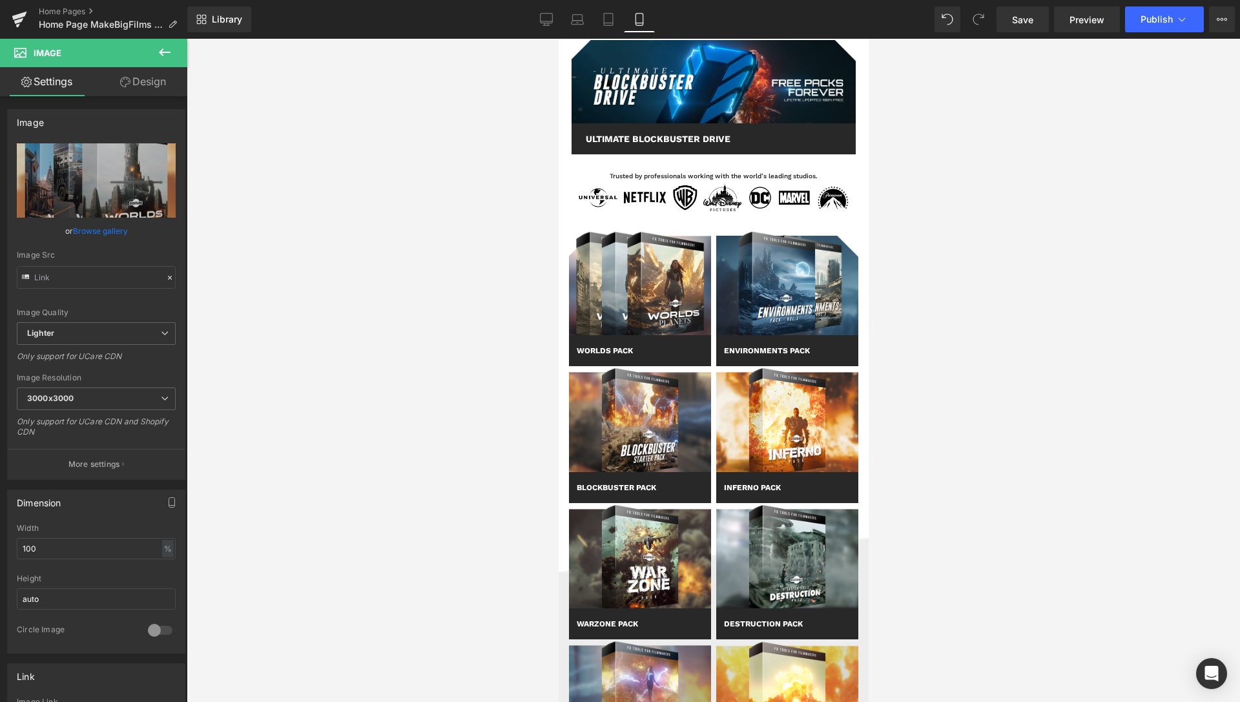
drag, startPoint x: 864, startPoint y: 65, endPoint x: 1489, endPoint y: 136, distance: 629.2
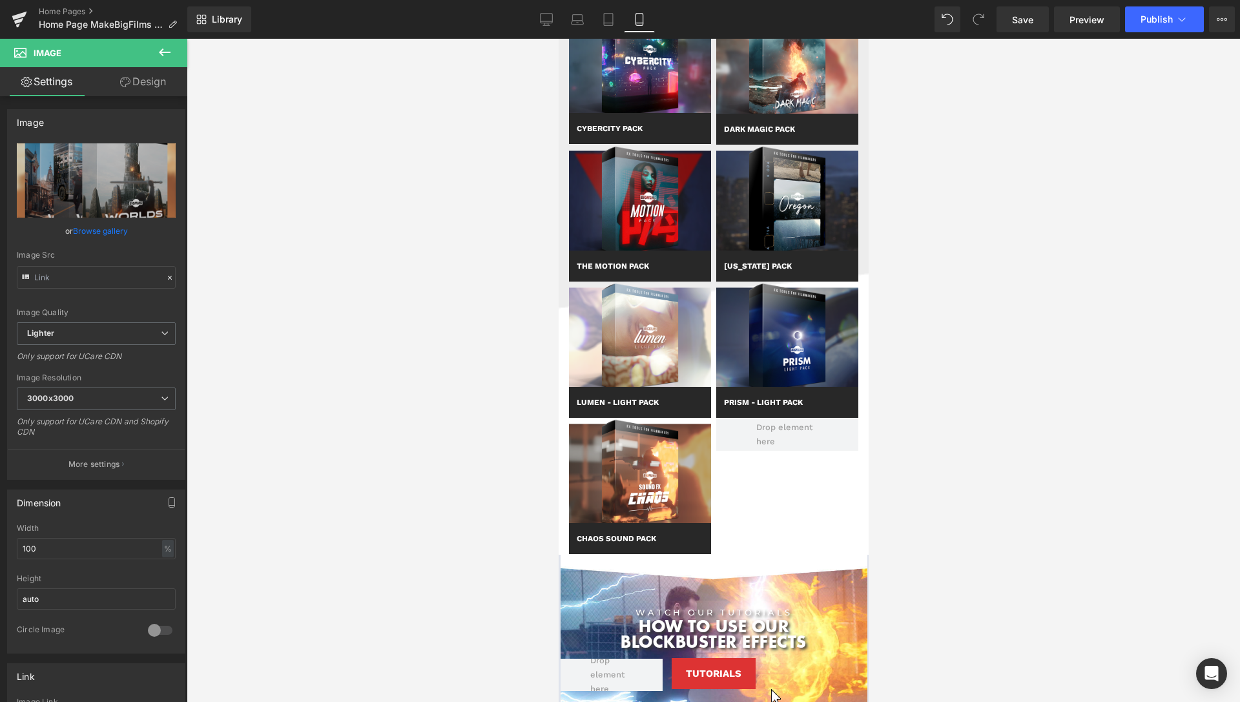
scroll to position [1538, 0]
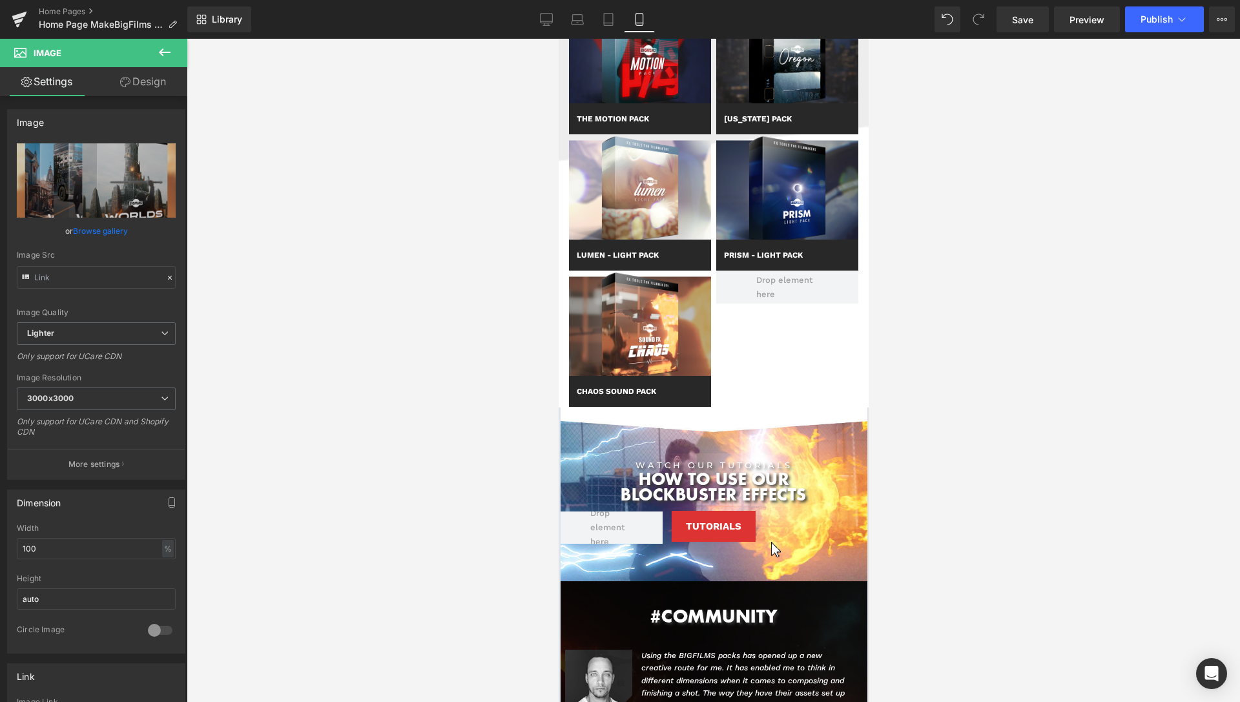
drag, startPoint x: 862, startPoint y: 172, endPoint x: 1429, endPoint y: 436, distance: 625.0
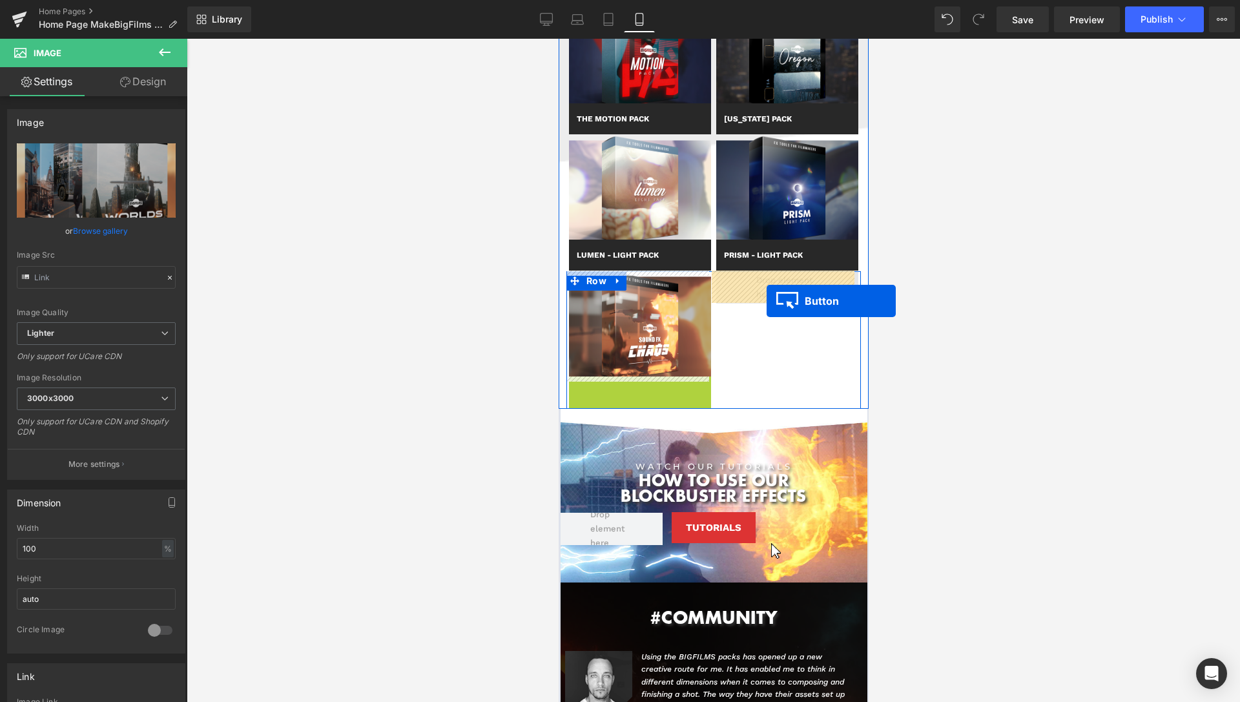
drag, startPoint x: 614, startPoint y: 393, endPoint x: 766, endPoint y: 301, distance: 177.7
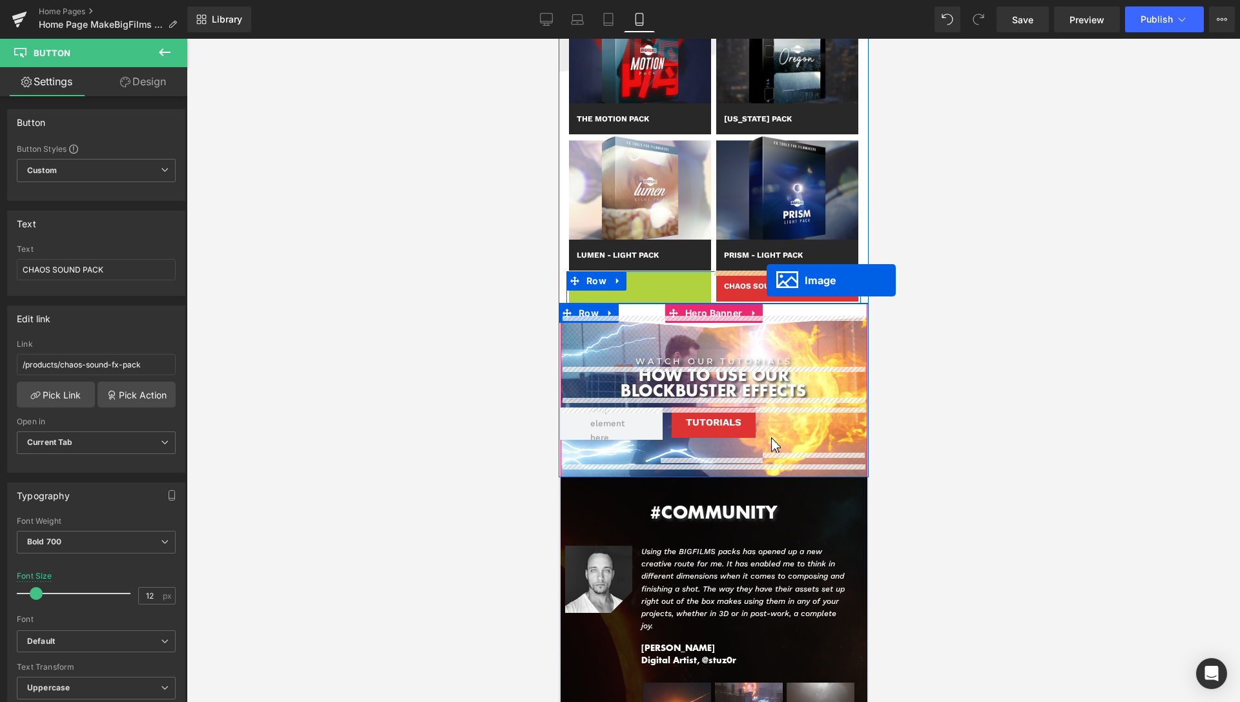
drag, startPoint x: 614, startPoint y: 324, endPoint x: 766, endPoint y: 280, distance: 158.6
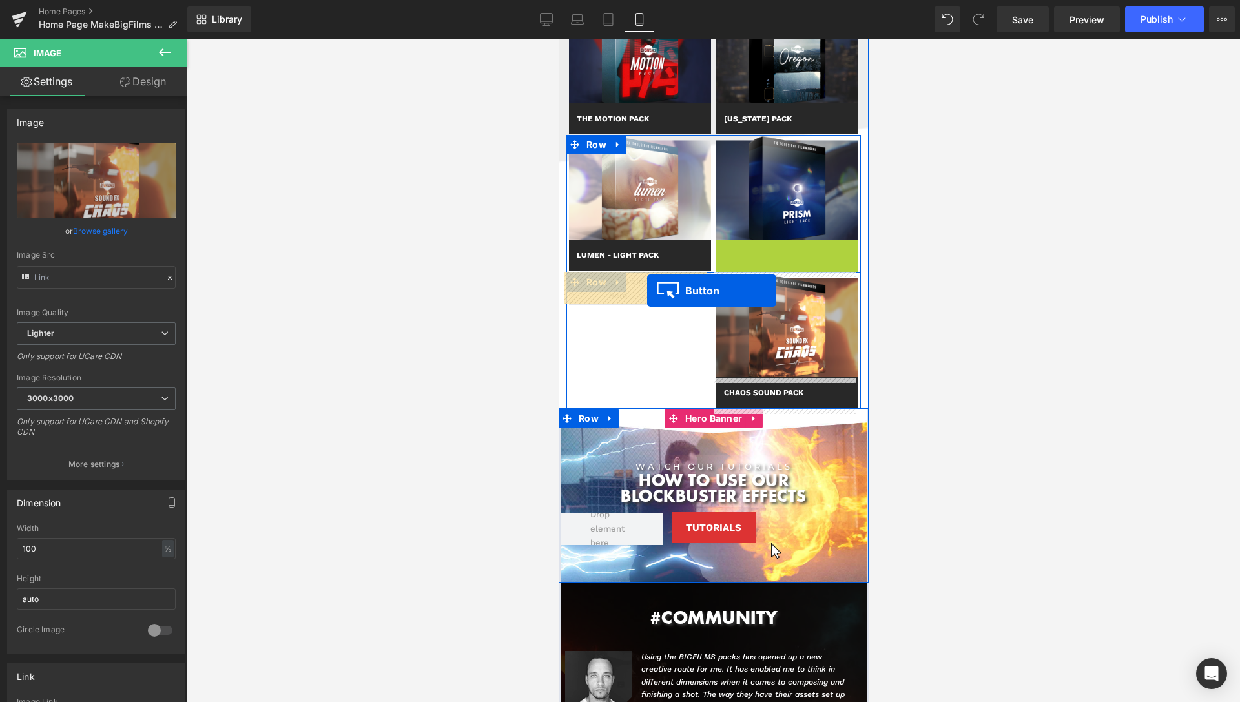
drag, startPoint x: 756, startPoint y: 256, endPoint x: 647, endPoint y: 291, distance: 115.0
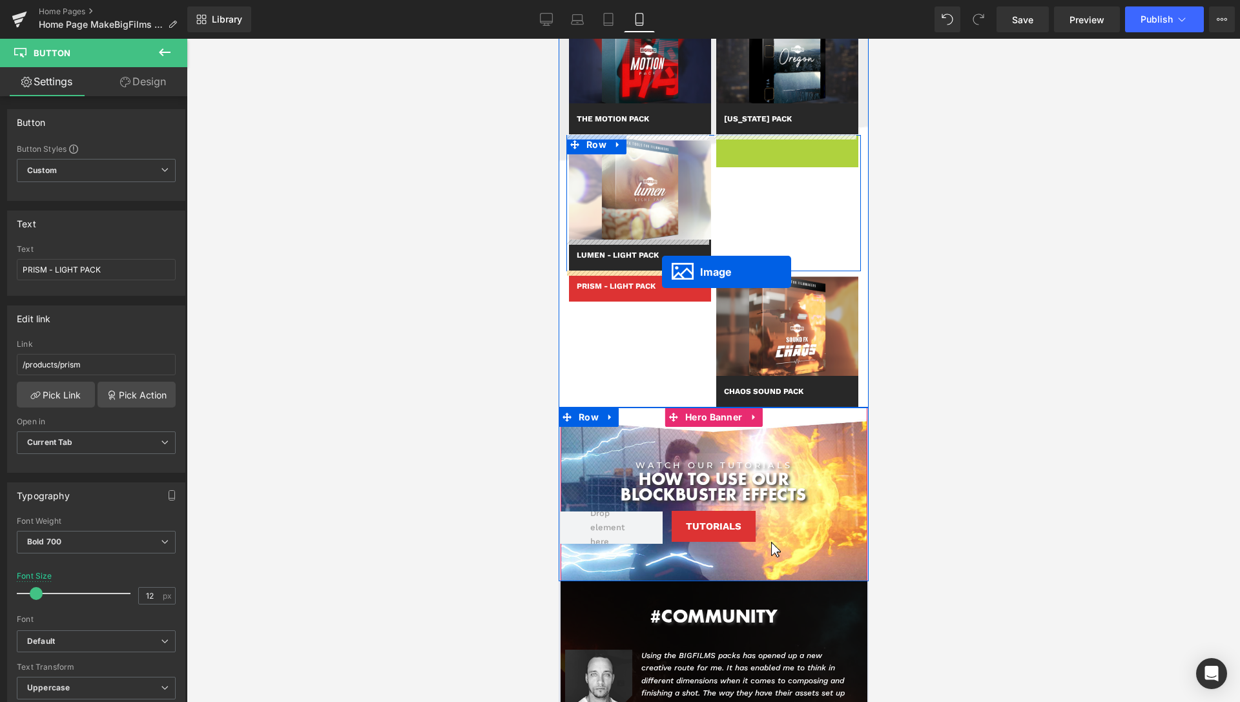
drag, startPoint x: 758, startPoint y: 189, endPoint x: 661, endPoint y: 272, distance: 127.8
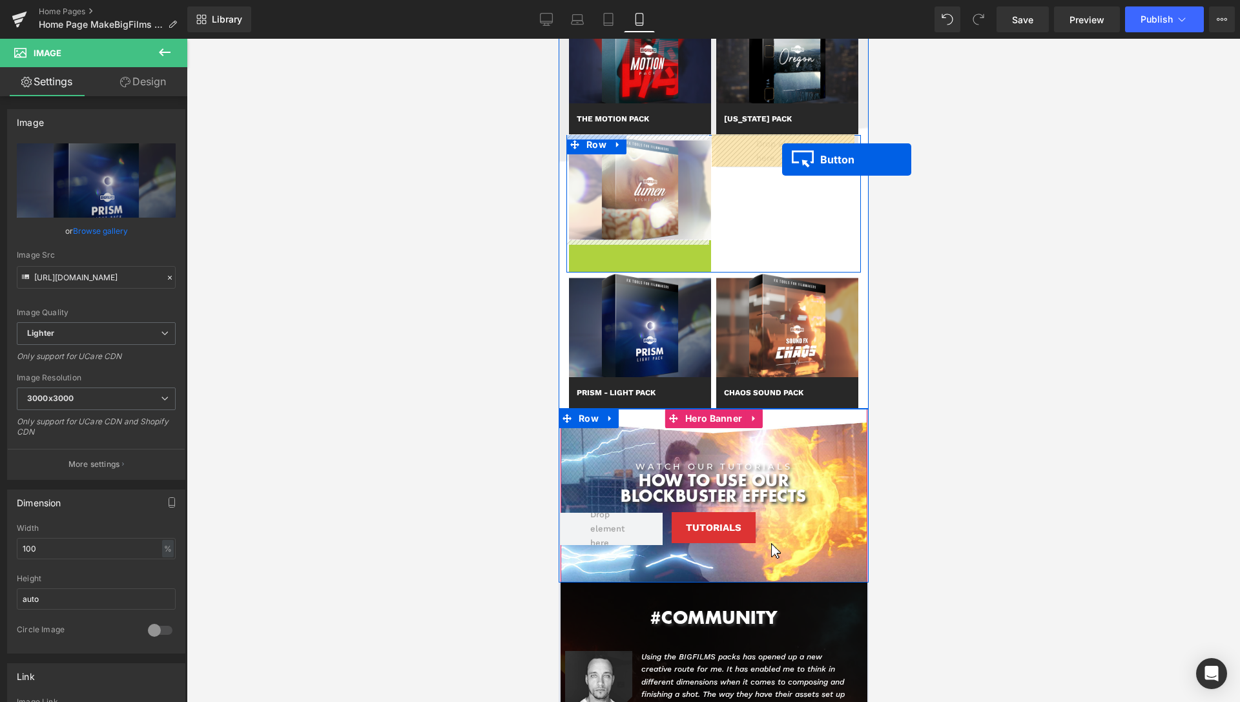
drag, startPoint x: 617, startPoint y: 254, endPoint x: 782, endPoint y: 159, distance: 190.4
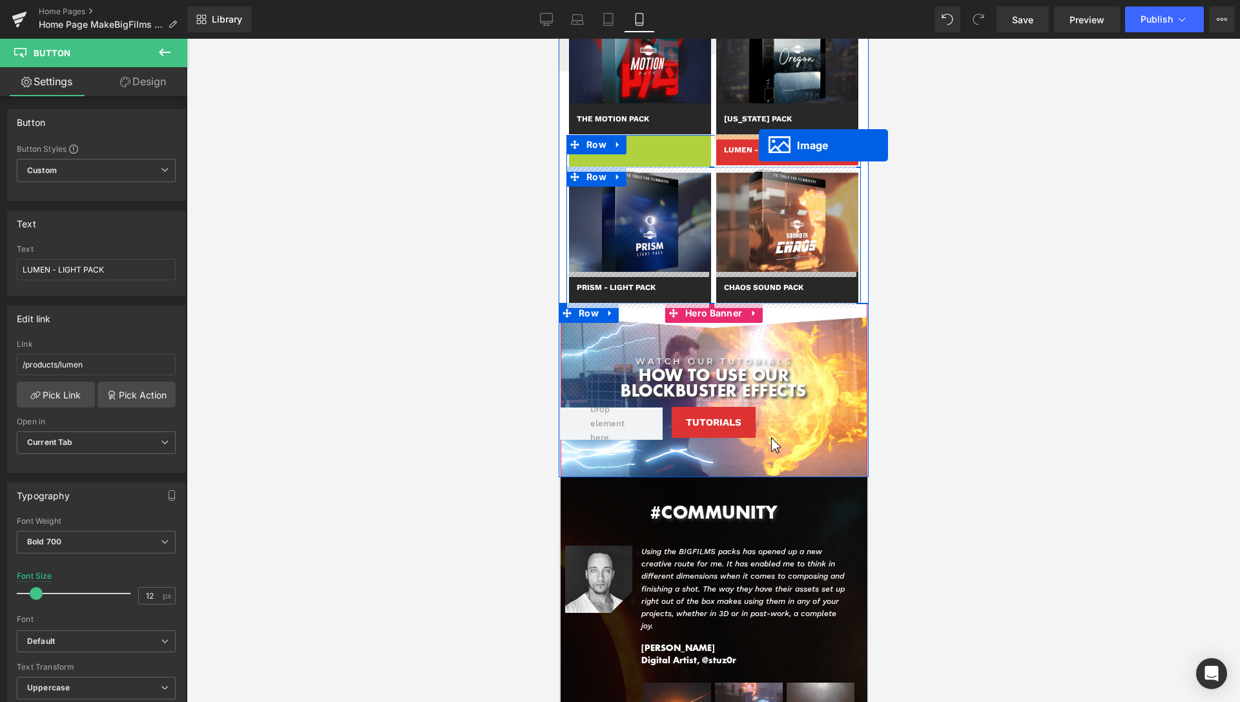
drag, startPoint x: 618, startPoint y: 187, endPoint x: 758, endPoint y: 145, distance: 146.3
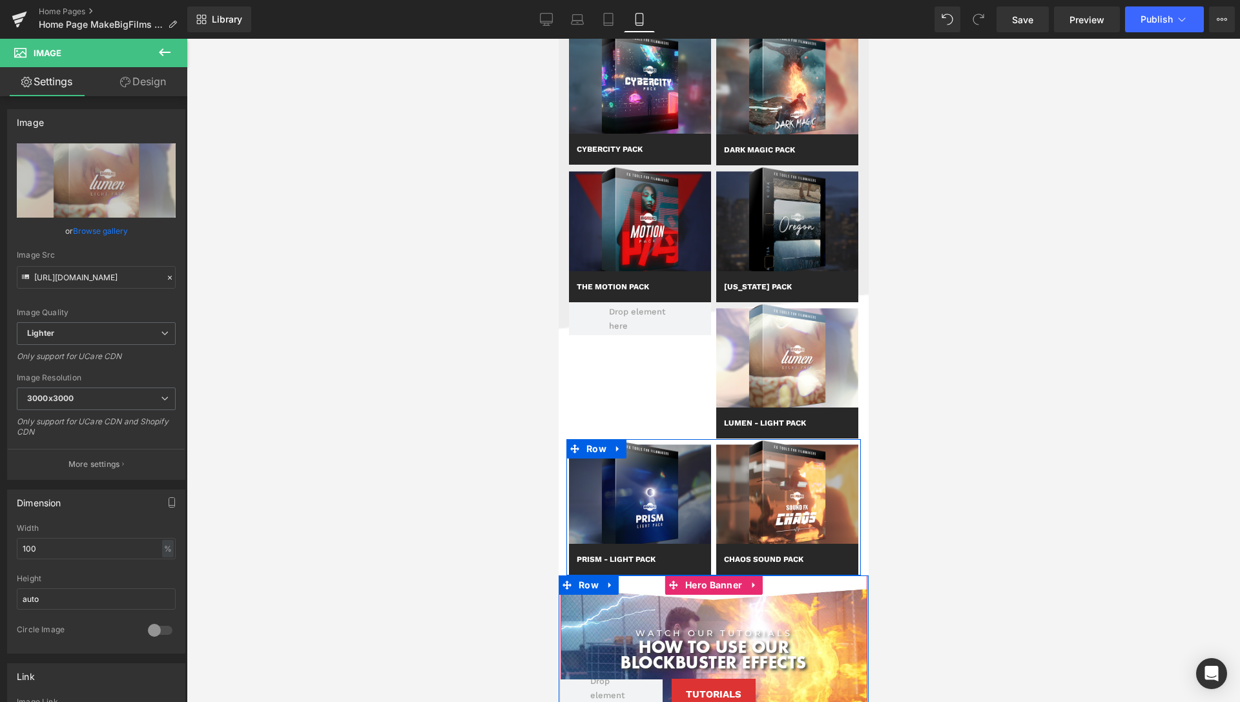
scroll to position [1340, 0]
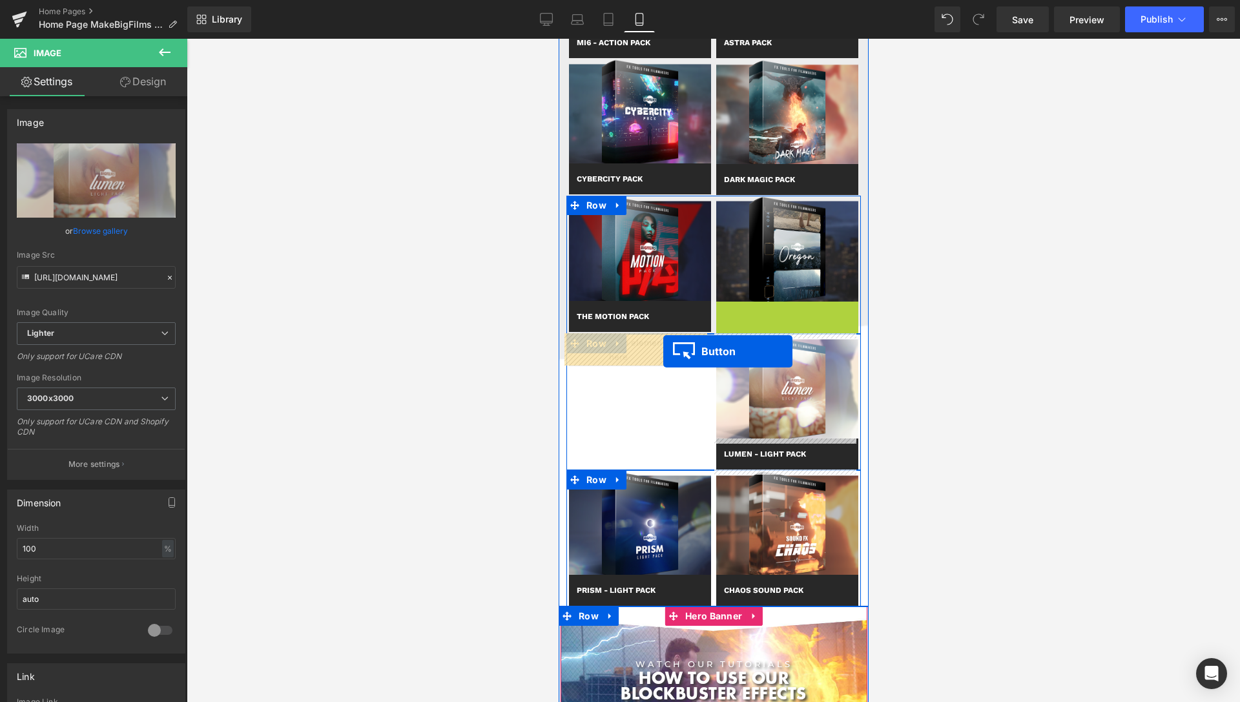
drag, startPoint x: 759, startPoint y: 316, endPoint x: 662, endPoint y: 351, distance: 103.0
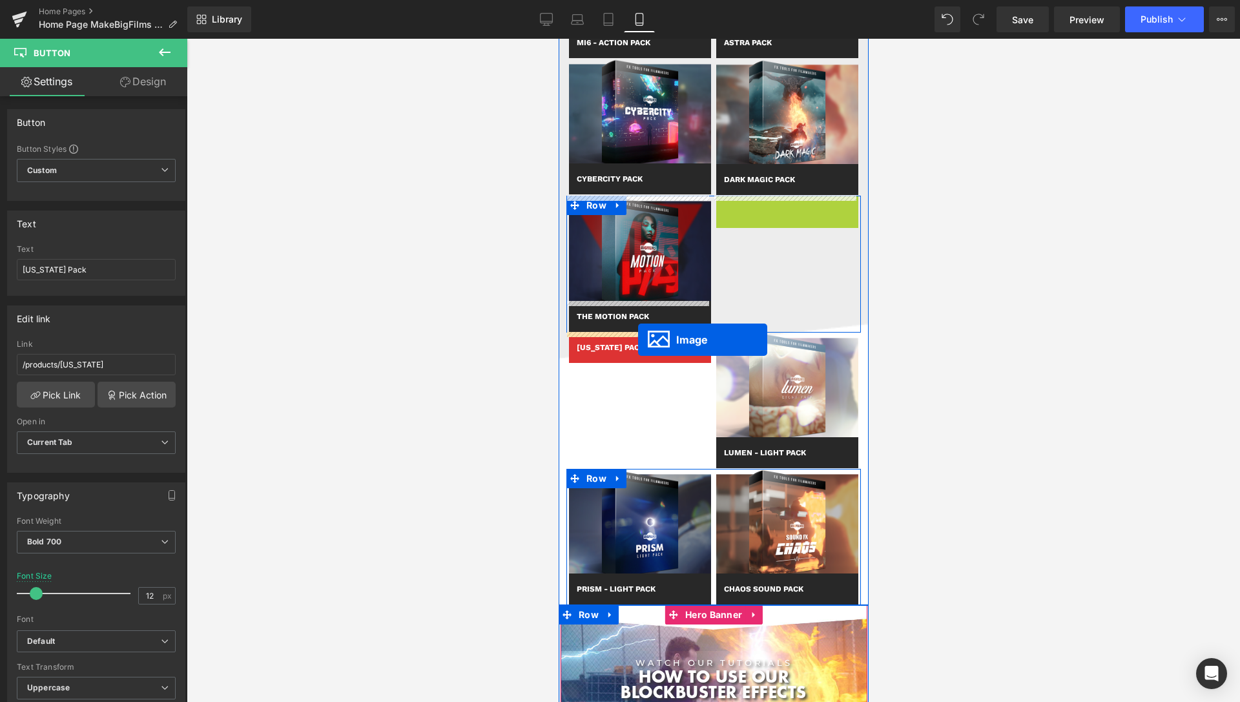
drag, startPoint x: 761, startPoint y: 254, endPoint x: 637, endPoint y: 340, distance: 150.0
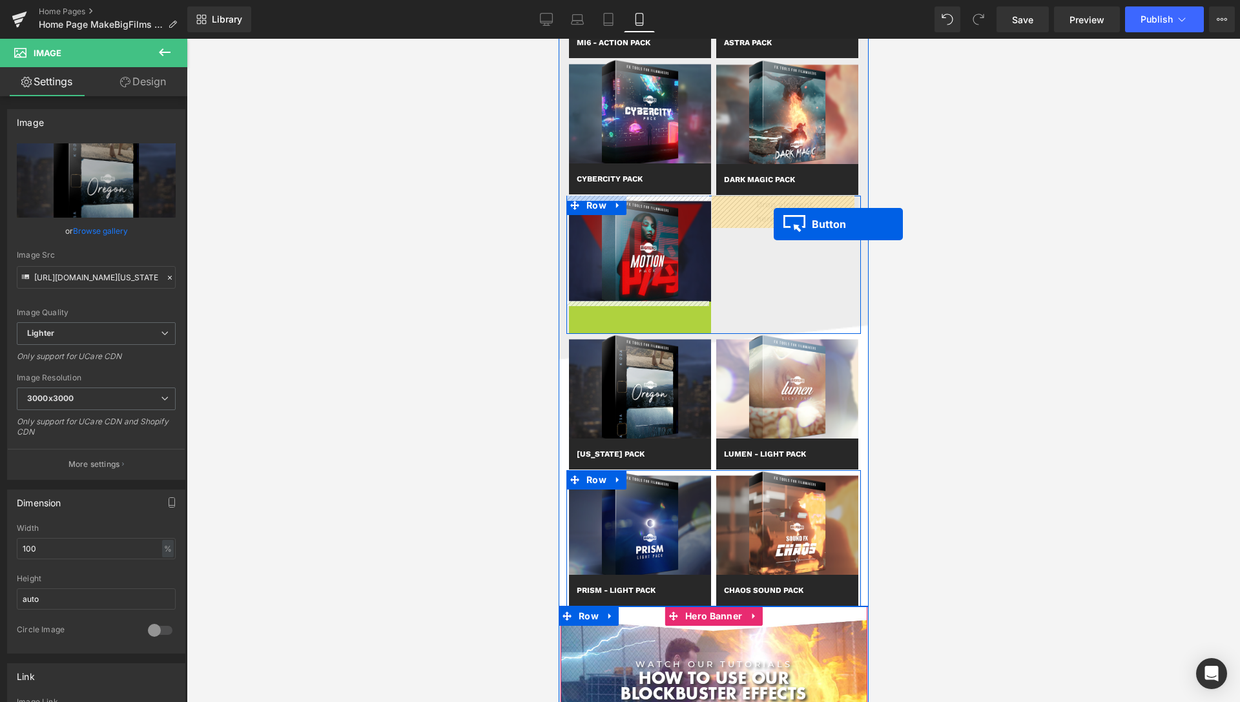
drag, startPoint x: 617, startPoint y: 318, endPoint x: 773, endPoint y: 224, distance: 182.2
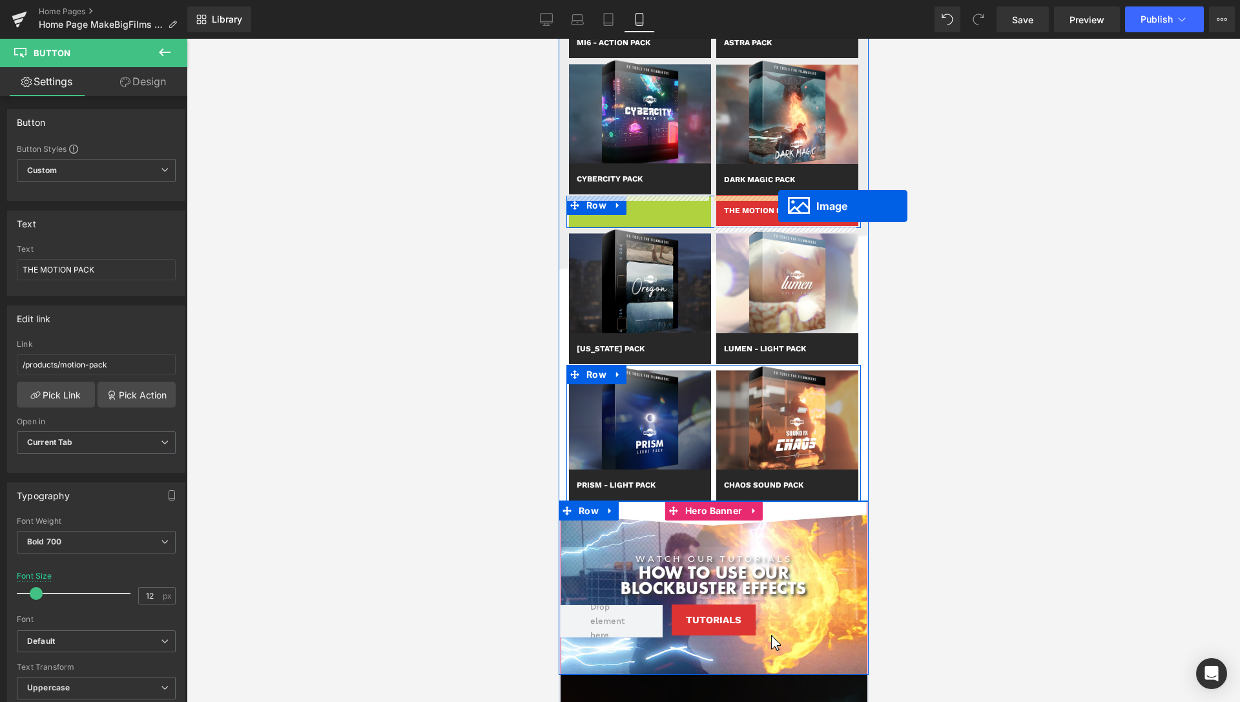
drag, startPoint x: 625, startPoint y: 247, endPoint x: 778, endPoint y: 206, distance: 158.6
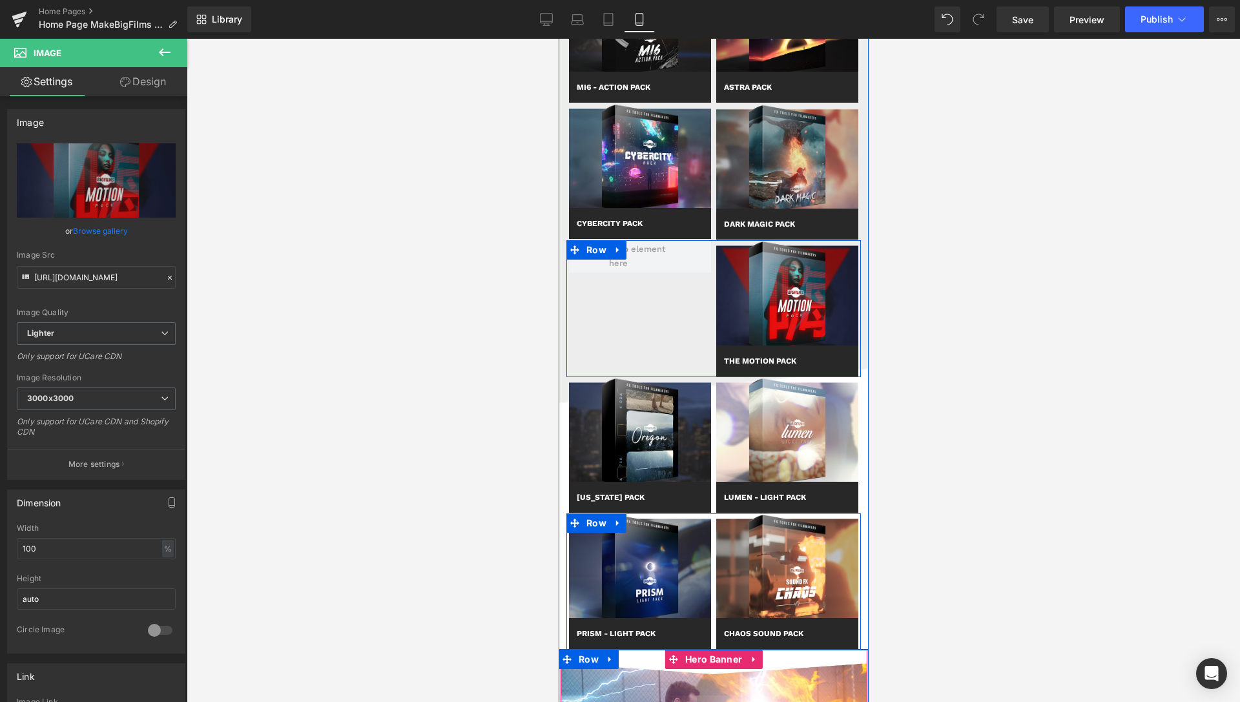
scroll to position [1208, 0]
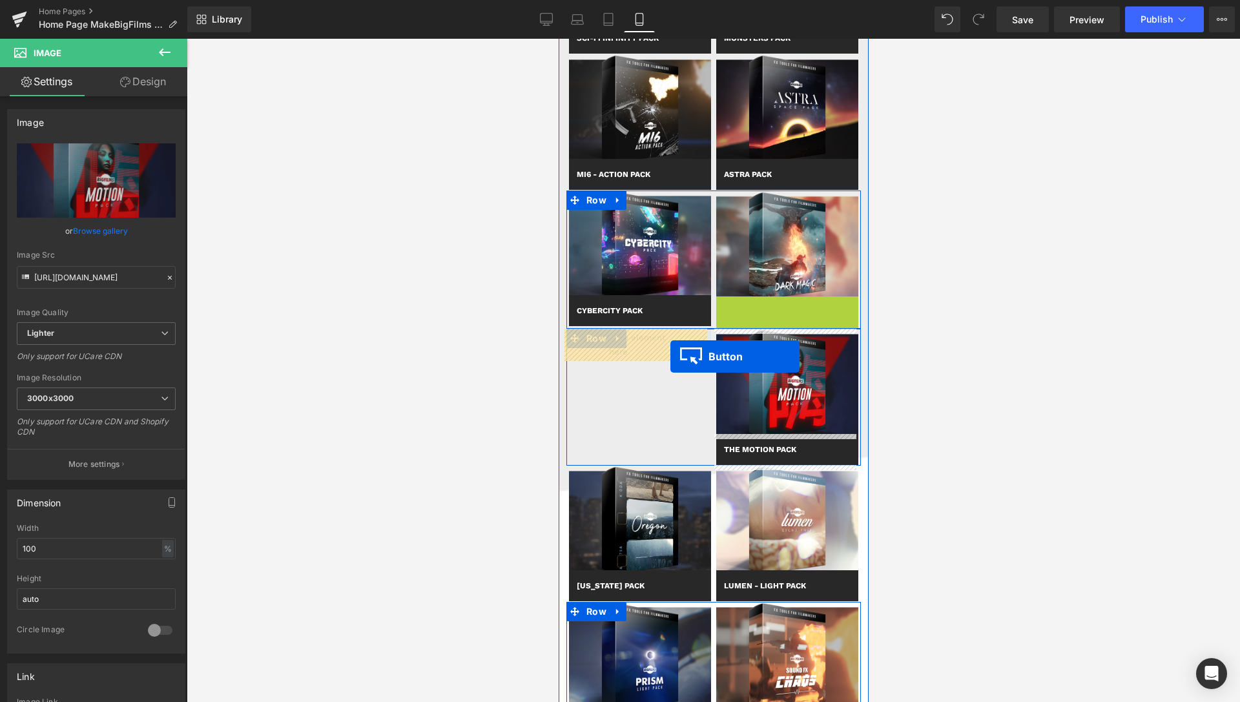
drag, startPoint x: 758, startPoint y: 314, endPoint x: 670, endPoint y: 357, distance: 98.2
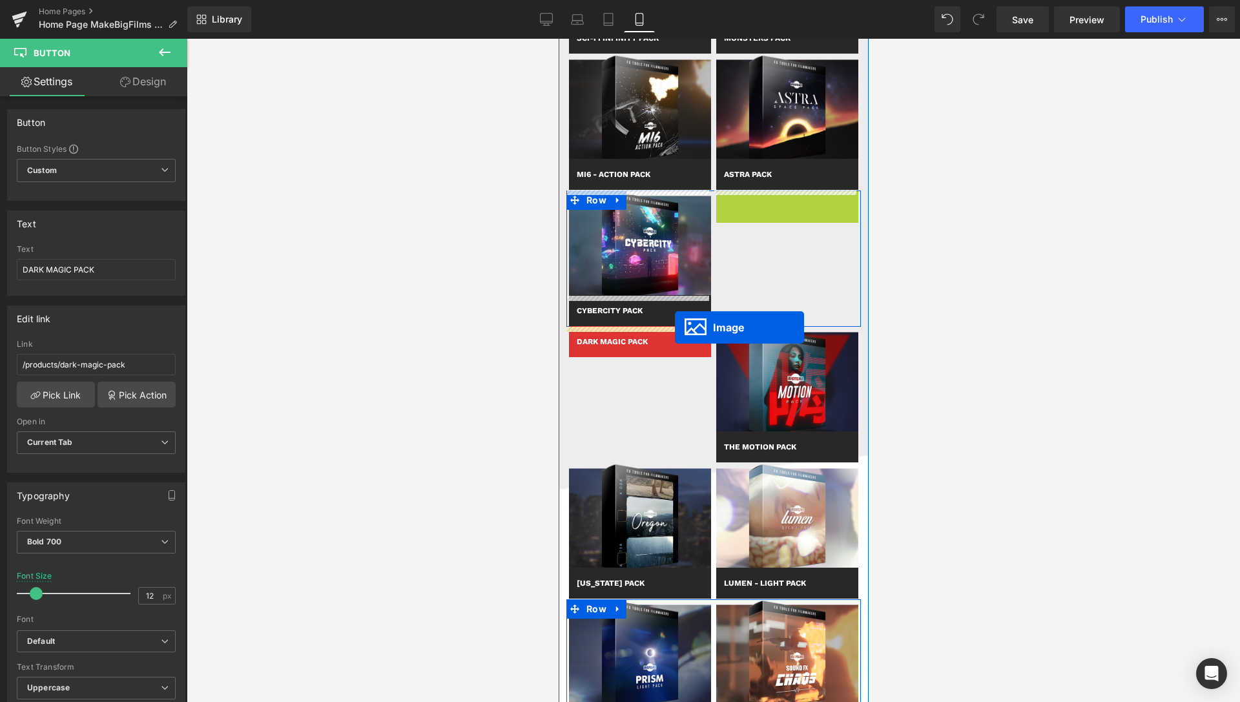
drag, startPoint x: 763, startPoint y: 247, endPoint x: 674, endPoint y: 327, distance: 120.3
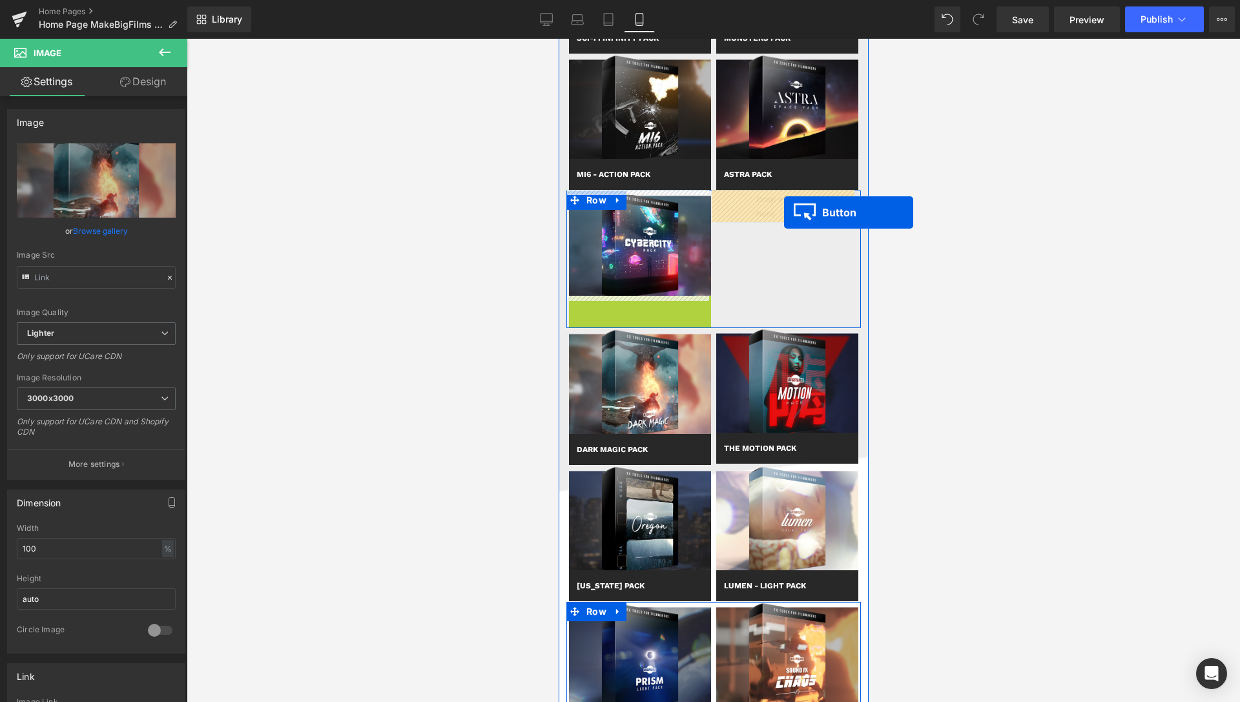
drag, startPoint x: 616, startPoint y: 313, endPoint x: 783, endPoint y: 212, distance: 195.8
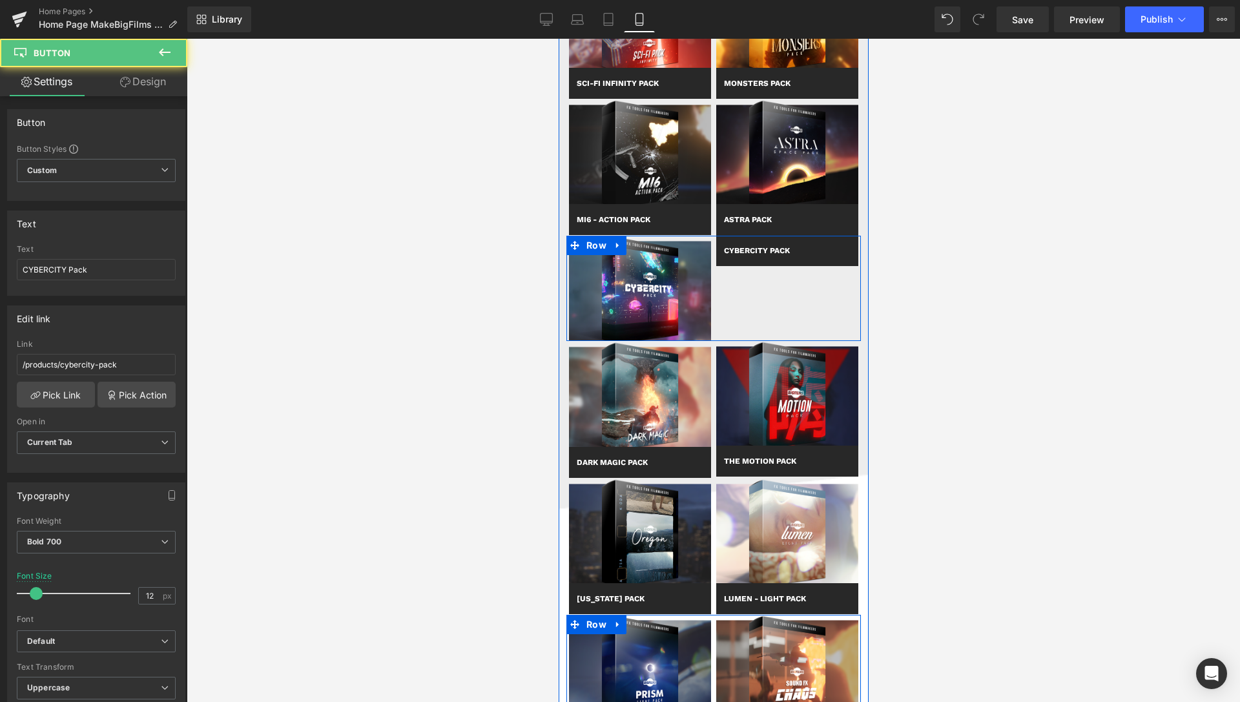
scroll to position [1143, 0]
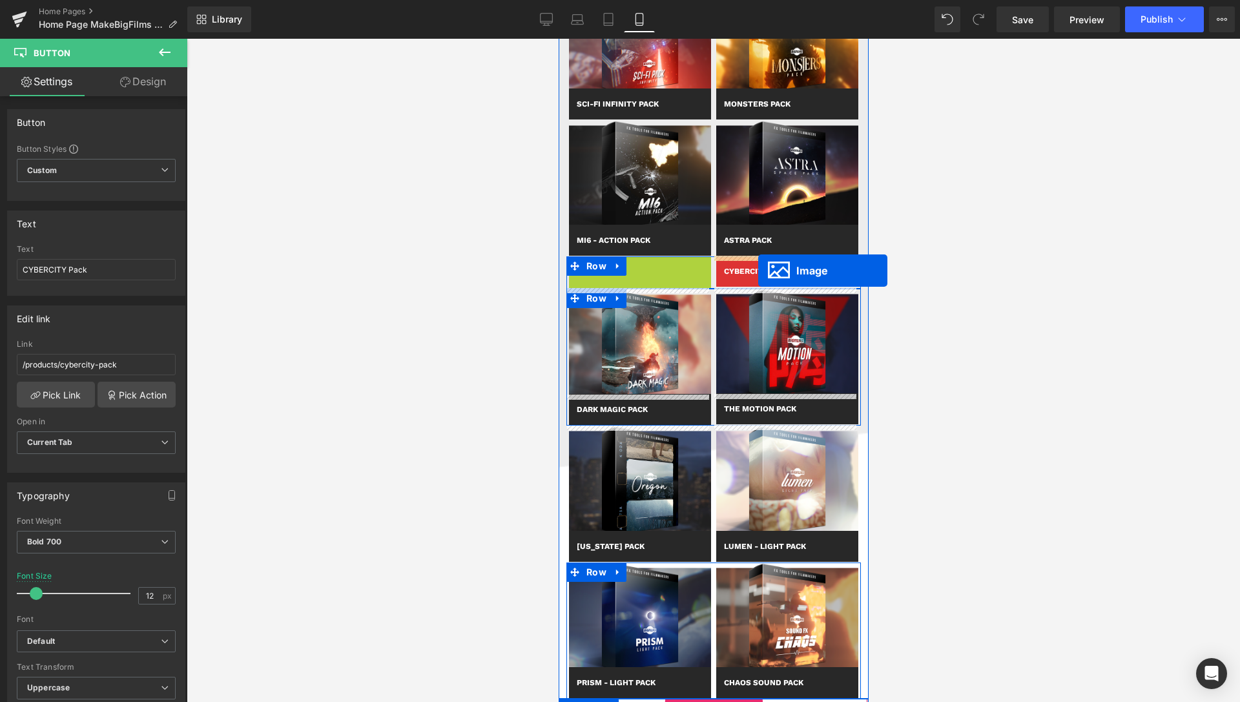
drag, startPoint x: 614, startPoint y: 311, endPoint x: 758, endPoint y: 271, distance: 149.0
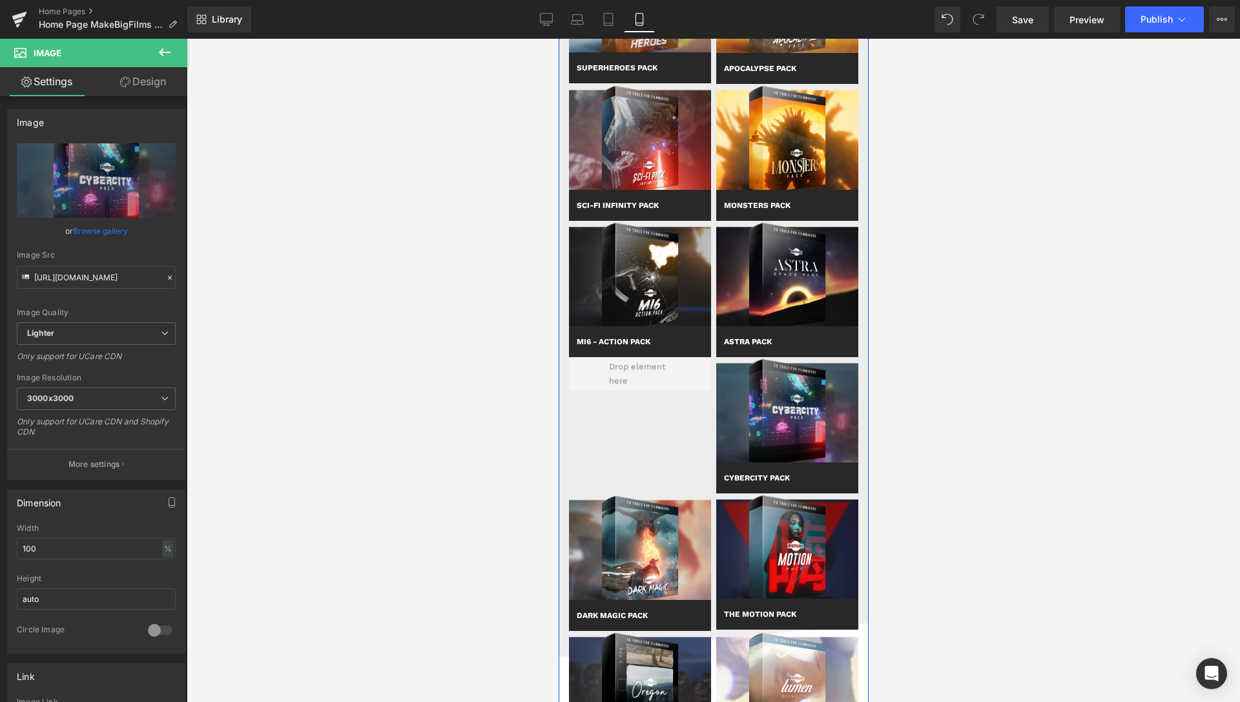
scroll to position [1077, 0]
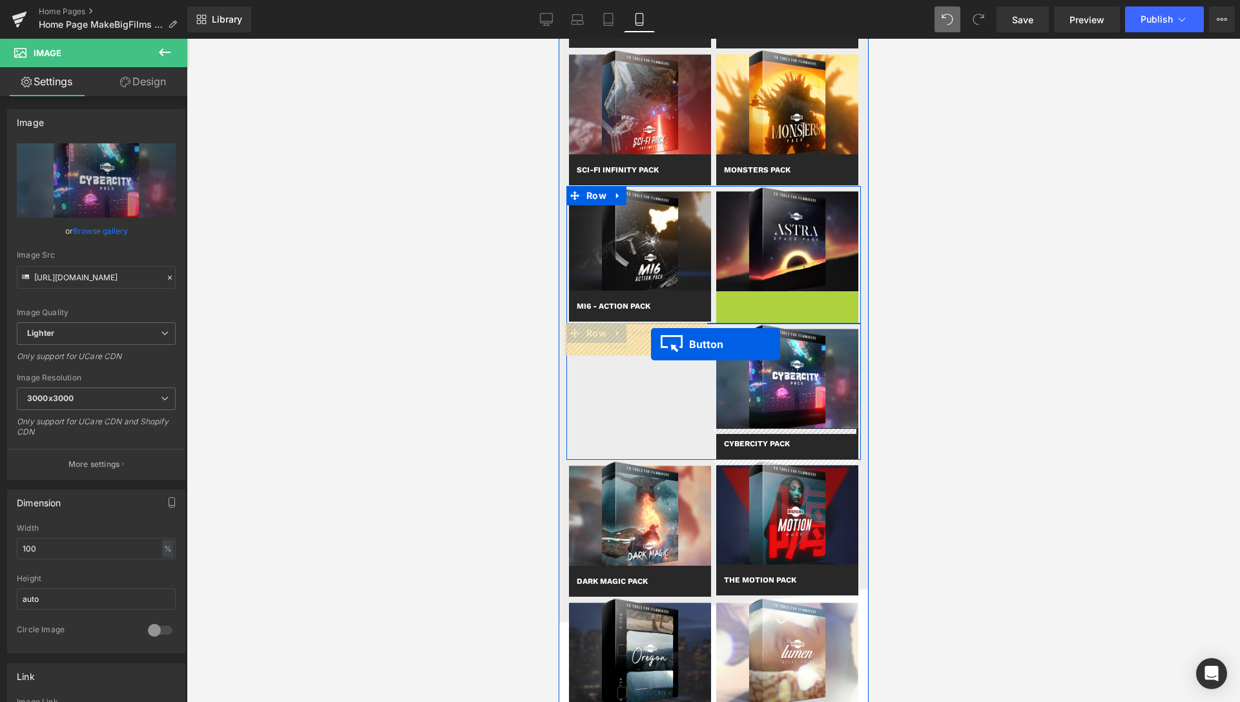
drag, startPoint x: 758, startPoint y: 304, endPoint x: 650, endPoint y: 344, distance: 114.7
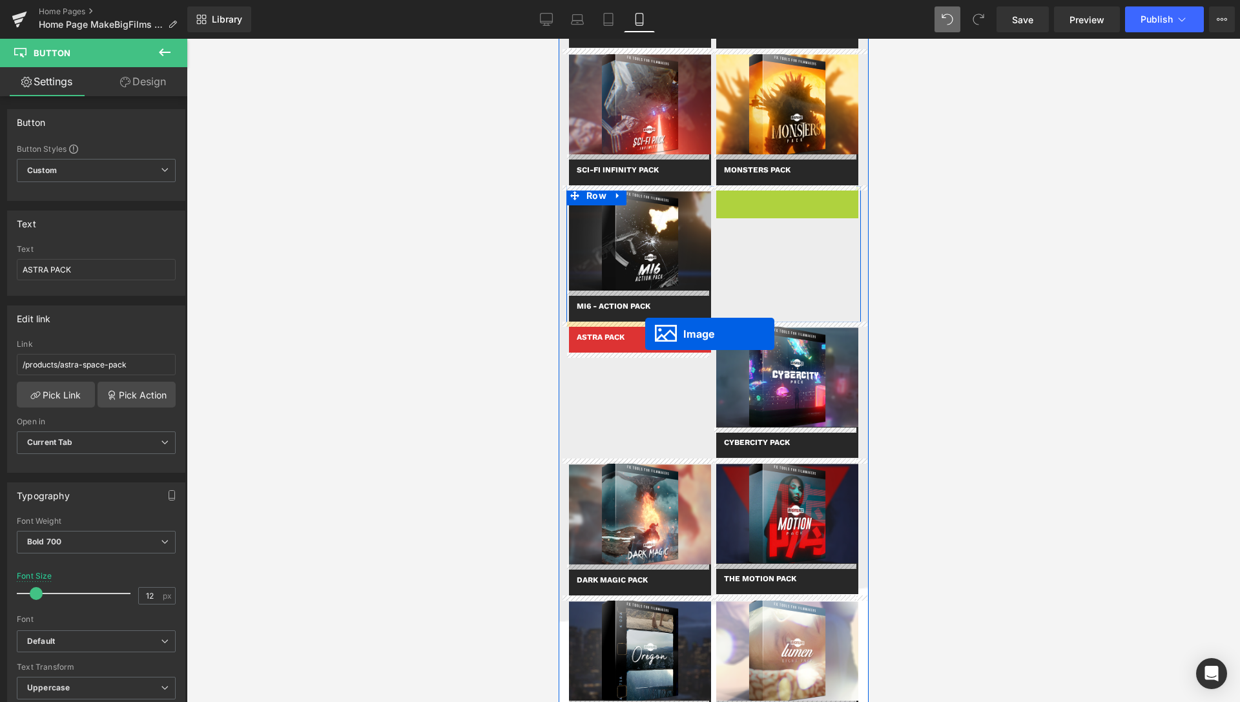
drag, startPoint x: 760, startPoint y: 247, endPoint x: 645, endPoint y: 334, distance: 143.9
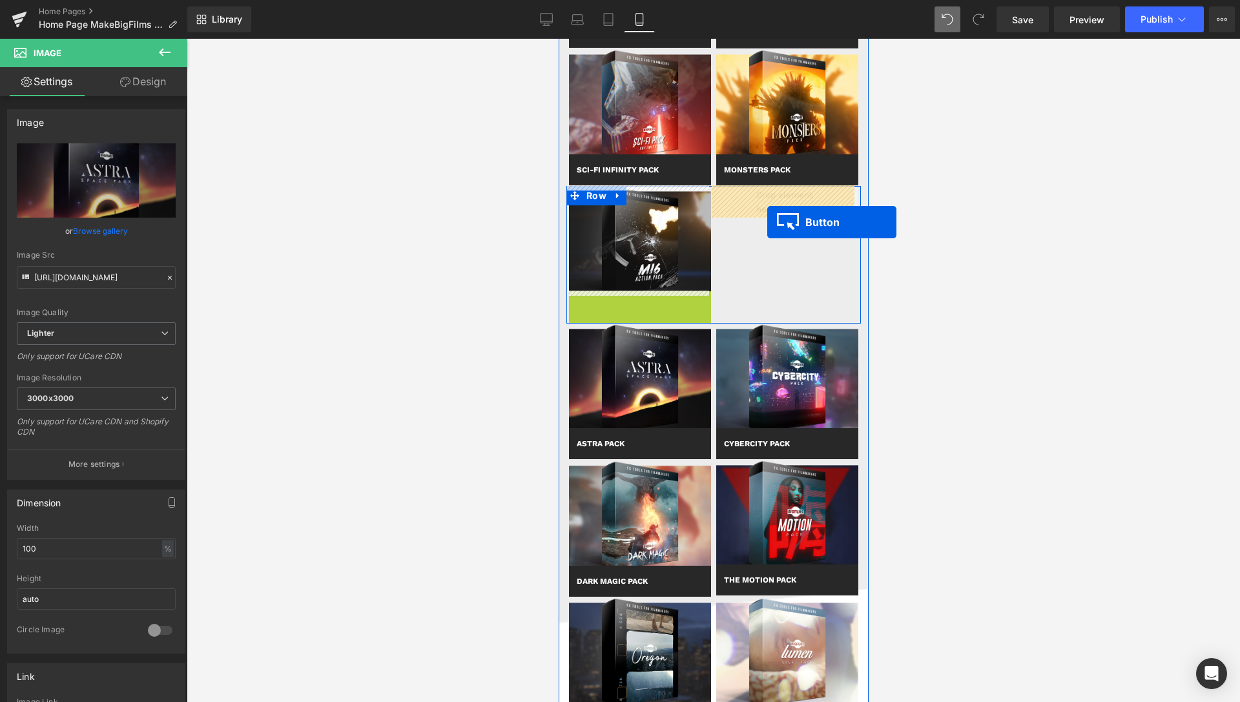
drag, startPoint x: 617, startPoint y: 307, endPoint x: 767, endPoint y: 219, distance: 173.5
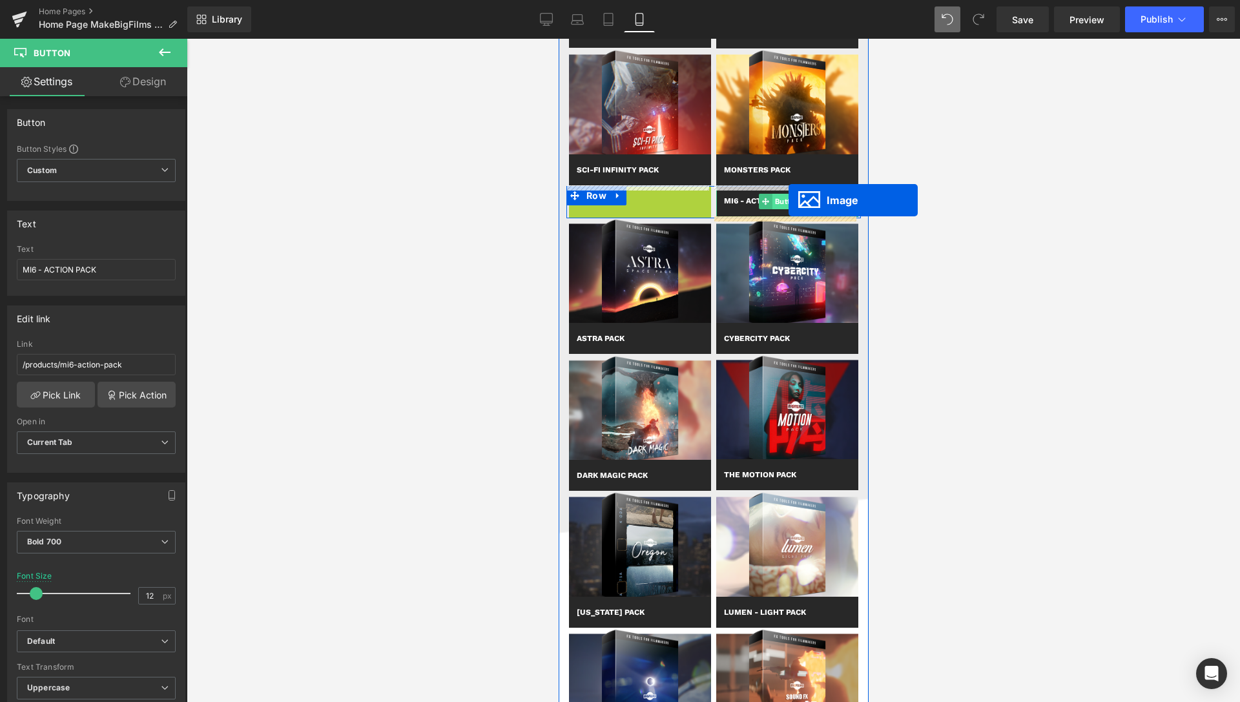
drag, startPoint x: 614, startPoint y: 242, endPoint x: 788, endPoint y: 201, distance: 178.4
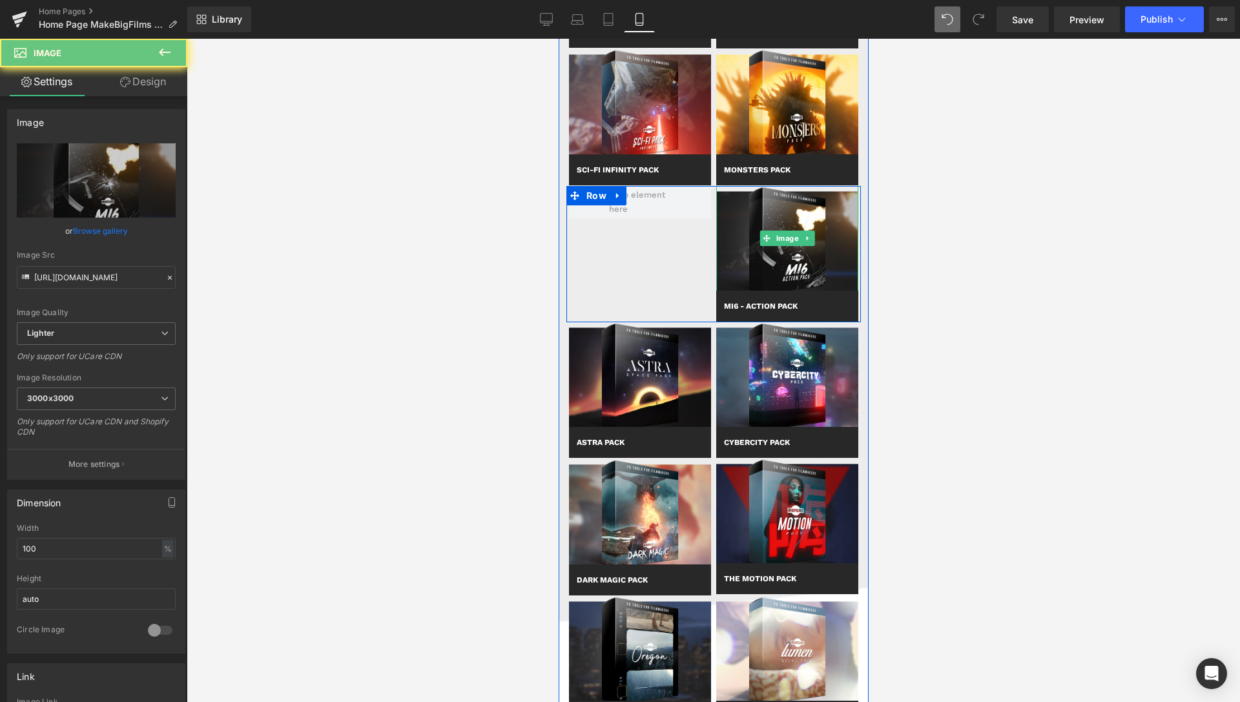
click at [788, 200] on img at bounding box center [787, 238] width 142 height 105
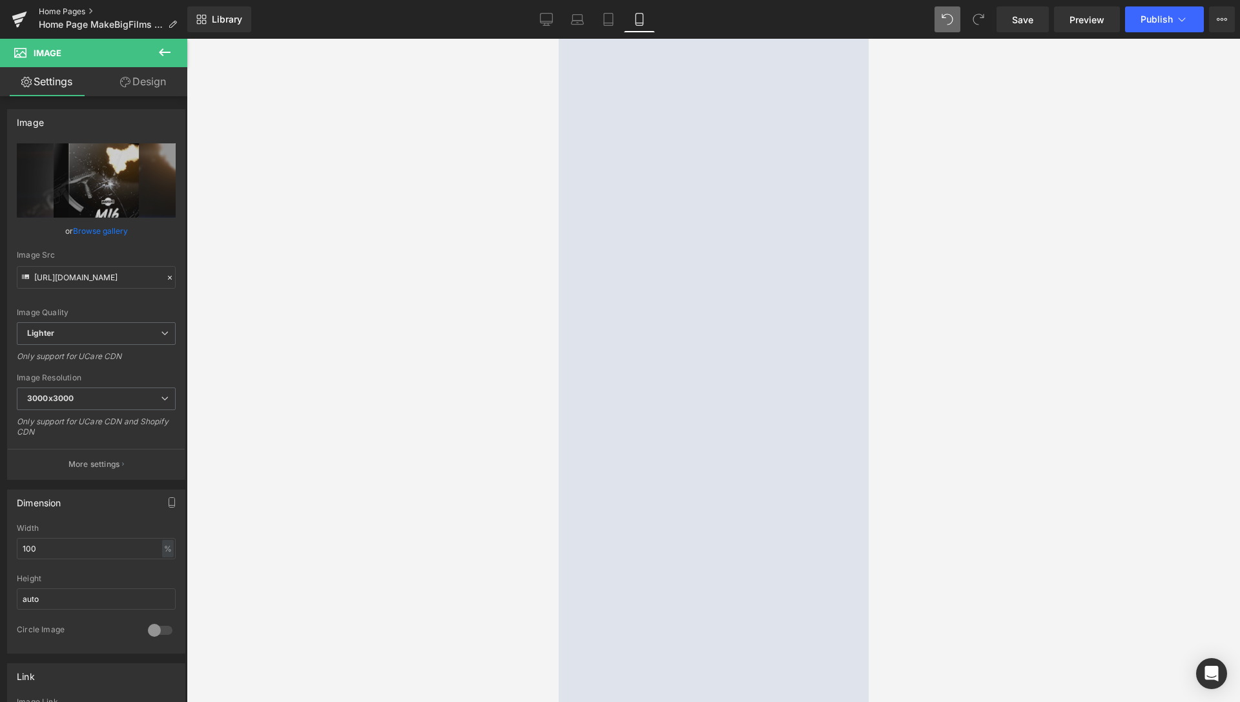
click at [65, 12] on link "Home Pages" at bounding box center [113, 11] width 149 height 10
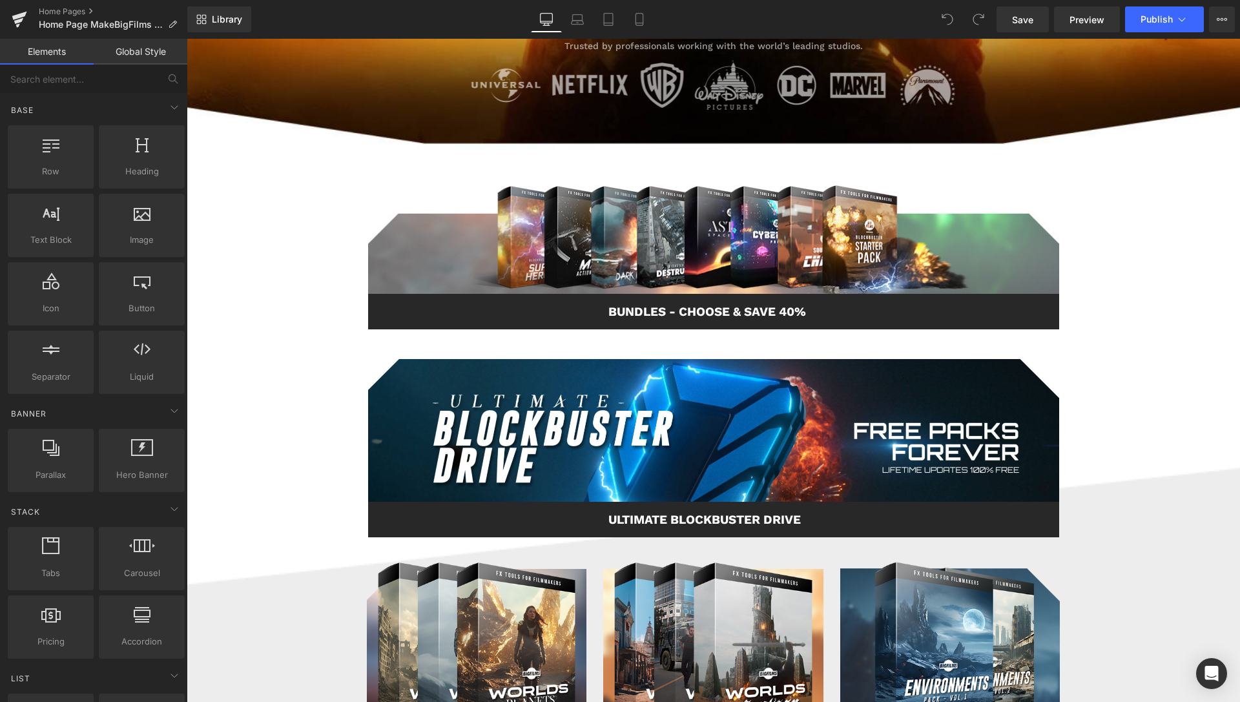
scroll to position [725, 0]
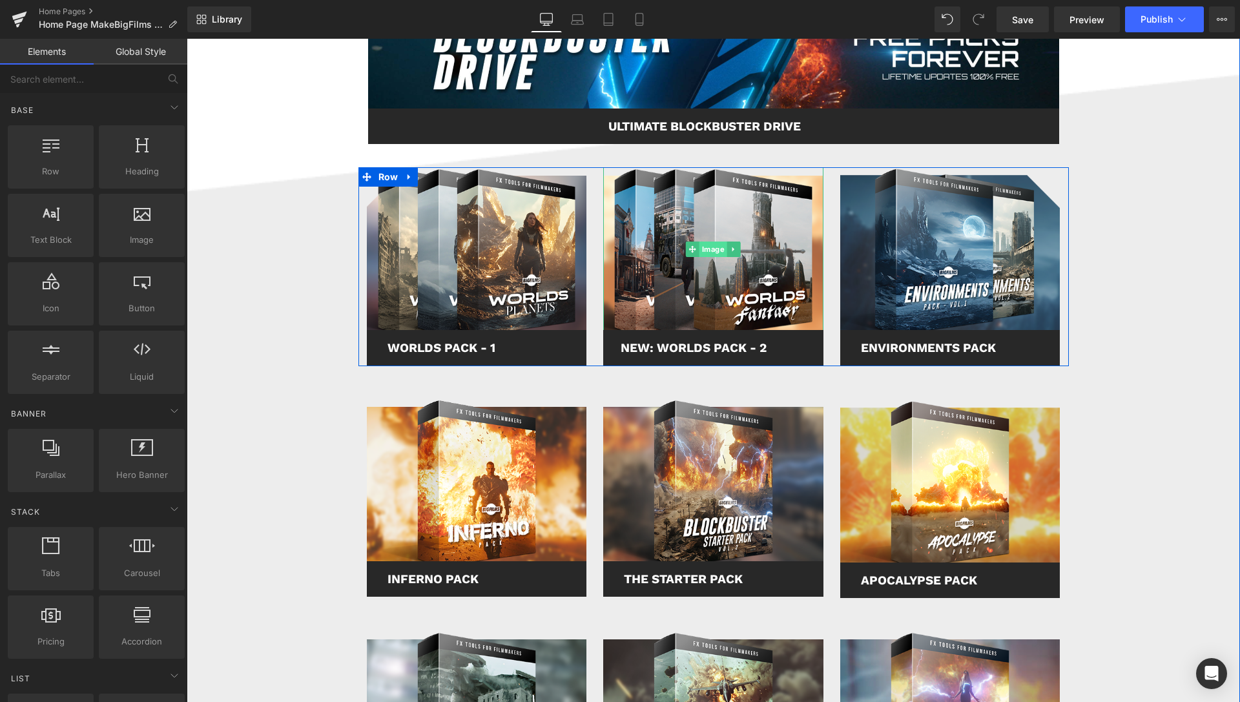
click at [709, 247] on span "Image" at bounding box center [713, 250] width 28 height 16
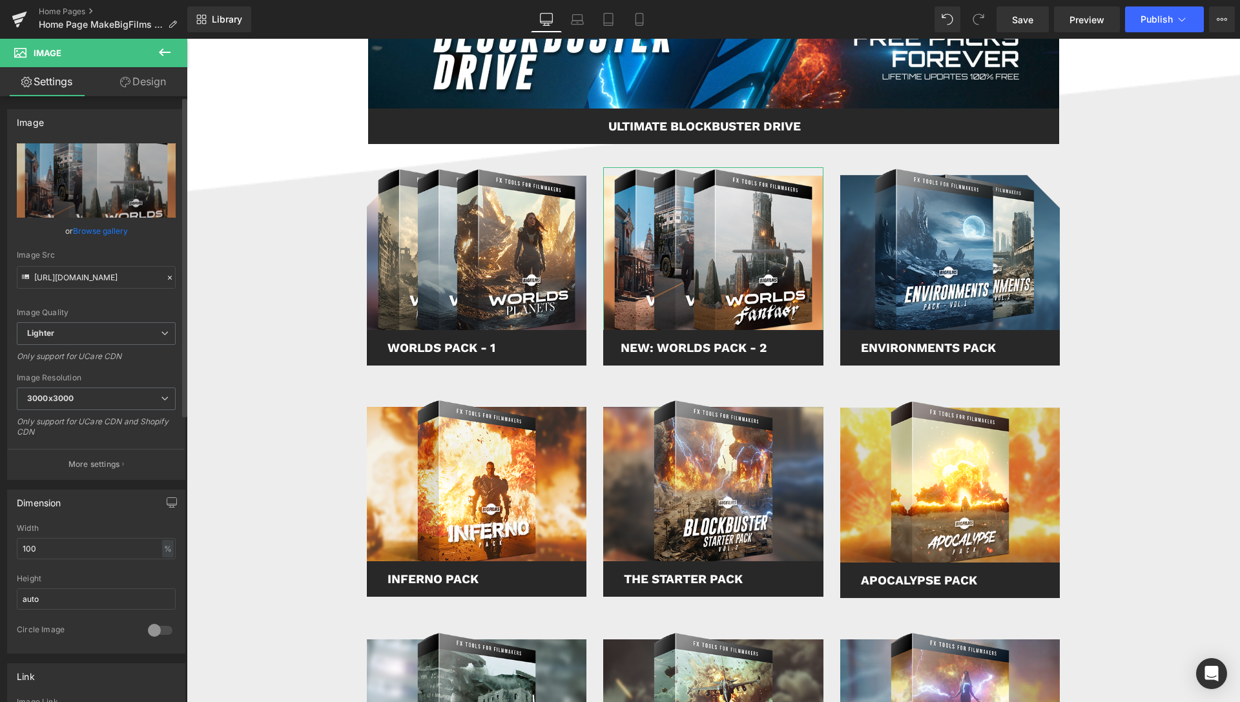
click at [88, 229] on link "Browse gallery" at bounding box center [100, 231] width 55 height 23
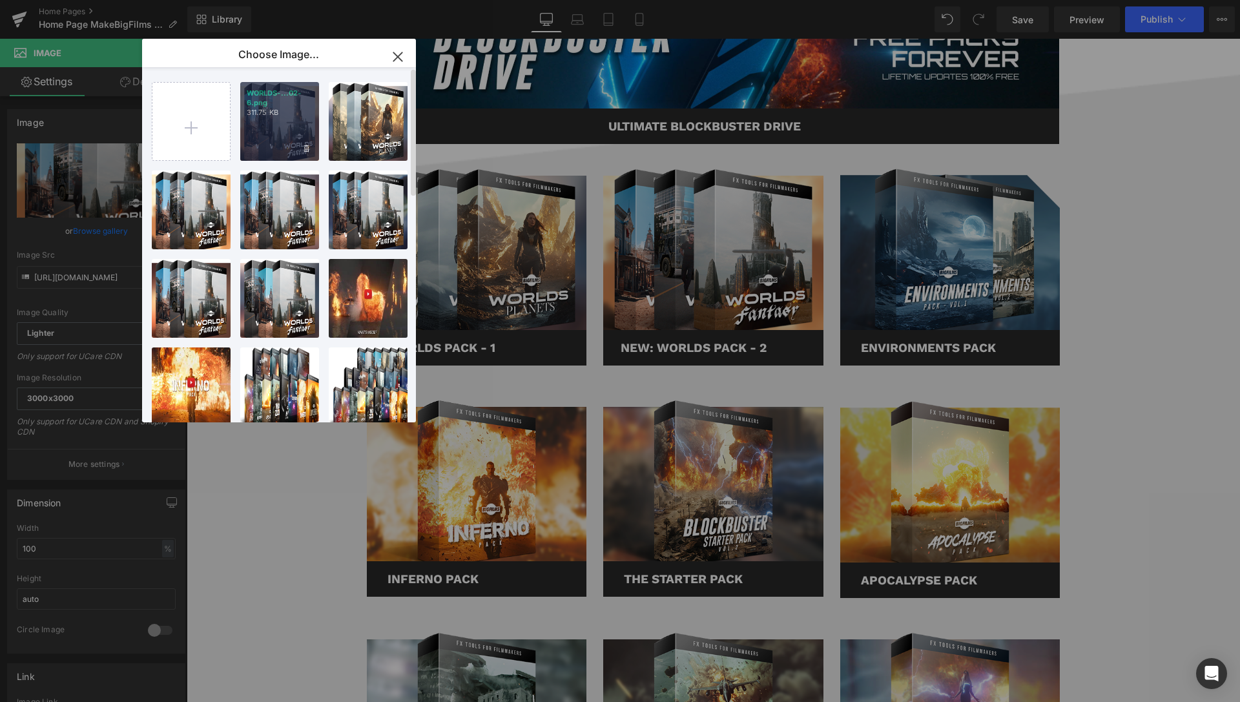
click at [276, 127] on div "WORLDS-...02-6.png 311.75 KB" at bounding box center [279, 121] width 79 height 79
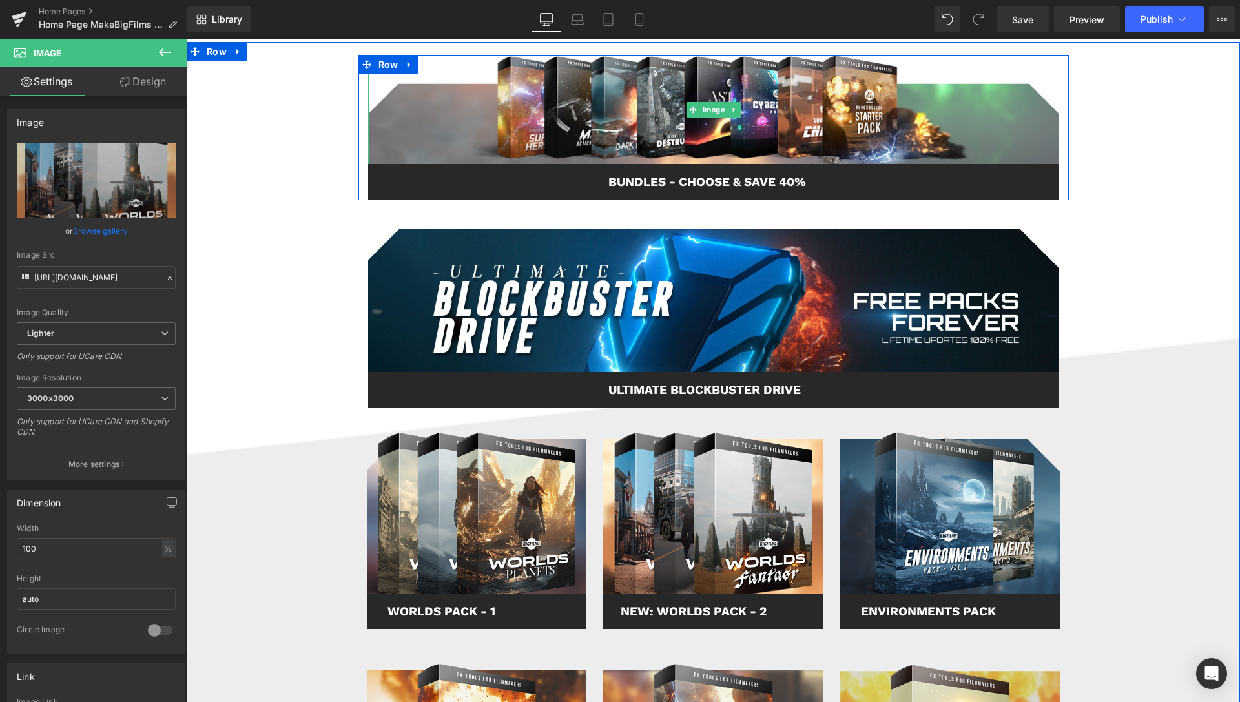
scroll to position [264, 0]
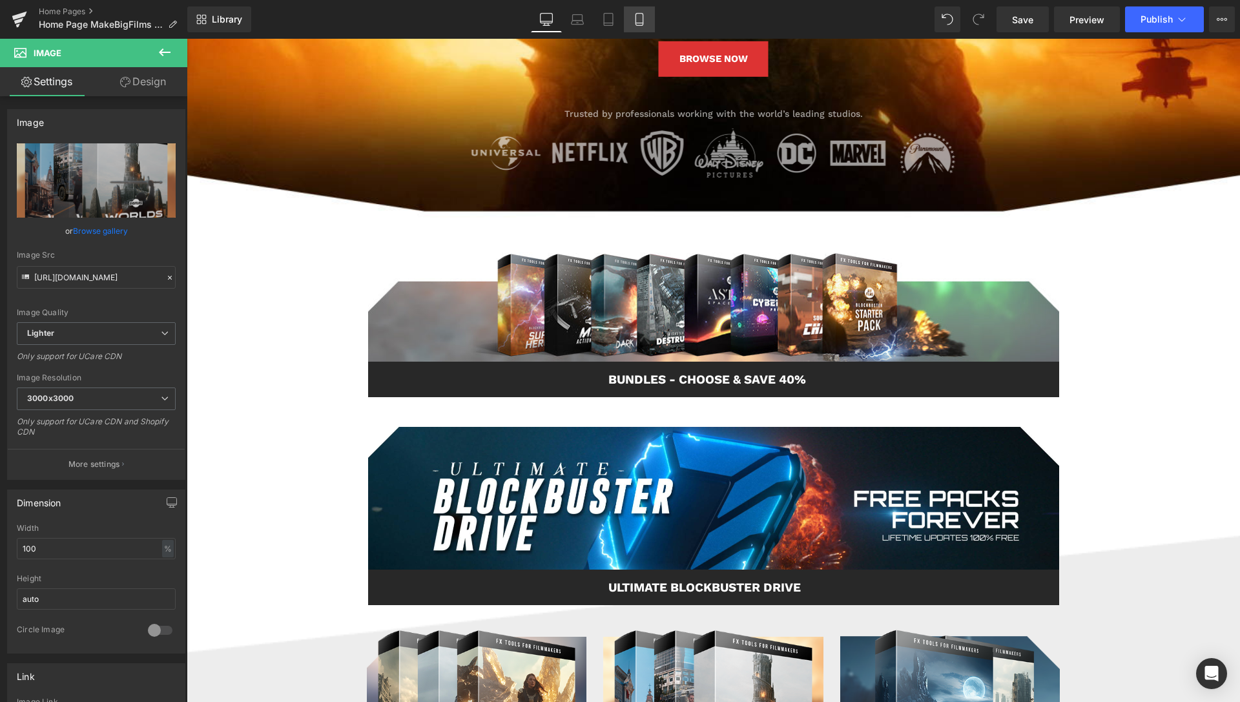
click at [637, 21] on icon at bounding box center [639, 19] width 13 height 13
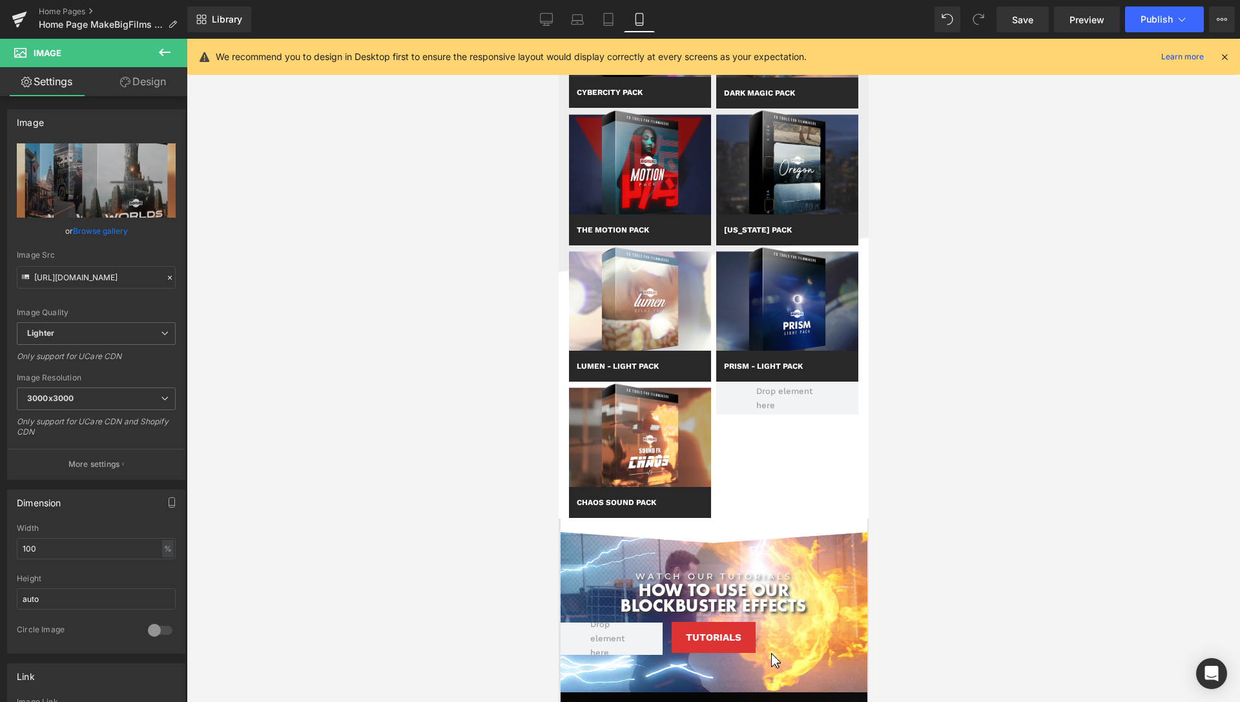
scroll to position [1449, 0]
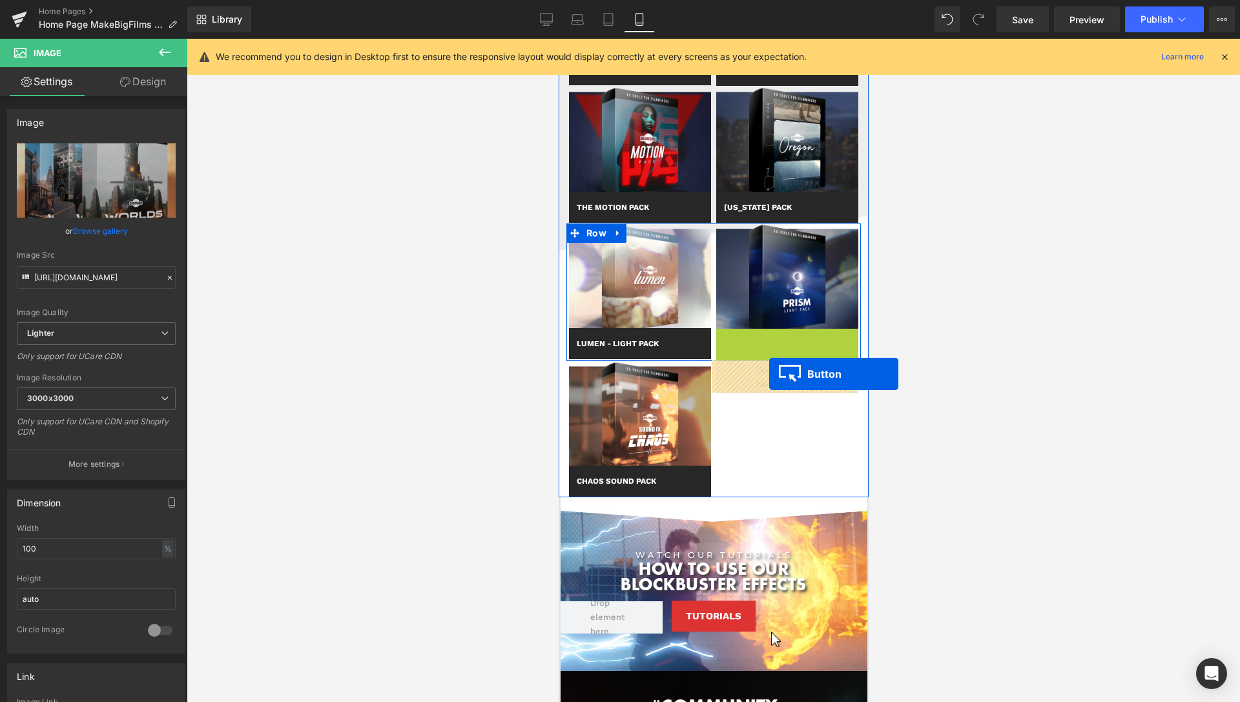
drag, startPoint x: 759, startPoint y: 340, endPoint x: 769, endPoint y: 374, distance: 35.0
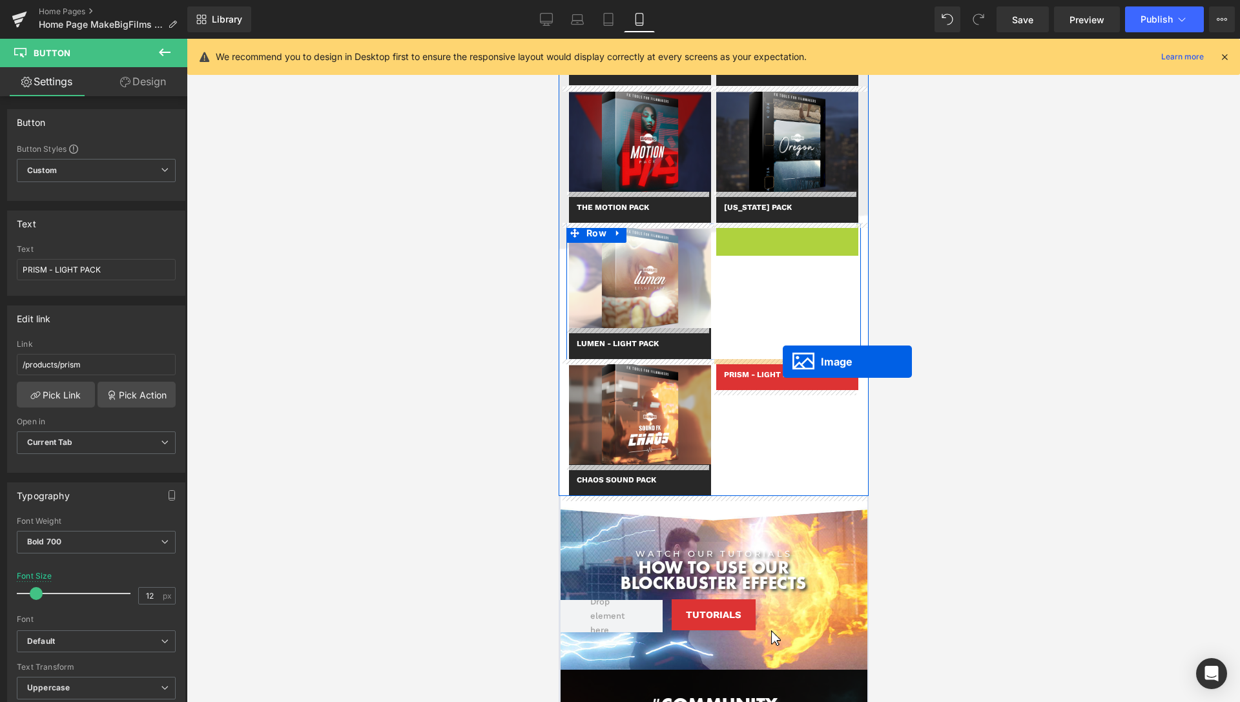
drag, startPoint x: 757, startPoint y: 279, endPoint x: 782, endPoint y: 362, distance: 86.4
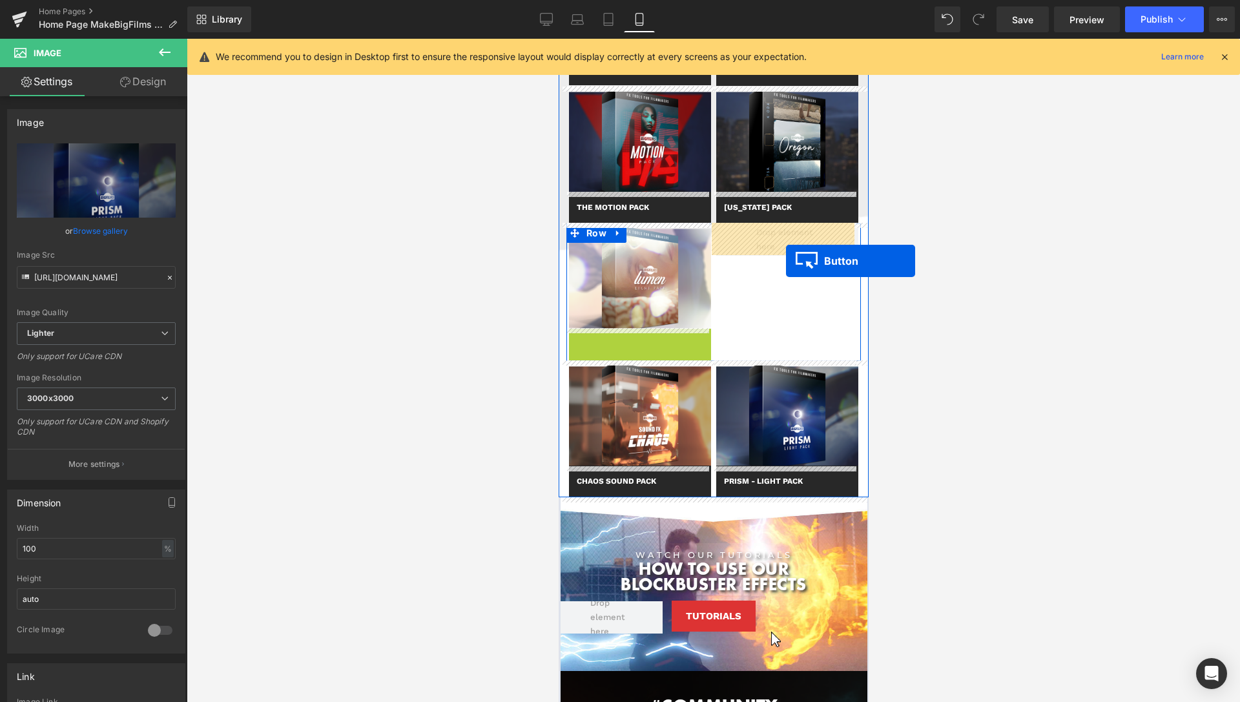
drag, startPoint x: 739, startPoint y: 304, endPoint x: 785, endPoint y: 260, distance: 64.0
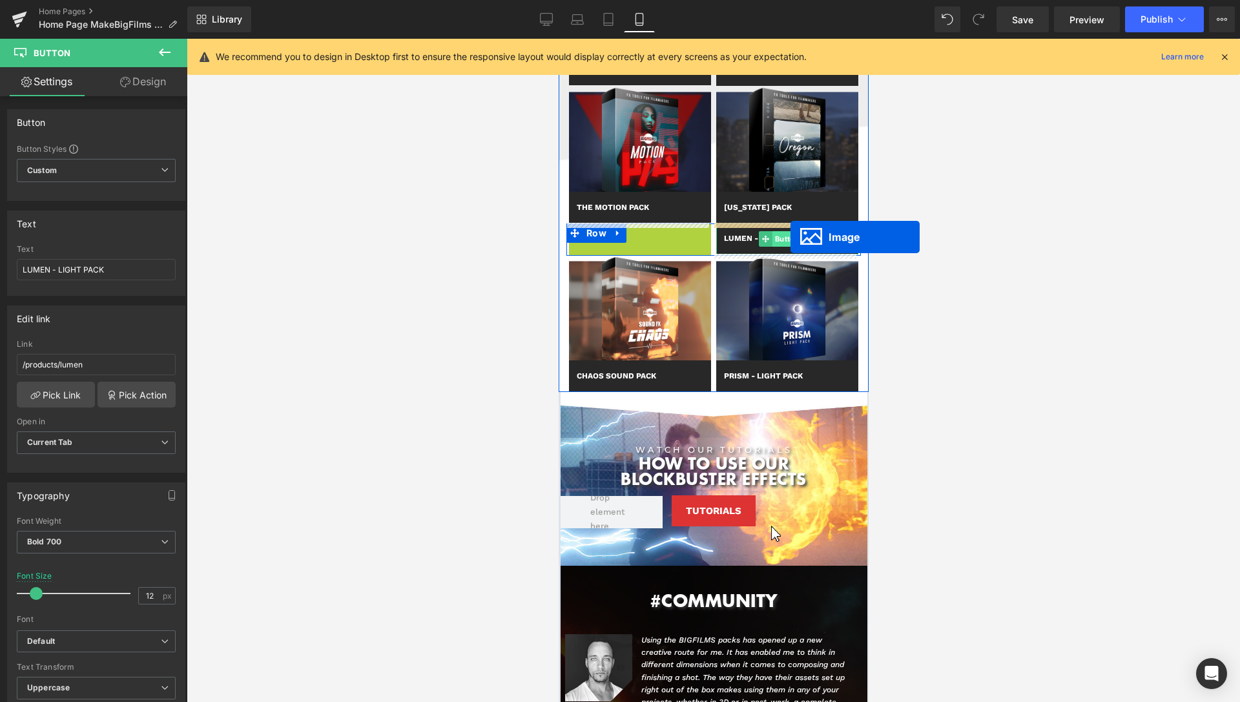
drag, startPoint x: 615, startPoint y: 276, endPoint x: 790, endPoint y: 237, distance: 179.3
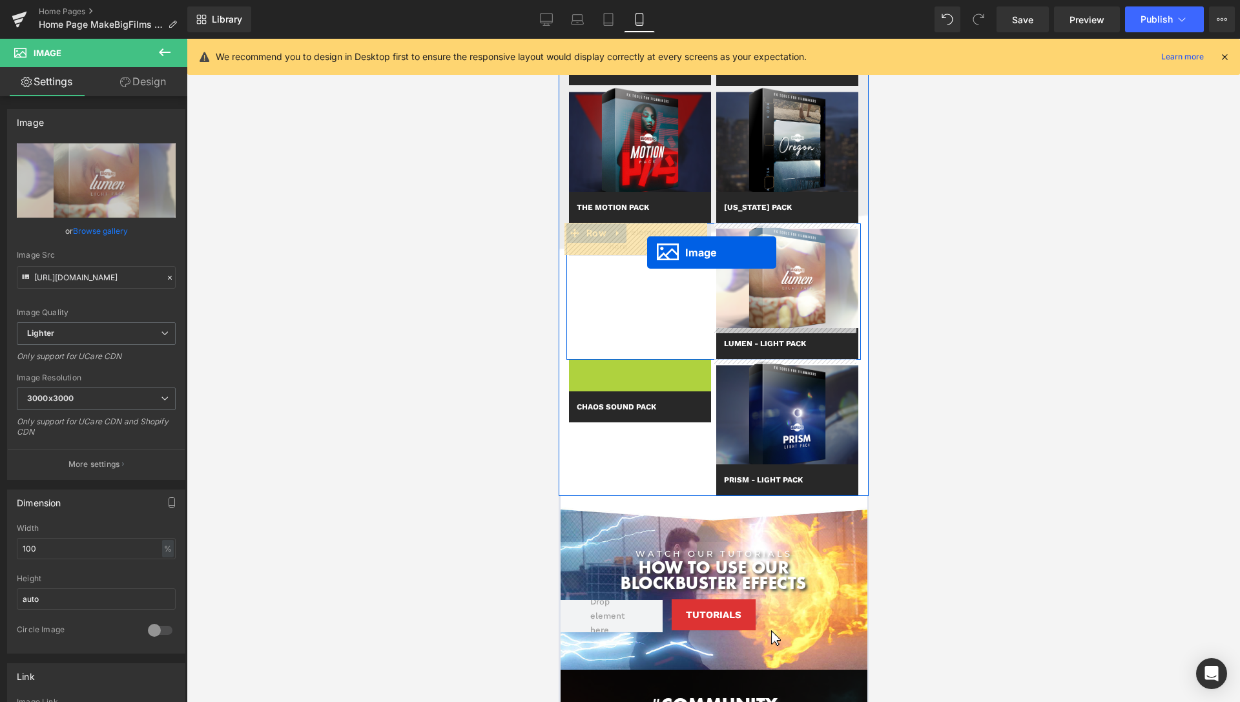
drag, startPoint x: 617, startPoint y: 412, endPoint x: 647, endPoint y: 253, distance: 162.3
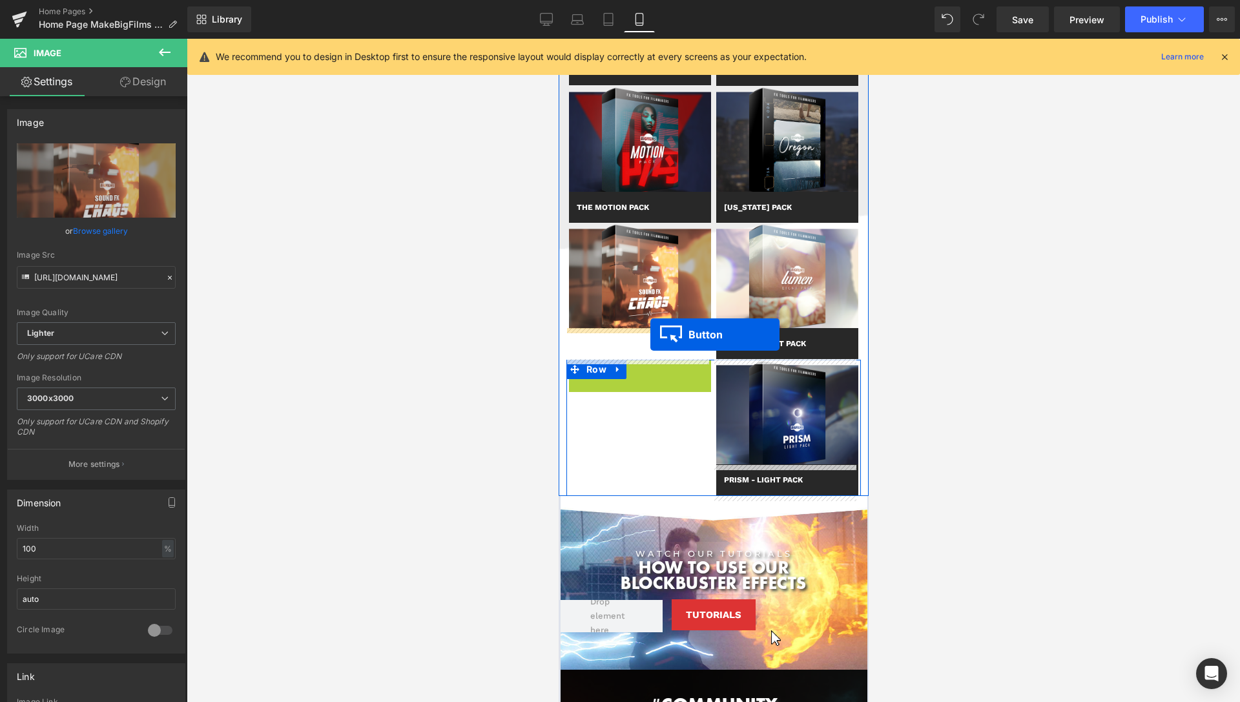
drag, startPoint x: 610, startPoint y: 381, endPoint x: 650, endPoint y: 335, distance: 60.9
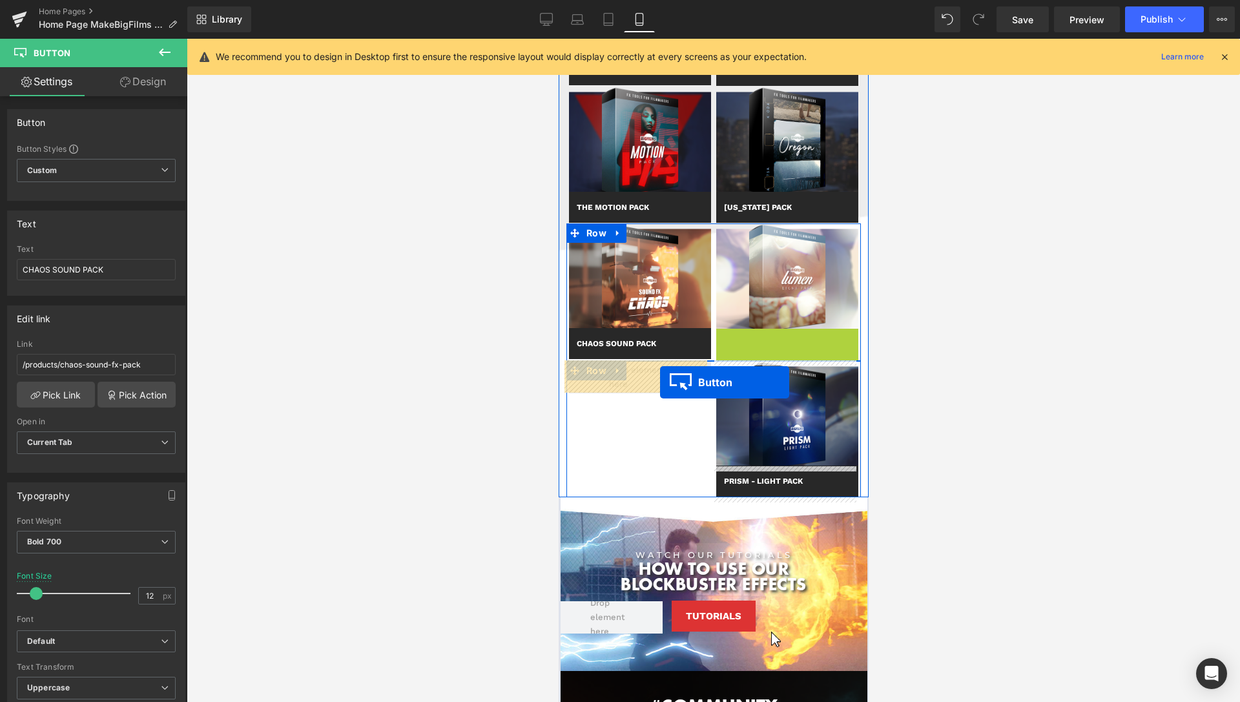
drag, startPoint x: 757, startPoint y: 342, endPoint x: 659, endPoint y: 382, distance: 105.4
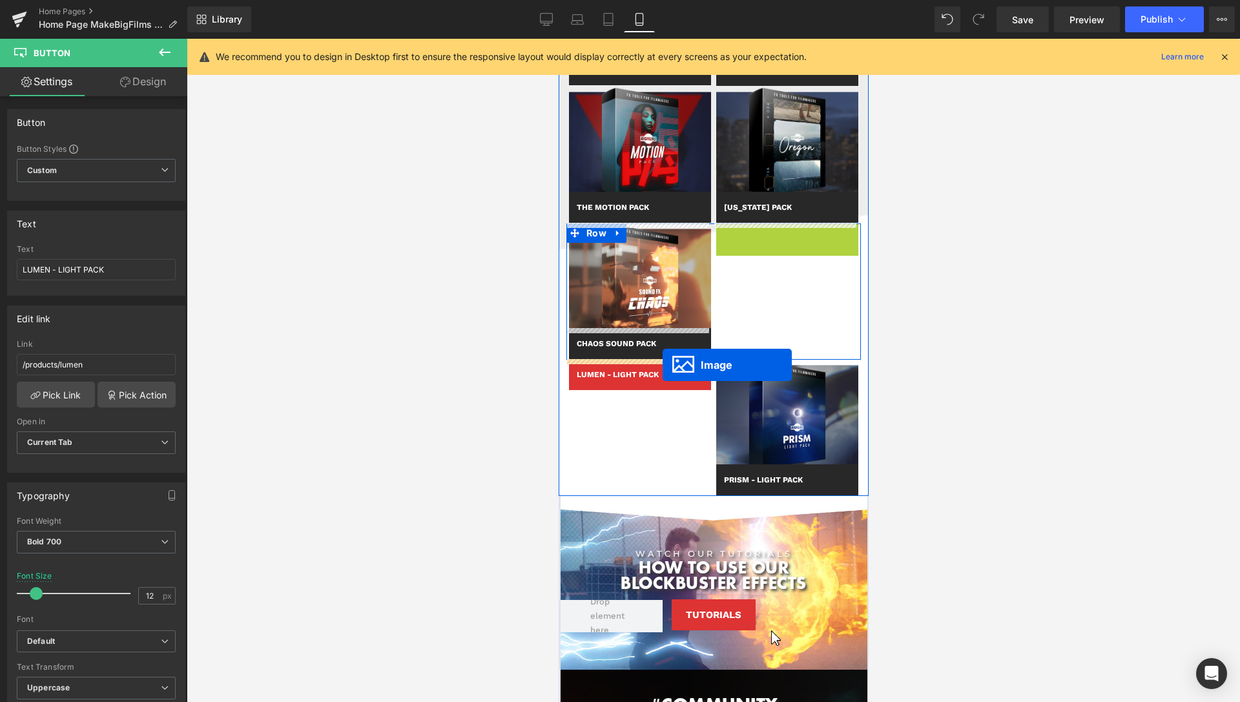
drag, startPoint x: 760, startPoint y: 275, endPoint x: 662, endPoint y: 365, distance: 133.0
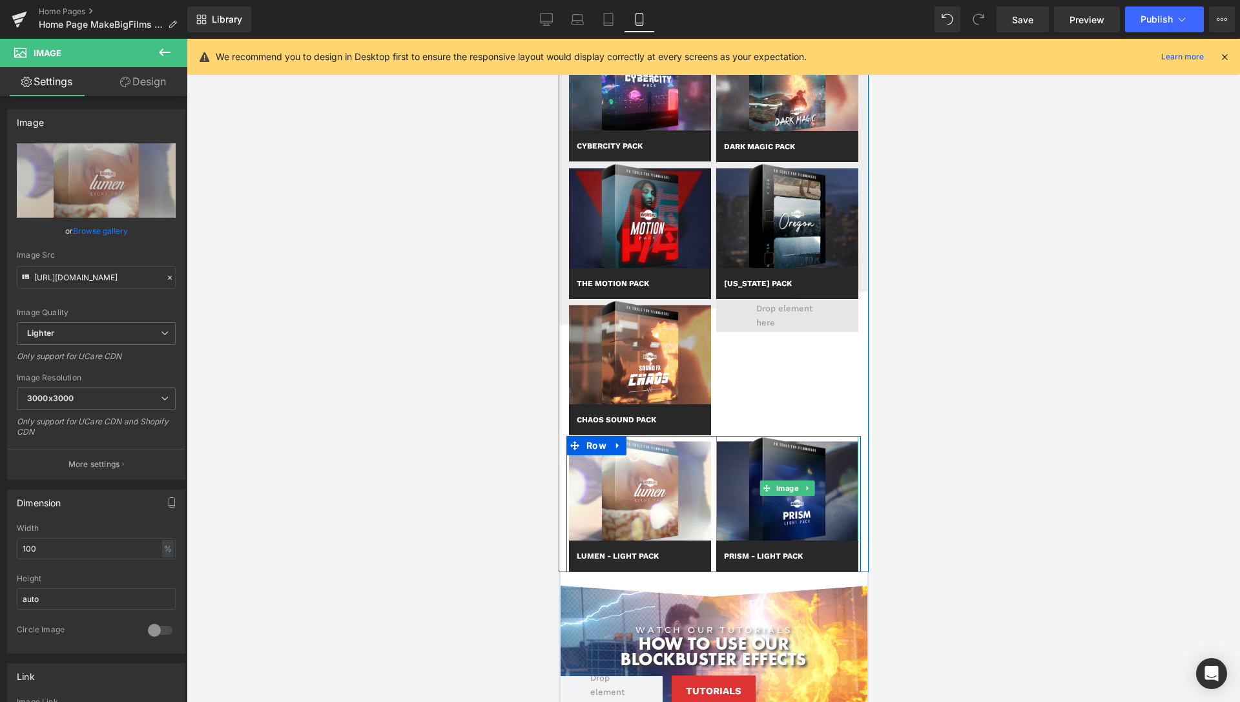
scroll to position [1318, 0]
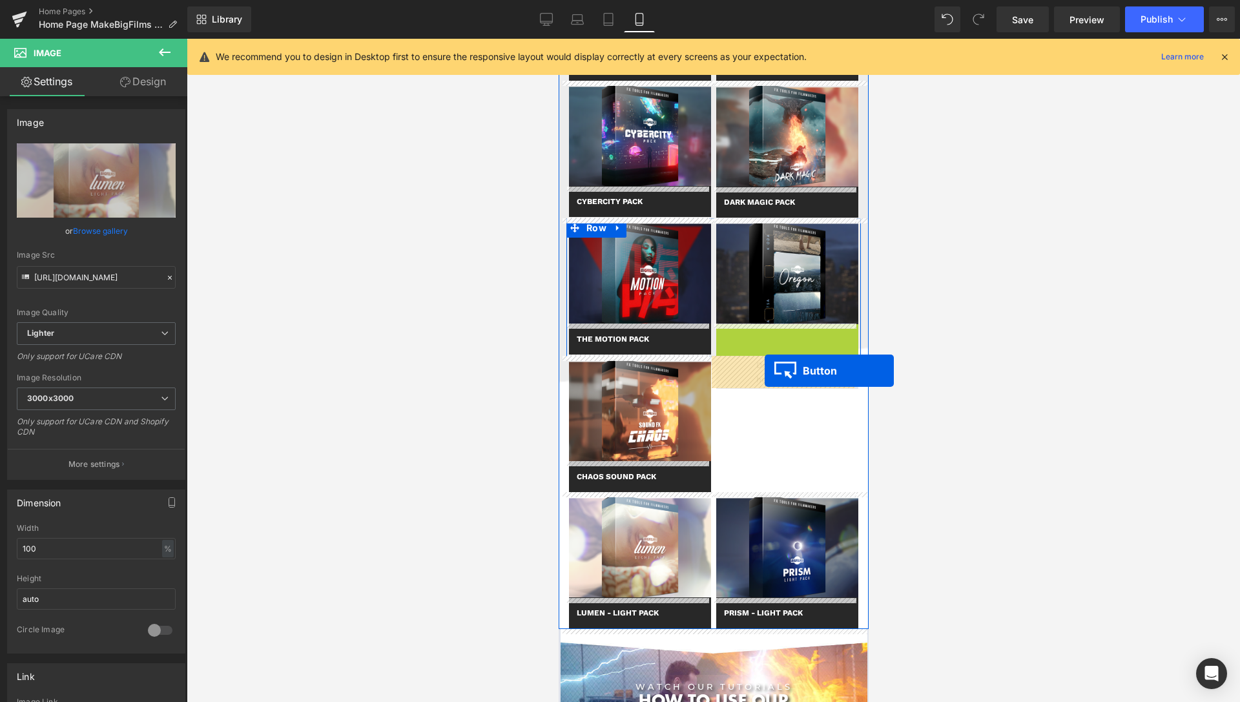
drag, startPoint x: 759, startPoint y: 340, endPoint x: 764, endPoint y: 371, distance: 30.8
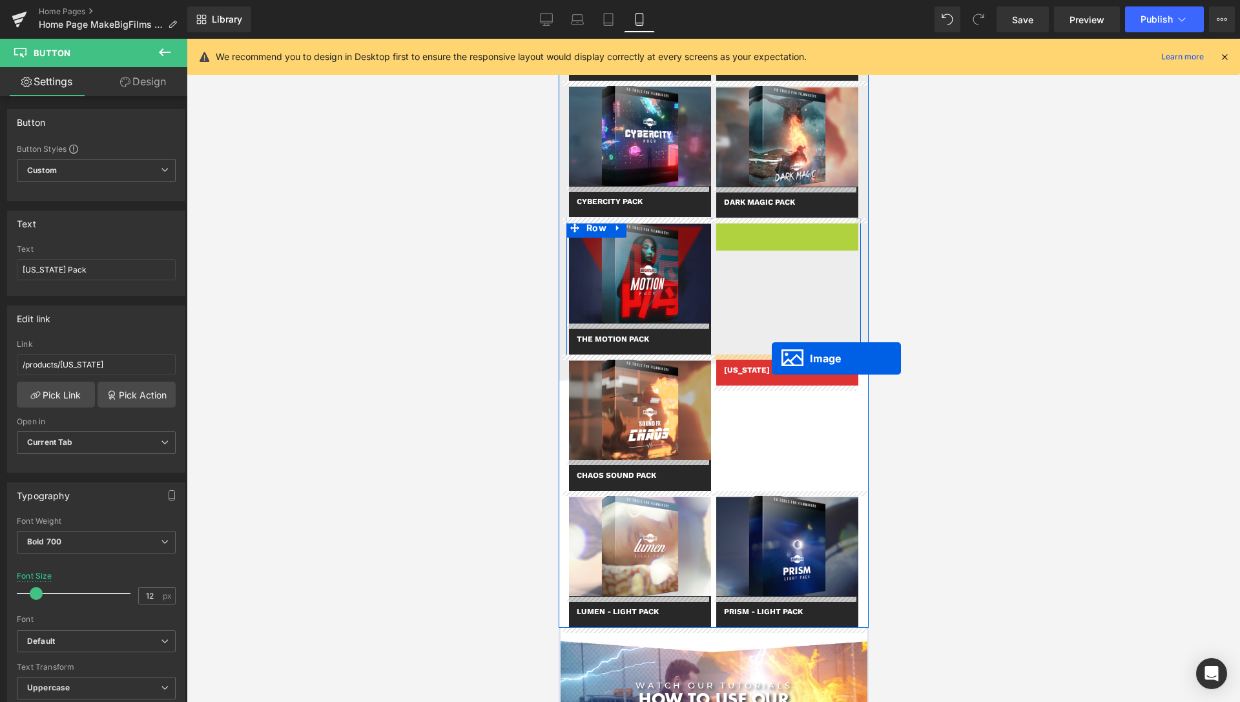
drag, startPoint x: 757, startPoint y: 271, endPoint x: 771, endPoint y: 358, distance: 88.3
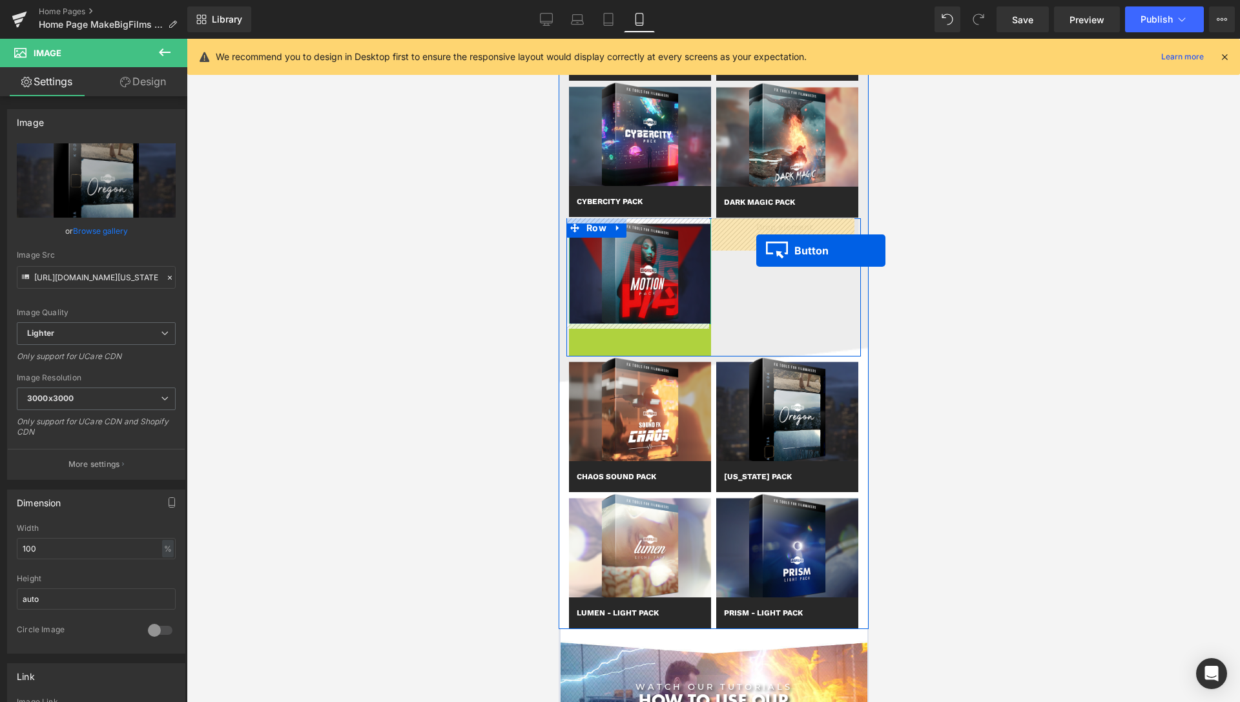
drag, startPoint x: 617, startPoint y: 339, endPoint x: 756, endPoint y: 251, distance: 164.1
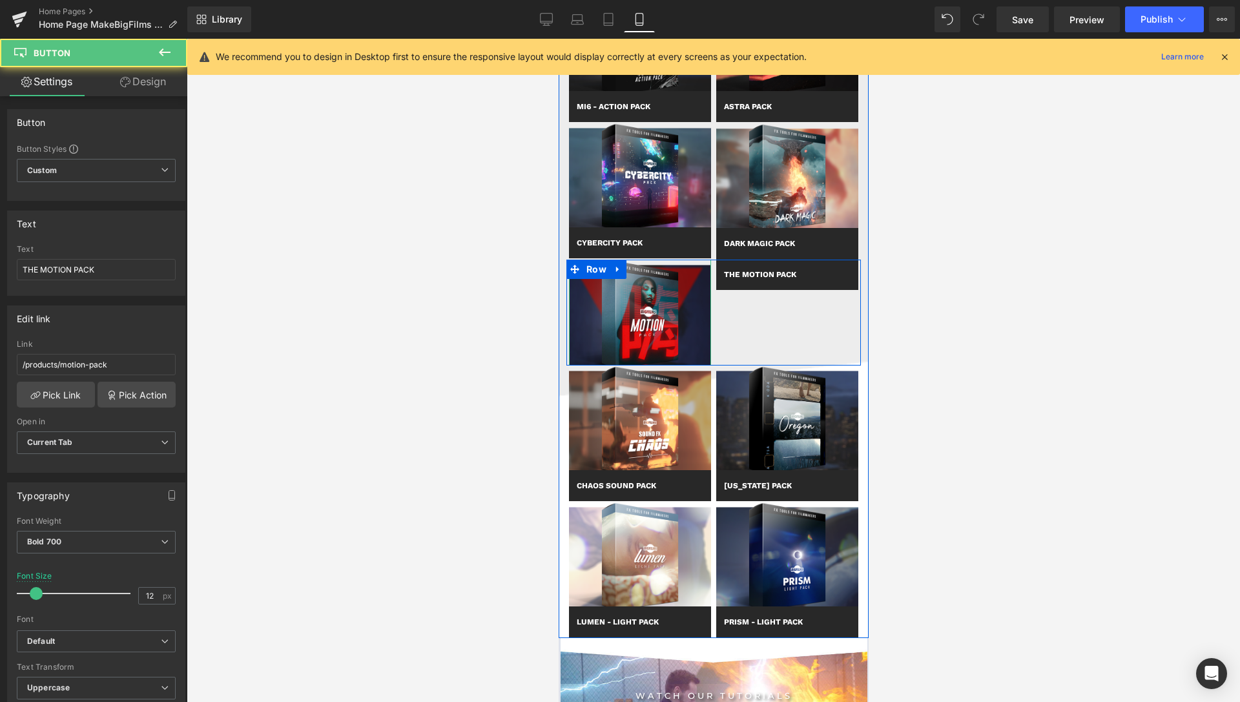
scroll to position [1252, 0]
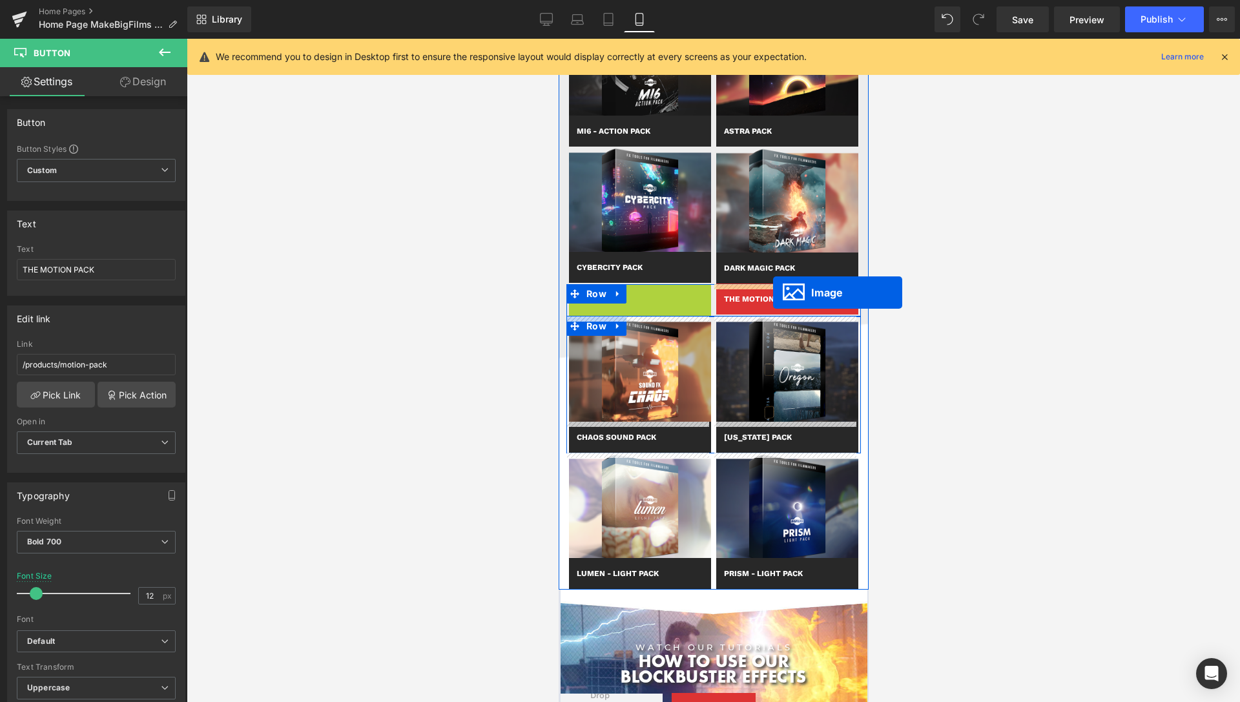
drag, startPoint x: 619, startPoint y: 339, endPoint x: 772, endPoint y: 292, distance: 160.8
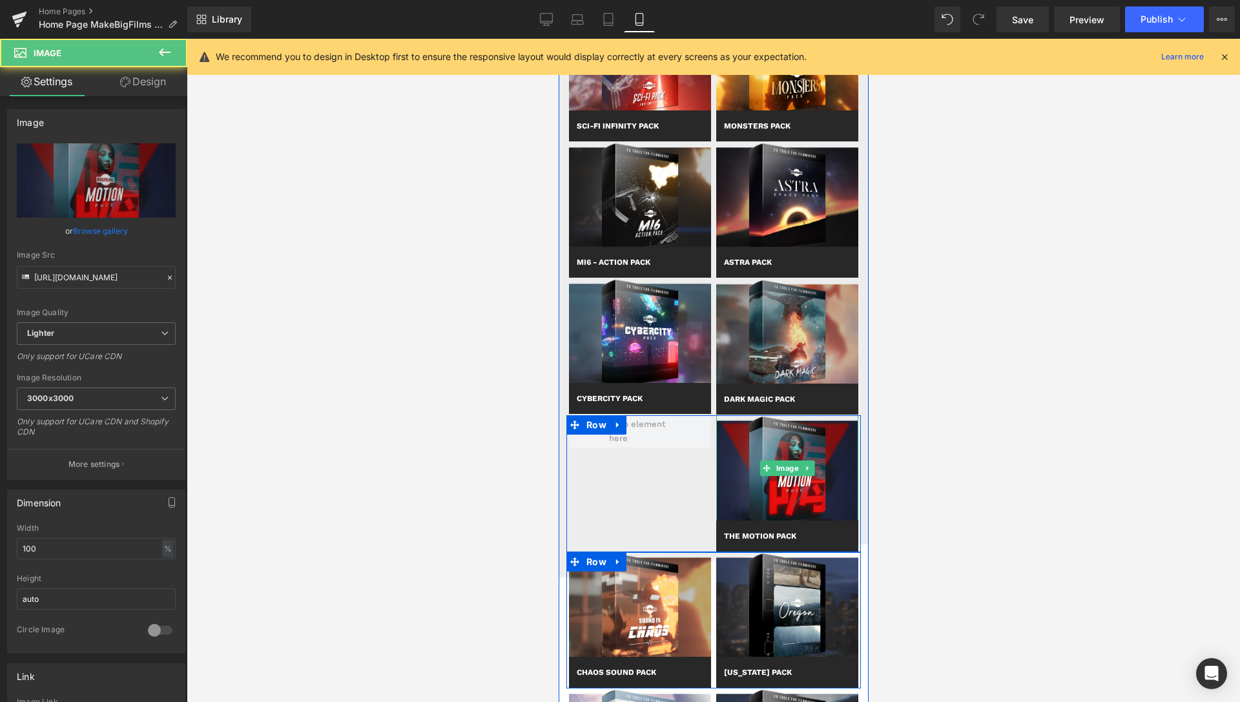
scroll to position [1120, 0]
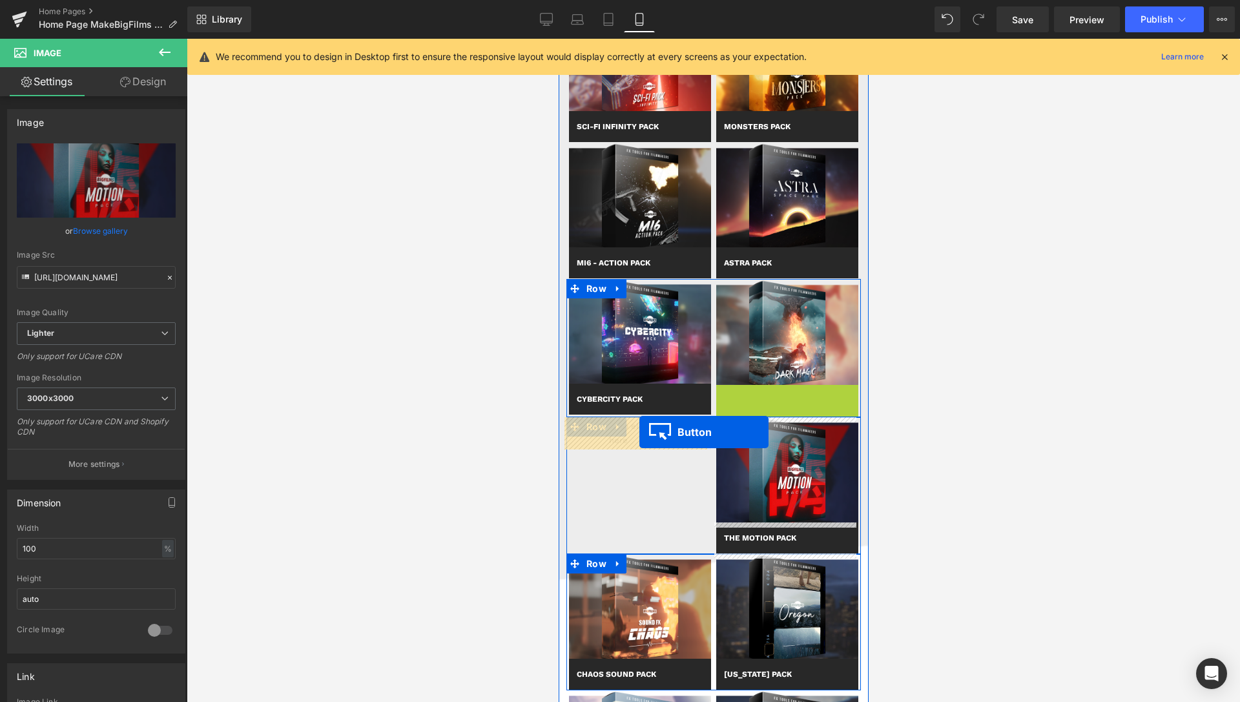
drag, startPoint x: 763, startPoint y: 403, endPoint x: 639, endPoint y: 432, distance: 127.4
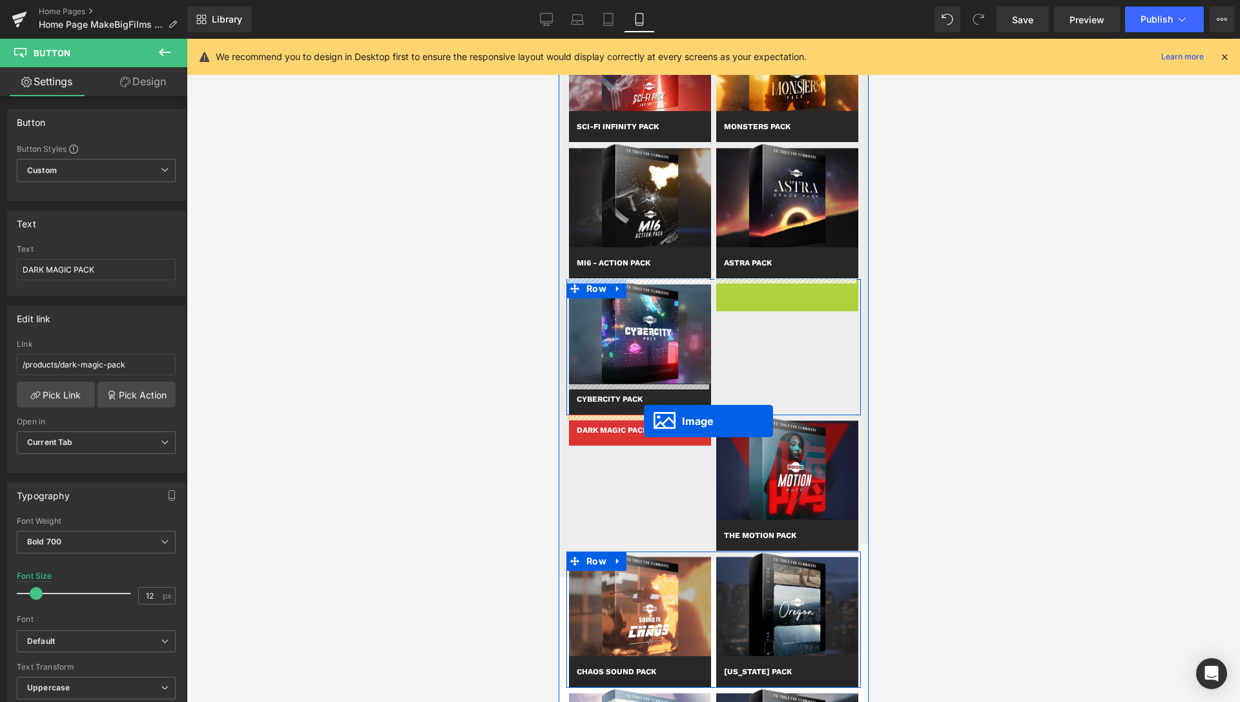
drag, startPoint x: 765, startPoint y: 332, endPoint x: 643, endPoint y: 421, distance: 151.1
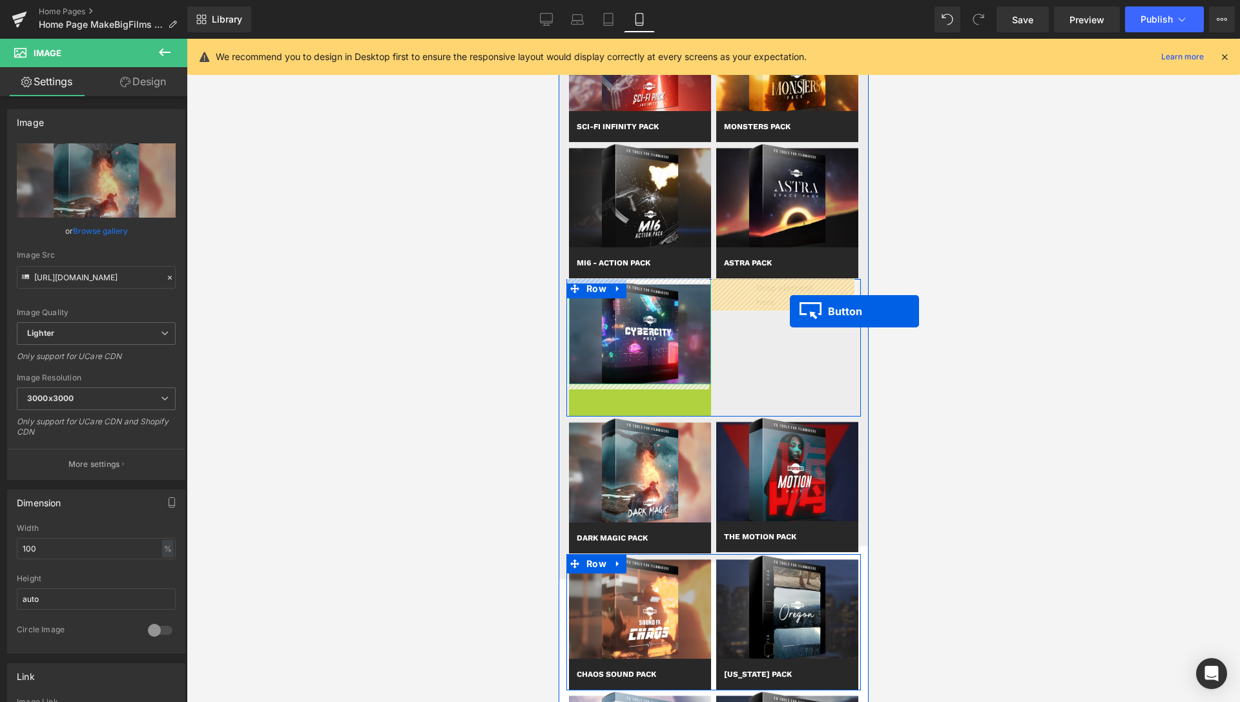
drag, startPoint x: 616, startPoint y: 399, endPoint x: 789, endPoint y: 311, distance: 194.1
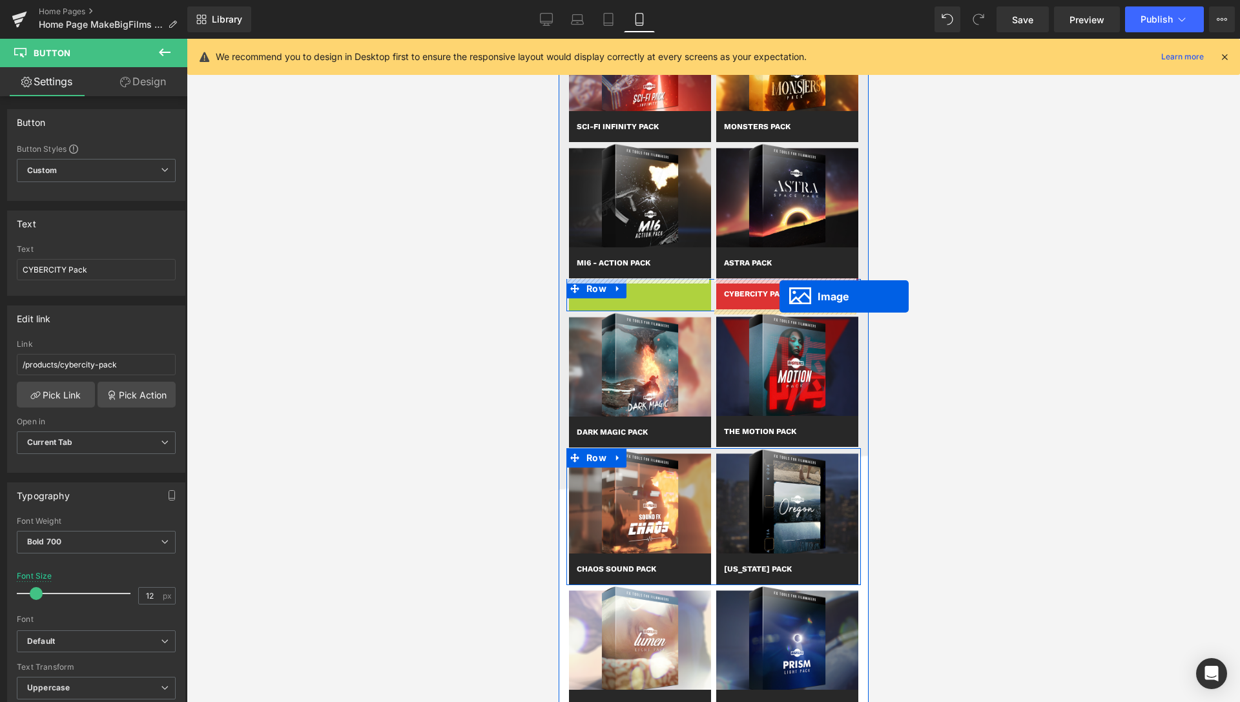
drag, startPoint x: 617, startPoint y: 332, endPoint x: 779, endPoint y: 296, distance: 166.0
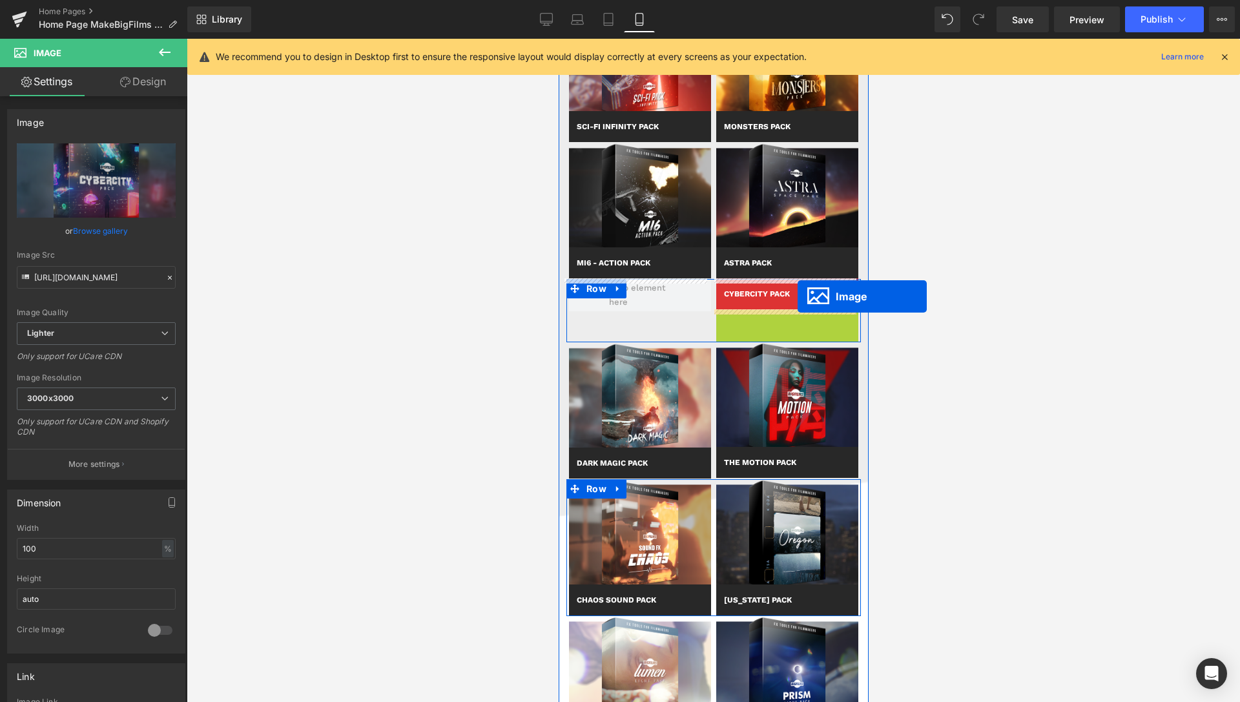
drag, startPoint x: 763, startPoint y: 362, endPoint x: 797, endPoint y: 296, distance: 73.9
drag, startPoint x: 756, startPoint y: 363, endPoint x: 794, endPoint y: 283, distance: 89.0
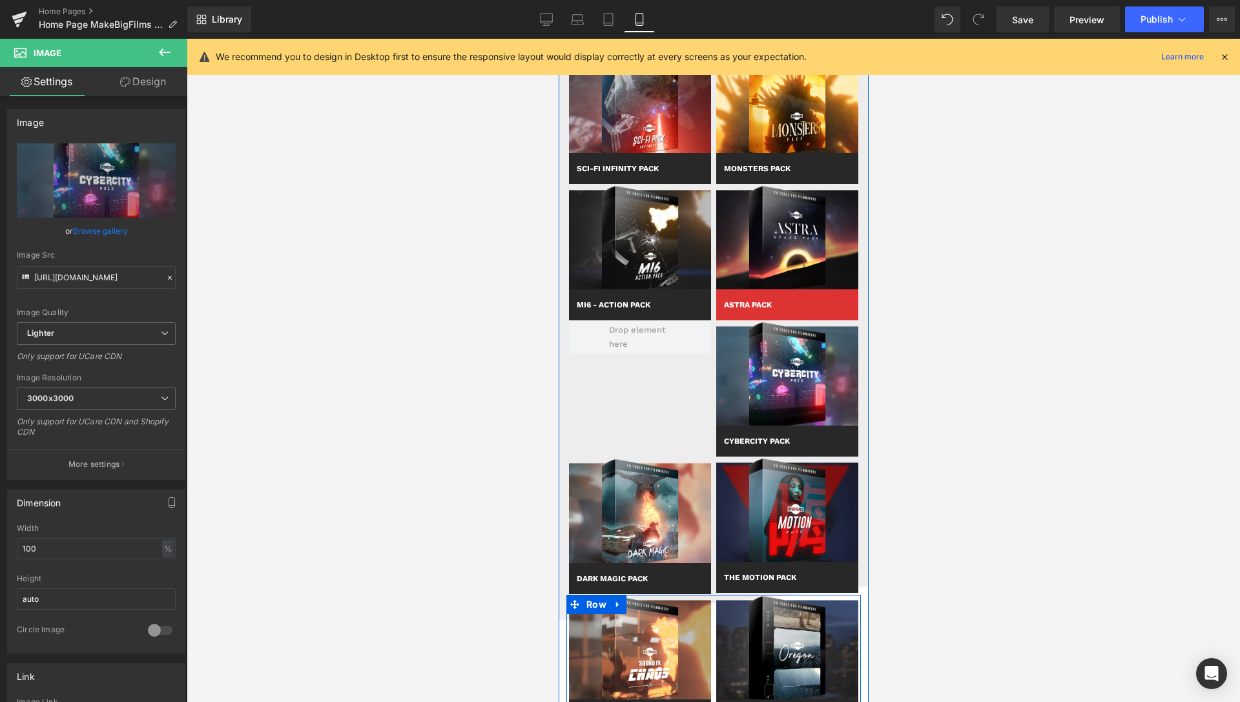
scroll to position [1054, 0]
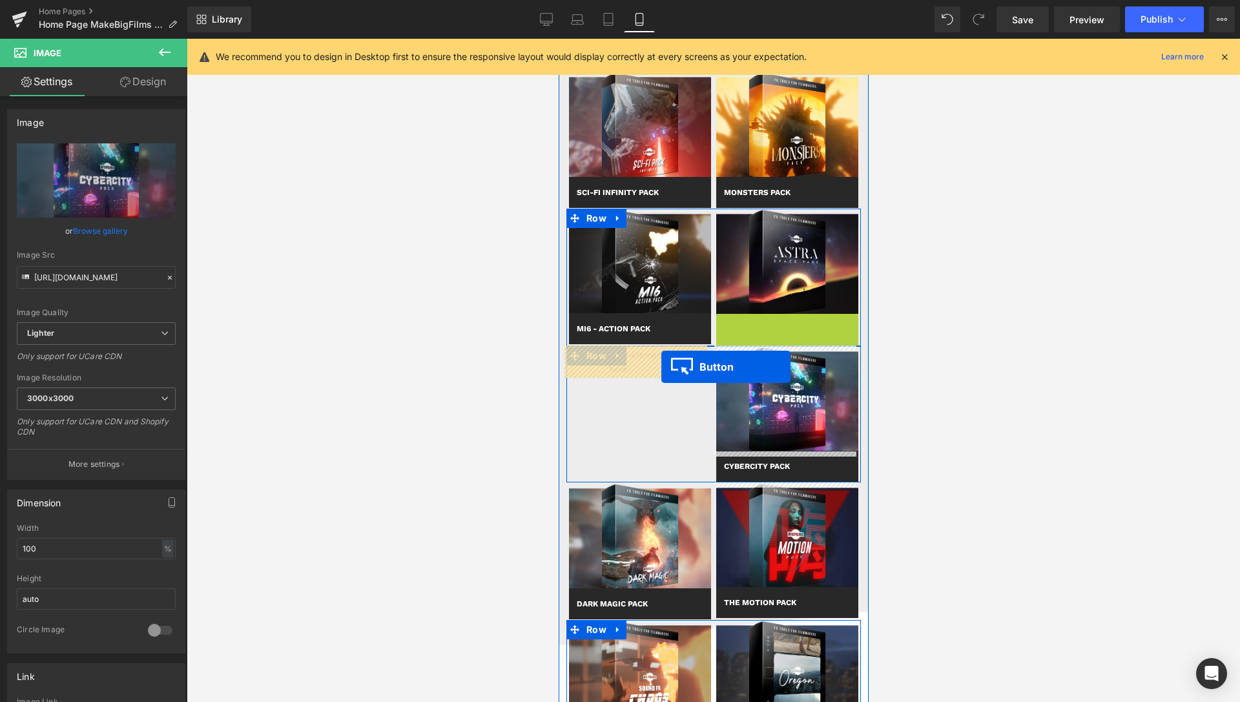
drag, startPoint x: 764, startPoint y: 328, endPoint x: 660, endPoint y: 368, distance: 111.2
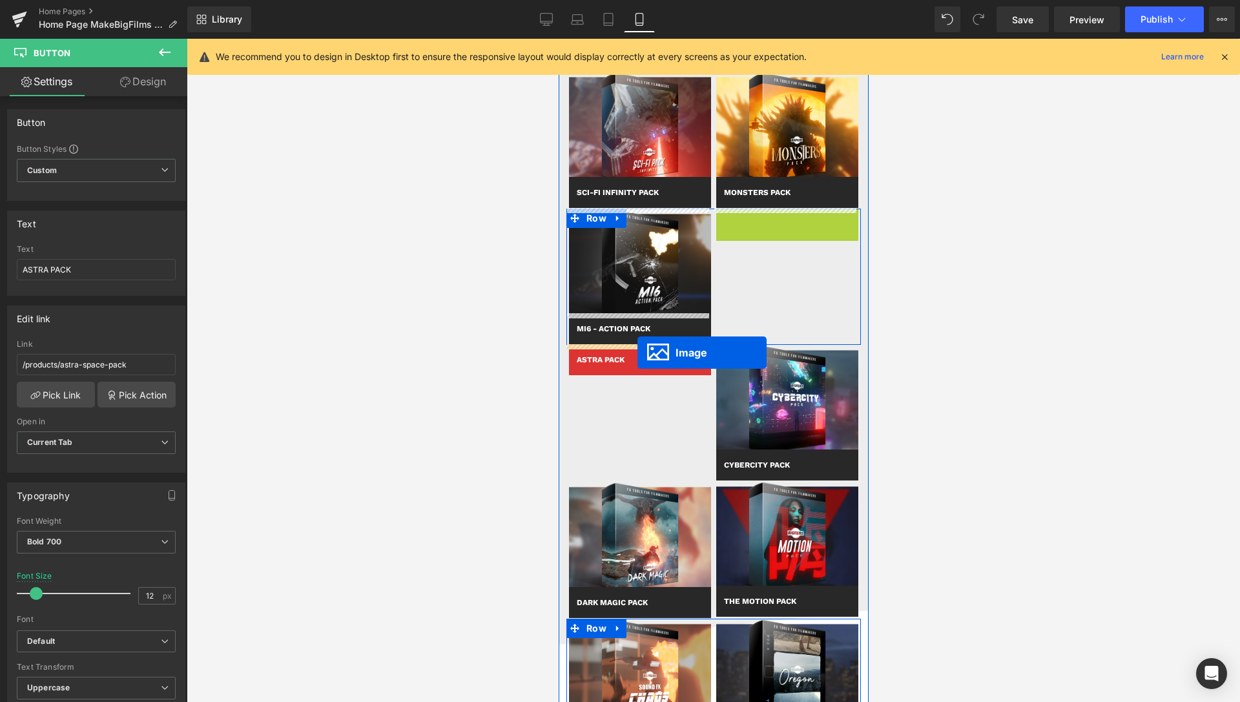
drag, startPoint x: 765, startPoint y: 260, endPoint x: 637, endPoint y: 353, distance: 158.1
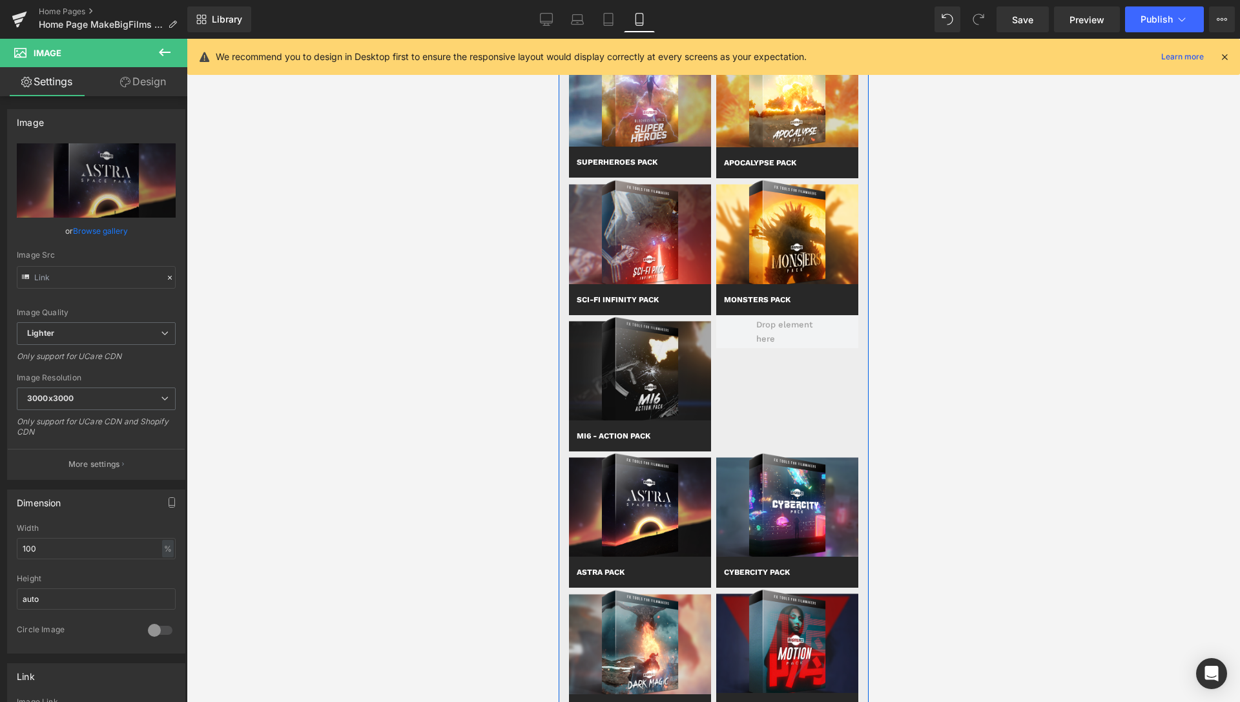
scroll to position [922, 0]
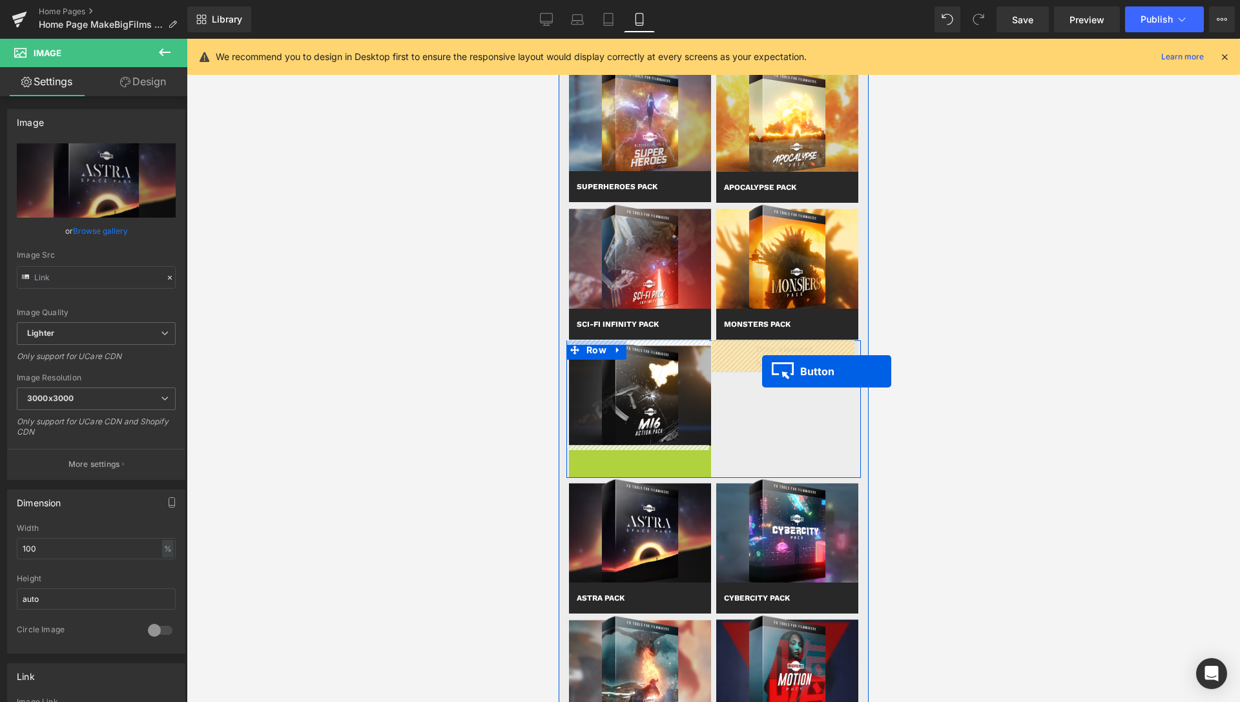
drag, startPoint x: 616, startPoint y: 460, endPoint x: 762, endPoint y: 371, distance: 170.7
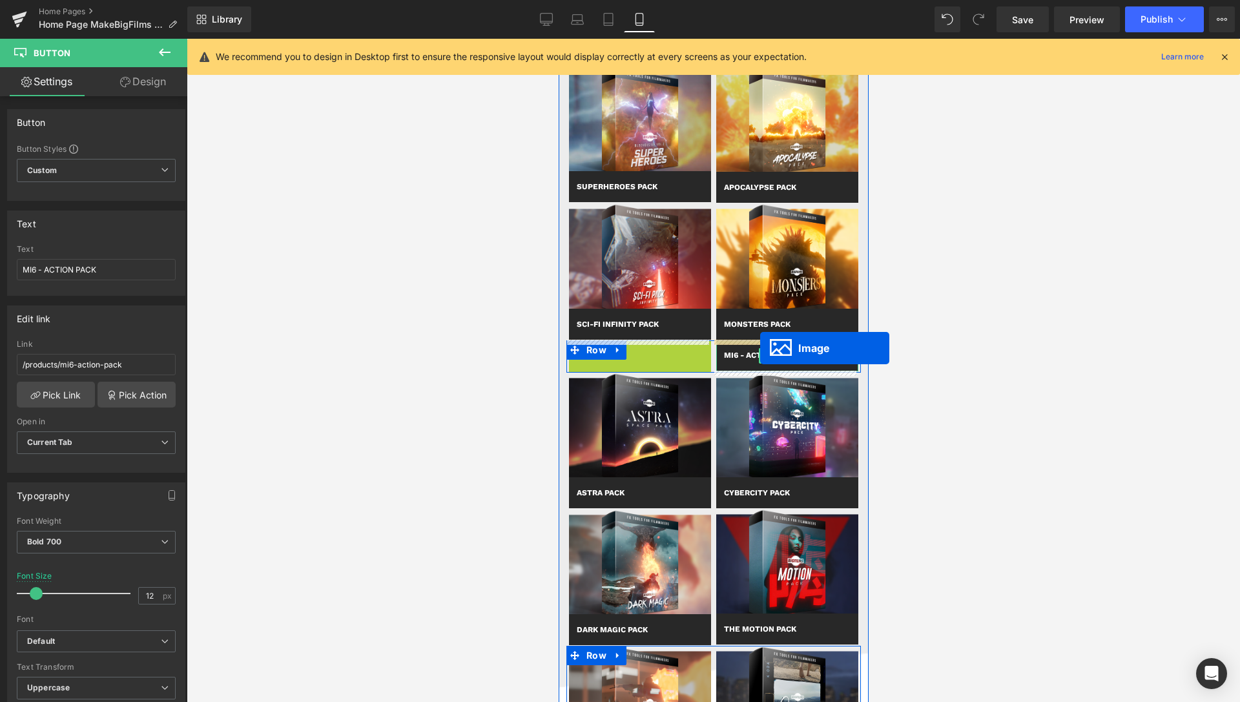
drag, startPoint x: 613, startPoint y: 395, endPoint x: 760, endPoint y: 348, distance: 154.0
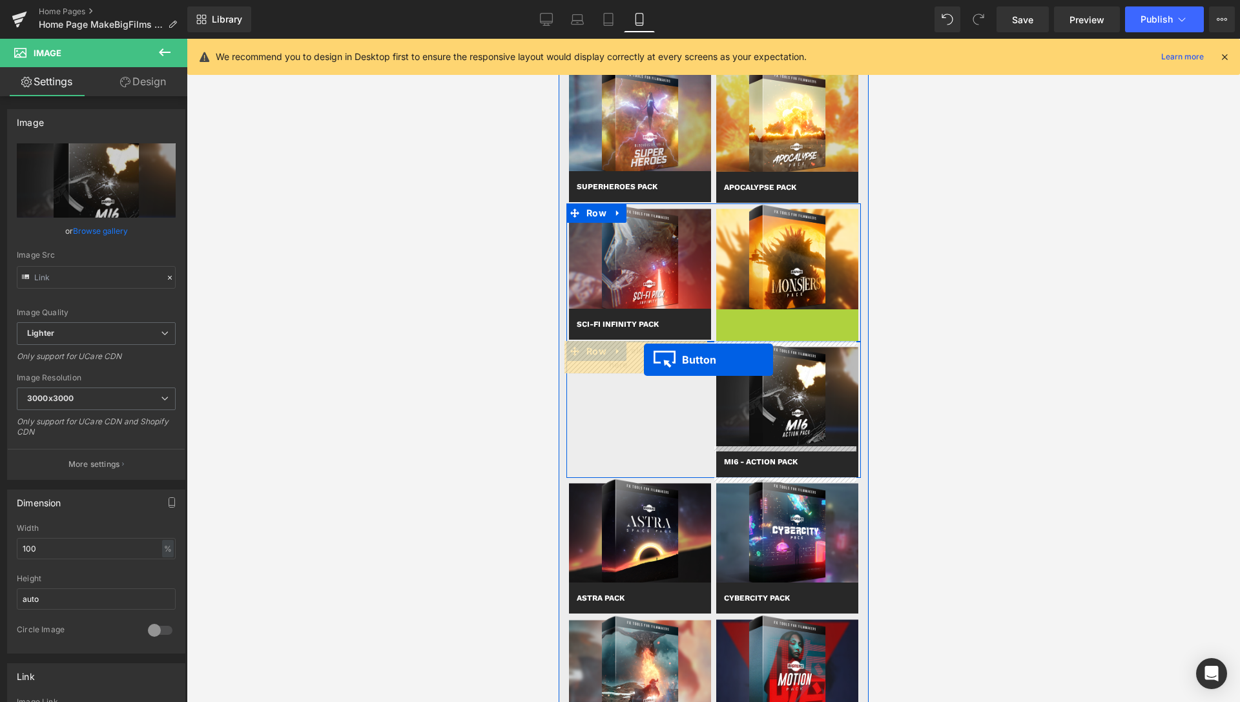
drag, startPoint x: 755, startPoint y: 323, endPoint x: 643, endPoint y: 360, distance: 117.9
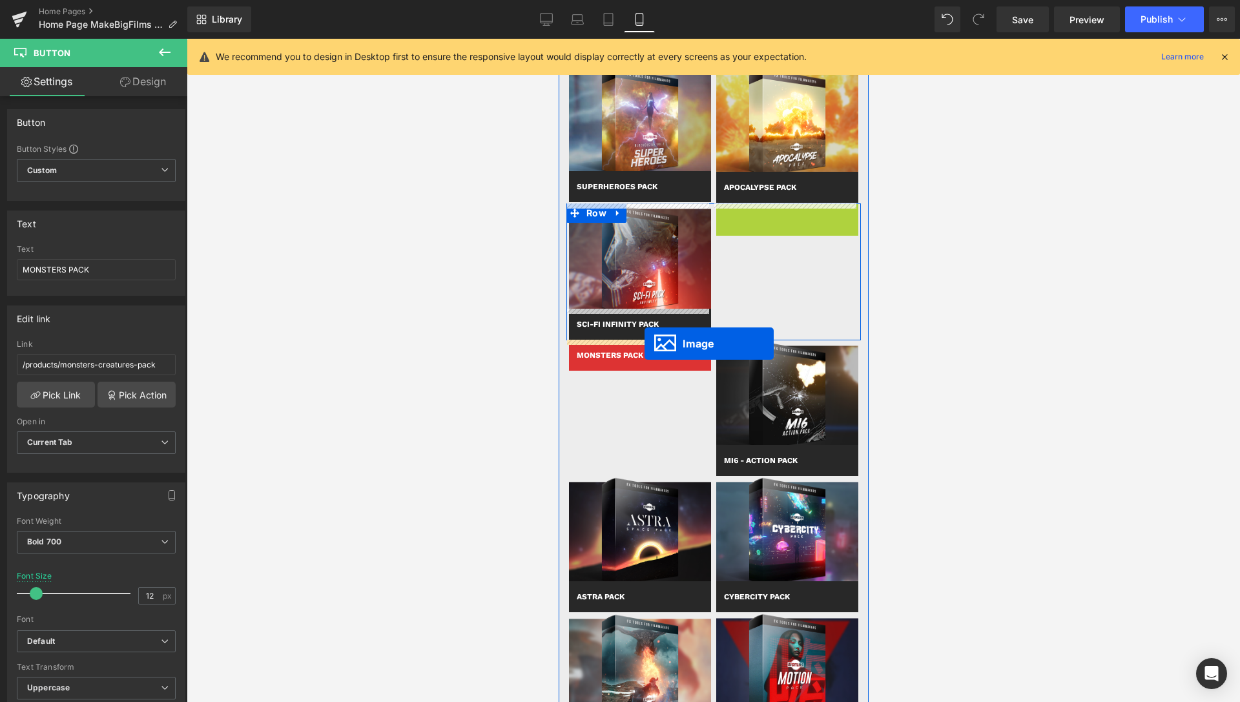
drag, startPoint x: 762, startPoint y: 254, endPoint x: 644, endPoint y: 344, distance: 148.0
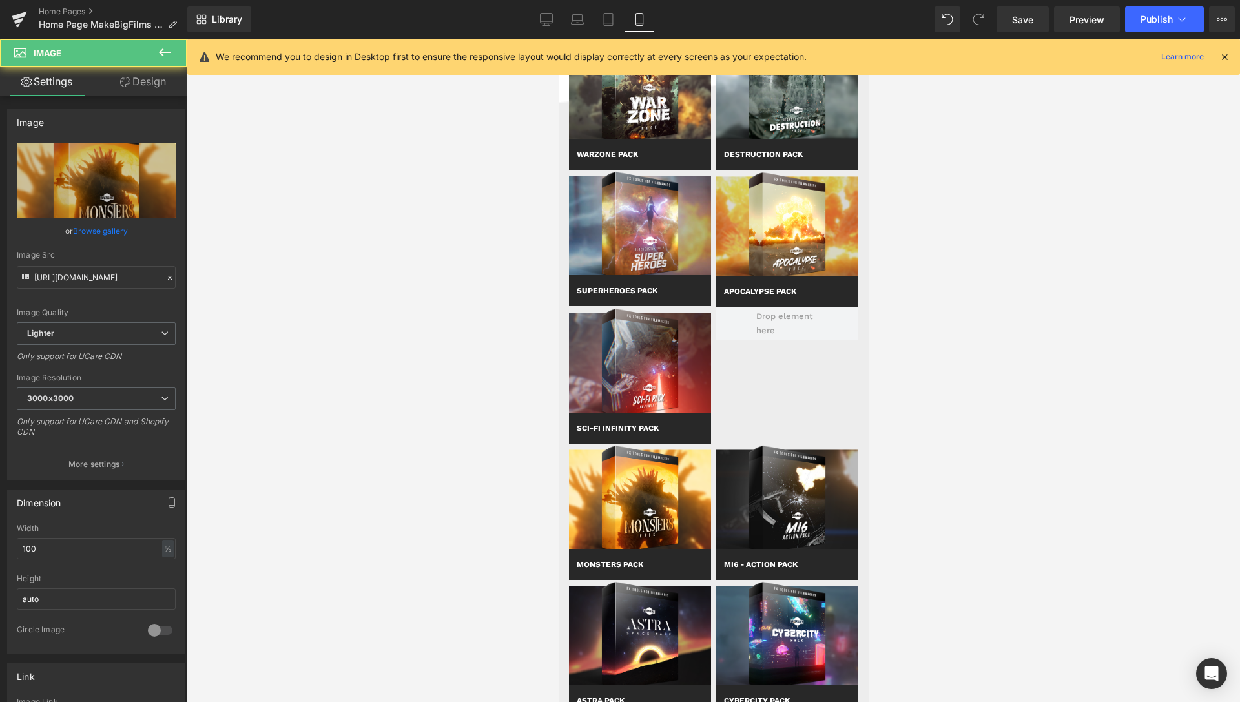
scroll to position [791, 0]
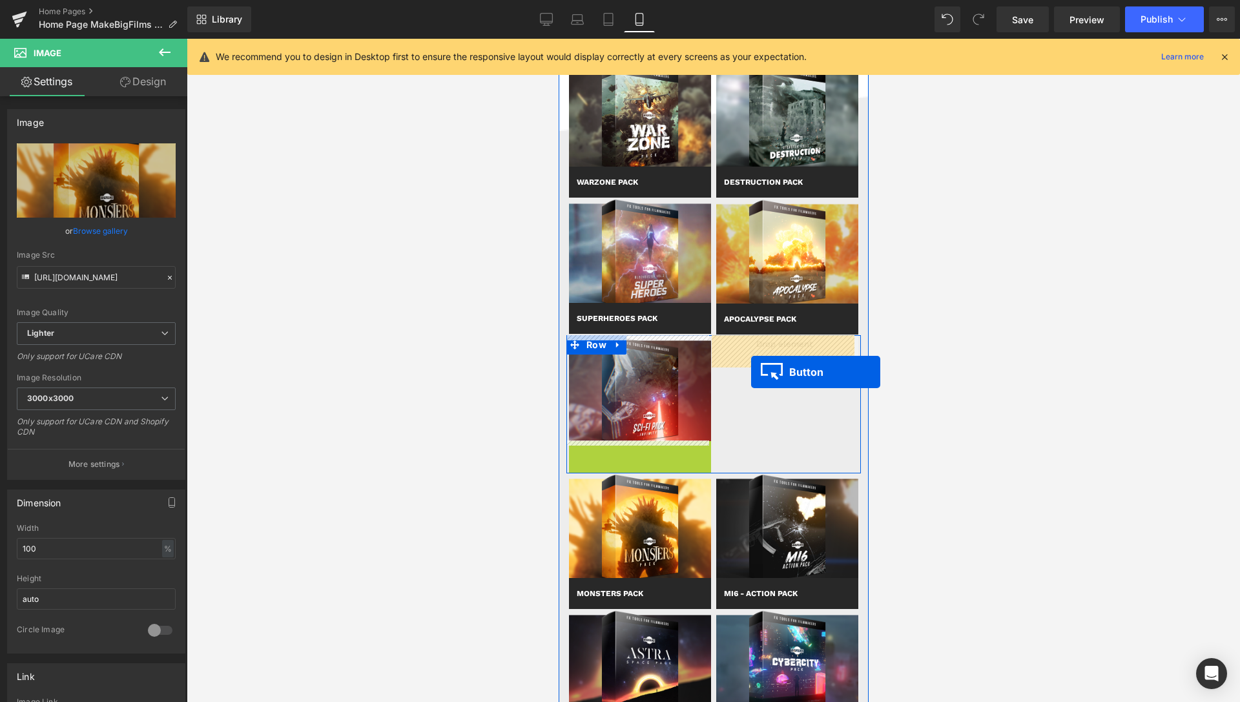
drag, startPoint x: 612, startPoint y: 458, endPoint x: 751, endPoint y: 372, distance: 163.3
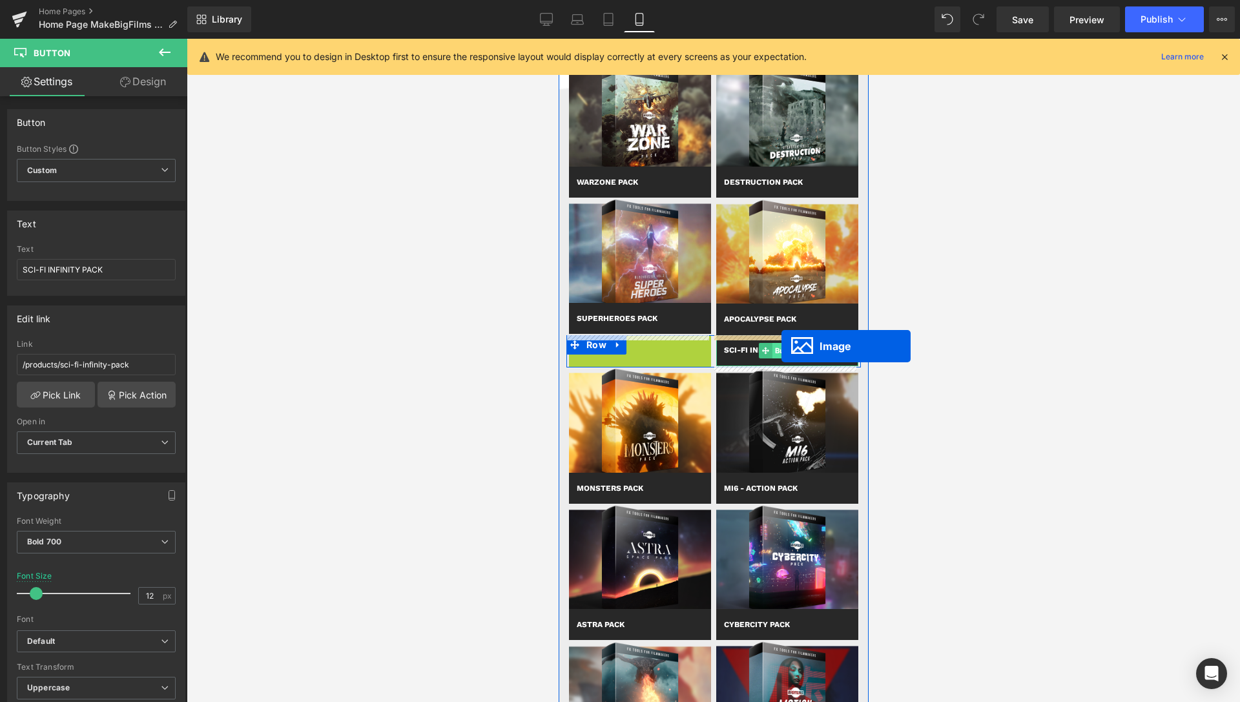
drag, startPoint x: 614, startPoint y: 389, endPoint x: 781, endPoint y: 346, distance: 172.2
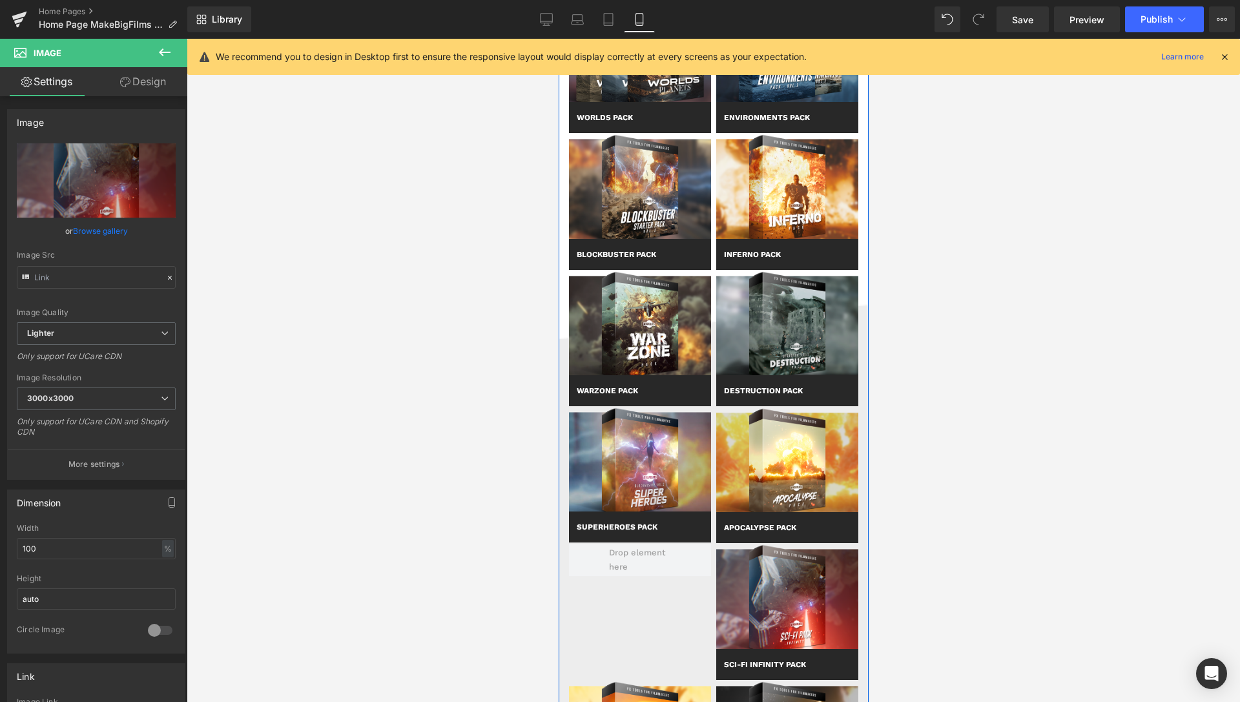
scroll to position [593, 0]
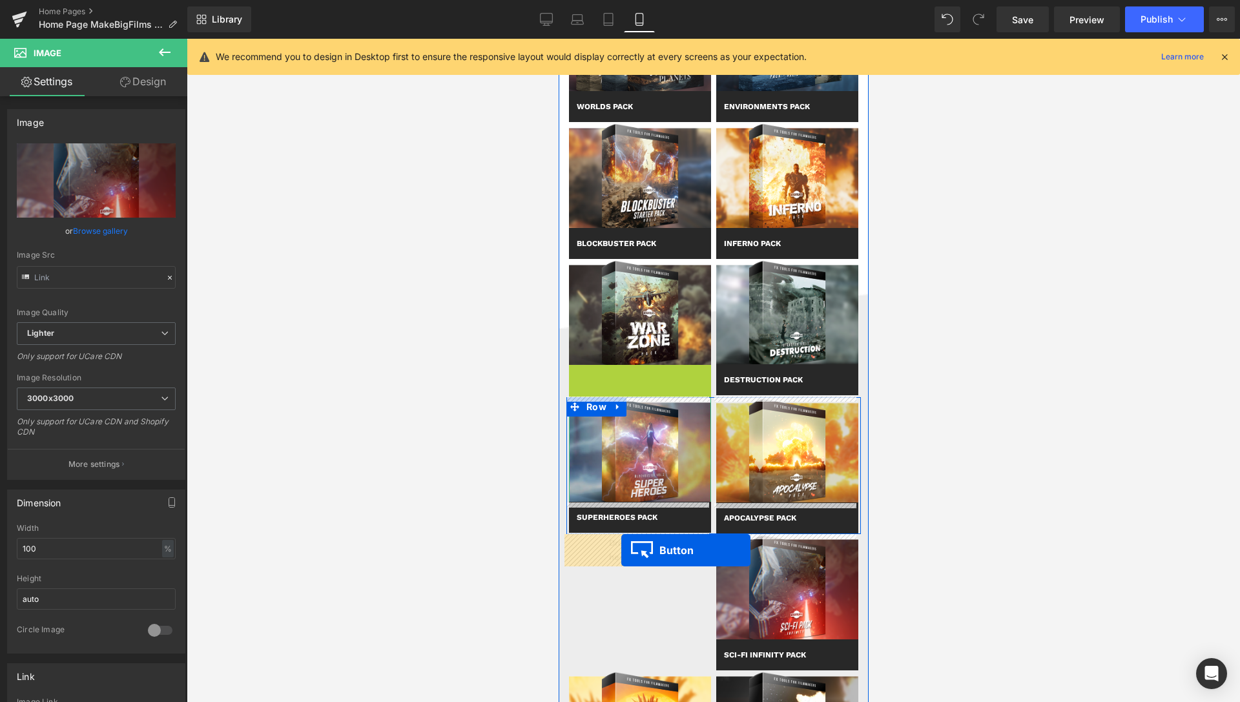
drag, startPoint x: 617, startPoint y: 379, endPoint x: 621, endPoint y: 550, distance: 171.2
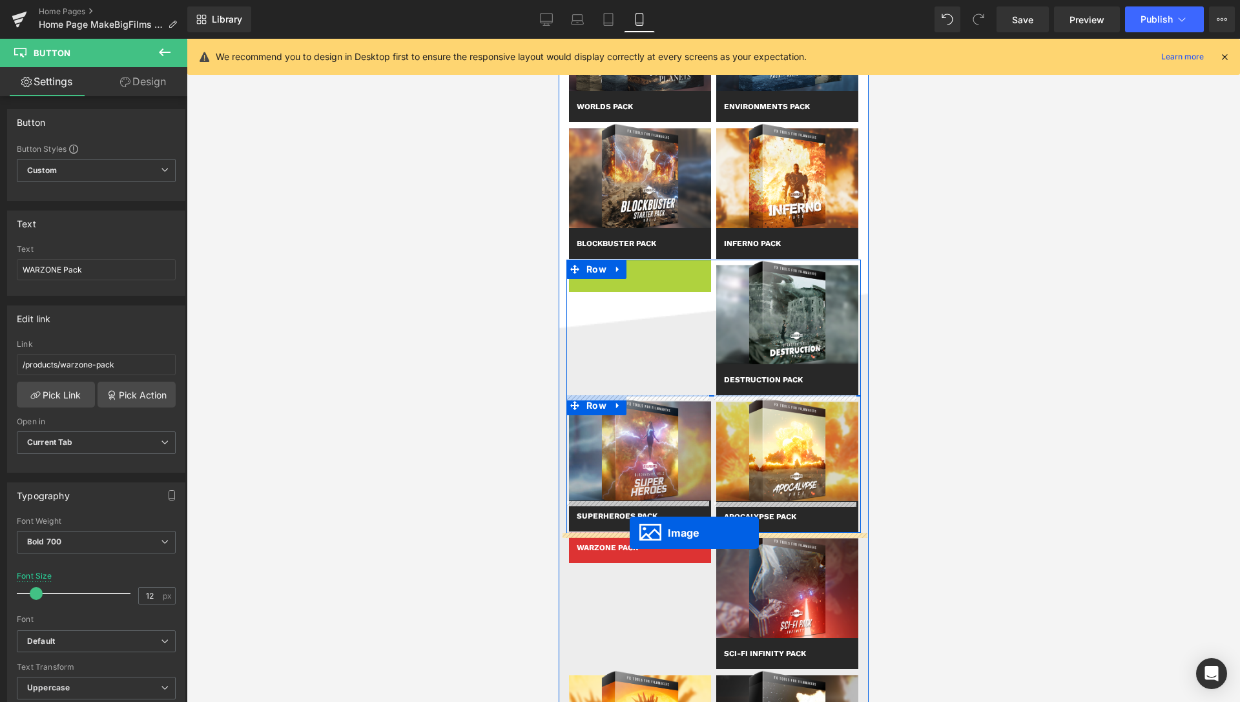
drag, startPoint x: 616, startPoint y: 311, endPoint x: 629, endPoint y: 533, distance: 221.9
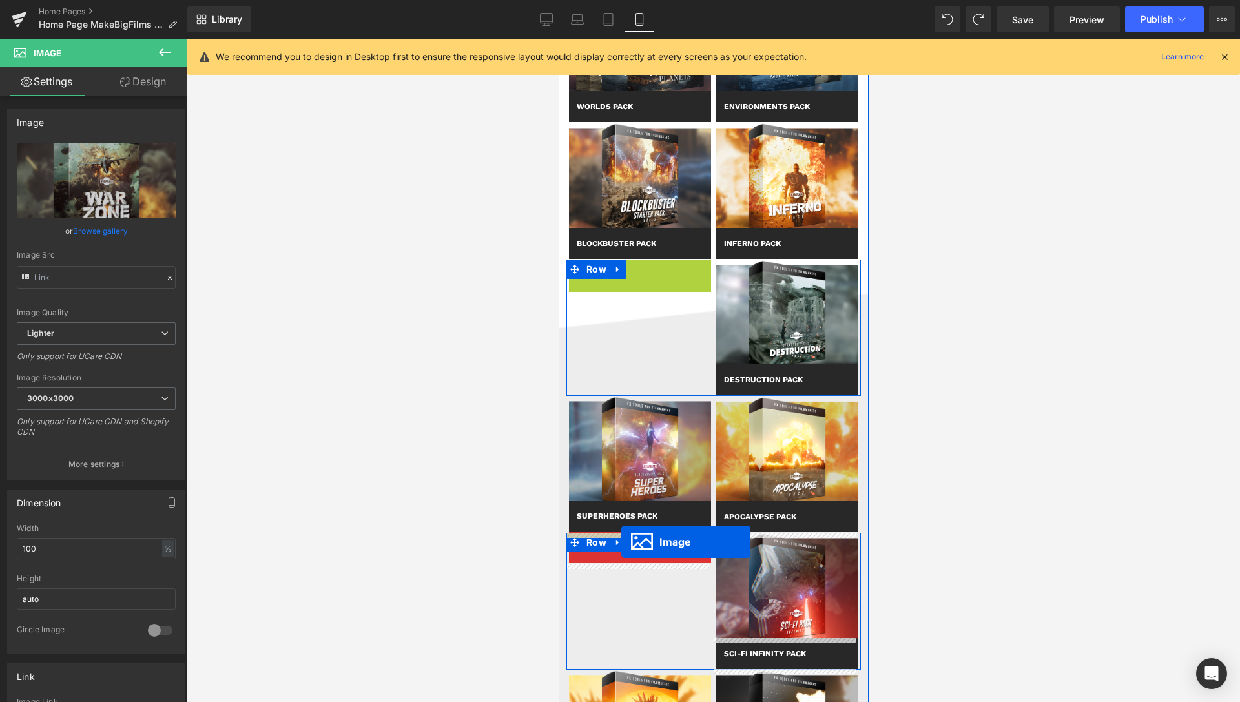
drag, startPoint x: 610, startPoint y: 308, endPoint x: 621, endPoint y: 542, distance: 234.0
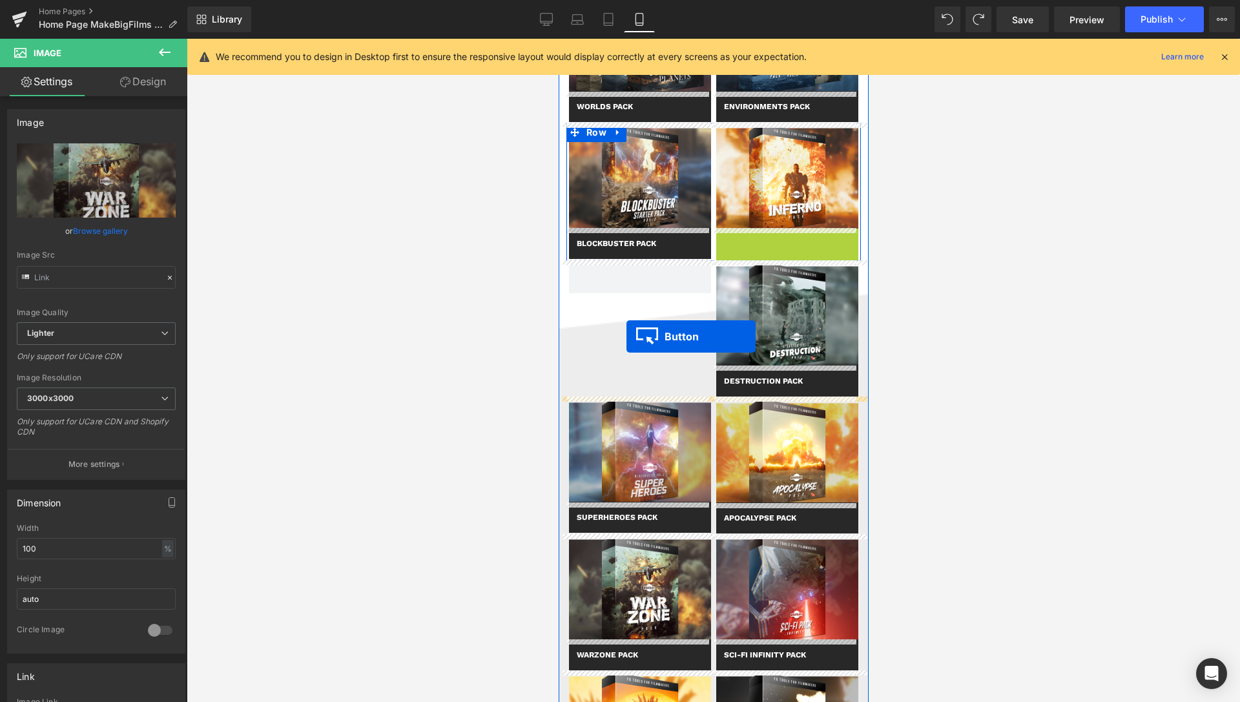
drag, startPoint x: 758, startPoint y: 242, endPoint x: 626, endPoint y: 337, distance: 162.6
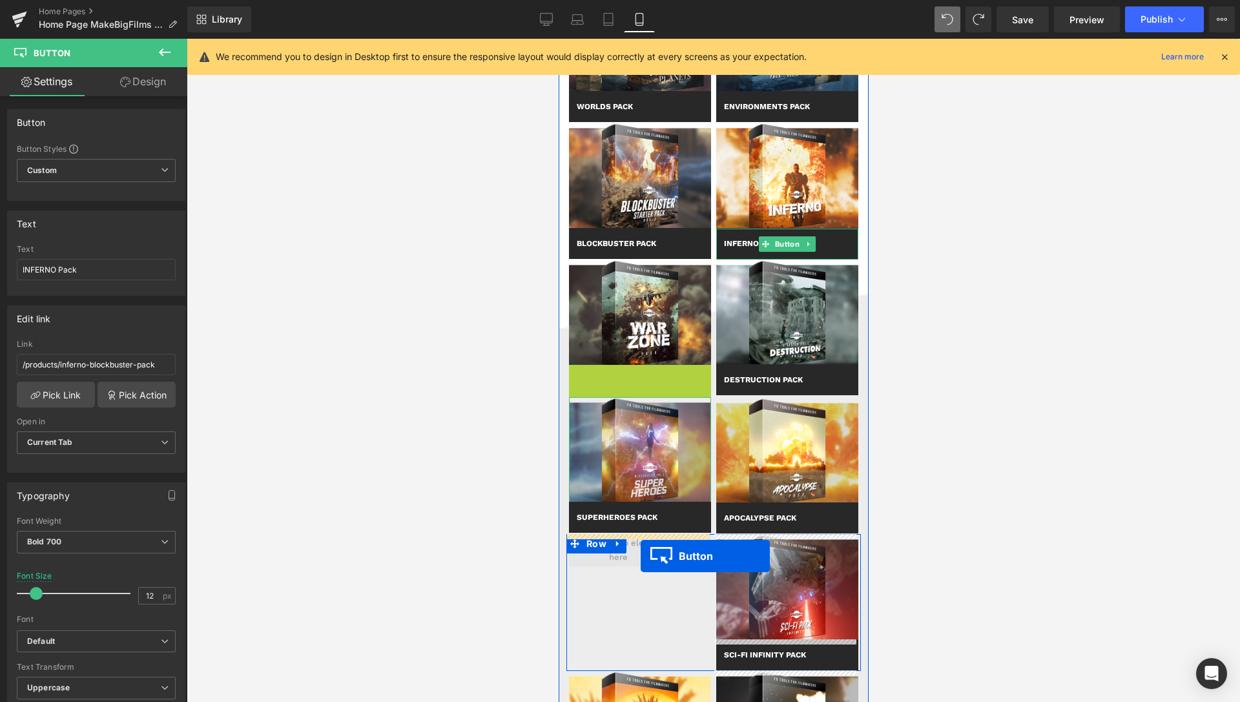
drag, startPoint x: 615, startPoint y: 380, endPoint x: 640, endPoint y: 556, distance: 177.5
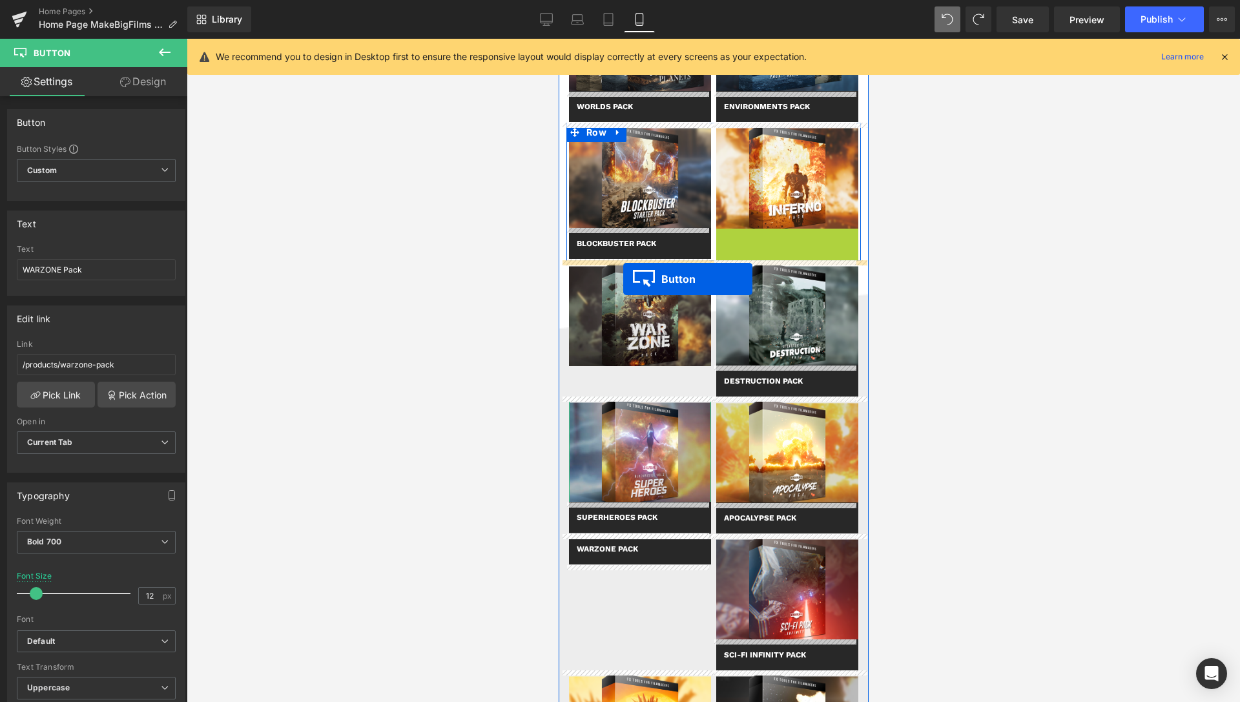
drag, startPoint x: 757, startPoint y: 243, endPoint x: 623, endPoint y: 279, distance: 139.1
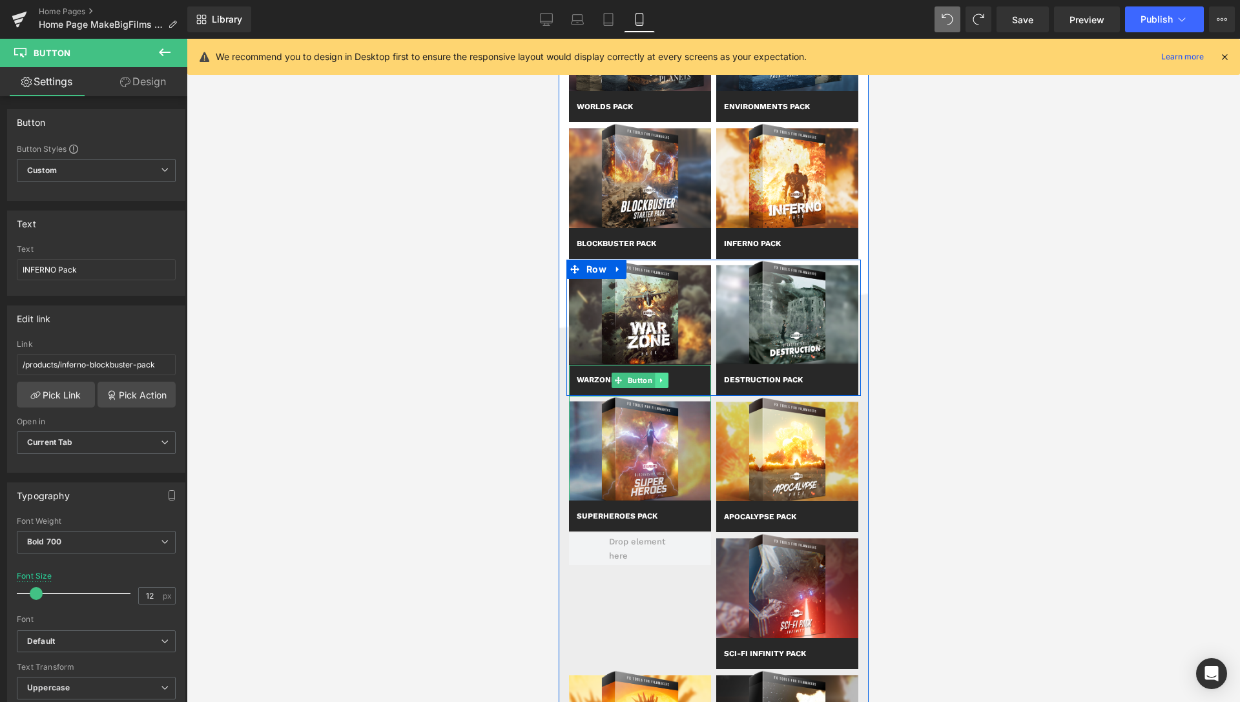
click at [660, 378] on link at bounding box center [661, 381] width 14 height 16
click at [651, 382] on icon at bounding box center [654, 380] width 7 height 7
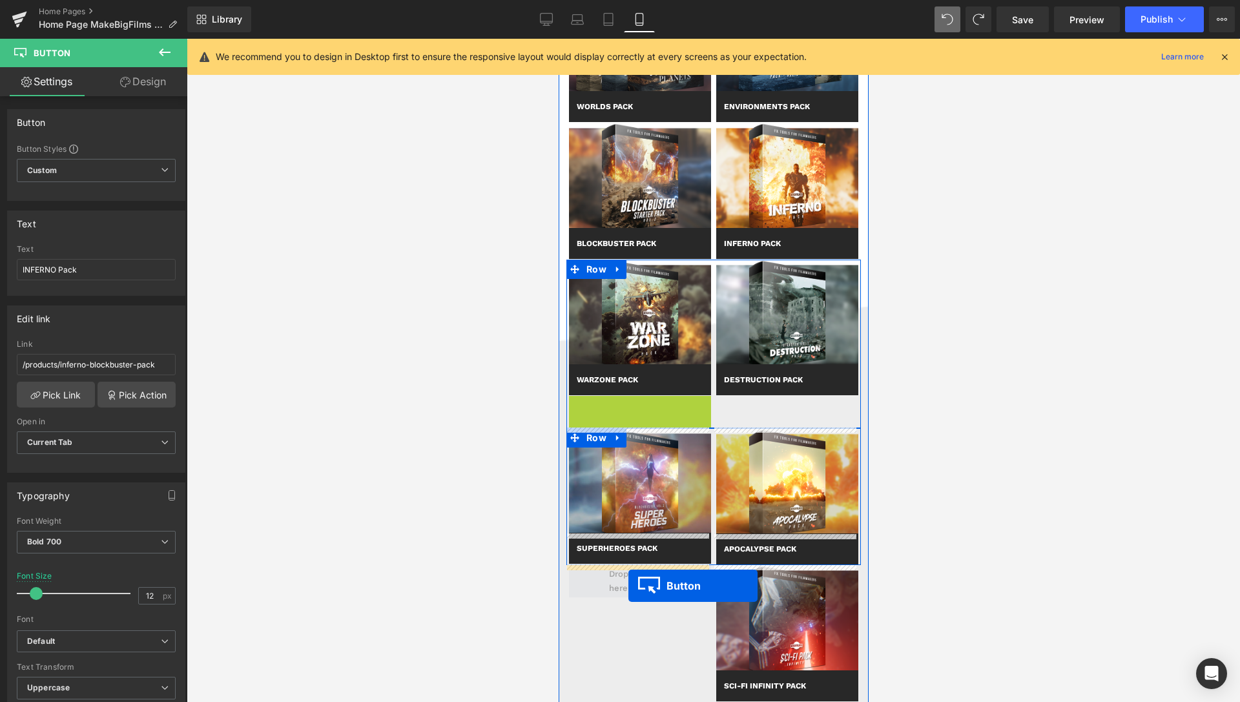
drag, startPoint x: 614, startPoint y: 414, endPoint x: 628, endPoint y: 586, distance: 172.4
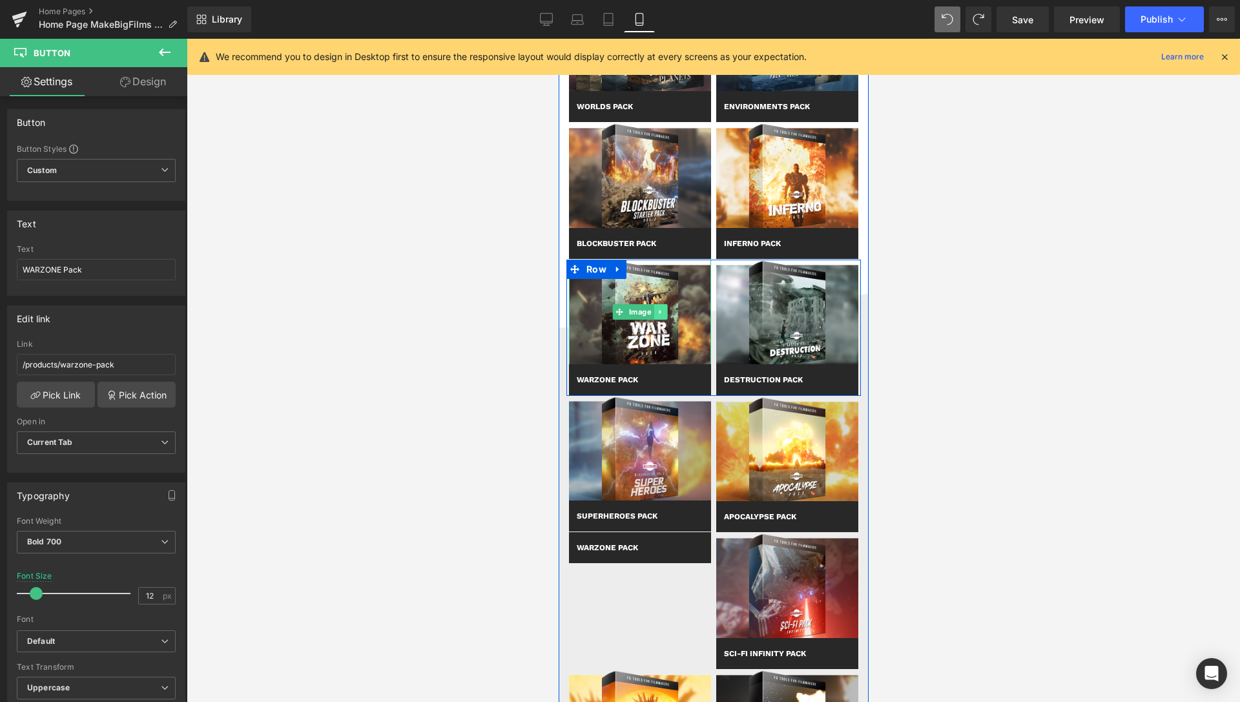
click at [658, 312] on icon at bounding box center [659, 312] width 2 height 5
click at [650, 313] on icon at bounding box center [653, 312] width 7 height 7
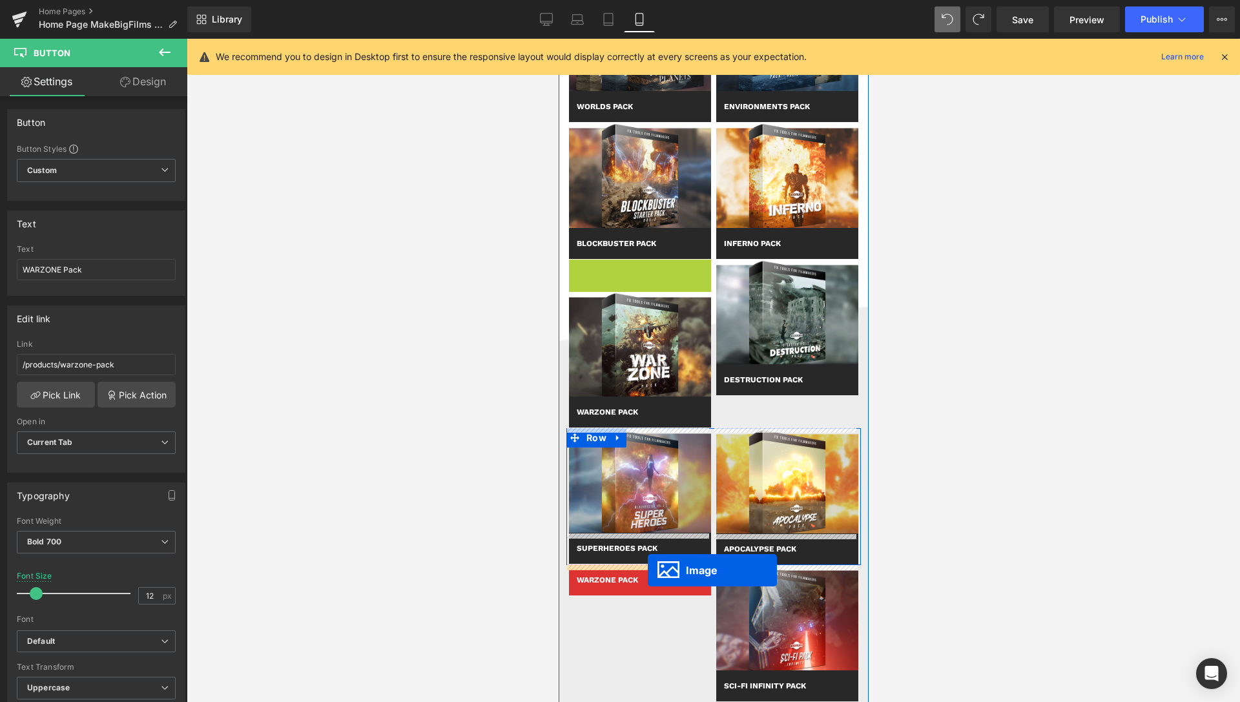
drag, startPoint x: 594, startPoint y: 315, endPoint x: 647, endPoint y: 570, distance: 261.2
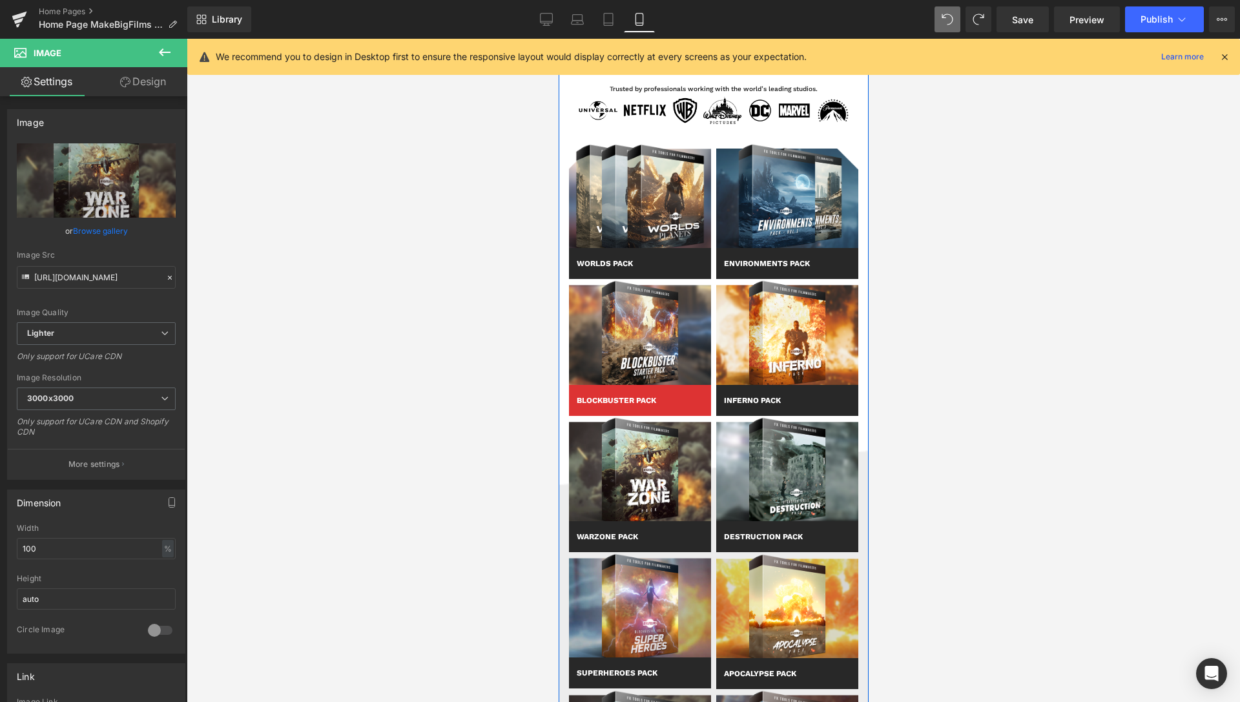
scroll to position [461, 0]
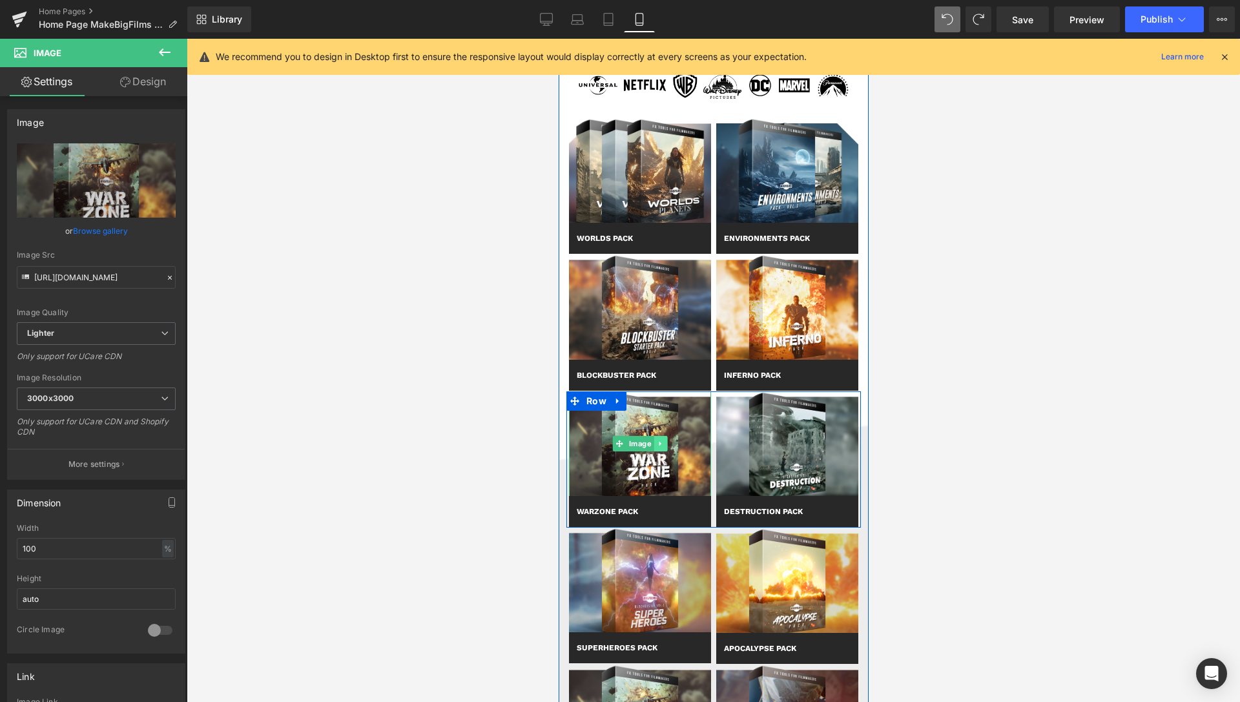
click at [657, 446] on icon at bounding box center [659, 444] width 7 height 8
click at [663, 442] on icon at bounding box center [666, 443] width 7 height 7
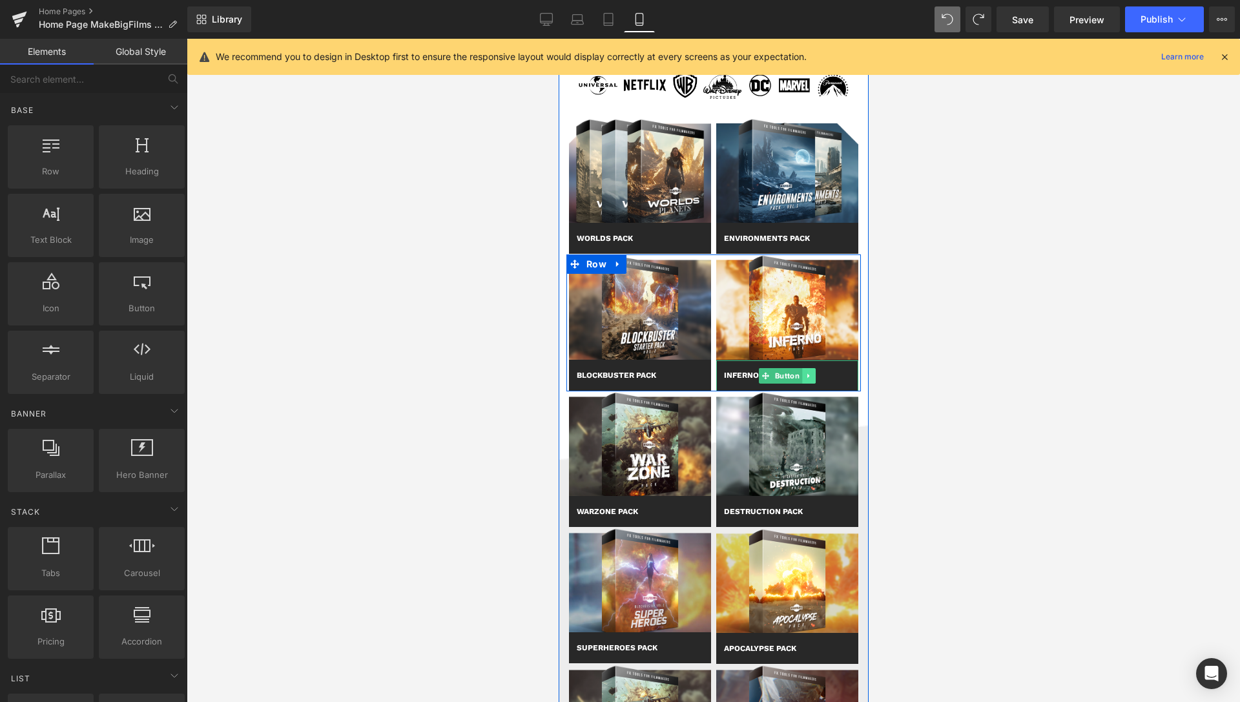
click at [805, 375] on icon at bounding box center [808, 376] width 7 height 8
click at [798, 377] on icon at bounding box center [801, 375] width 7 height 7
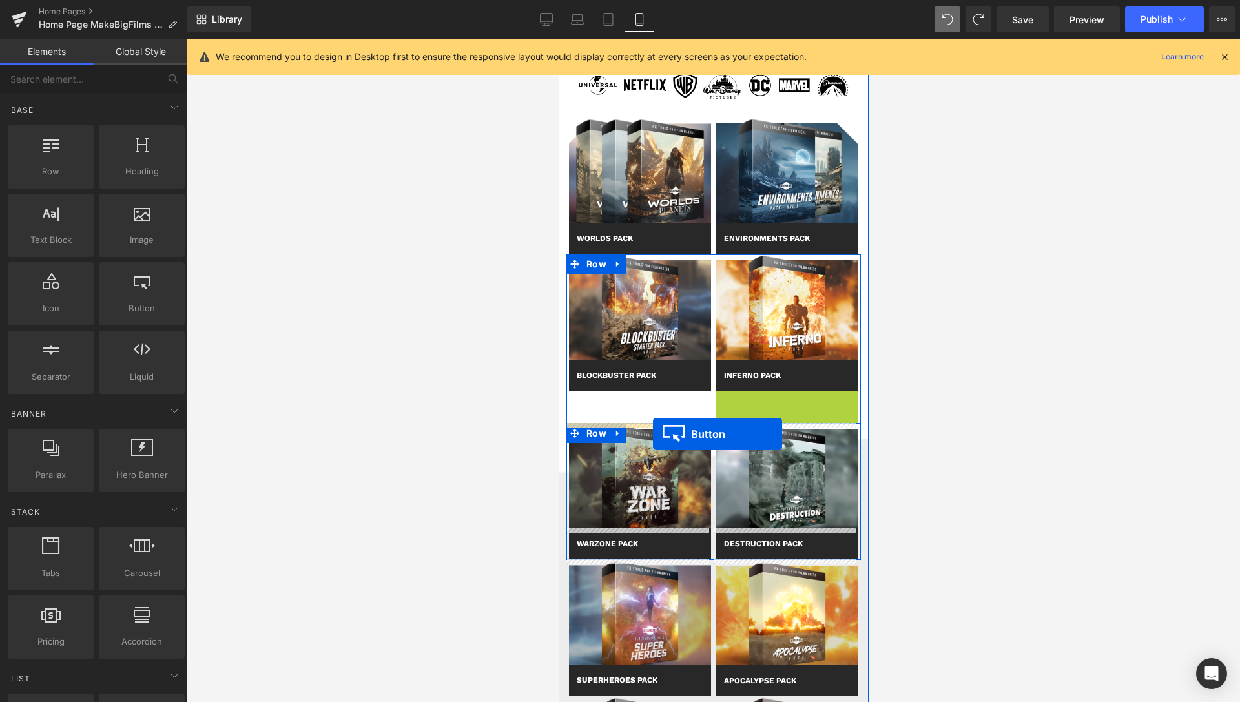
drag, startPoint x: 756, startPoint y: 419, endPoint x: 652, endPoint y: 434, distance: 105.1
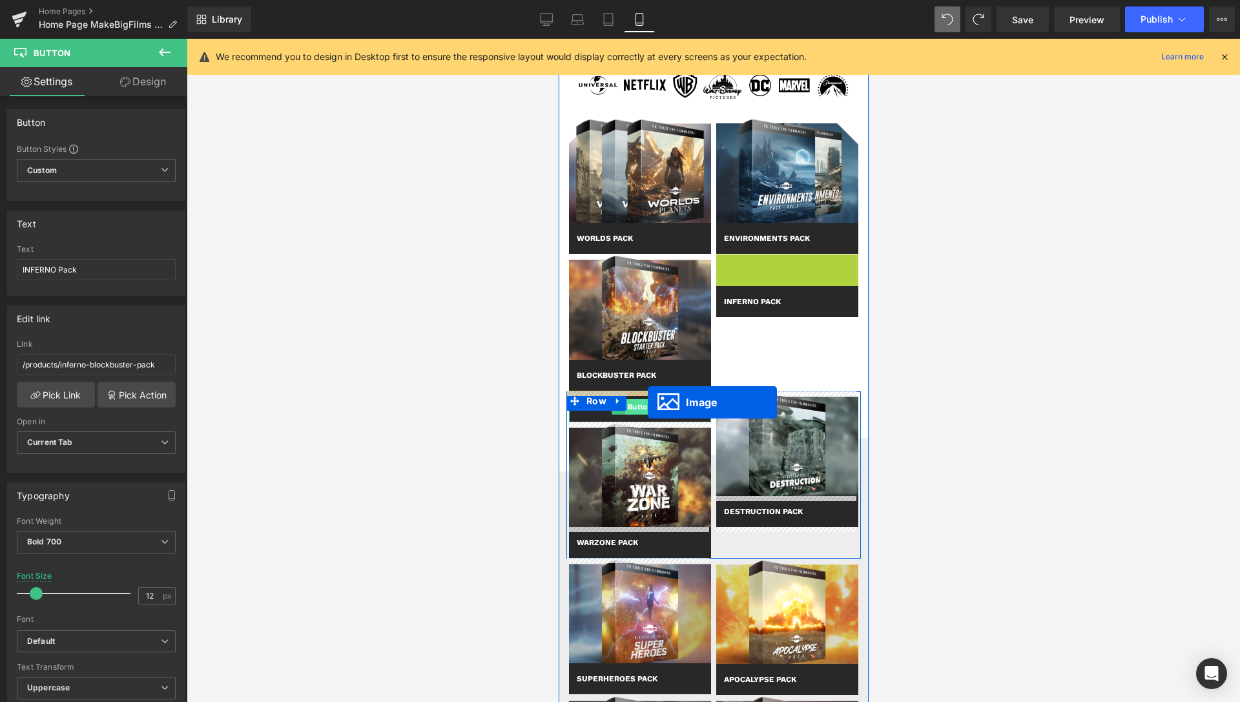
drag, startPoint x: 761, startPoint y: 307, endPoint x: 647, endPoint y: 402, distance: 148.5
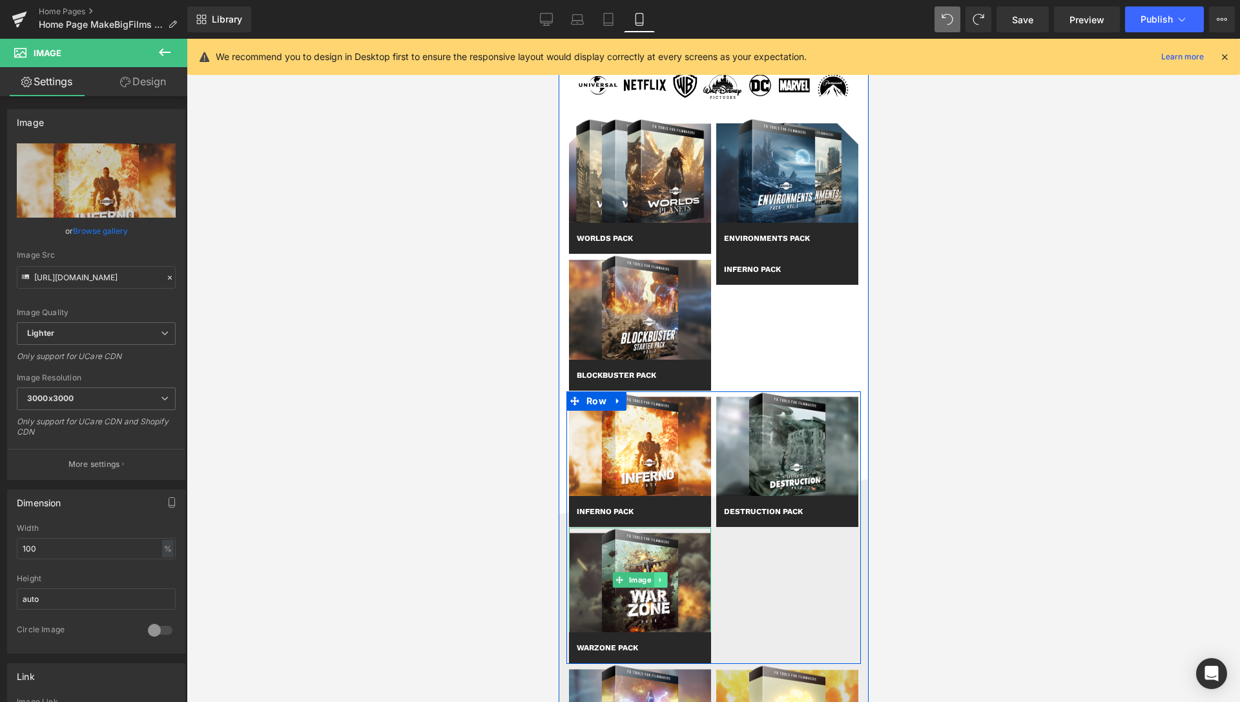
click at [660, 579] on link at bounding box center [660, 580] width 14 height 16
click at [663, 579] on icon at bounding box center [666, 580] width 7 height 7
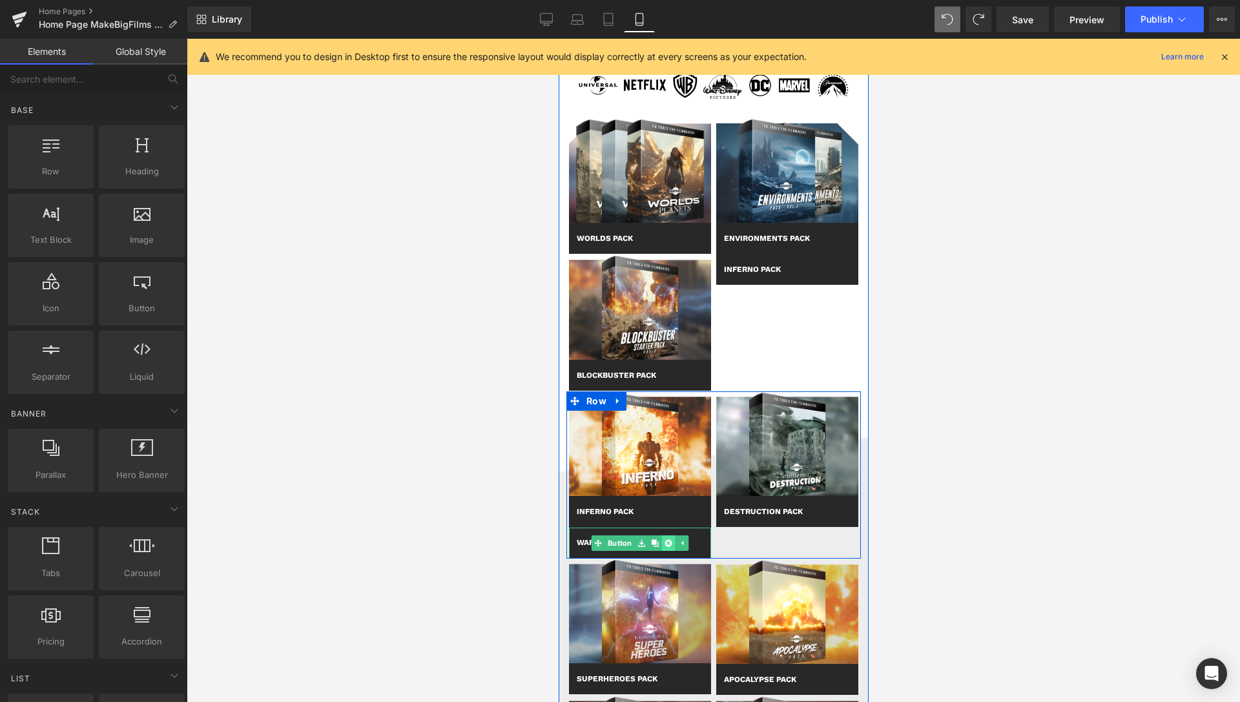
click at [666, 546] on icon at bounding box center [667, 542] width 7 height 7
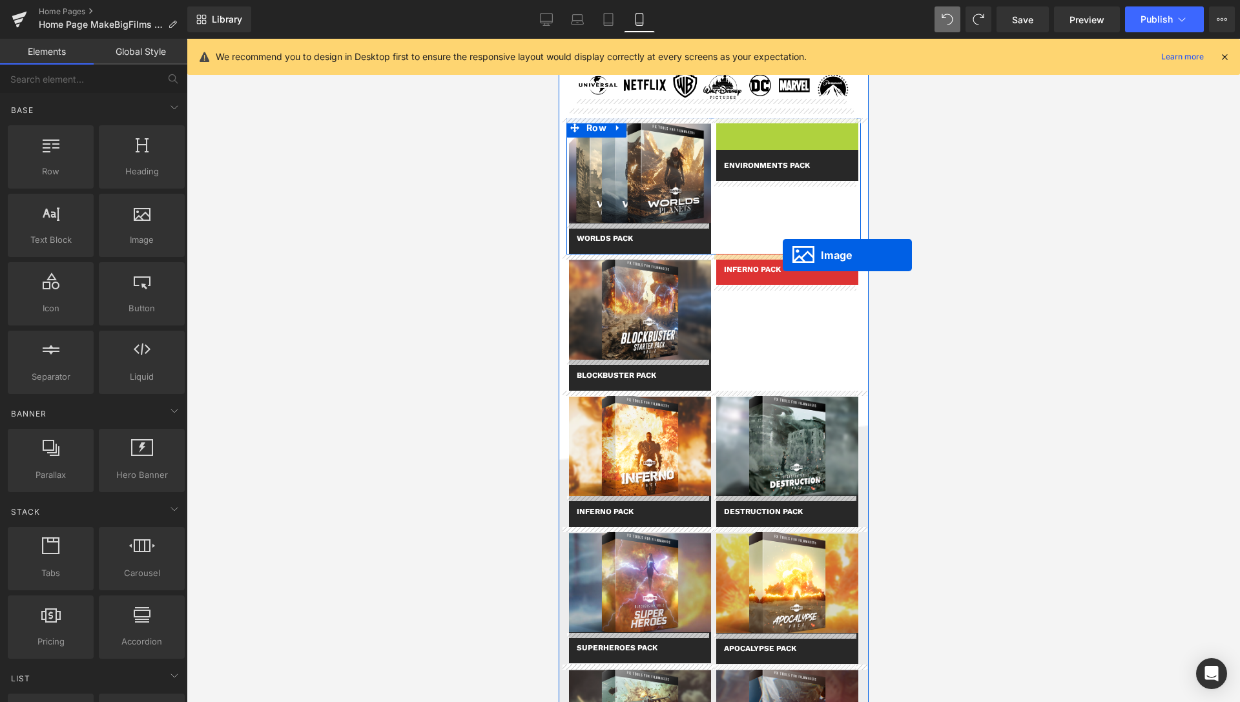
drag, startPoint x: 774, startPoint y: 194, endPoint x: 782, endPoint y: 255, distance: 61.9
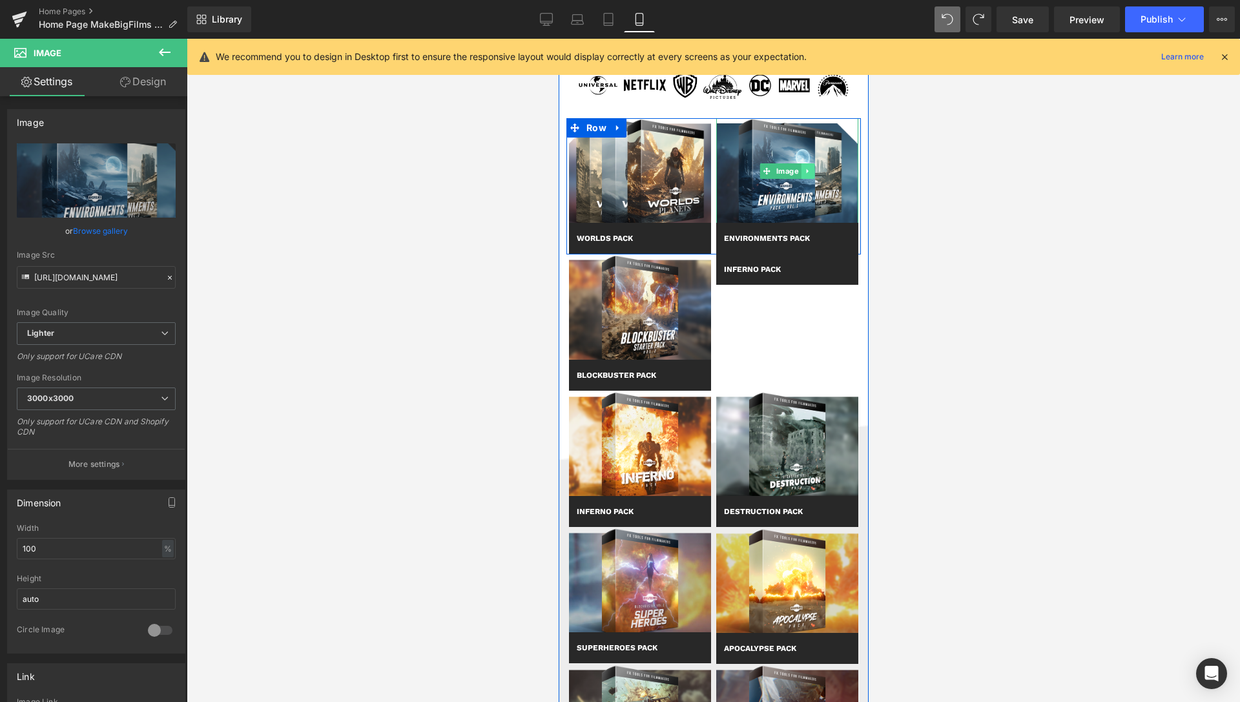
click at [804, 172] on icon at bounding box center [806, 171] width 7 height 8
click at [797, 174] on icon at bounding box center [800, 170] width 7 height 7
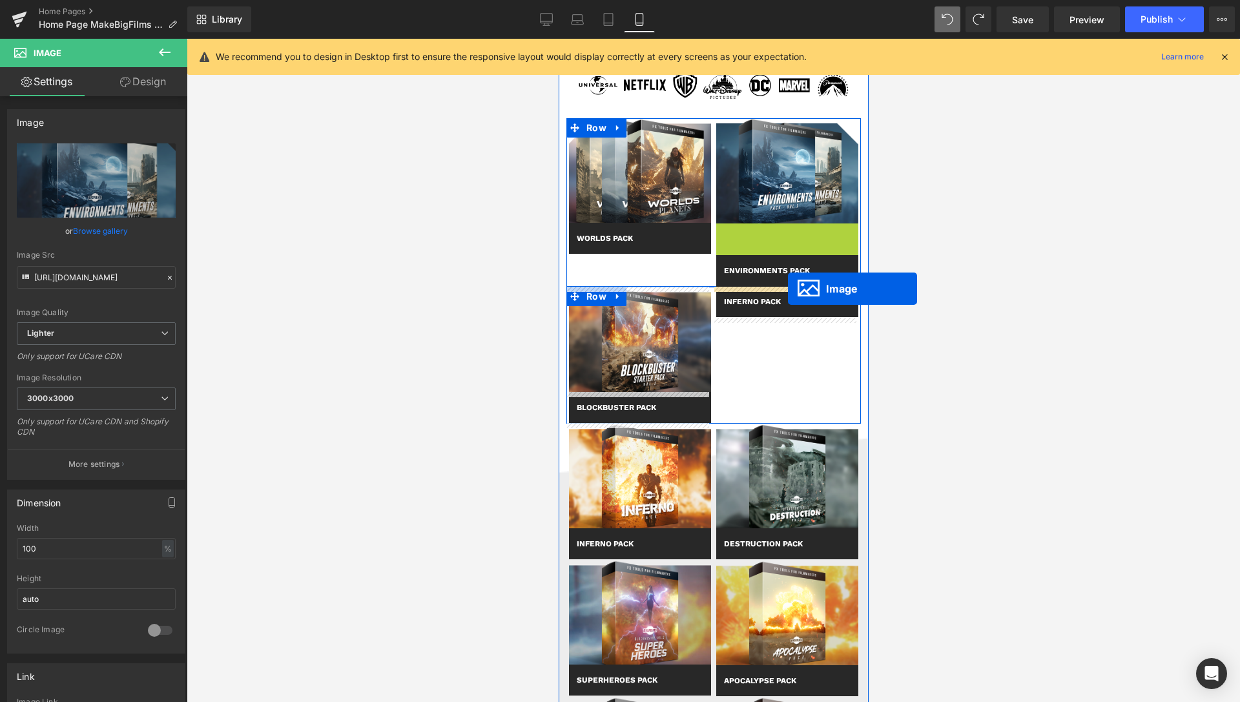
drag, startPoint x: 765, startPoint y: 275, endPoint x: 787, endPoint y: 289, distance: 26.4
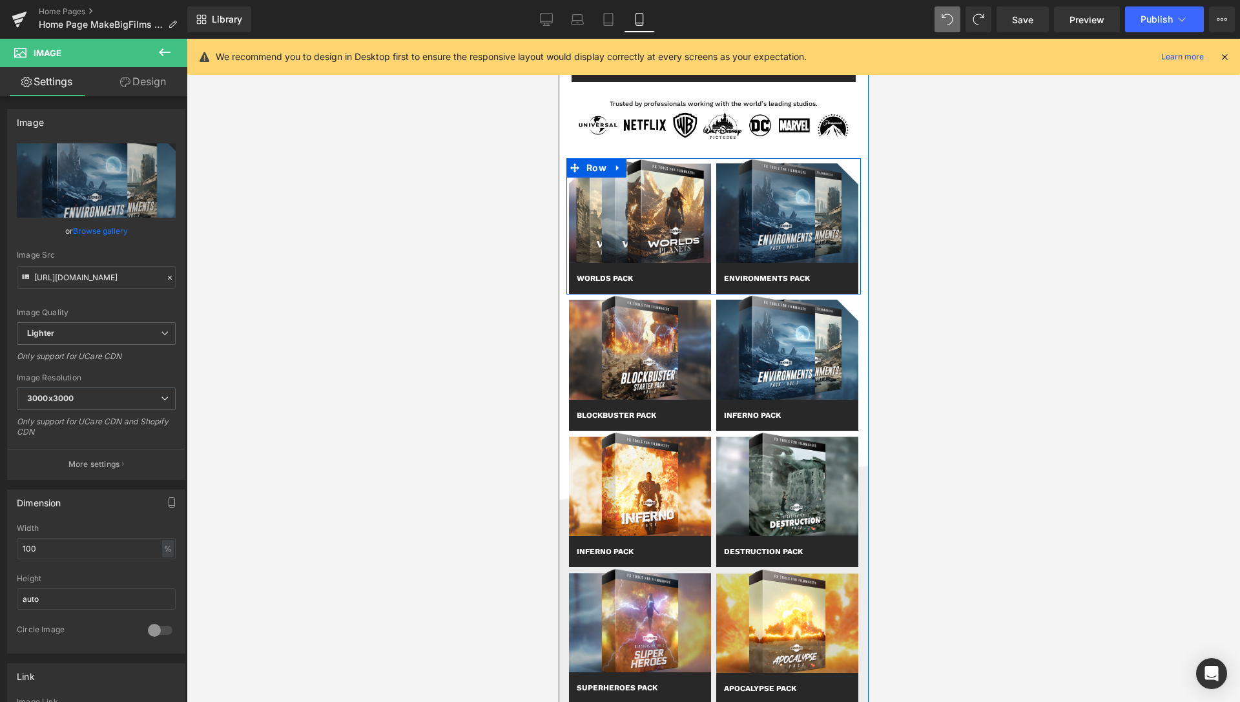
scroll to position [395, 0]
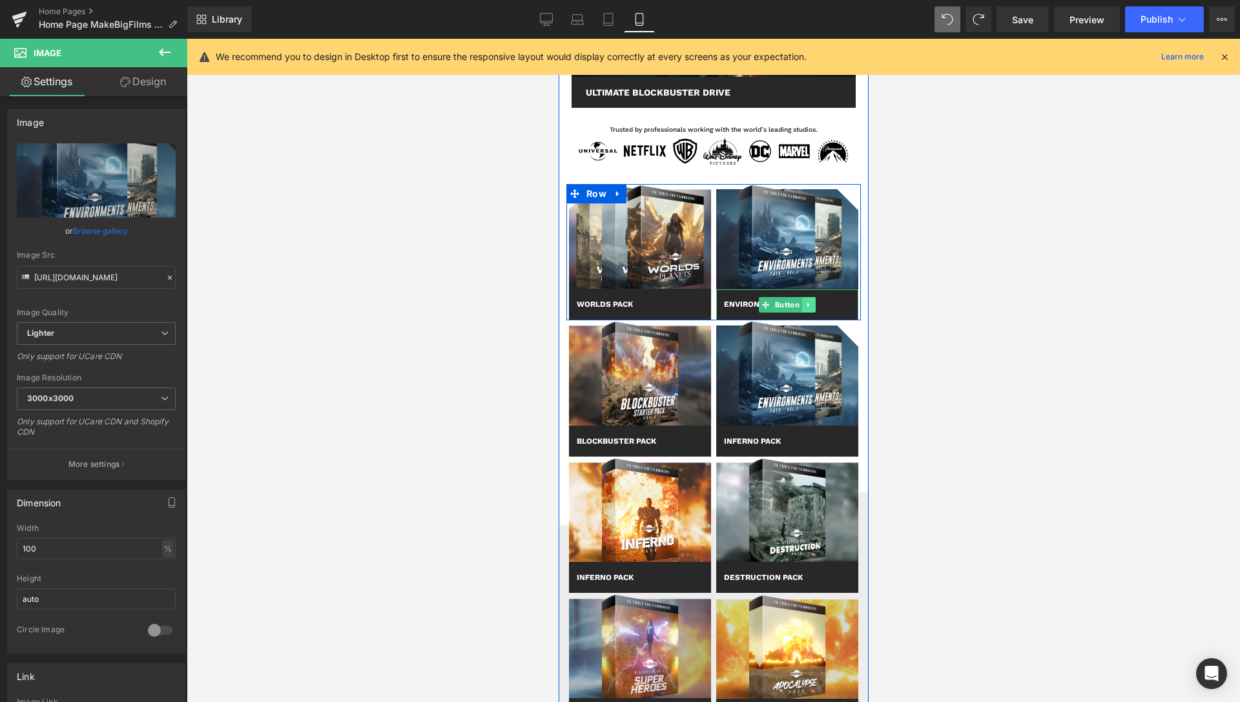
click at [807, 300] on link at bounding box center [809, 305] width 14 height 16
click at [798, 305] on icon at bounding box center [801, 305] width 7 height 7
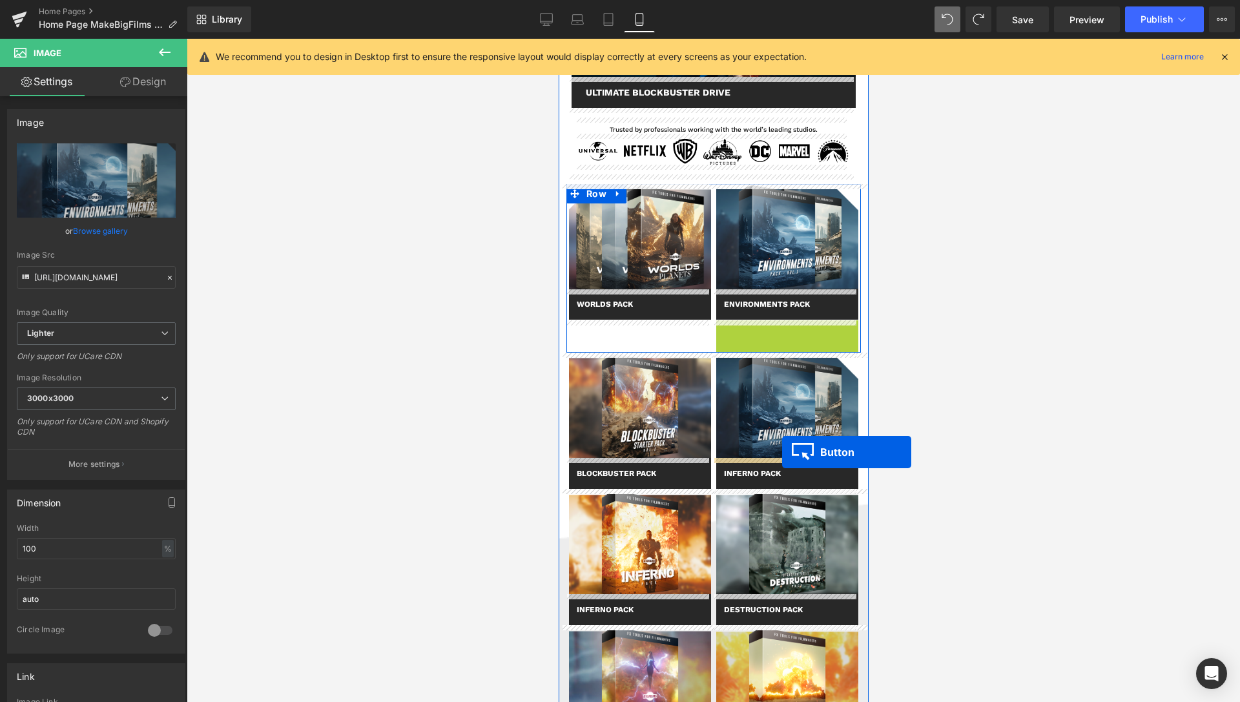
drag, startPoint x: 761, startPoint y: 334, endPoint x: 782, endPoint y: 452, distance: 120.0
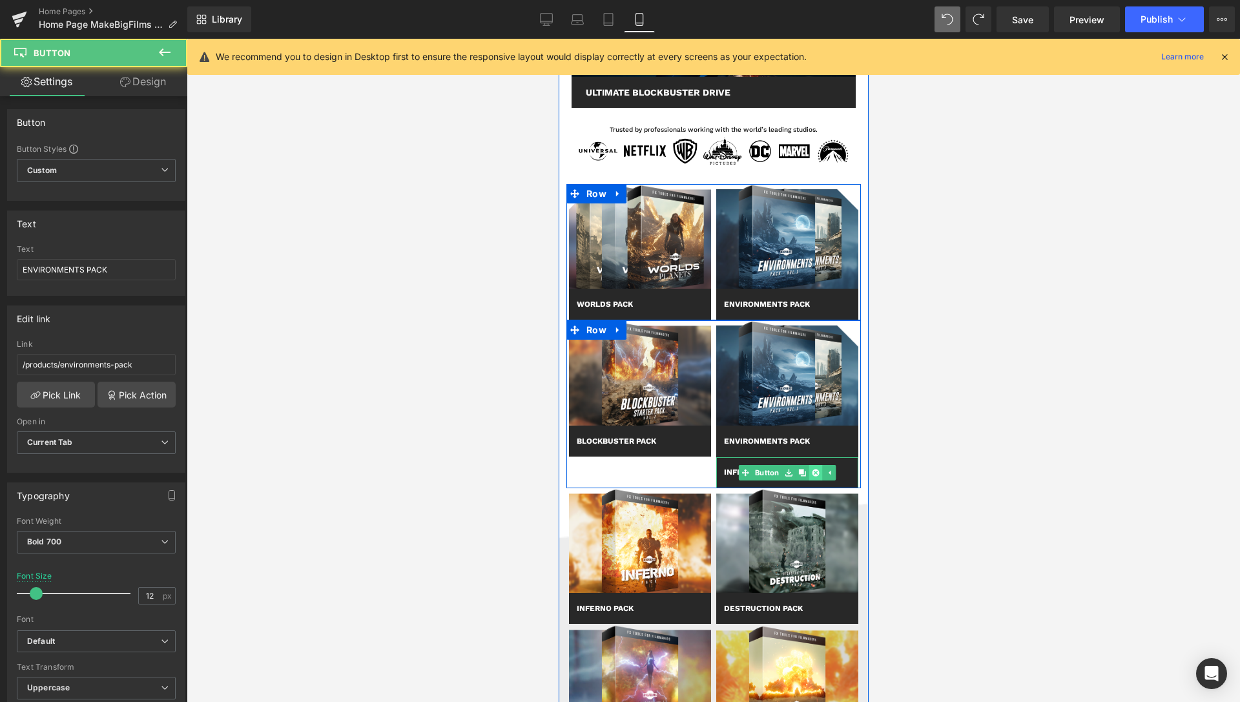
click at [811, 471] on icon at bounding box center [814, 472] width 7 height 7
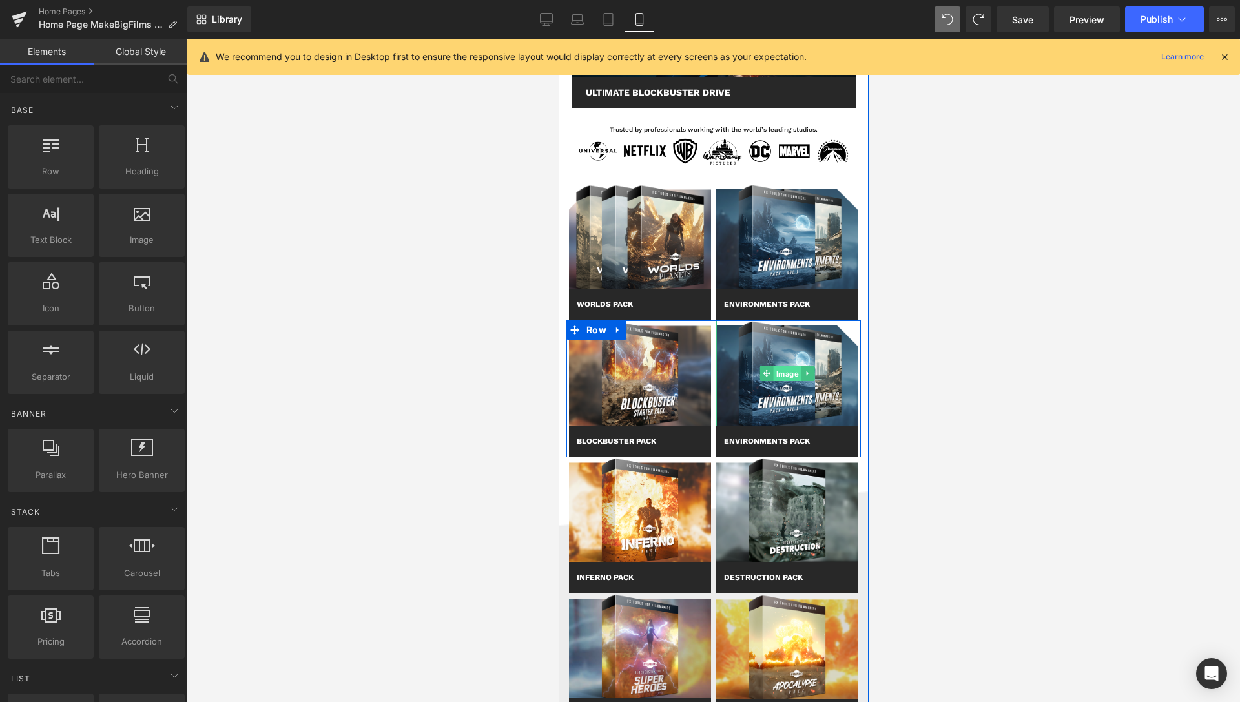
click at [783, 374] on span "Image" at bounding box center [787, 374] width 28 height 16
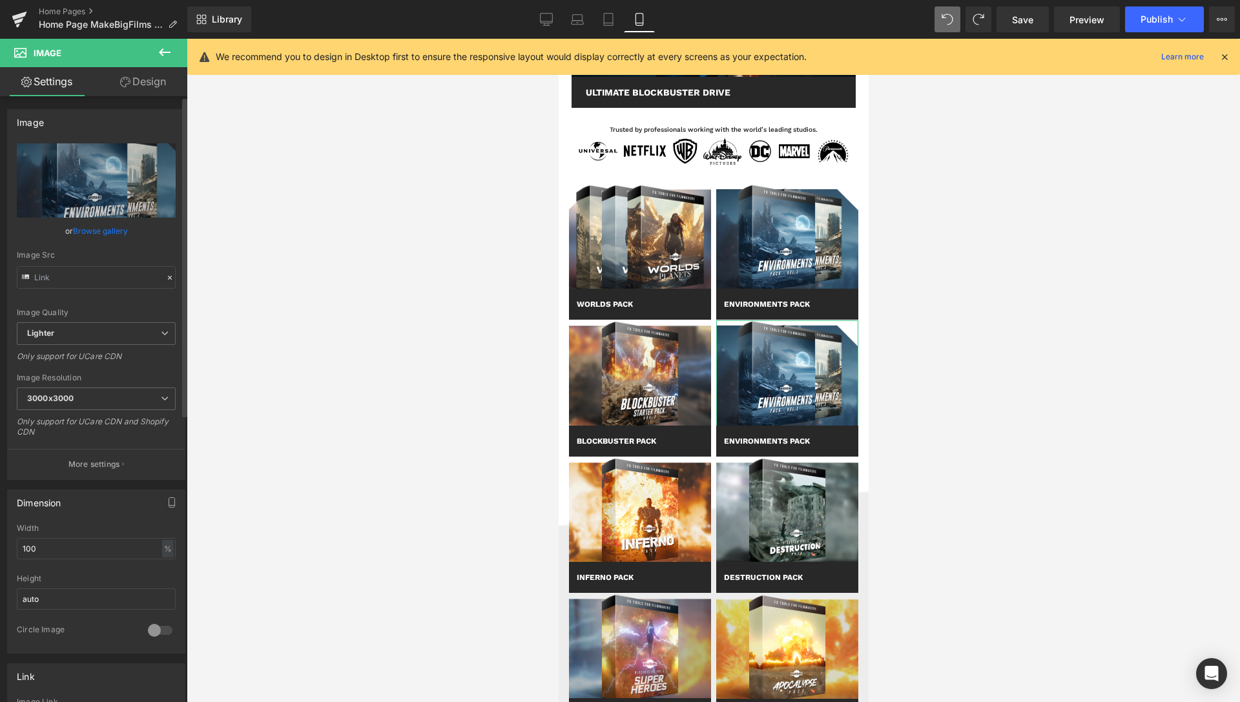
click at [88, 231] on link "Browse gallery" at bounding box center [100, 231] width 55 height 23
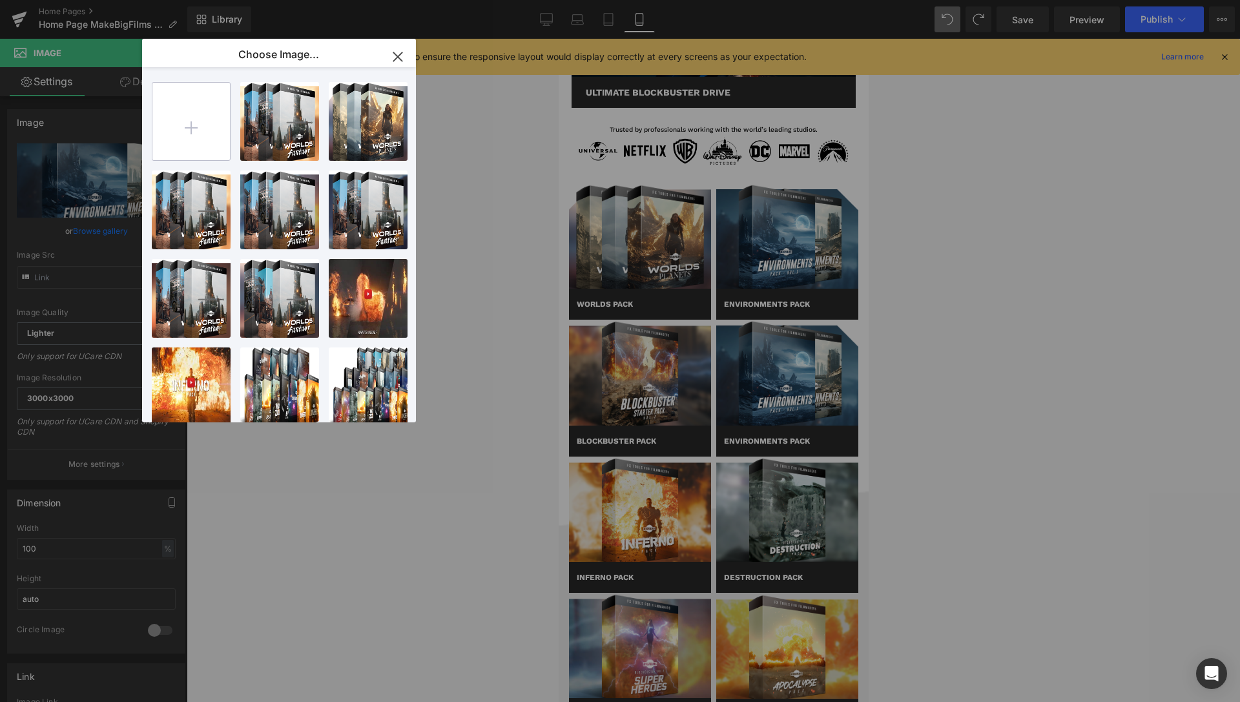
click at [181, 122] on input "file" at bounding box center [191, 122] width 78 height 78
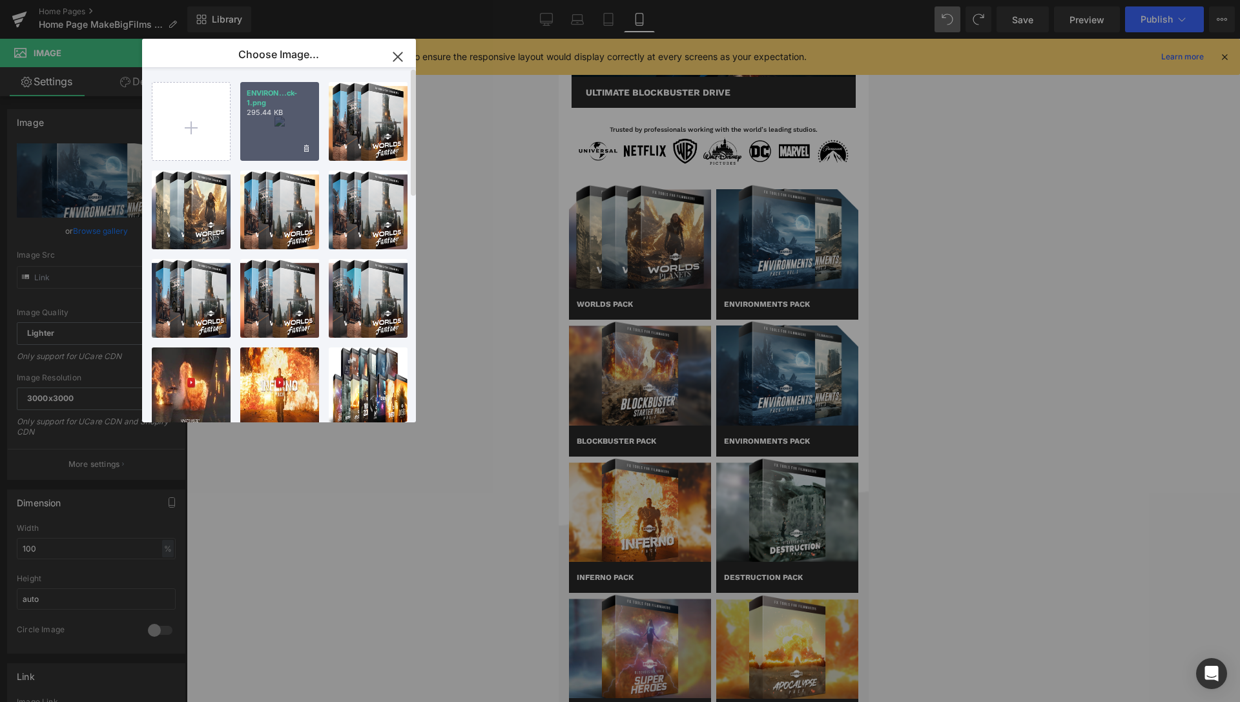
click at [271, 119] on div "ENVIRON...ck-1.png 295.44 KB" at bounding box center [279, 121] width 79 height 79
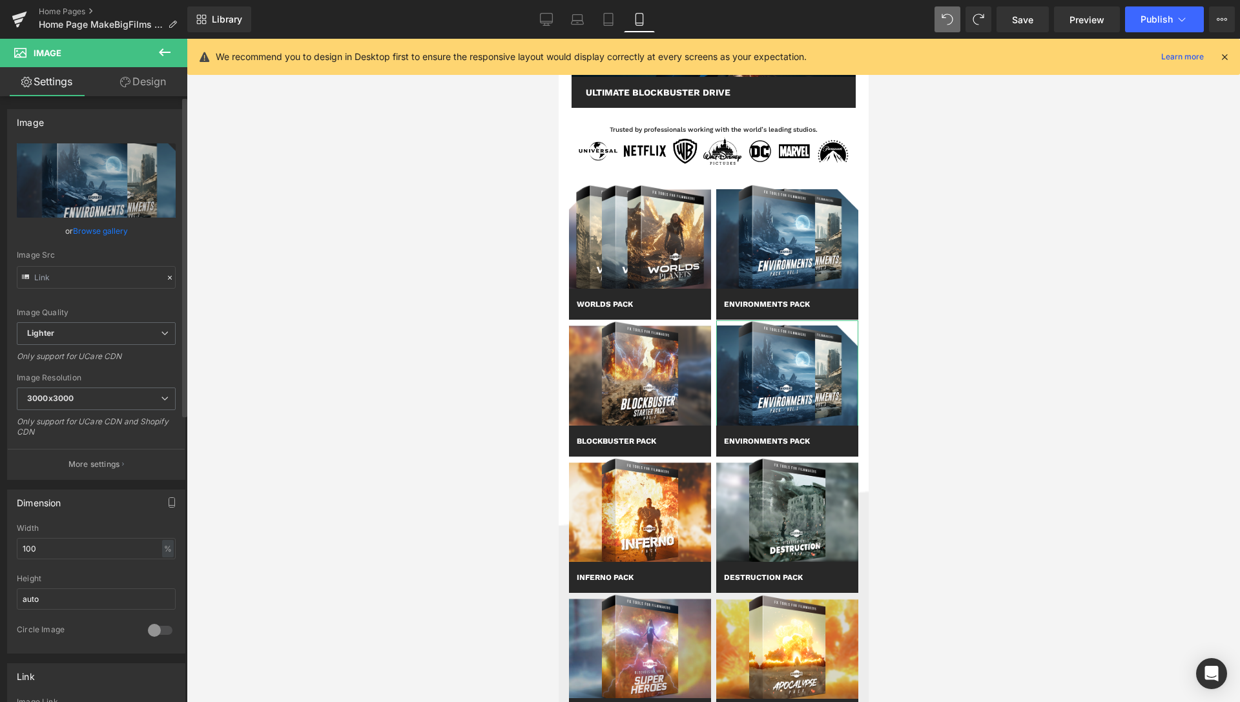
click at [97, 231] on link "Browse gallery" at bounding box center [100, 231] width 55 height 23
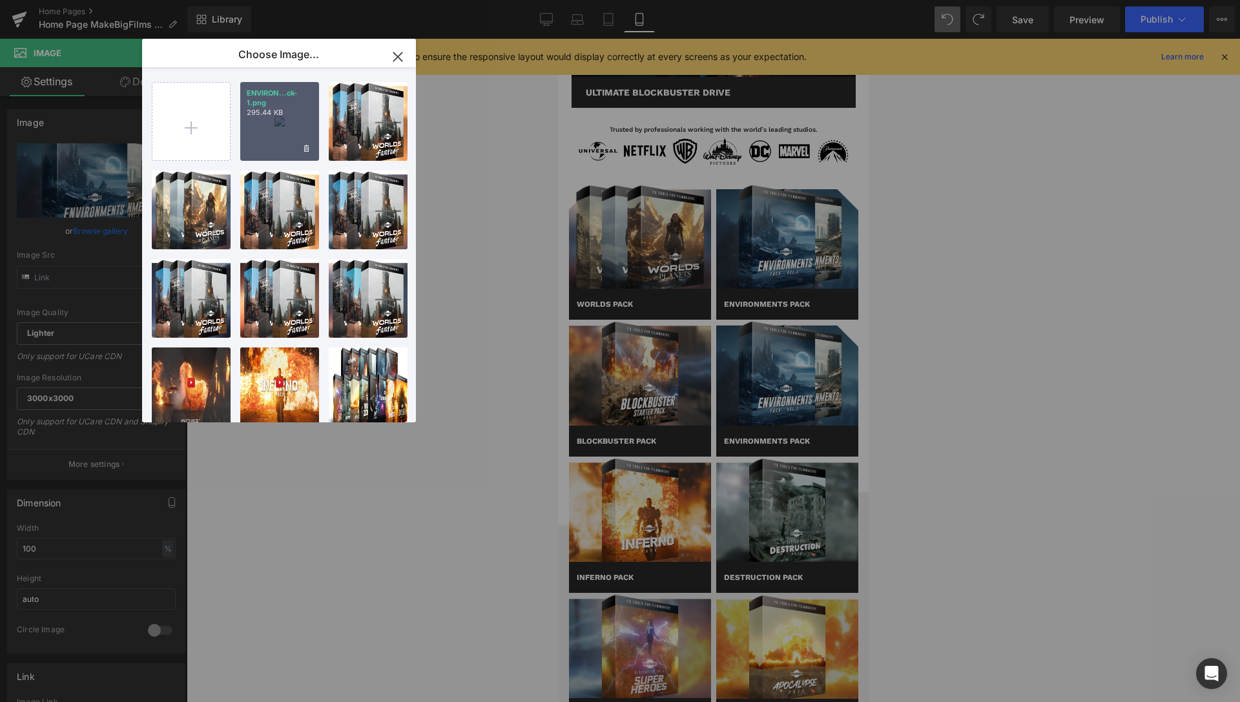
click at [279, 114] on p "295.44 KB" at bounding box center [280, 113] width 66 height 10
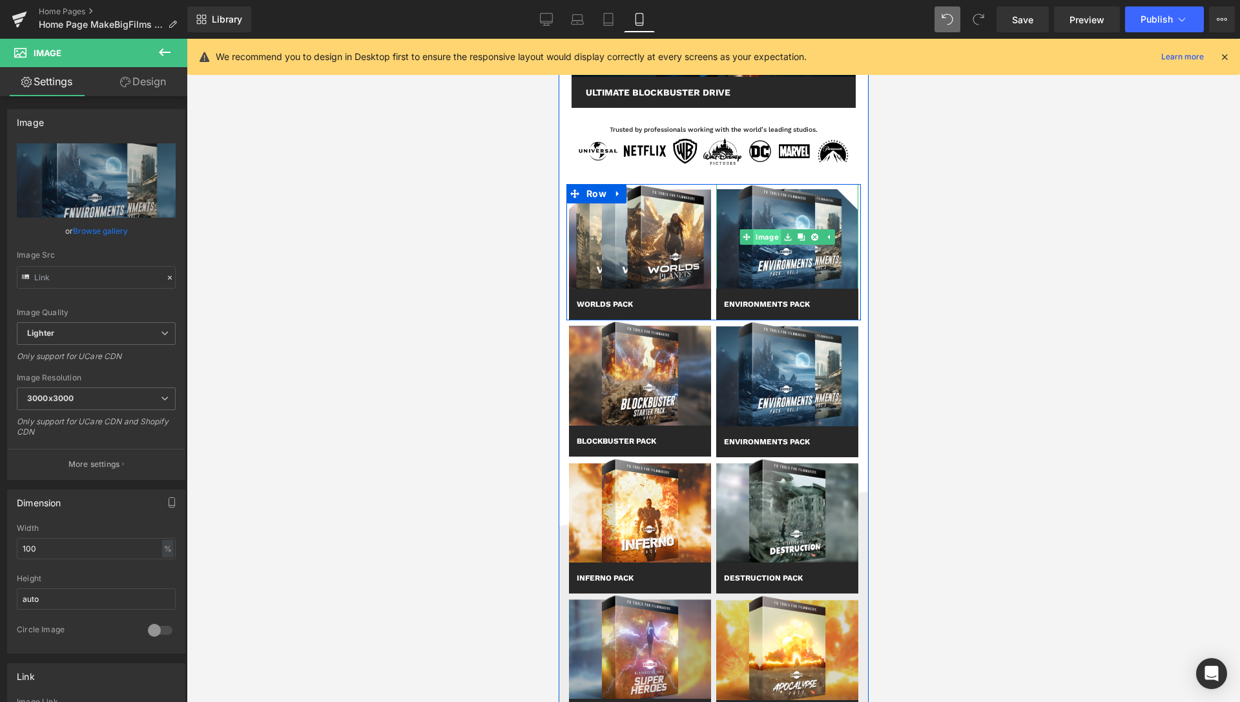
click at [765, 238] on link "Image" at bounding box center [760, 237] width 41 height 16
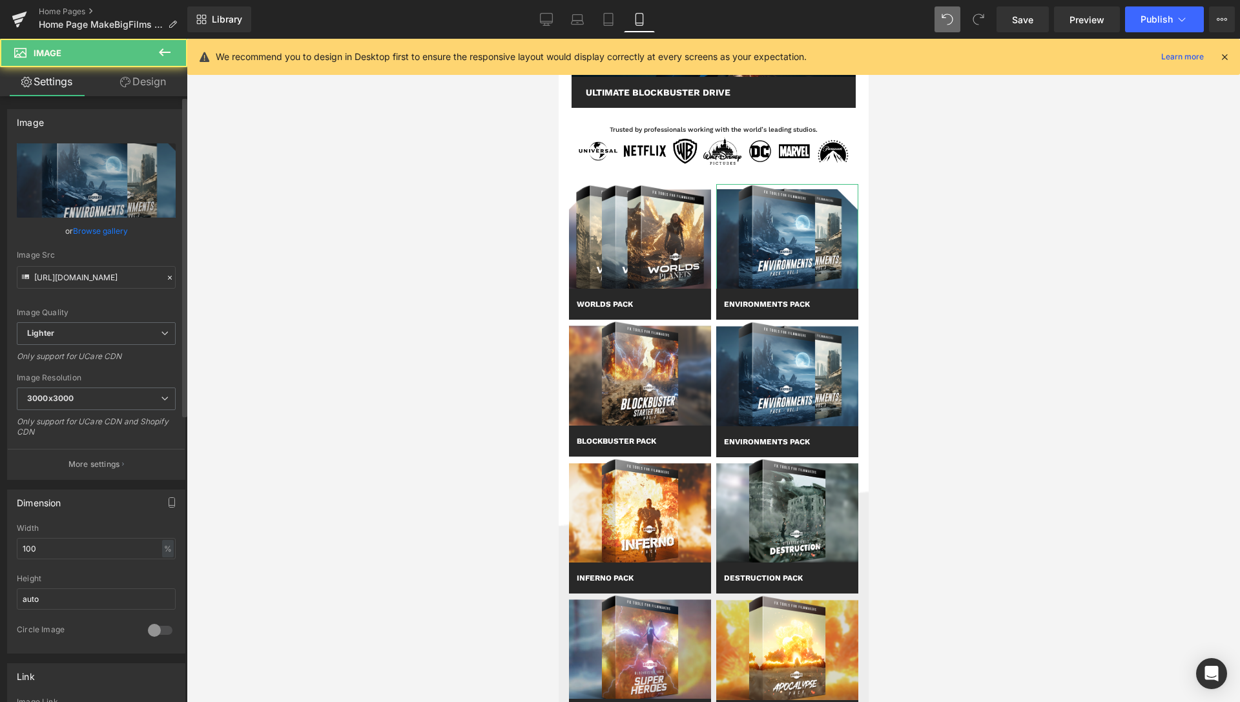
click at [105, 235] on link "Browse gallery" at bounding box center [100, 231] width 55 height 23
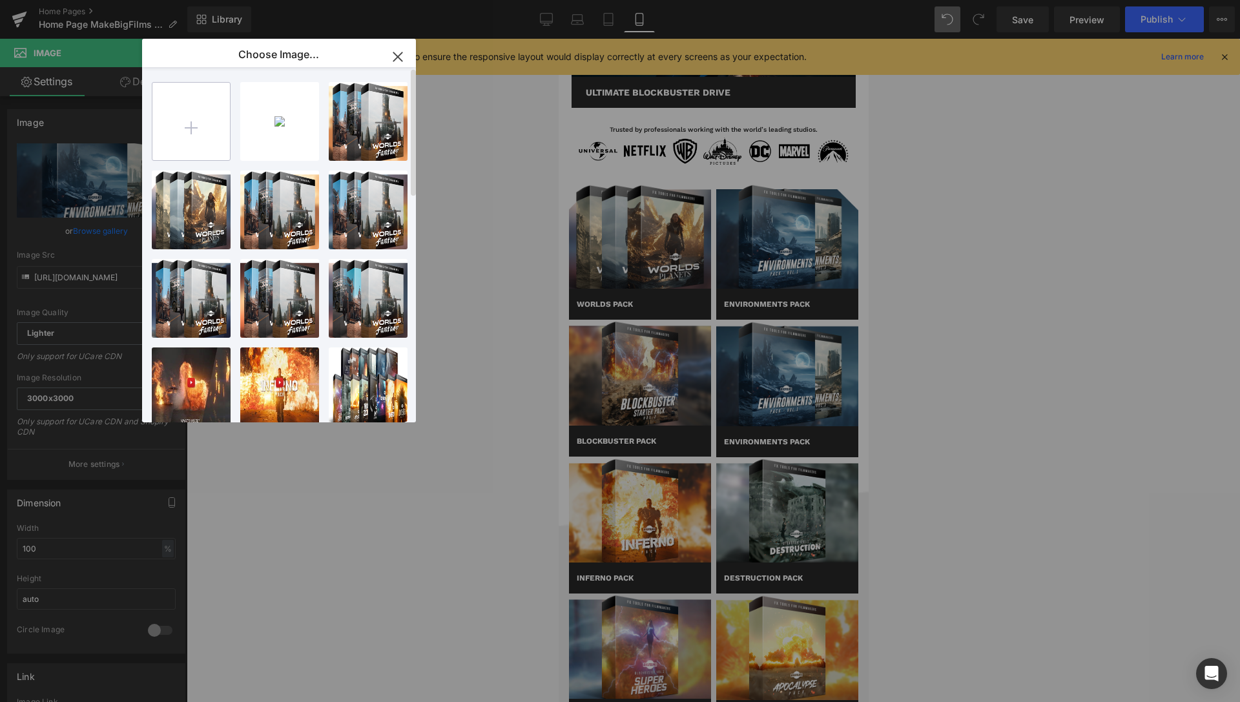
click at [176, 109] on input "file" at bounding box center [191, 122] width 78 height 78
type input "C:\fakepath\WORLDS-Pack-02-6-2.png"
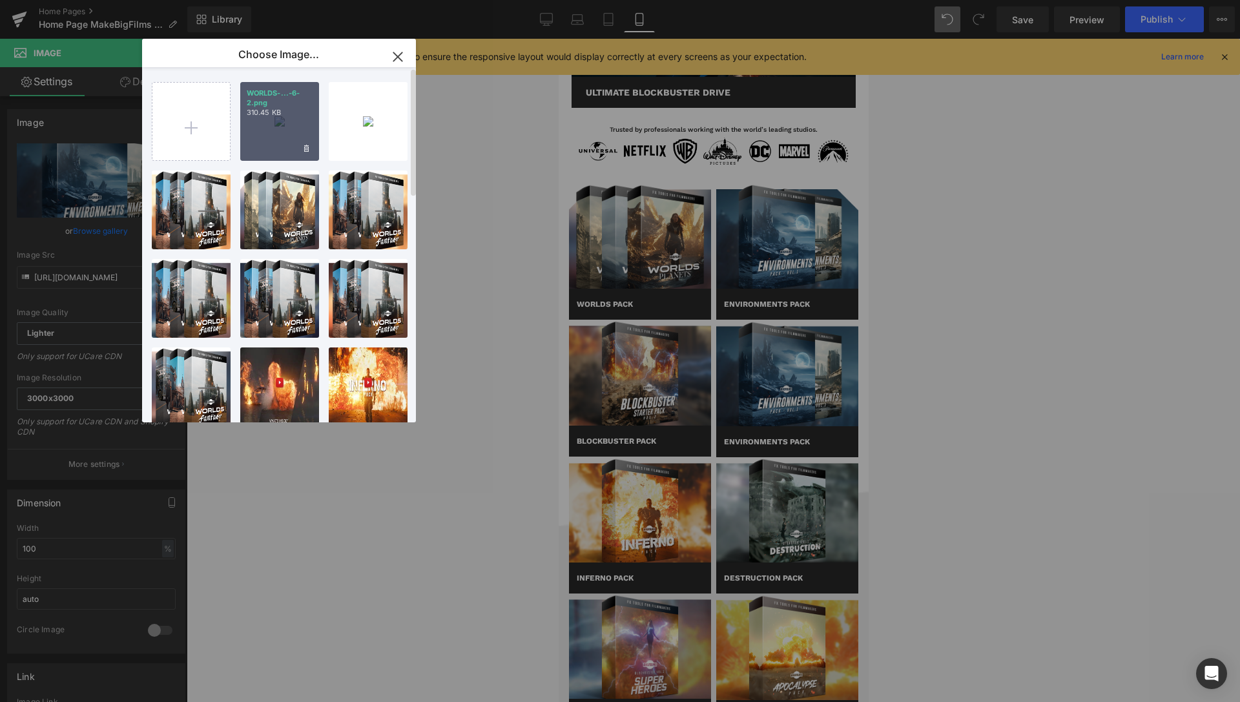
click at [263, 129] on div "WORLDS-...-6-2.png 310.45 KB" at bounding box center [279, 121] width 79 height 79
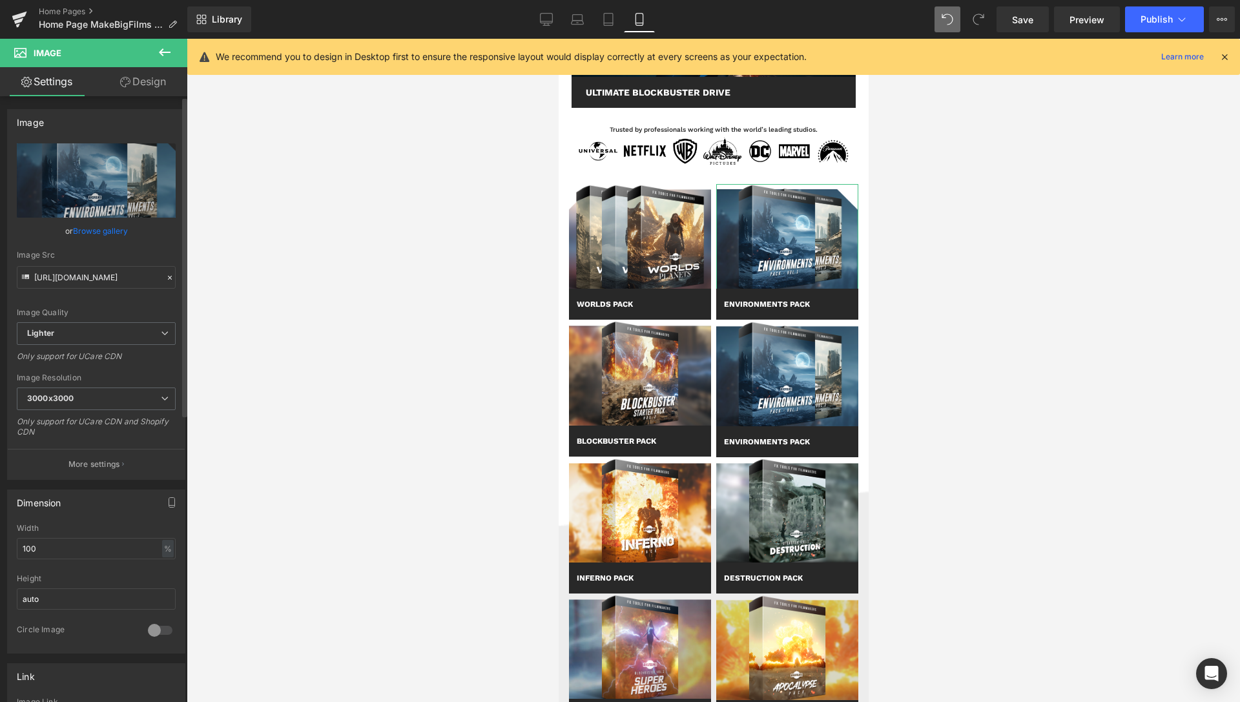
click at [101, 233] on link "Browse gallery" at bounding box center [100, 231] width 55 height 23
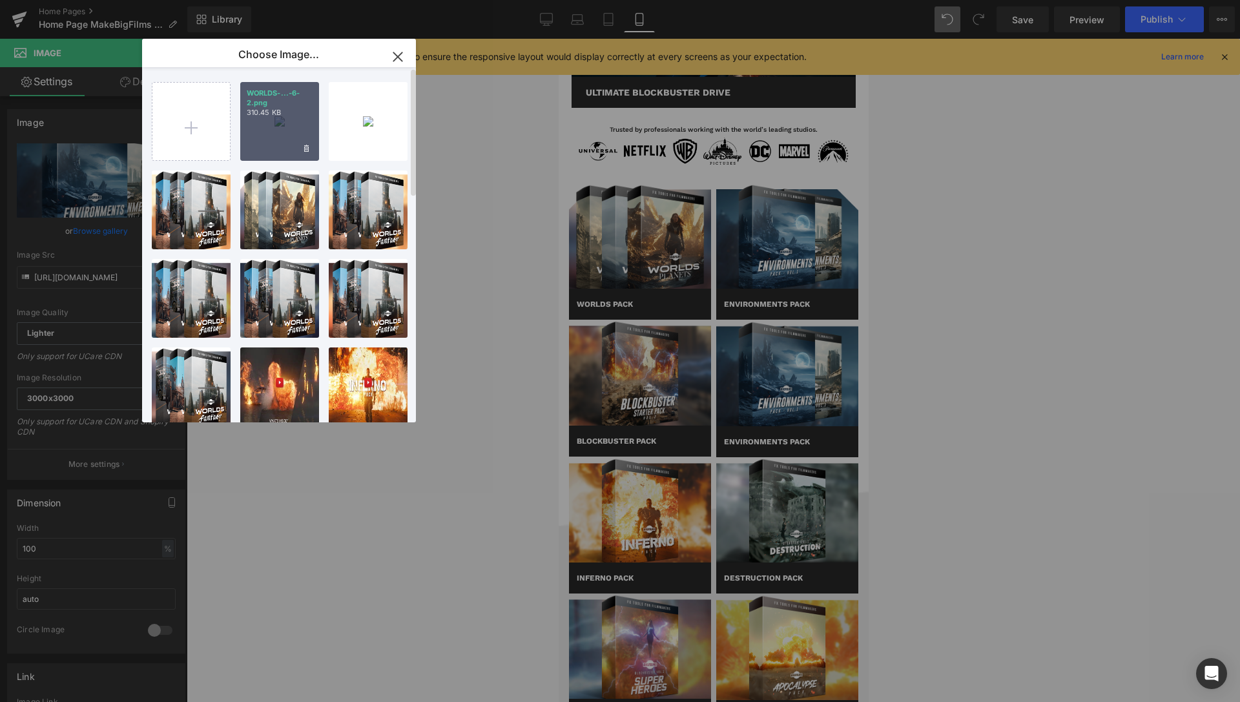
click at [273, 112] on p "310.45 KB" at bounding box center [280, 113] width 66 height 10
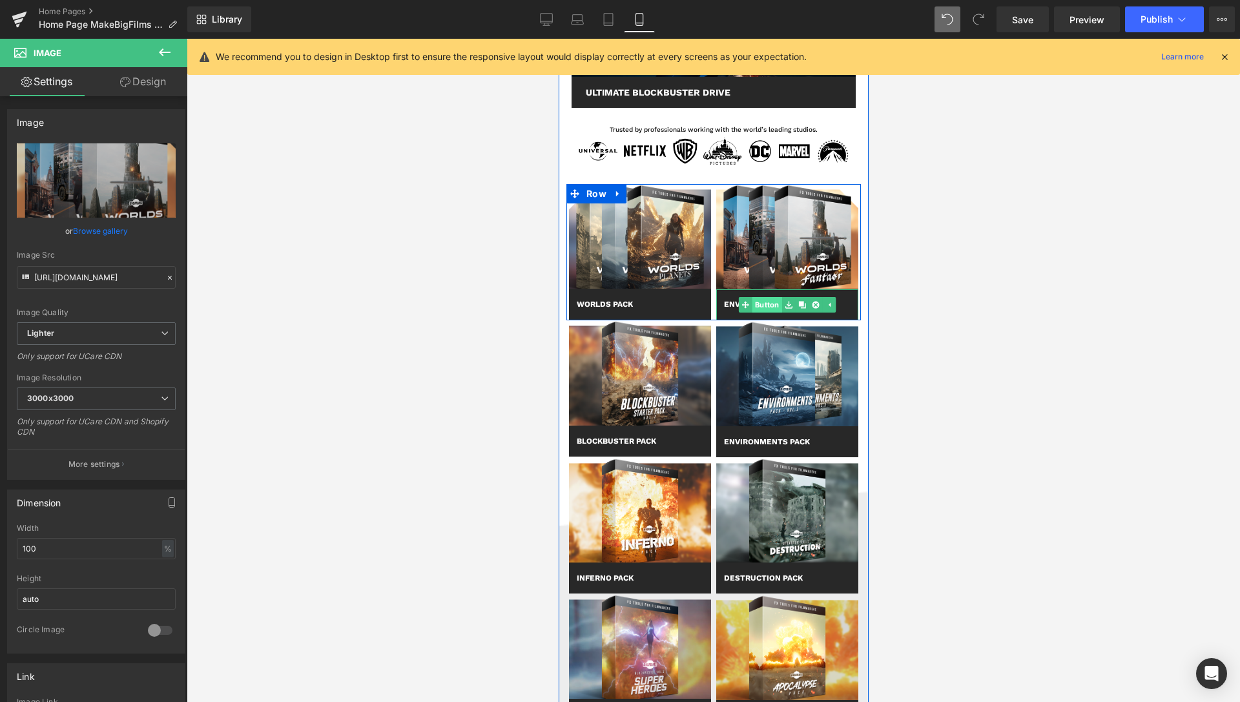
click at [759, 302] on link "Button" at bounding box center [759, 305] width 43 height 16
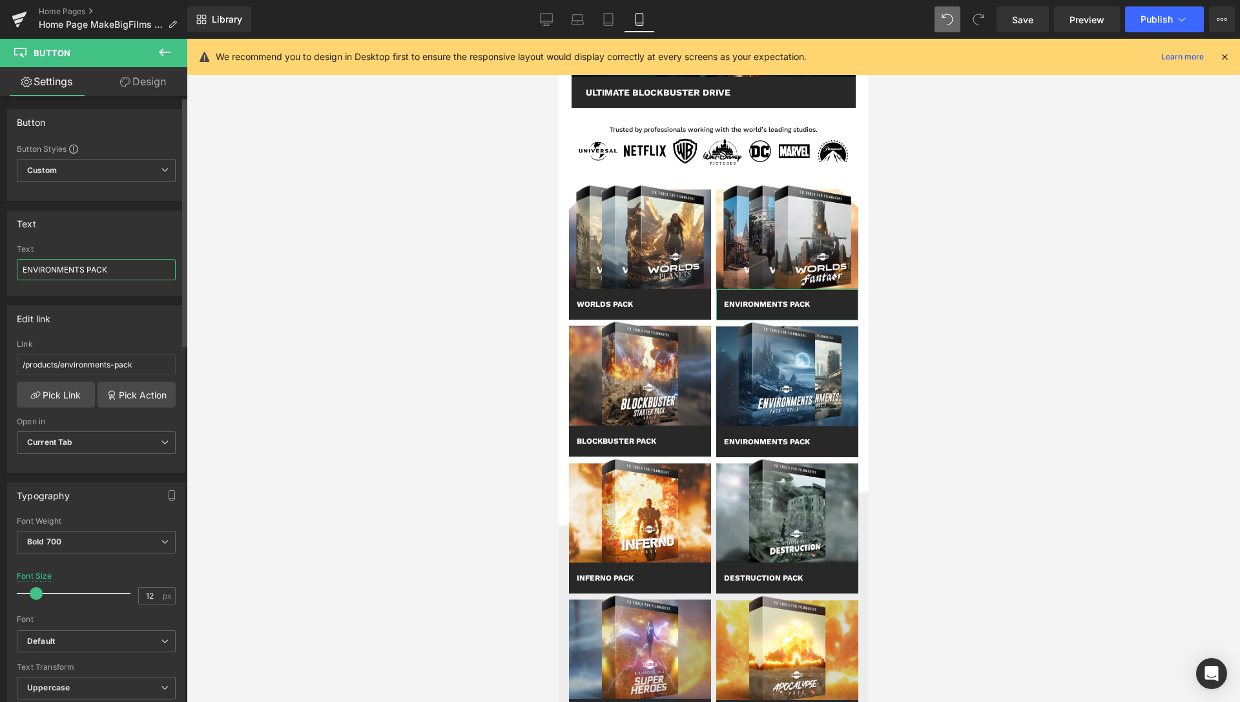
click at [17, 271] on input "ENVIRONMENTS PACK" at bounding box center [96, 269] width 159 height 21
type input "WORLDS PACK - 2"
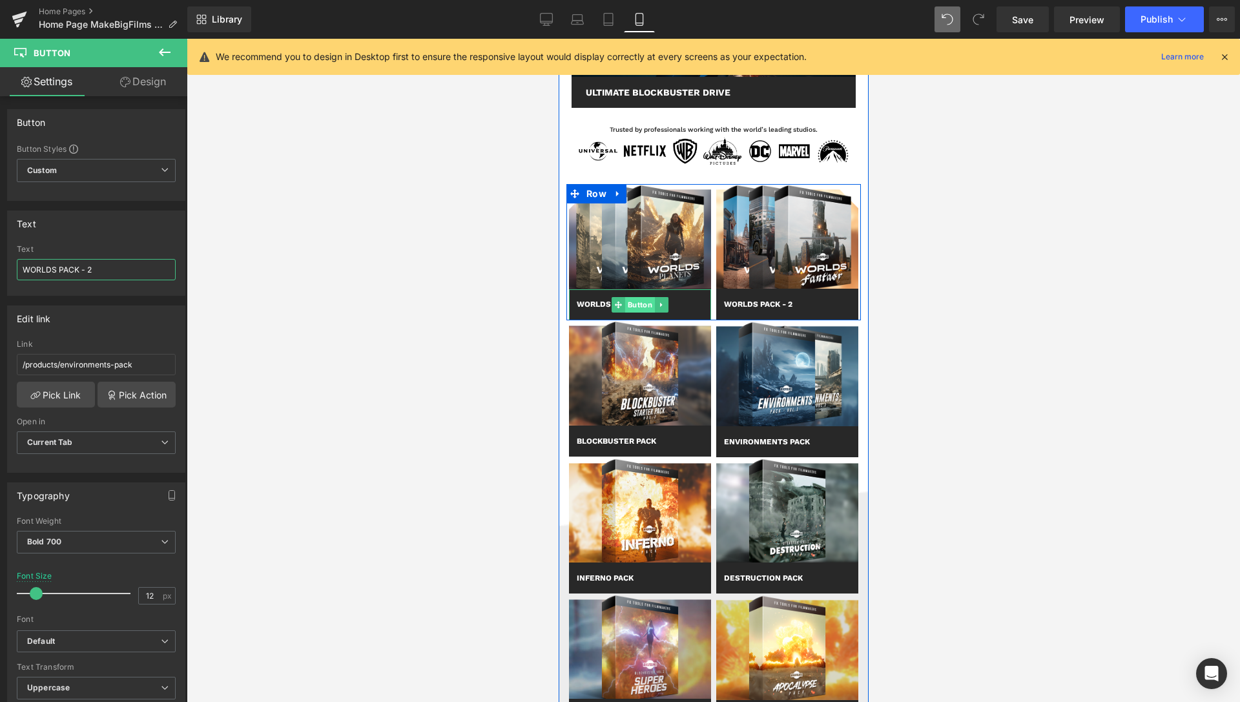
click at [634, 304] on span "Button" at bounding box center [640, 305] width 30 height 16
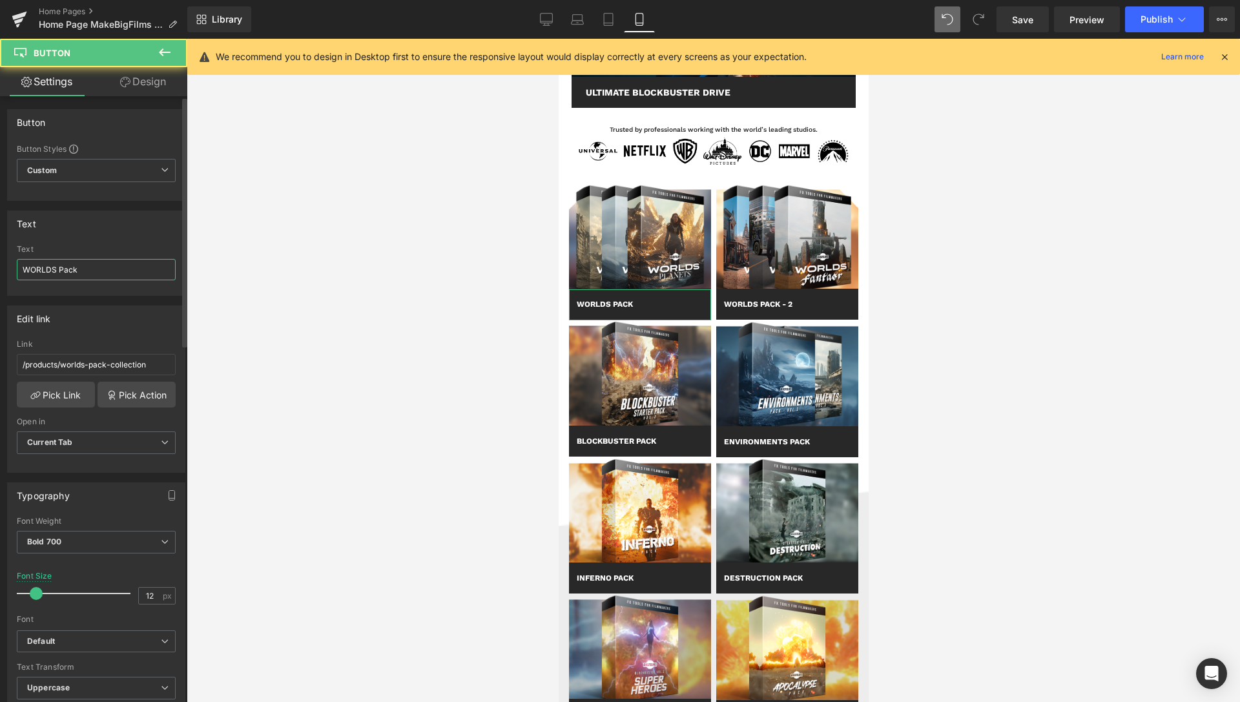
click at [106, 265] on input "WORLDS Pack" at bounding box center [96, 269] width 159 height 21
type input "WORLDS Pack - 1"
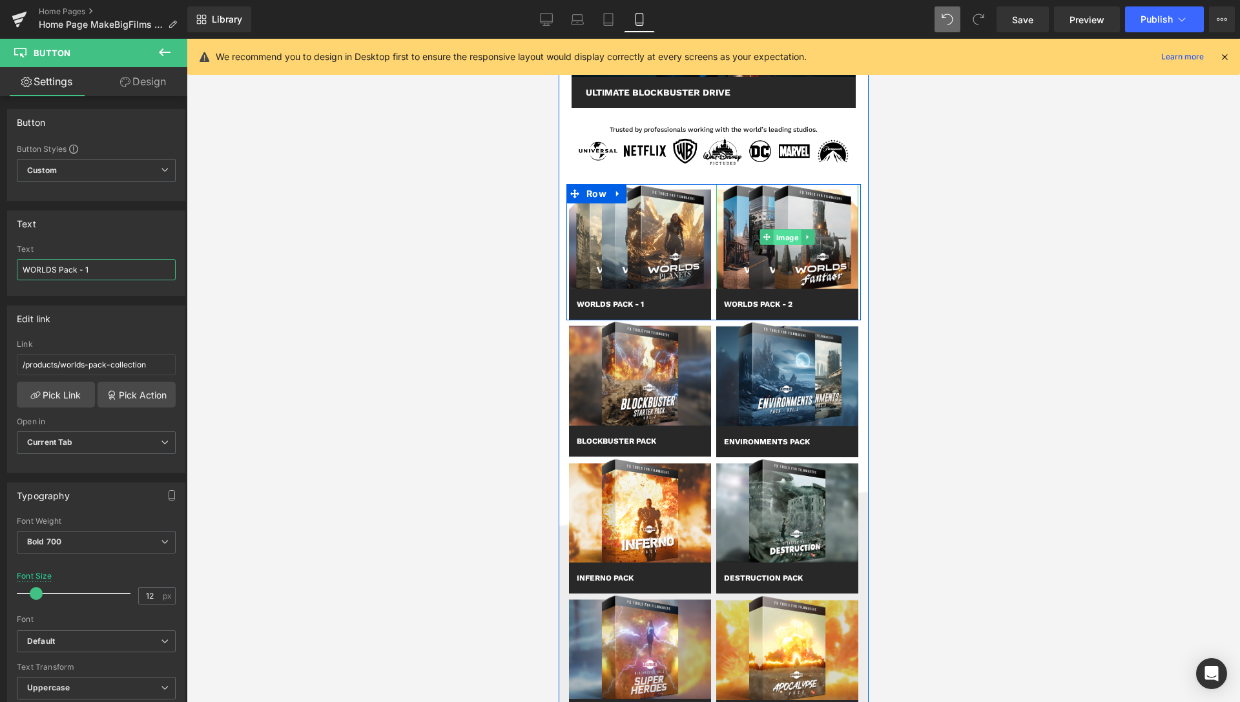
click at [784, 240] on span "Image" at bounding box center [787, 237] width 28 height 16
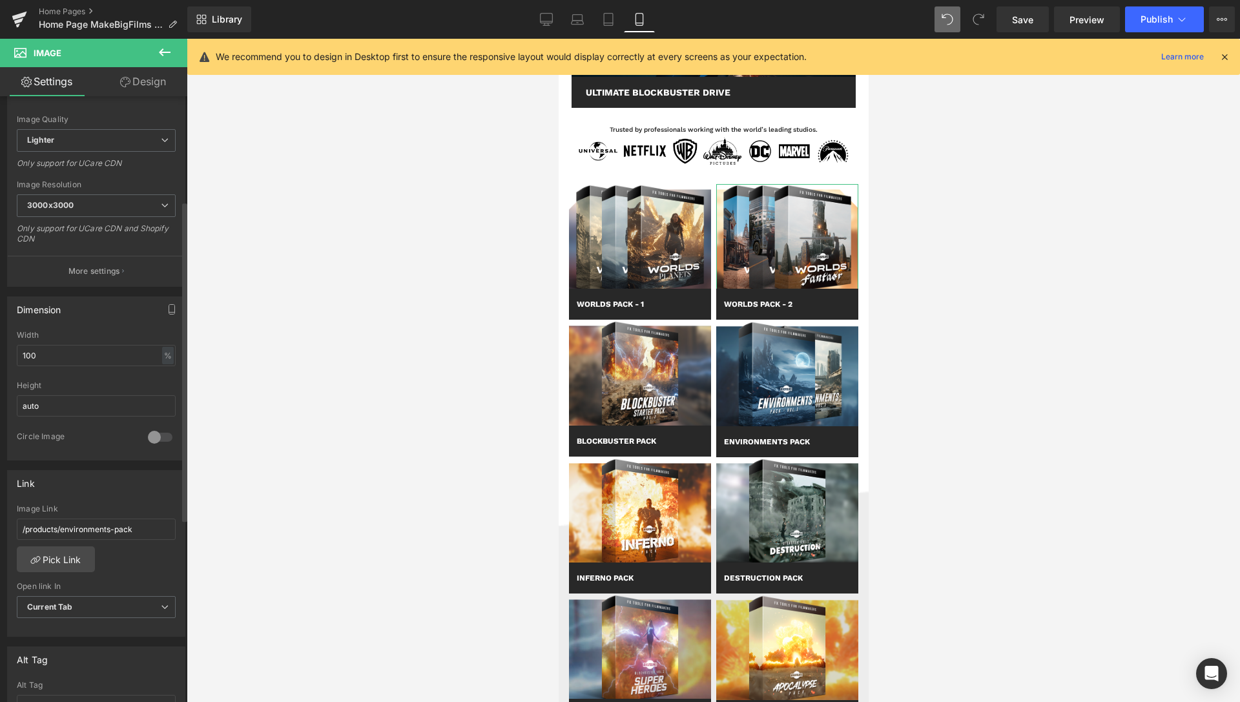
scroll to position [198, 0]
click at [48, 556] on link "Pick Link" at bounding box center [56, 555] width 78 height 26
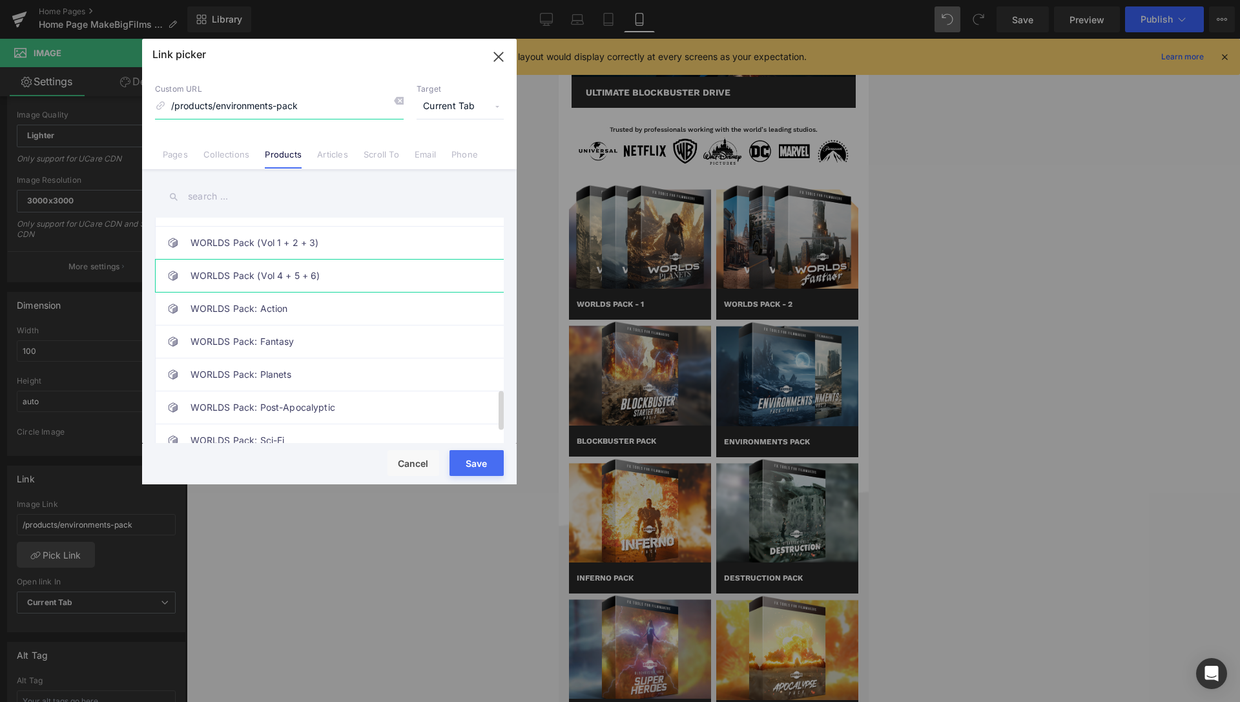
scroll to position [994, 0]
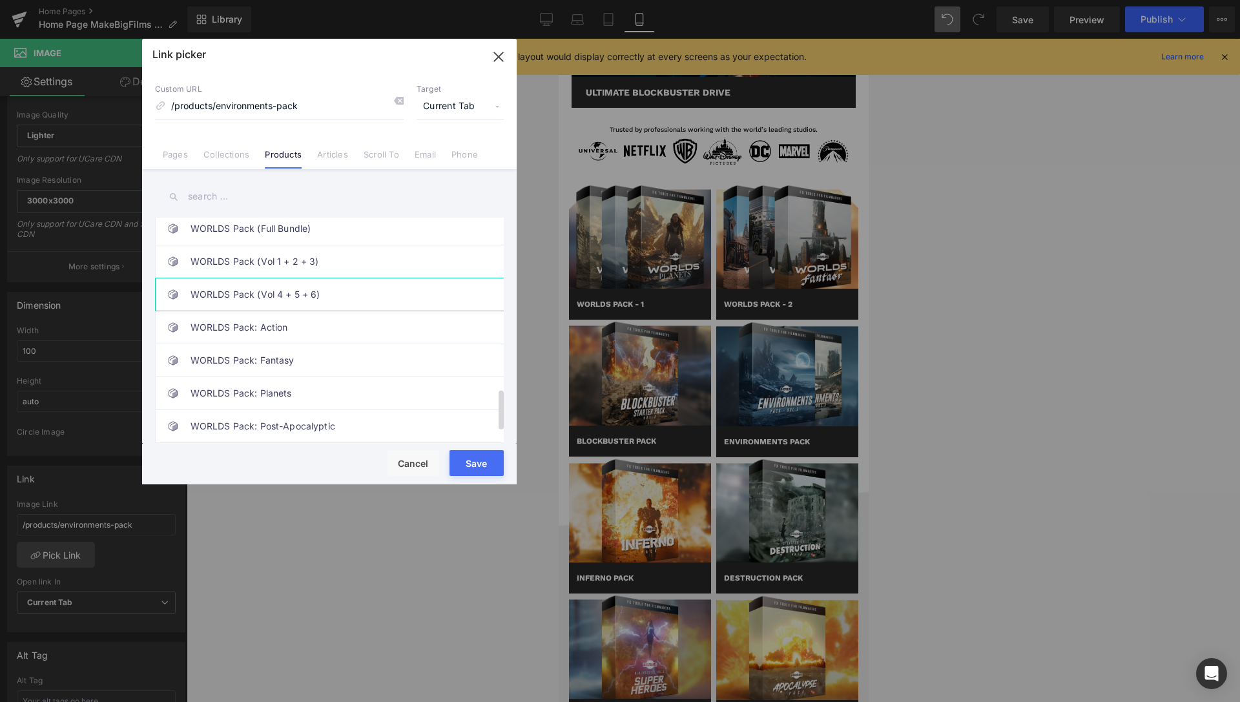
click at [286, 293] on link "WORLDS Pack (Vol 4 + 5 + 6)" at bounding box center [333, 294] width 284 height 32
click at [475, 459] on button "Save" at bounding box center [477, 463] width 54 height 26
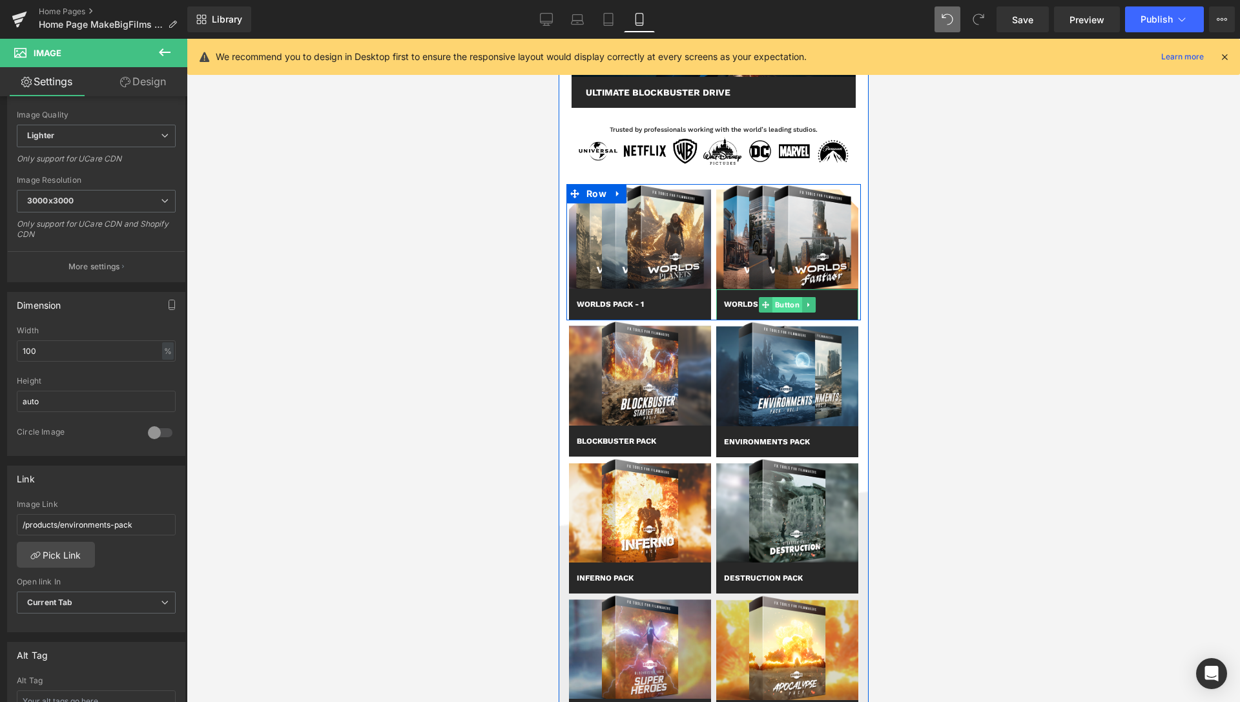
click at [776, 304] on span "Button" at bounding box center [787, 305] width 30 height 16
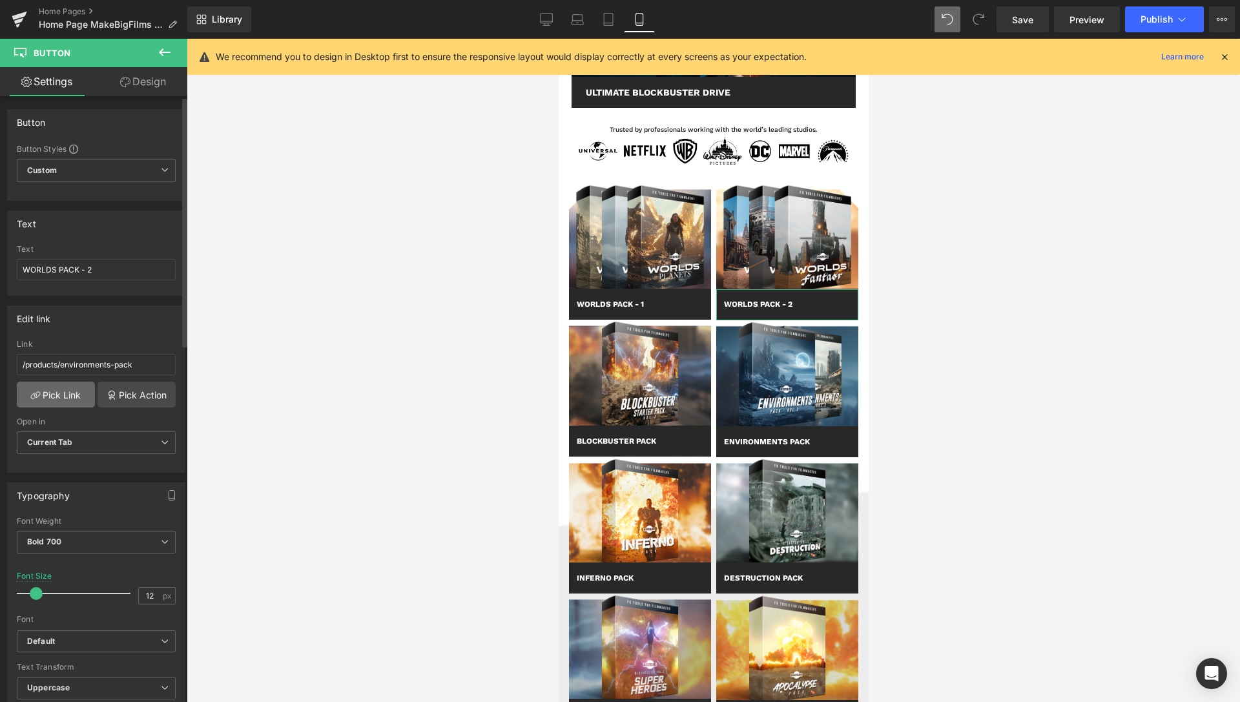
click at [69, 400] on link "Pick Link" at bounding box center [56, 395] width 78 height 26
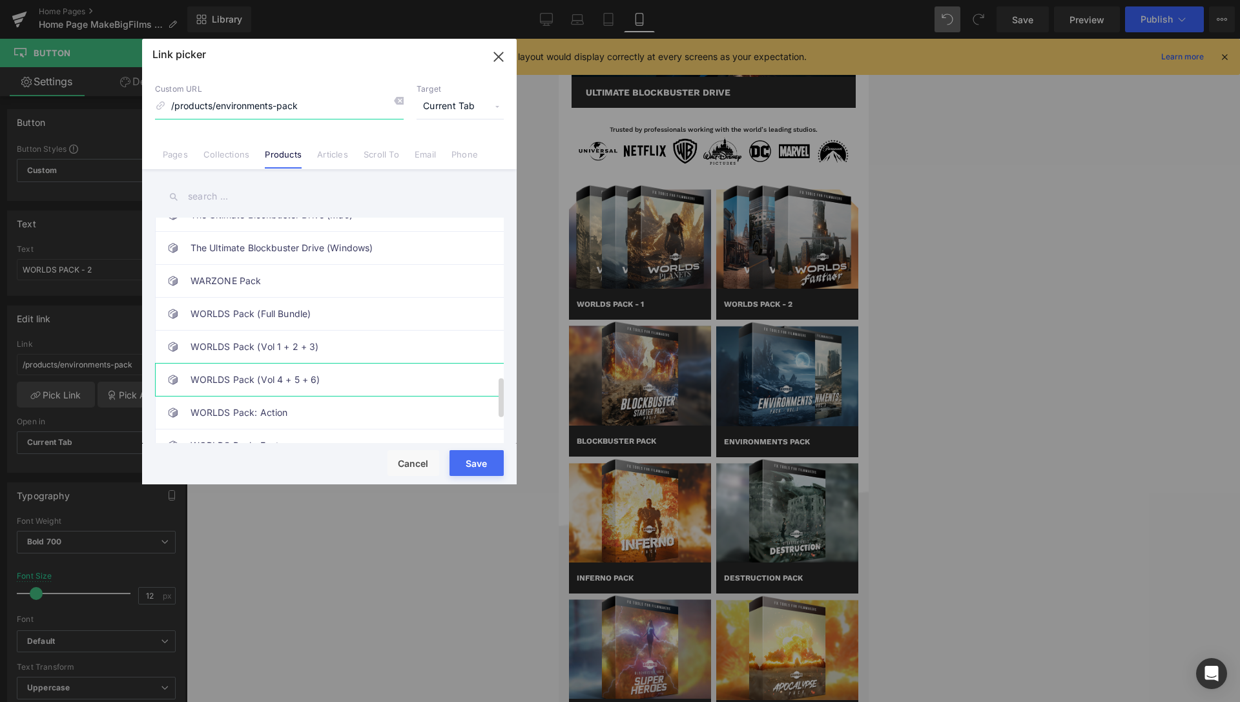
scroll to position [922, 0]
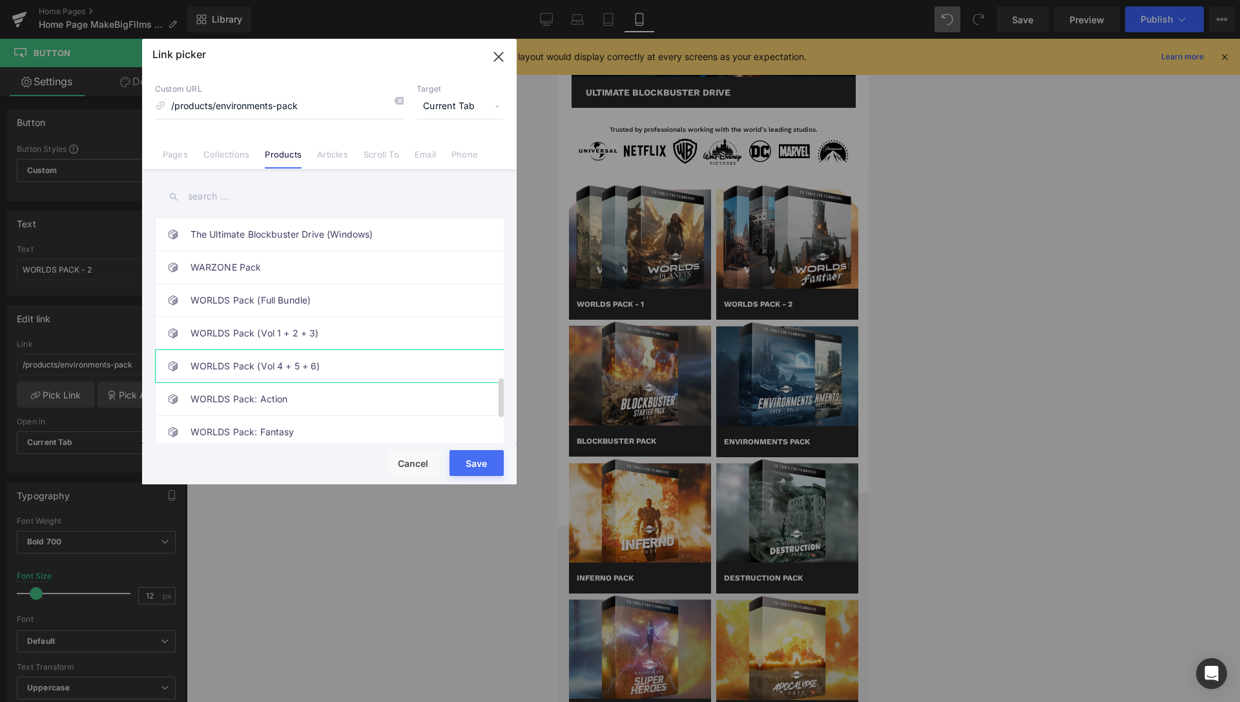
click at [300, 369] on link "WORLDS Pack (Vol 4 + 5 + 6)" at bounding box center [333, 366] width 284 height 32
click at [476, 461] on button "Save" at bounding box center [477, 463] width 54 height 26
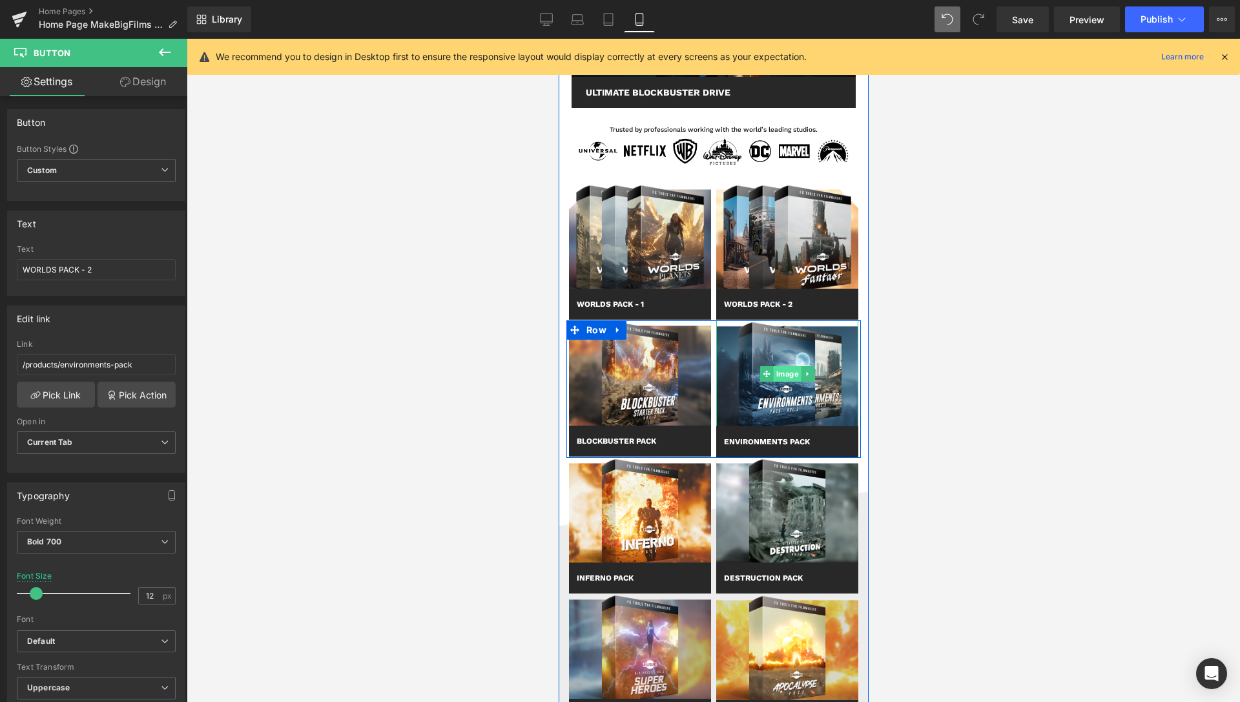
click at [777, 375] on span "Image" at bounding box center [787, 374] width 28 height 16
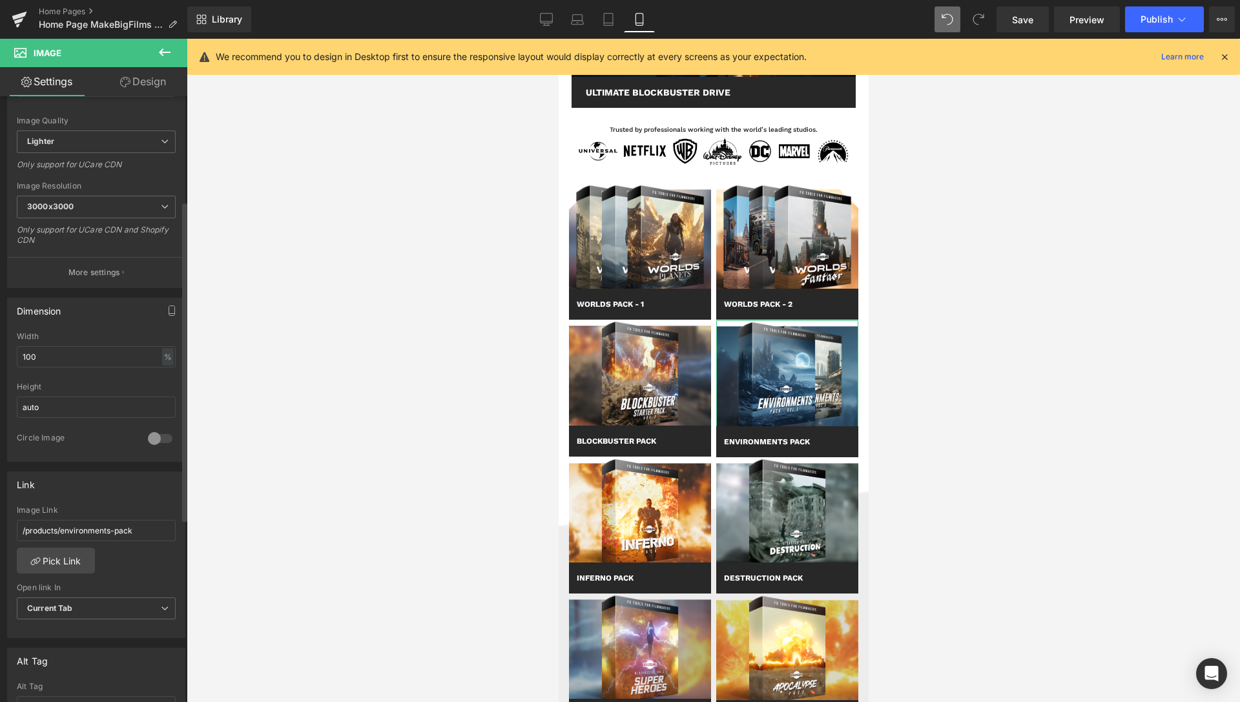
scroll to position [198, 0]
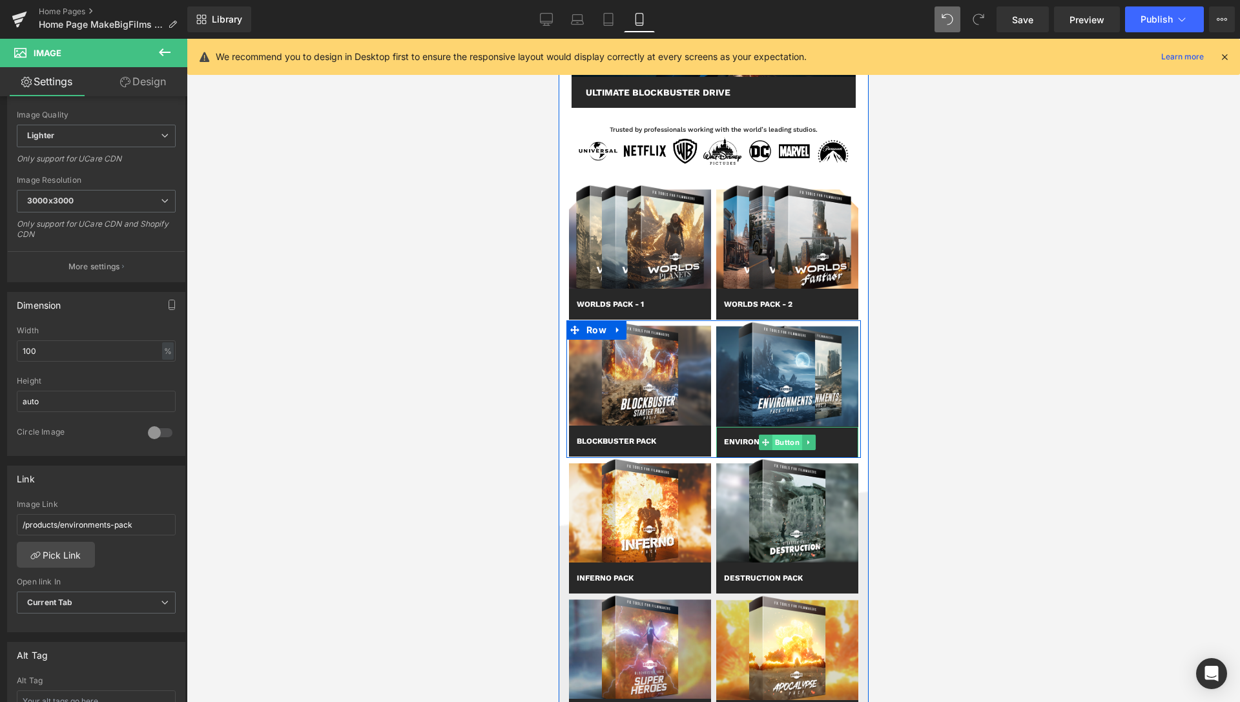
click at [783, 442] on span "Button" at bounding box center [787, 443] width 30 height 16
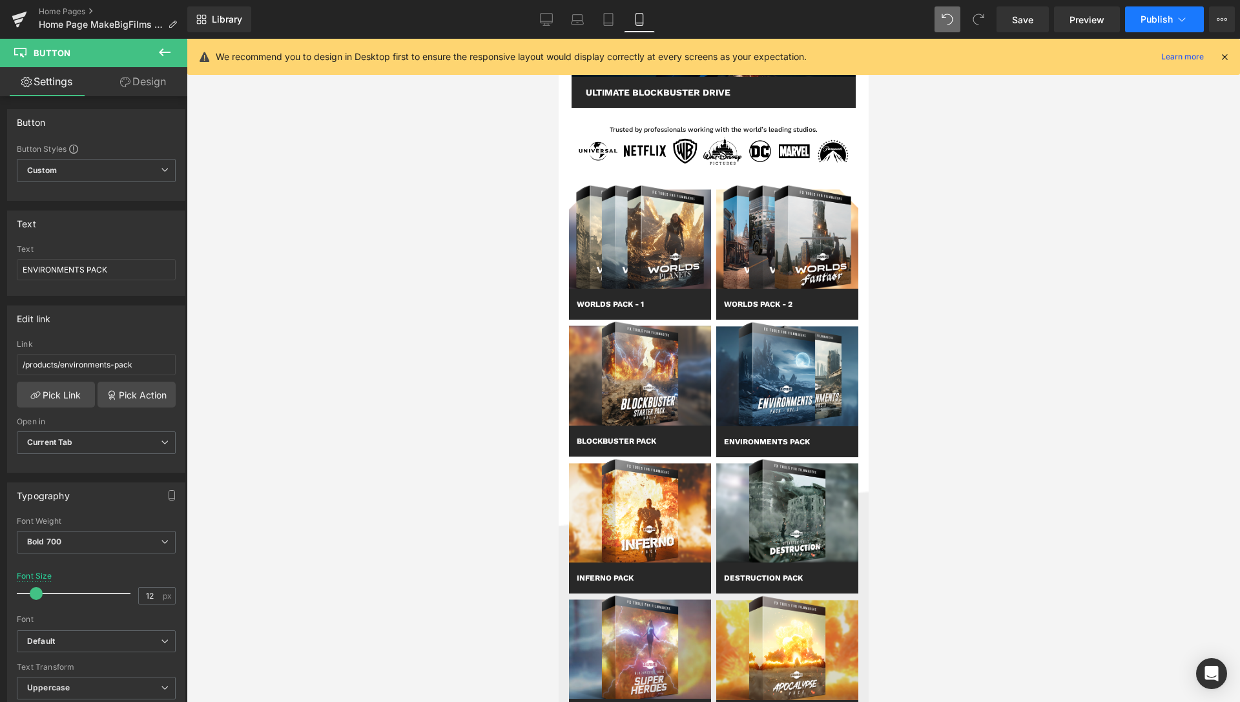
click at [1172, 19] on span "Publish" at bounding box center [1157, 19] width 32 height 10
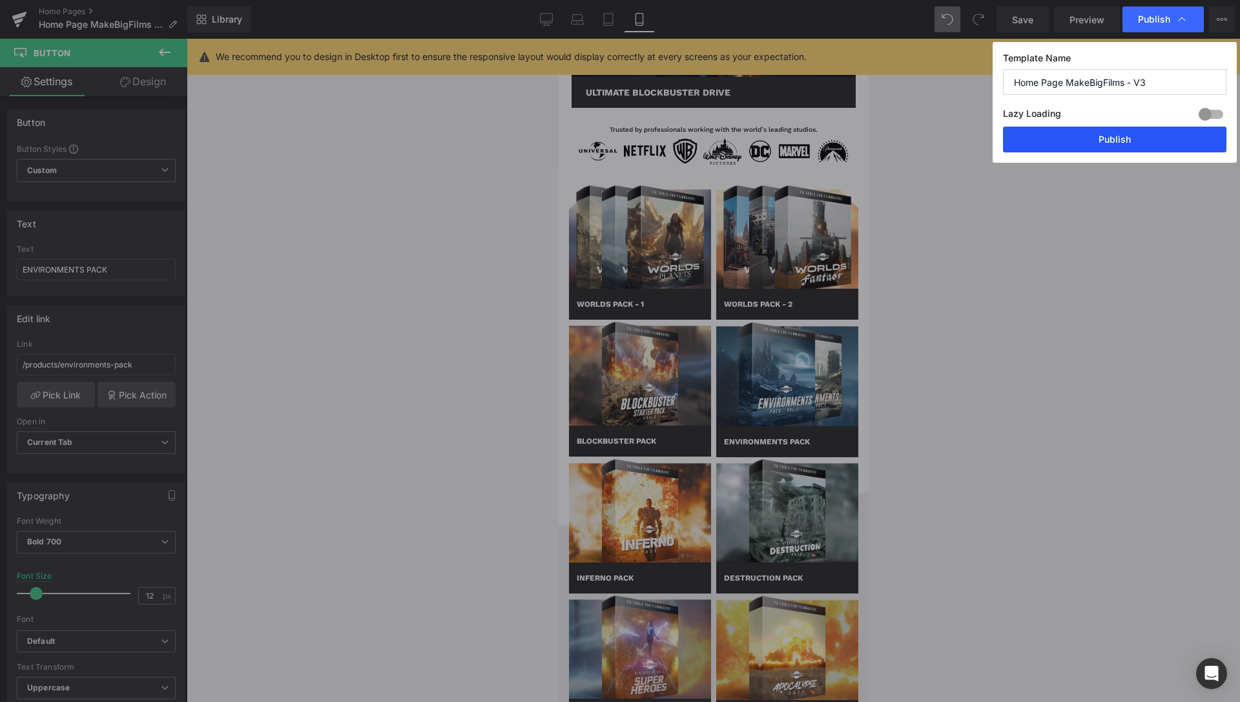
click at [1122, 132] on button "Publish" at bounding box center [1114, 140] width 223 height 26
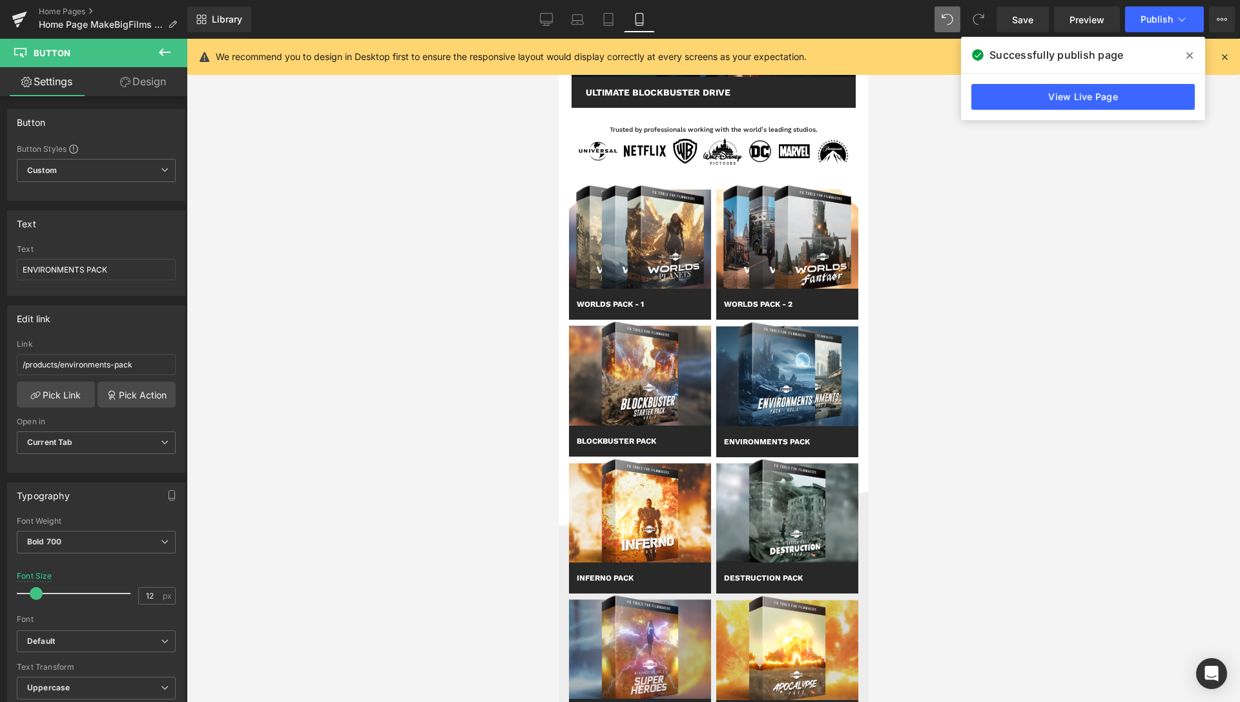
click at [1192, 52] on icon at bounding box center [1189, 55] width 6 height 10
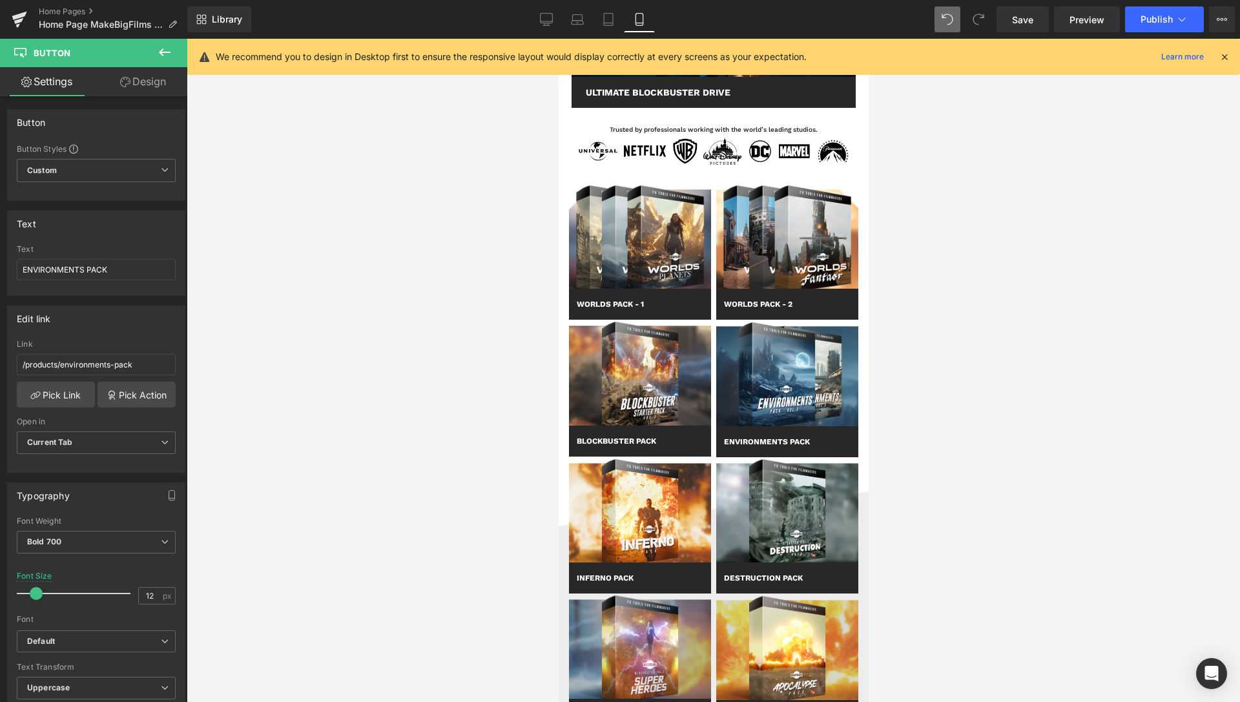
click at [1225, 61] on icon at bounding box center [1225, 57] width 12 height 12
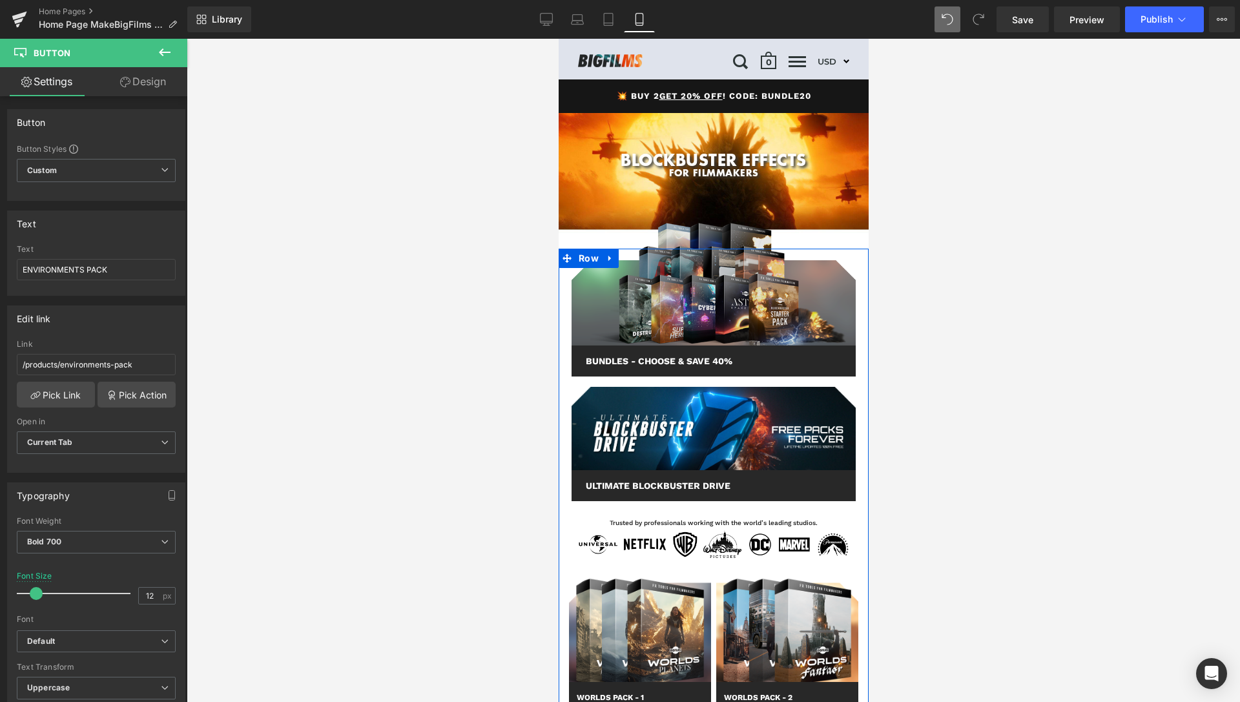
scroll to position [0, 0]
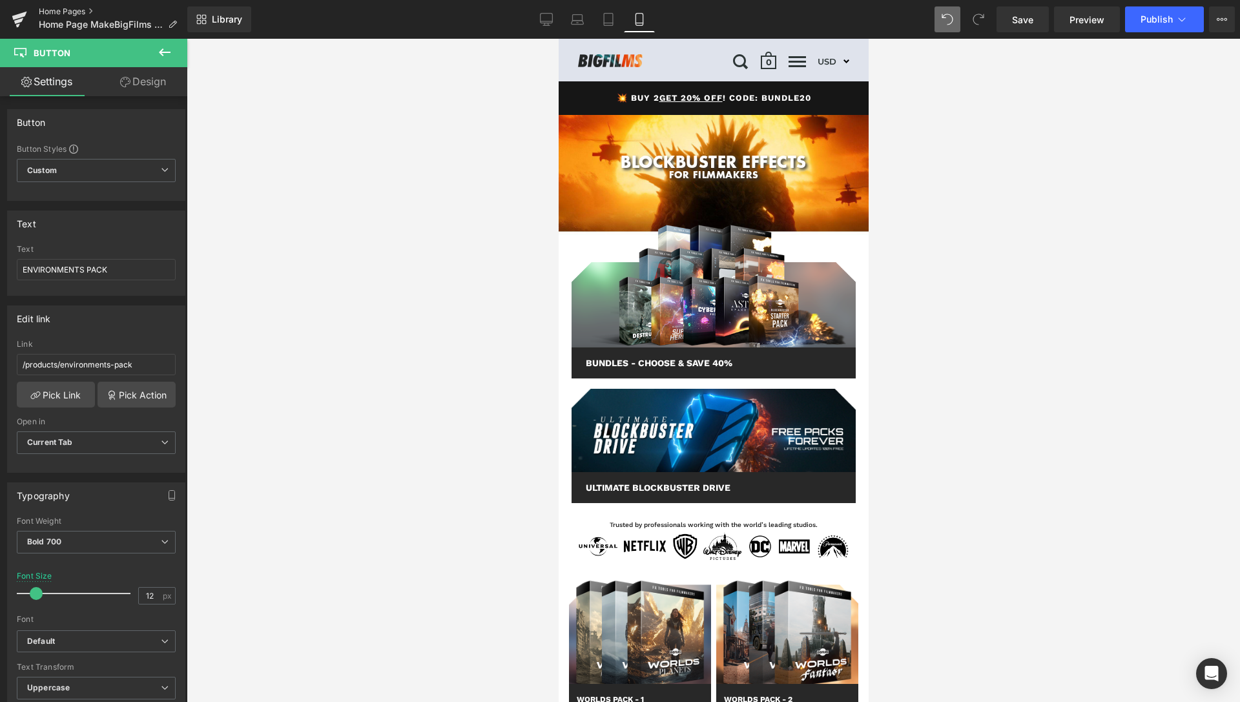
click at [63, 12] on link "Home Pages" at bounding box center [113, 11] width 149 height 10
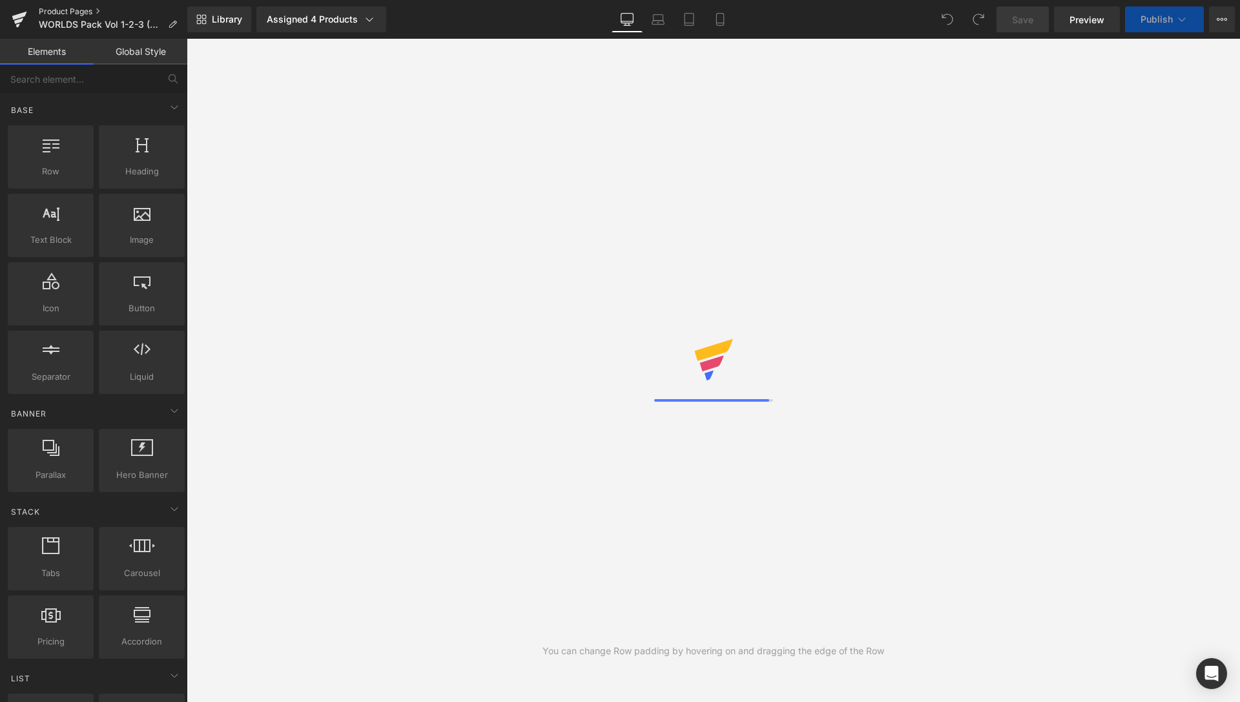
click at [70, 12] on link "Product Pages" at bounding box center [113, 11] width 149 height 10
